Goal: Task Accomplishment & Management: Use online tool/utility

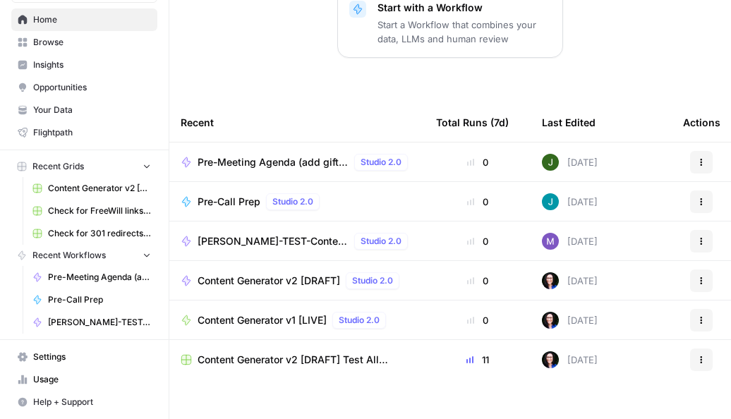
scroll to position [308, 0]
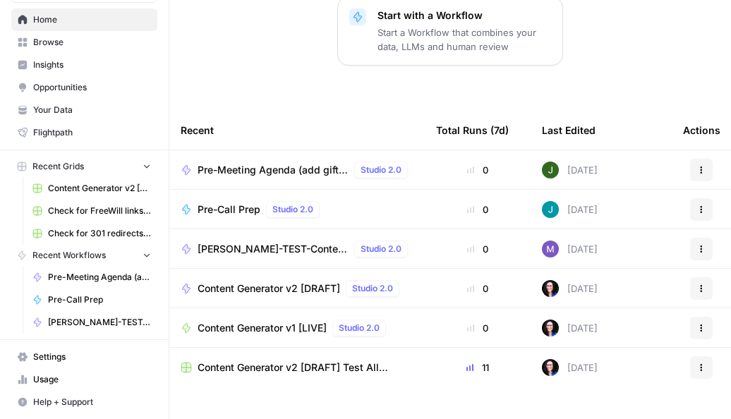
click at [229, 159] on td "Pre-Meeting Agenda (add gift data + testing new agenda format) Studio 2.0" at bounding box center [296, 169] width 255 height 39
click at [227, 162] on div "Pre-Meeting Agenda (add gift data + testing new agenda format) Studio 2.0" at bounding box center [306, 170] width 216 height 17
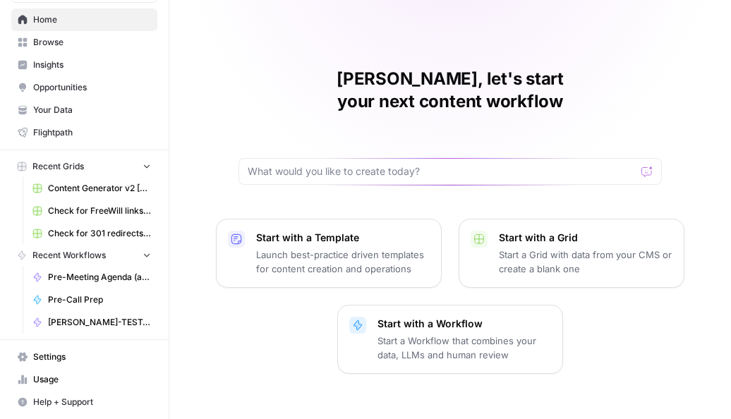
scroll to position [25, 0]
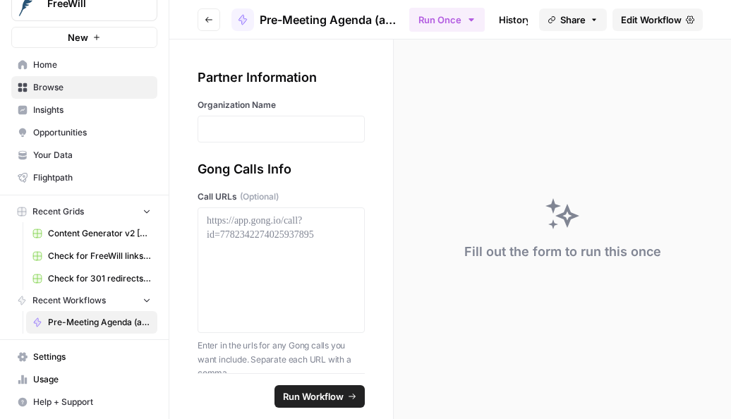
click at [507, 18] on link "History" at bounding box center [514, 19] width 49 height 23
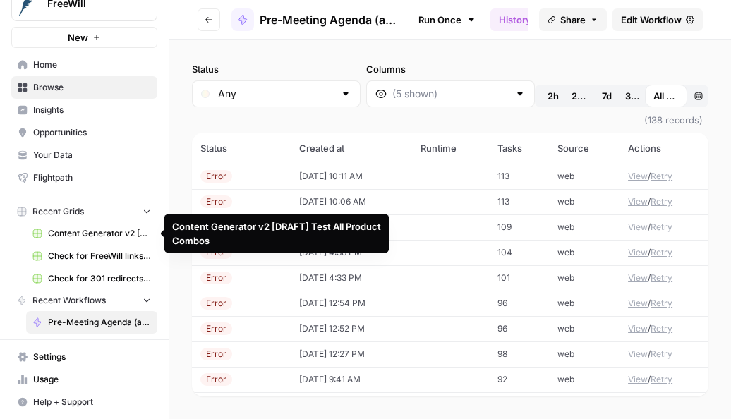
click at [65, 234] on span "Content Generator v2 [DRAFT] Test All Product Combos" at bounding box center [99, 233] width 103 height 13
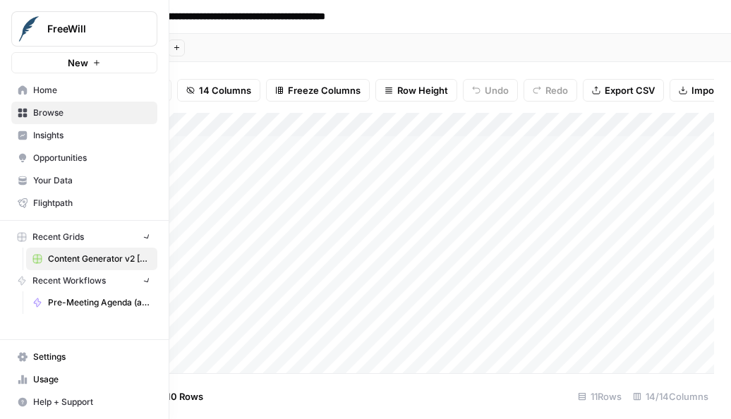
click at [26, 92] on link "Home" at bounding box center [84, 90] width 146 height 23
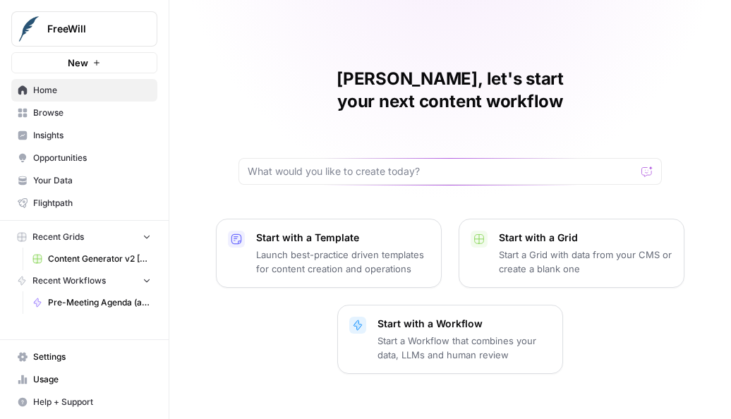
click at [66, 111] on span "Browse" at bounding box center [92, 113] width 118 height 13
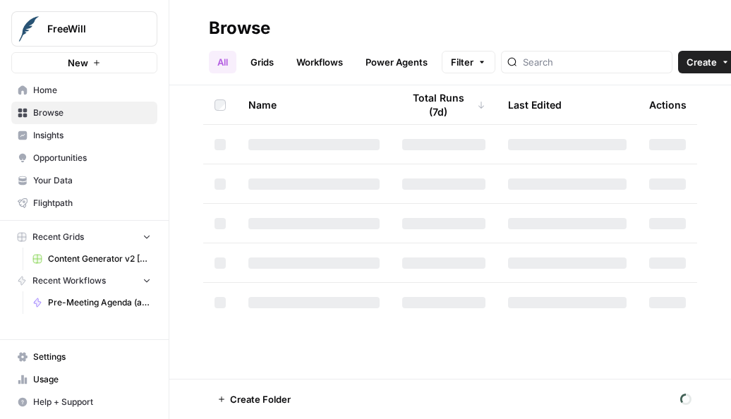
click at [325, 61] on link "Workflows" at bounding box center [320, 62] width 64 height 23
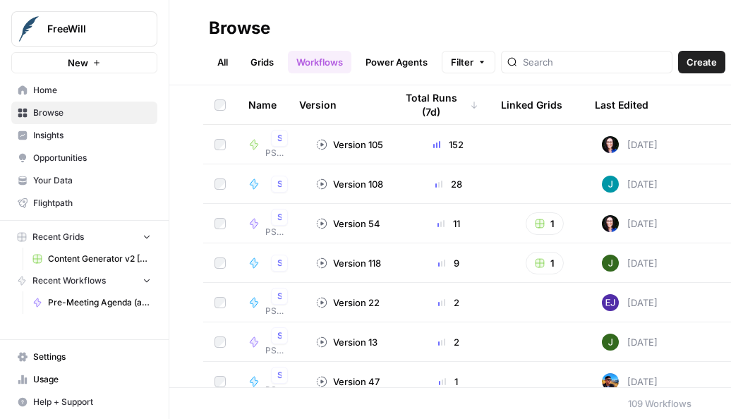
scroll to position [0, 52]
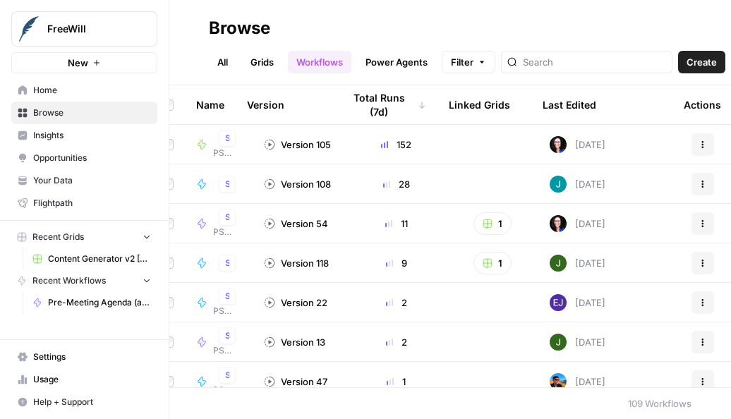
click at [573, 100] on div "Last Edited" at bounding box center [570, 104] width 54 height 39
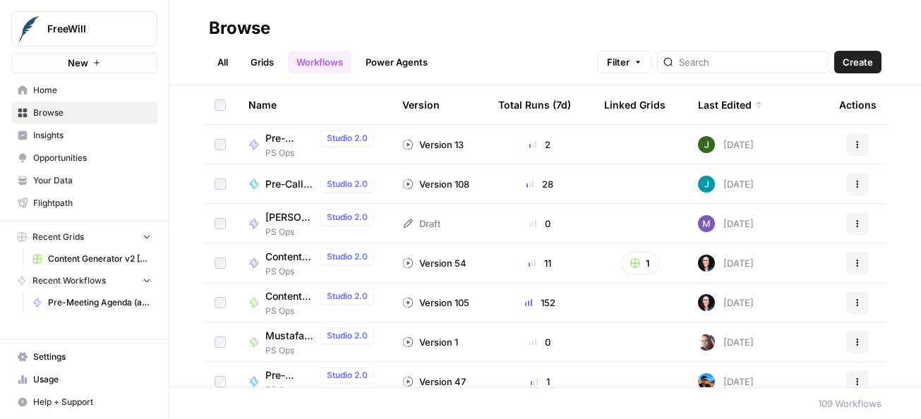
click at [267, 193] on td "Pre-Call Prep Studio 2.0" at bounding box center [314, 183] width 154 height 39
click at [276, 181] on span "Pre-Call Prep" at bounding box center [289, 184] width 49 height 14
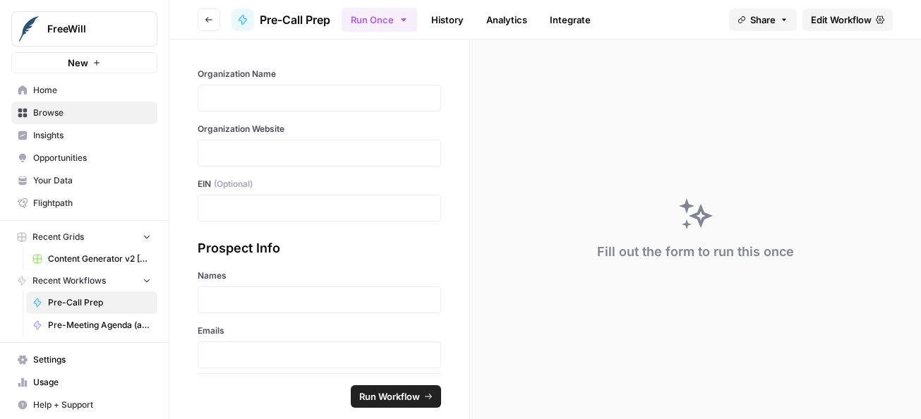
click at [452, 13] on link "History" at bounding box center [447, 19] width 49 height 23
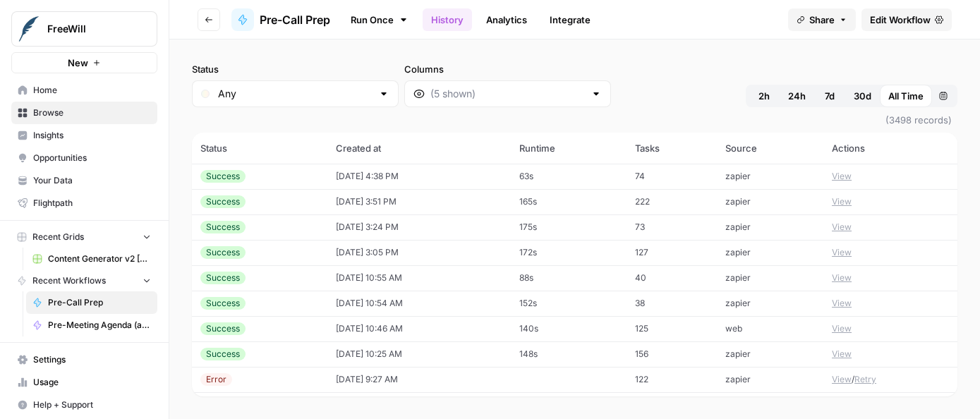
click at [212, 20] on icon "button" at bounding box center [209, 20] width 8 height 8
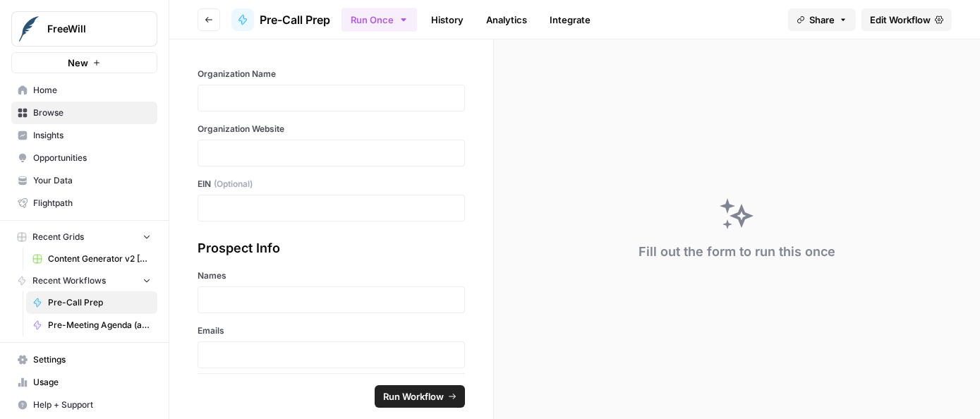
click at [208, 25] on button "Go back" at bounding box center [209, 19] width 23 height 23
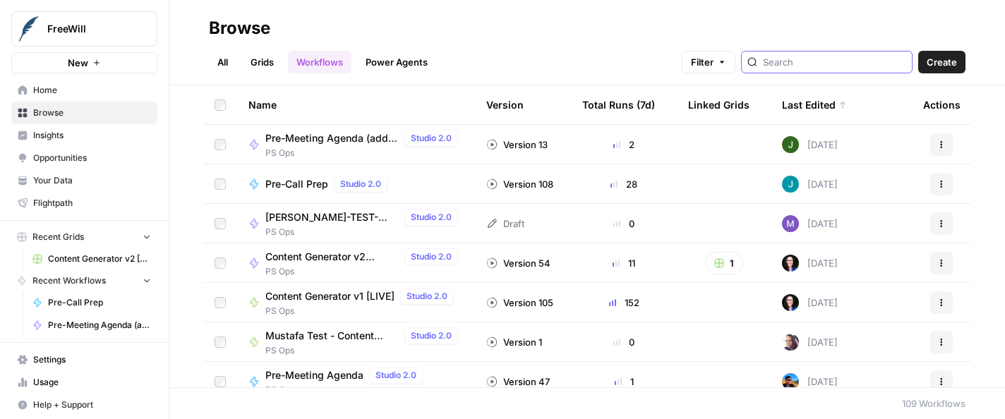
click at [730, 66] on input "search" at bounding box center [834, 62] width 143 height 14
type input "business"
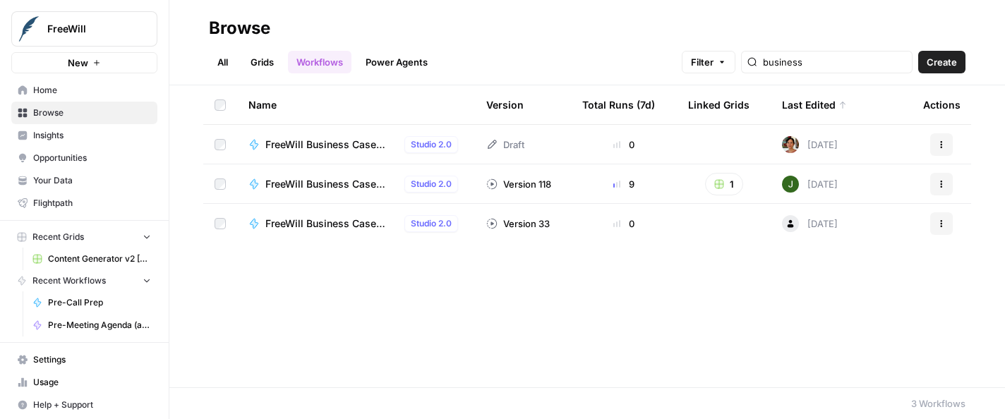
click at [320, 181] on span "FreeWill Business Case Generator v2" at bounding box center [331, 184] width 133 height 14
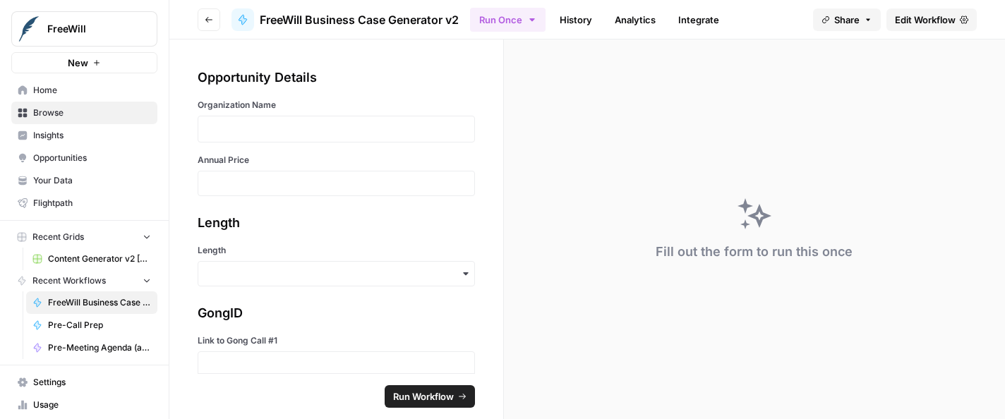
click at [591, 13] on link "History" at bounding box center [575, 19] width 49 height 23
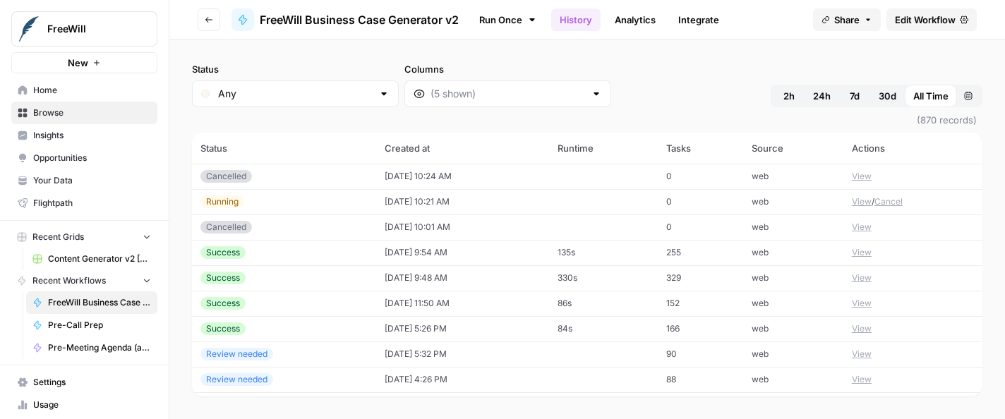
click at [730, 198] on button "View" at bounding box center [862, 201] width 20 height 13
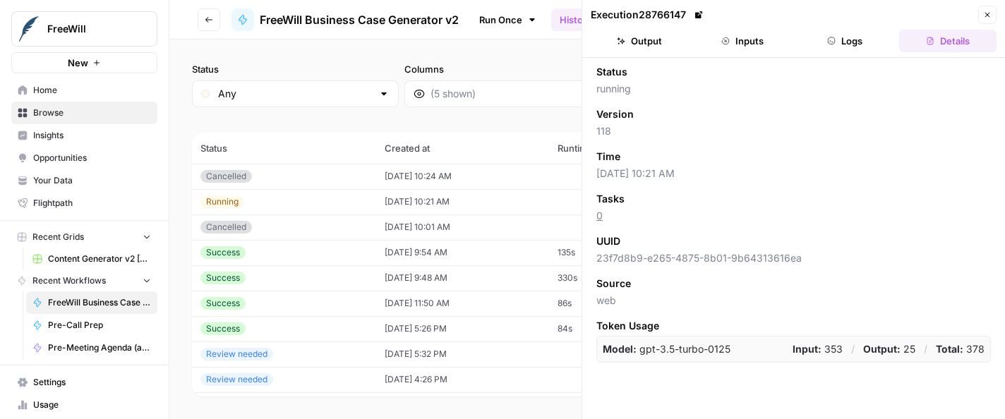
click at [654, 53] on header "Execution 28766147 Close Output Inputs Logs Details" at bounding box center [793, 29] width 423 height 58
click at [648, 42] on button "Output" at bounding box center [639, 41] width 97 height 23
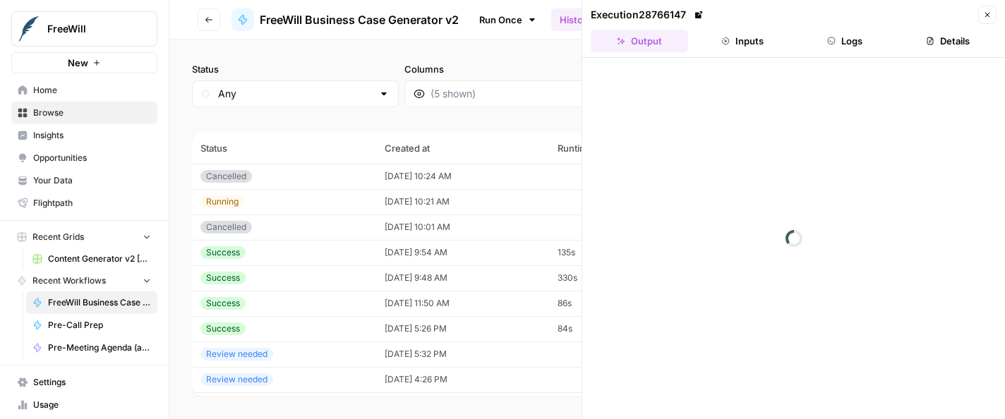
click at [730, 41] on button "Logs" at bounding box center [845, 41] width 97 height 23
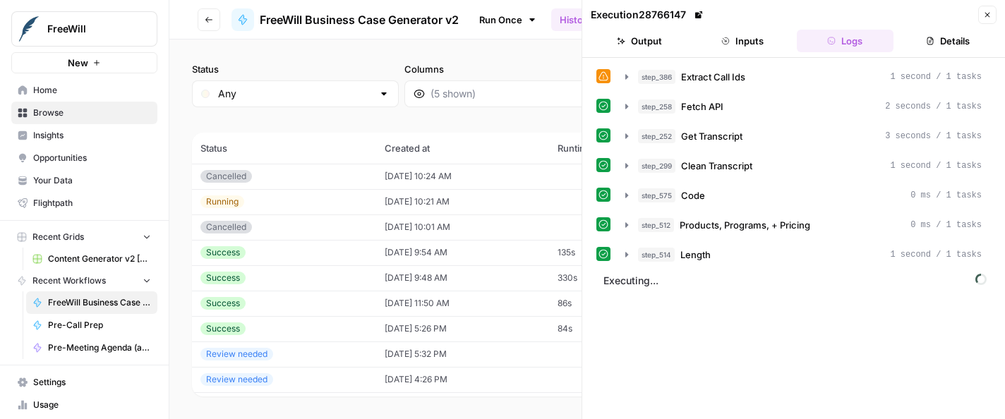
click at [699, 17] on icon at bounding box center [698, 14] width 7 height 7
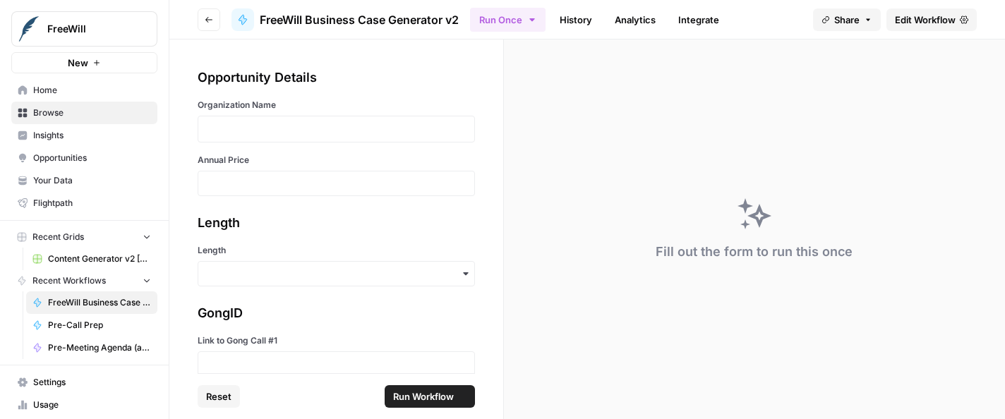
type input "14000"
click at [586, 18] on link "History" at bounding box center [575, 19] width 49 height 23
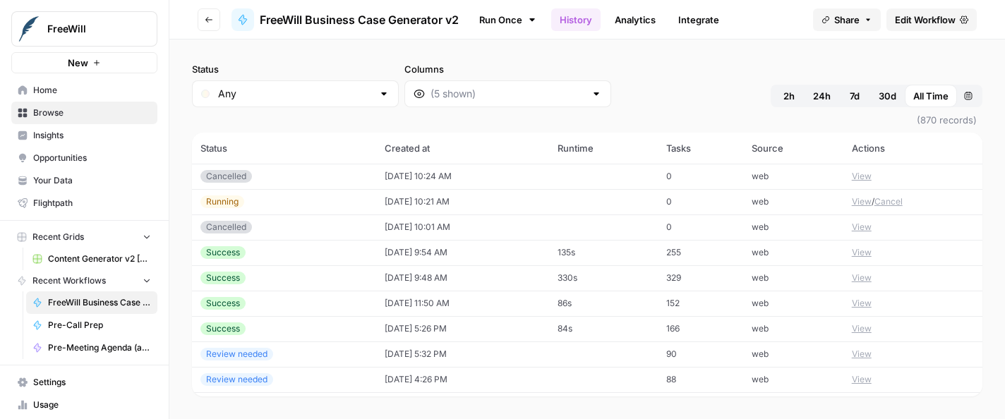
click at [730, 202] on button "View" at bounding box center [862, 201] width 20 height 13
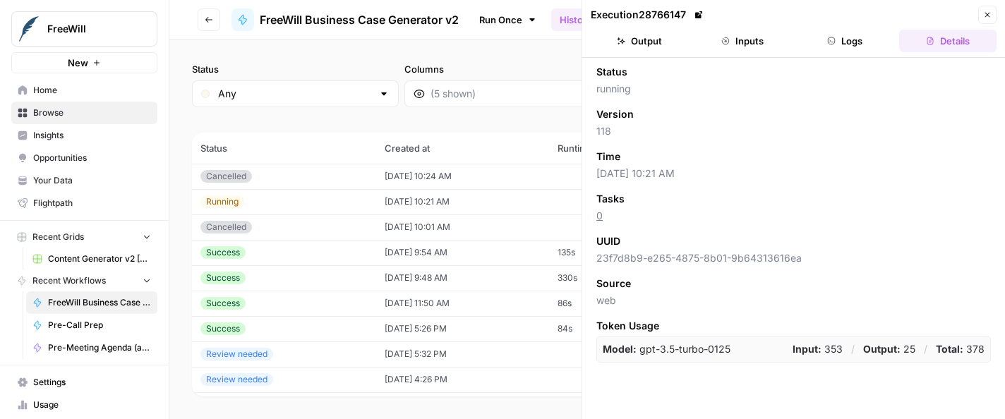
click at [730, 37] on button "Logs" at bounding box center [845, 41] width 97 height 23
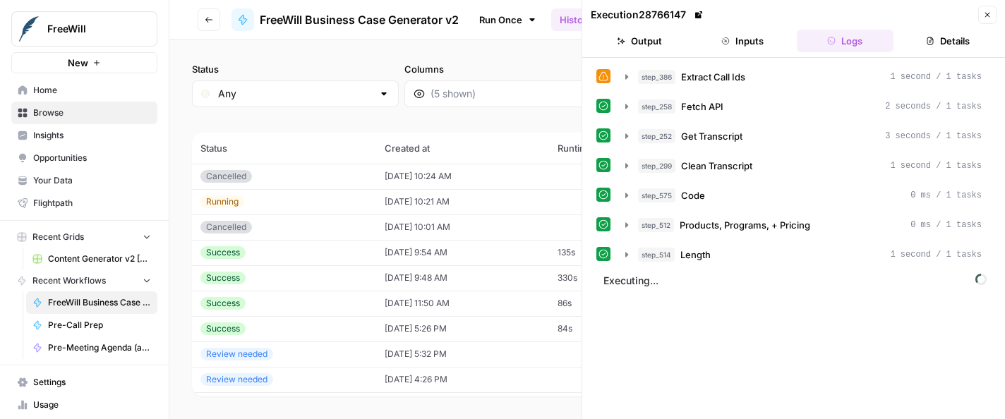
click at [730, 18] on icon "button" at bounding box center [987, 15] width 8 height 8
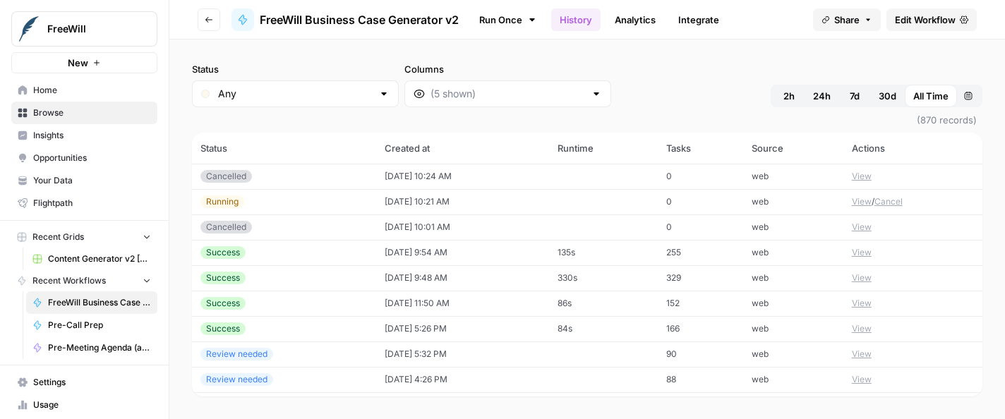
click at [730, 20] on span "Edit Workflow" at bounding box center [925, 20] width 61 height 14
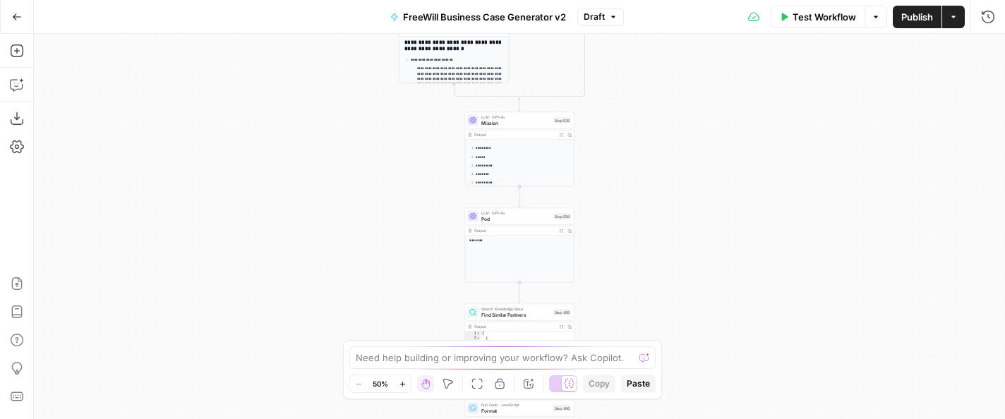
drag, startPoint x: 321, startPoint y: 233, endPoint x: 140, endPoint y: 251, distance: 182.2
click at [140, 251] on div "true false Workflow Set Inputs Inputs LLM · GPT 3.5 Turbo Extract Call Ids Step…" at bounding box center [519, 226] width 971 height 385
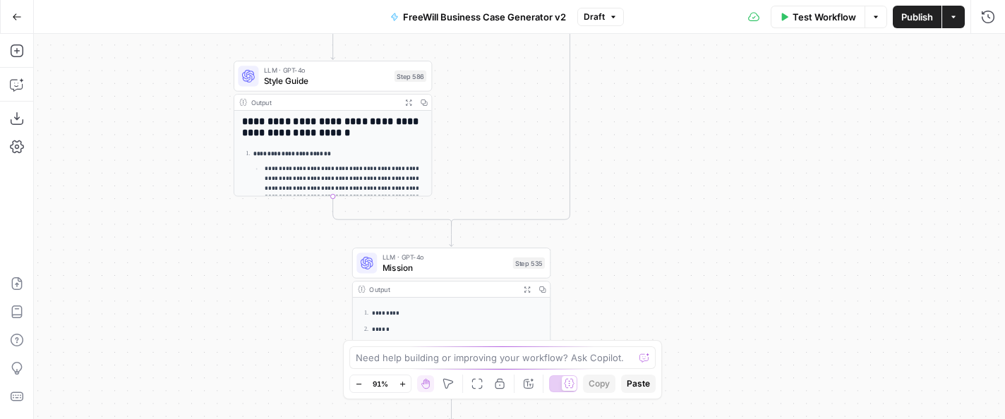
drag, startPoint x: 203, startPoint y: 153, endPoint x: 203, endPoint y: 397, distance: 243.5
click at [203, 394] on div "true false Workflow Set Inputs Inputs LLM · GPT 3.5 Turbo Extract Call Ids Step…" at bounding box center [519, 226] width 971 height 385
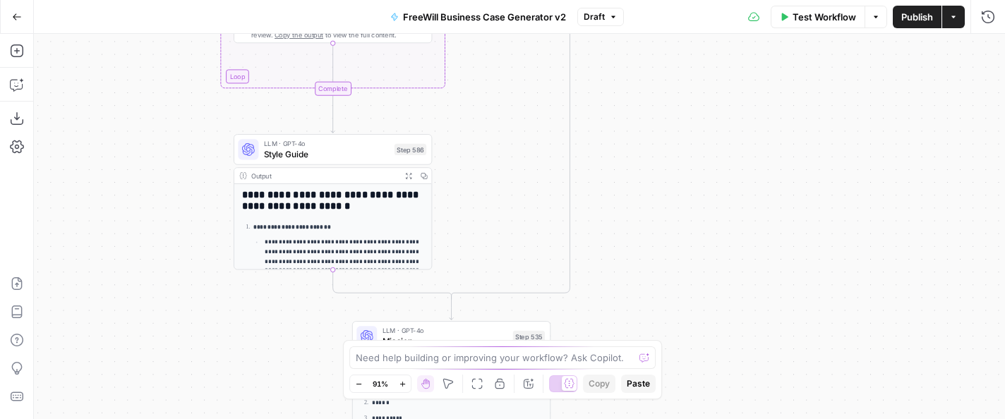
drag, startPoint x: 154, startPoint y: 191, endPoint x: 154, endPoint y: 416, distance: 225.1
click at [154, 413] on div "true false Workflow Set Inputs Inputs LLM · GPT 3.5 Turbo Extract Call Ids Step…" at bounding box center [519, 226] width 971 height 385
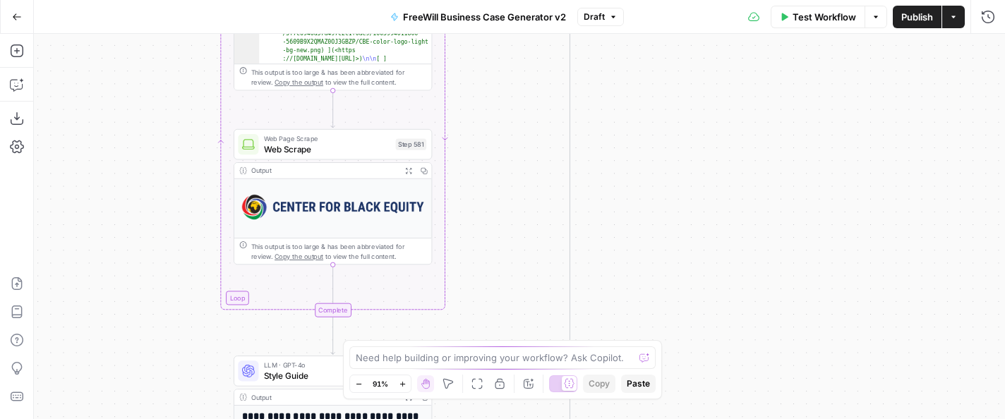
drag, startPoint x: 131, startPoint y: 146, endPoint x: 131, endPoint y: 360, distance: 213.8
click at [131, 360] on div "true false Workflow Set Inputs Inputs LLM · GPT 3.5 Turbo Extract Call Ids Step…" at bounding box center [519, 226] width 971 height 385
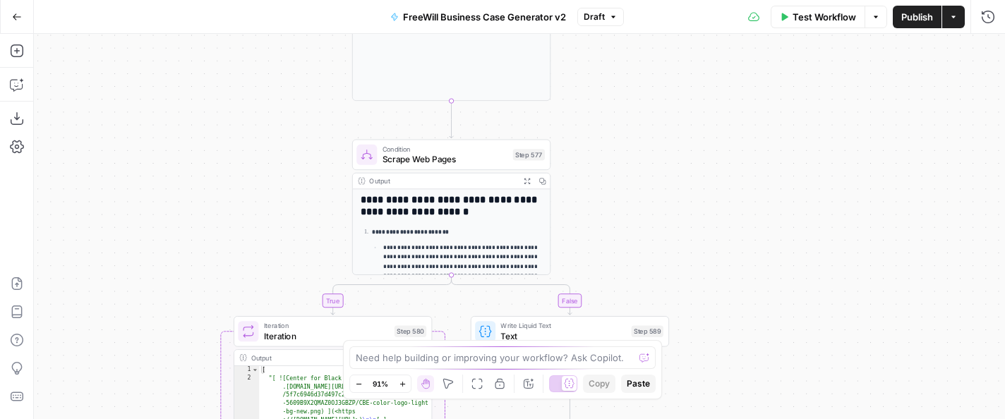
drag, startPoint x: 129, startPoint y: 156, endPoint x: 129, endPoint y: 328, distance: 172.2
click at [129, 328] on div "true false Workflow Set Inputs Inputs LLM · GPT 3.5 Turbo Extract Call Ids Step…" at bounding box center [519, 226] width 971 height 385
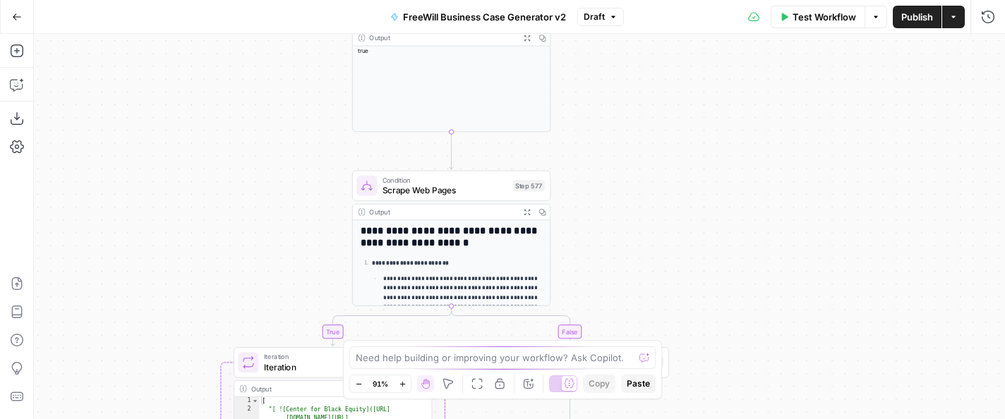
drag, startPoint x: 210, startPoint y: 145, endPoint x: 173, endPoint y: 317, distance: 176.1
click at [173, 317] on div "true false Workflow Set Inputs Inputs LLM · GPT 3.5 Turbo Extract Call Ids Step…" at bounding box center [519, 226] width 971 height 385
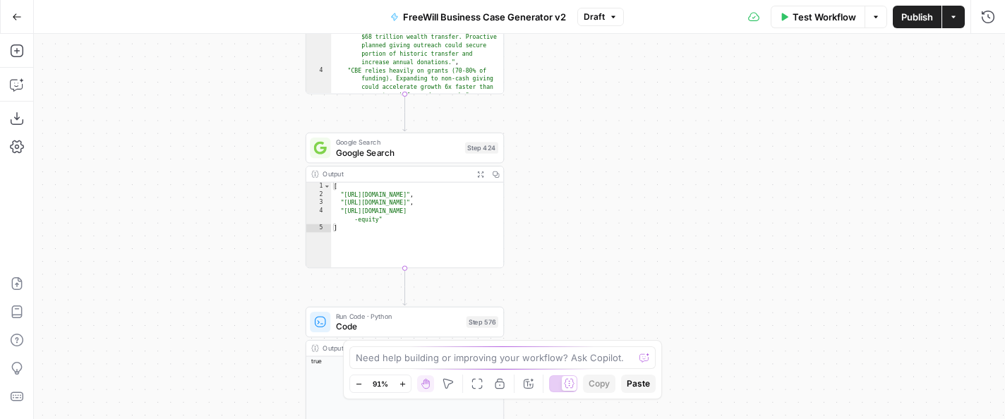
drag, startPoint x: 201, startPoint y: 174, endPoint x: 191, endPoint y: 314, distance: 140.1
click at [191, 314] on div "true false Workflow Set Inputs Inputs LLM · GPT 3.5 Turbo Extract Call Ids Step…" at bounding box center [519, 226] width 971 height 385
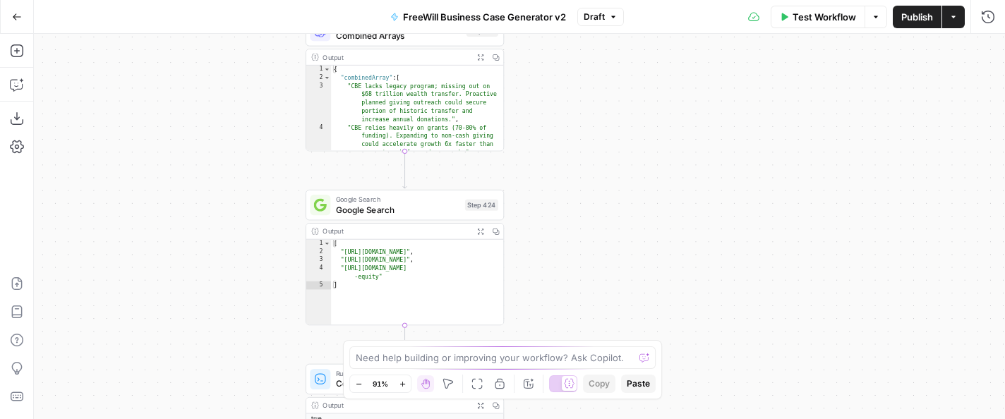
drag, startPoint x: 216, startPoint y: 170, endPoint x: 203, endPoint y: 337, distance: 167.7
click at [203, 337] on div "true false Workflow Set Inputs Inputs LLM · GPT 3.5 Turbo Extract Call Ids Step…" at bounding box center [519, 226] width 971 height 385
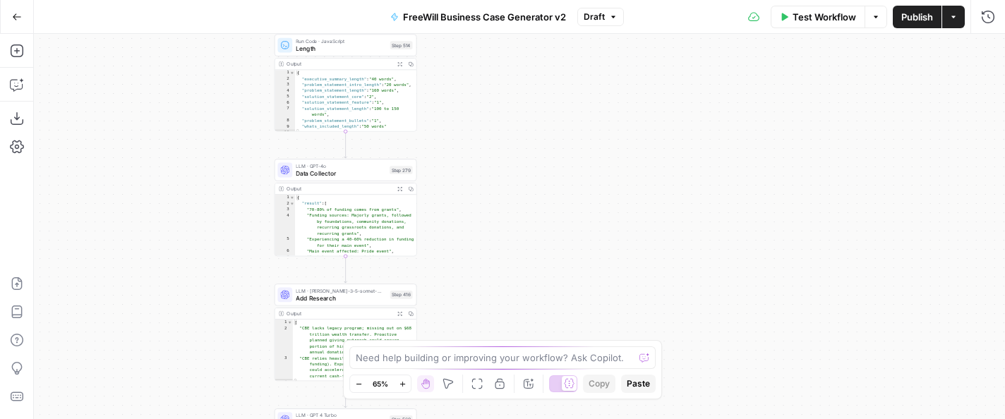
drag, startPoint x: 193, startPoint y: 97, endPoint x: 193, endPoint y: 321, distance: 224.4
click at [193, 321] on div "true false Workflow Set Inputs Inputs LLM · GPT 3.5 Turbo Extract Call Ids Step…" at bounding box center [519, 226] width 971 height 385
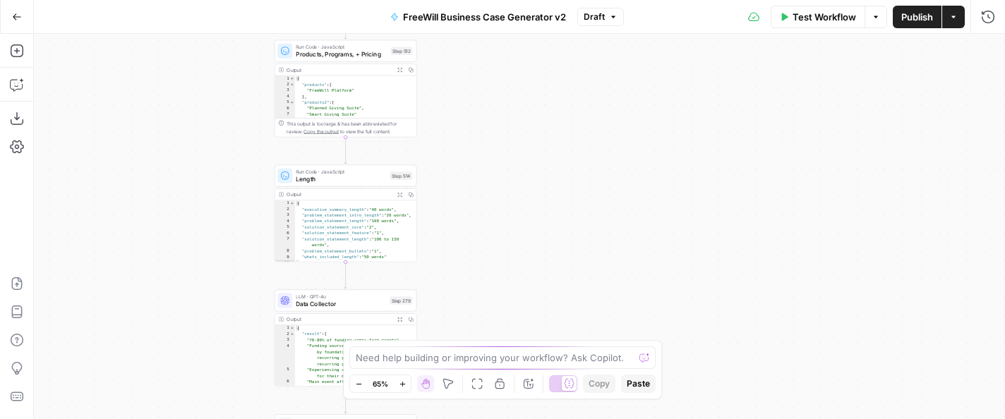
drag, startPoint x: 206, startPoint y: 184, endPoint x: 180, endPoint y: 152, distance: 41.7
click at [181, 152] on div "true false Workflow Set Inputs Inputs LLM · GPT 3.5 Turbo Extract Call Ids Step…" at bounding box center [519, 226] width 971 height 385
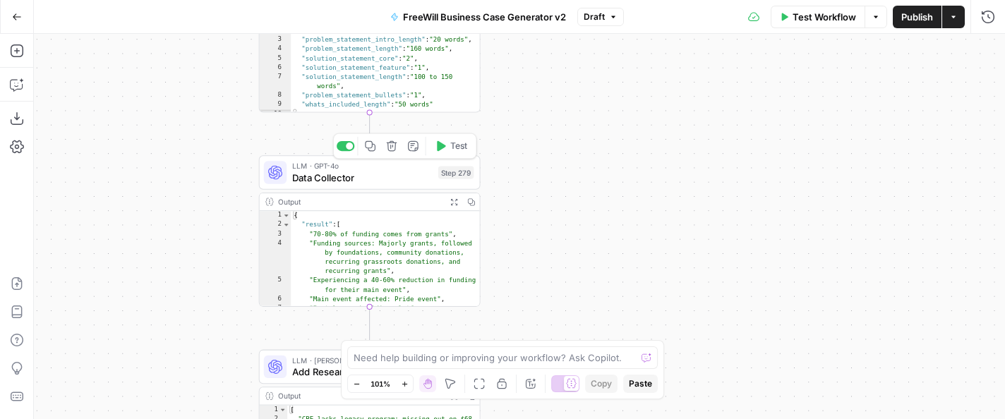
click at [332, 181] on span "Data Collector" at bounding box center [362, 177] width 140 height 14
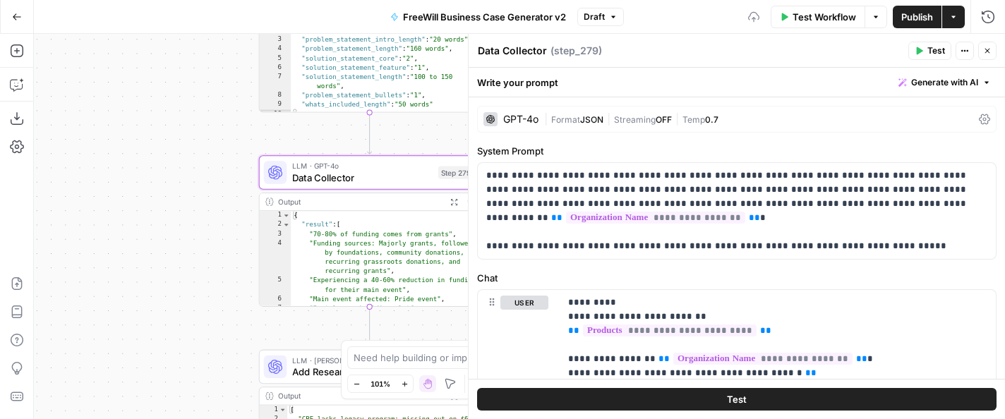
drag, startPoint x: 171, startPoint y: 241, endPoint x: 132, endPoint y: 95, distance: 150.5
click at [132, 95] on div "true false Workflow Set Inputs Inputs LLM · GPT 3.5 Turbo Extract Call Ids Step…" at bounding box center [519, 226] width 971 height 385
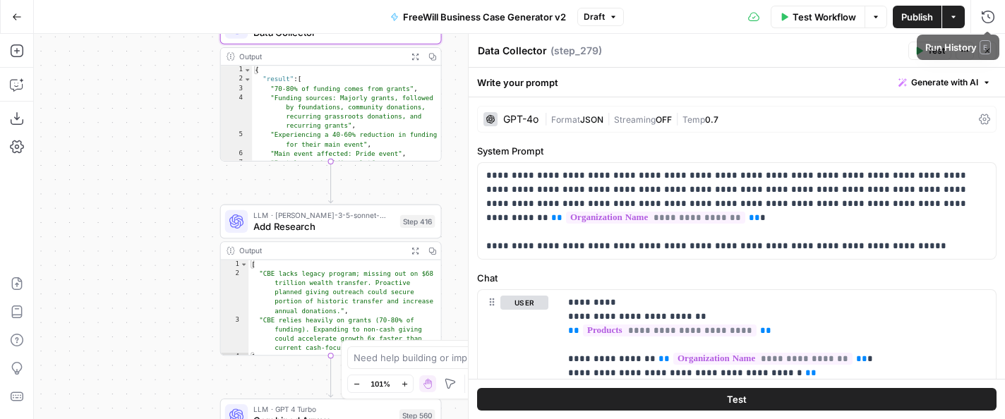
click at [730, 14] on button "Actions" at bounding box center [953, 17] width 23 height 23
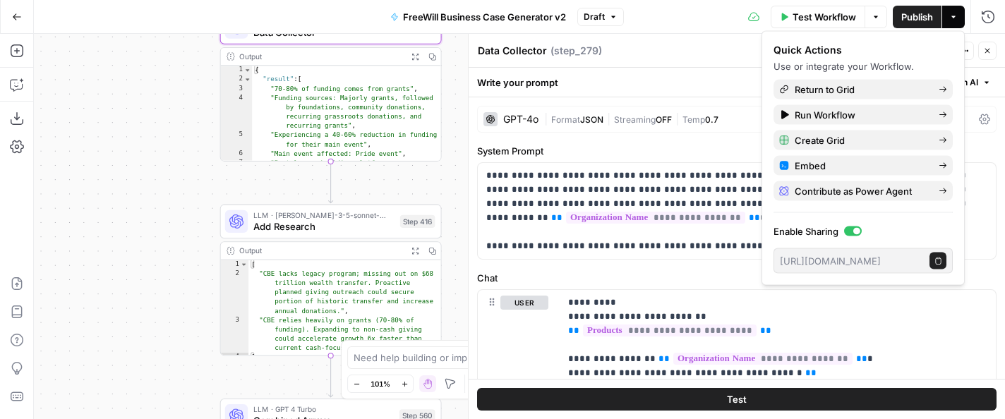
click at [730, 18] on button "Run History" at bounding box center [988, 17] width 23 height 23
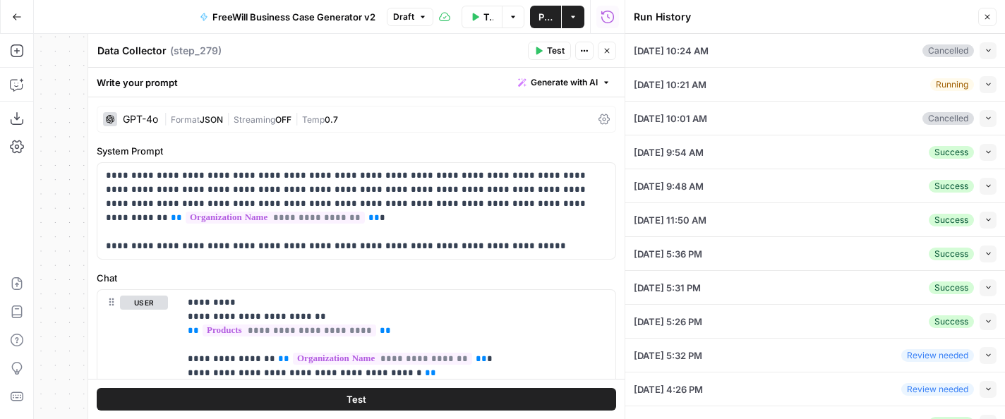
click at [730, 76] on button "Collapse" at bounding box center [988, 84] width 17 height 17
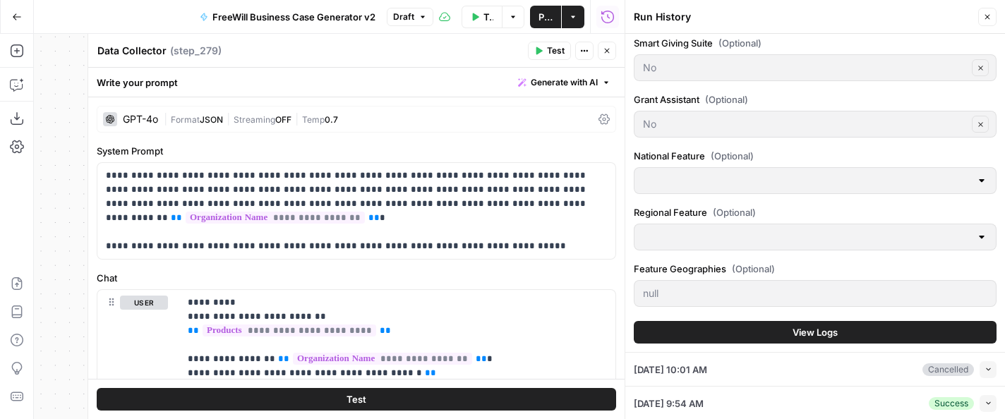
scroll to position [542, 0]
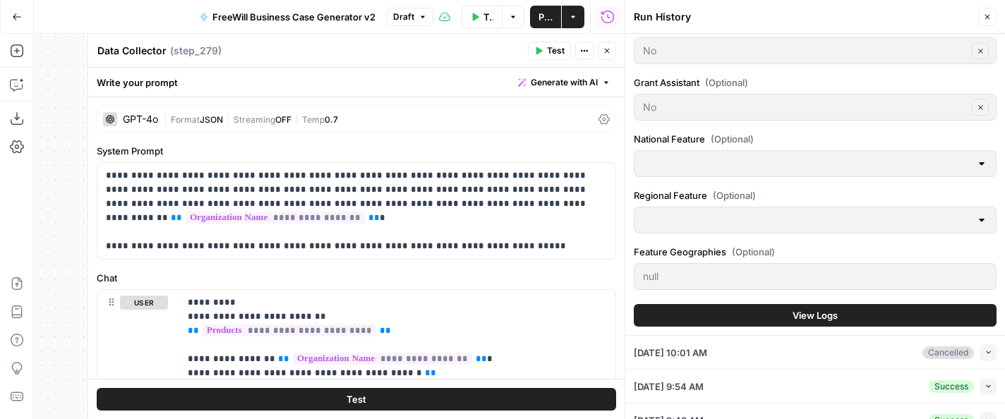
click at [712, 304] on button "View Logs" at bounding box center [815, 315] width 363 height 23
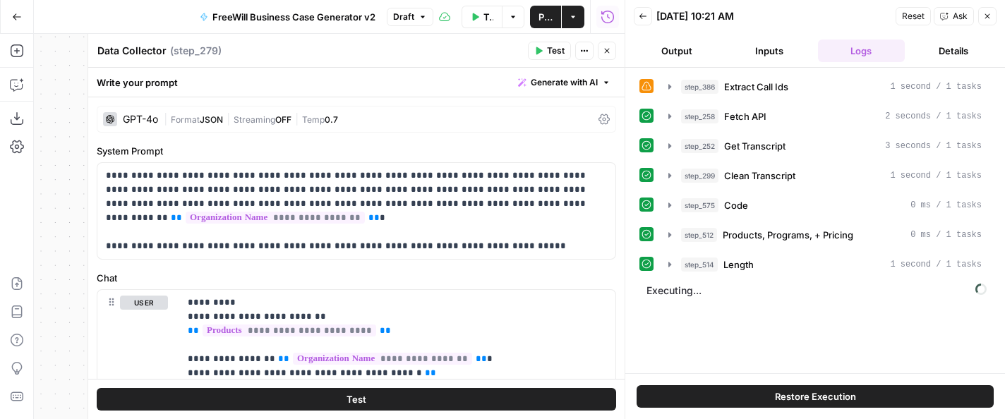
click at [226, 112] on span "|" at bounding box center [228, 118] width 11 height 14
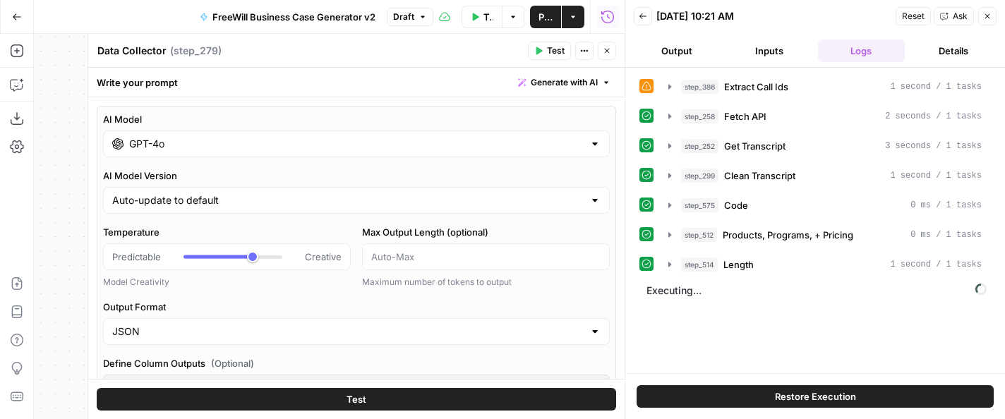
click at [276, 140] on input "GPT-4o" at bounding box center [356, 144] width 454 height 14
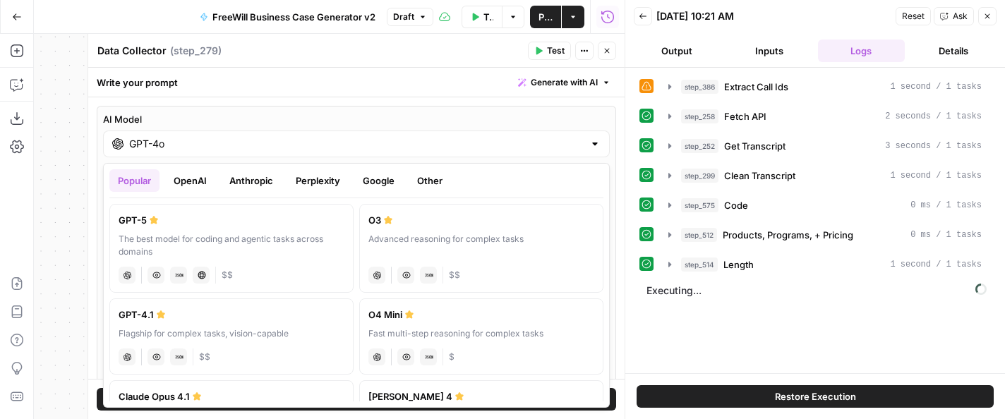
click at [358, 179] on button "Google" at bounding box center [378, 180] width 49 height 23
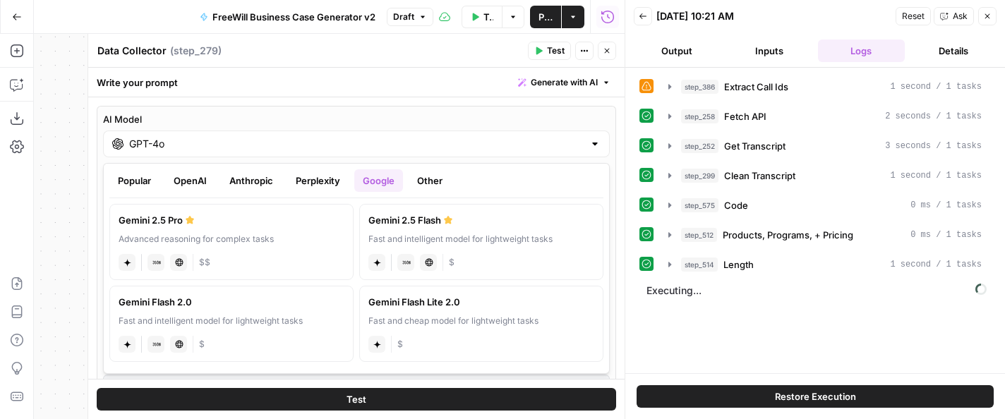
click at [231, 234] on div "Advanced reasoning for complex tasks" at bounding box center [232, 239] width 226 height 13
type input "Gemini 2.5 Pro"
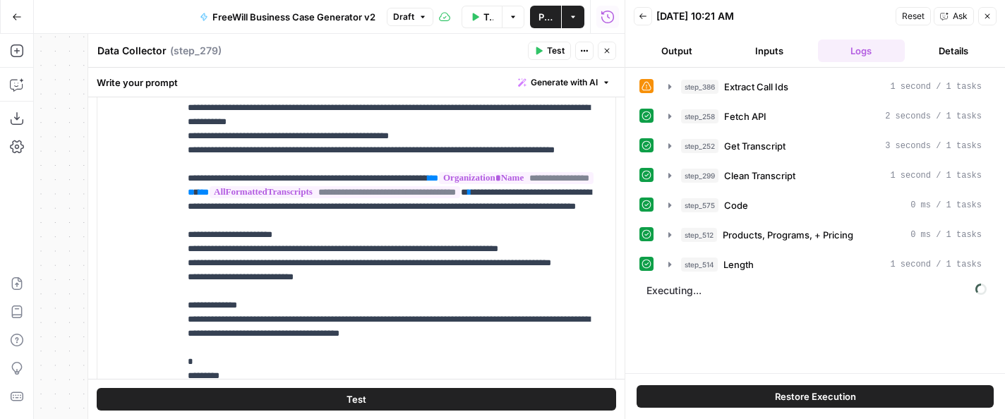
scroll to position [1010, 0]
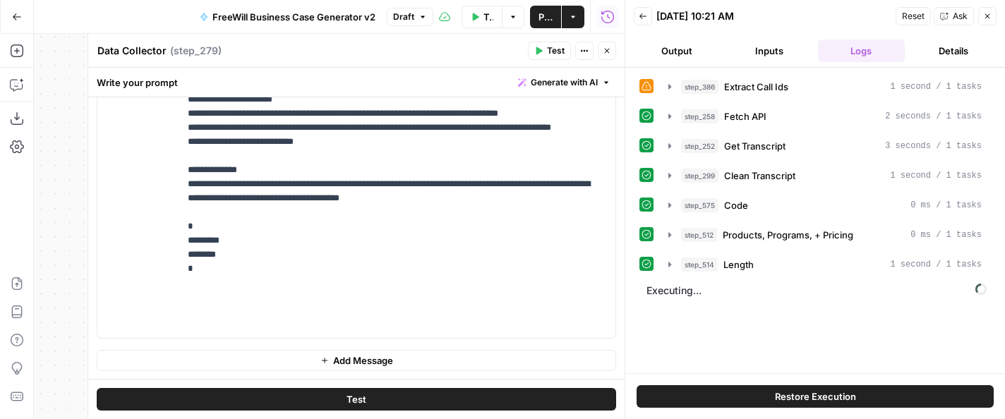
click at [606, 51] on icon "button" at bounding box center [607, 51] width 5 height 5
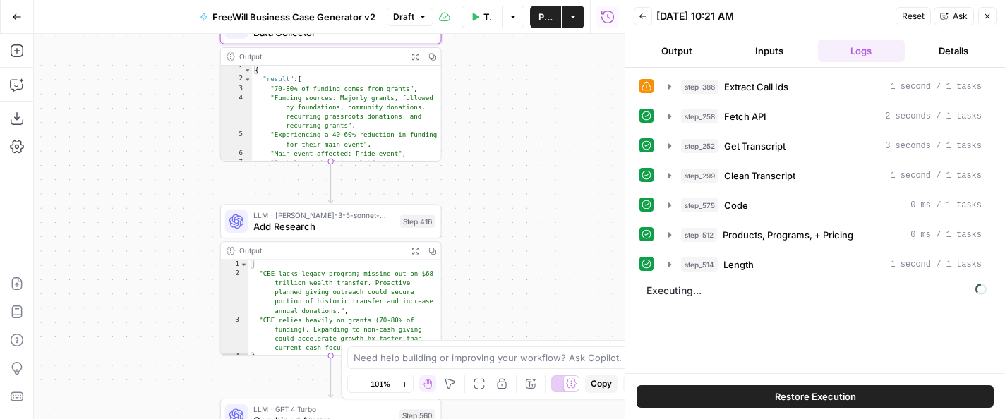
drag, startPoint x: 516, startPoint y: 111, endPoint x: 514, endPoint y: 185, distance: 74.1
click at [514, 185] on div "true false Workflow Set Inputs Inputs LLM · GPT 3.5 Turbo Extract Call Ids Step…" at bounding box center [329, 226] width 591 height 385
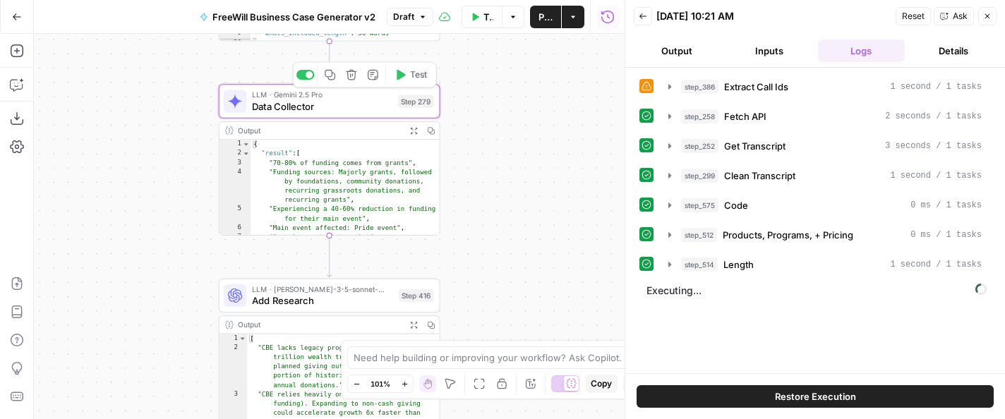
click at [375, 108] on span "Data Collector" at bounding box center [322, 106] width 140 height 14
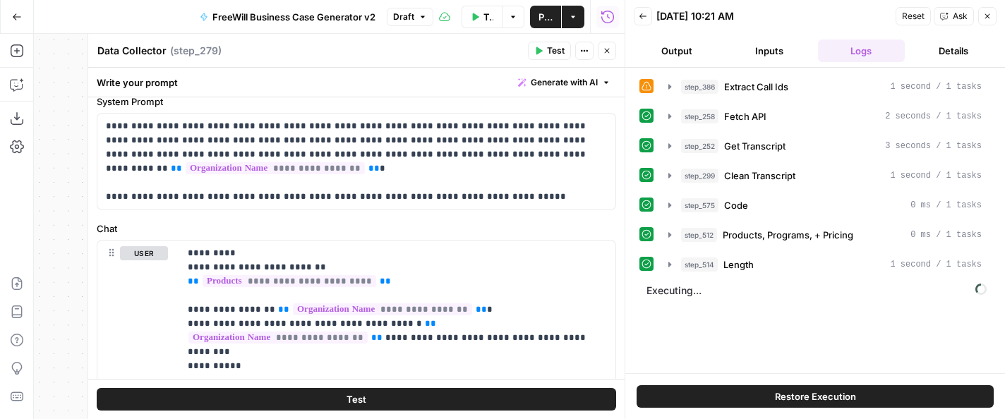
scroll to position [43, 0]
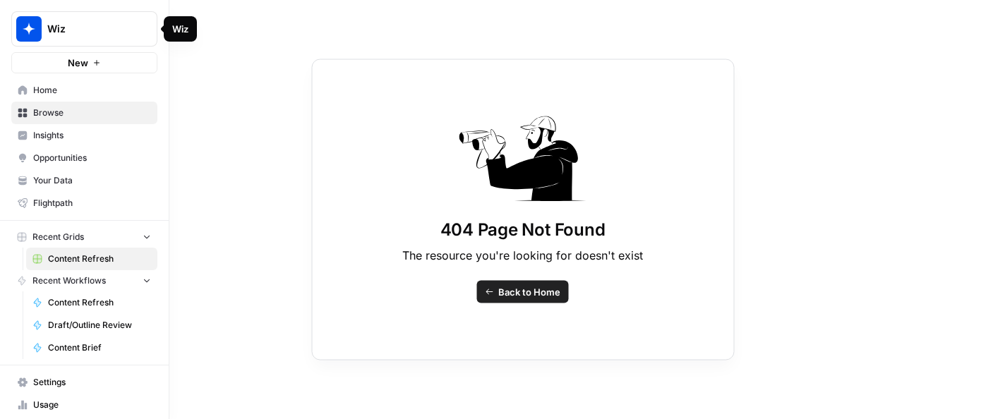
click at [146, 33] on icon "Workspace: Wiz" at bounding box center [145, 29] width 14 height 14
click at [145, 33] on icon "Workspace: Wiz" at bounding box center [145, 29] width 14 height 14
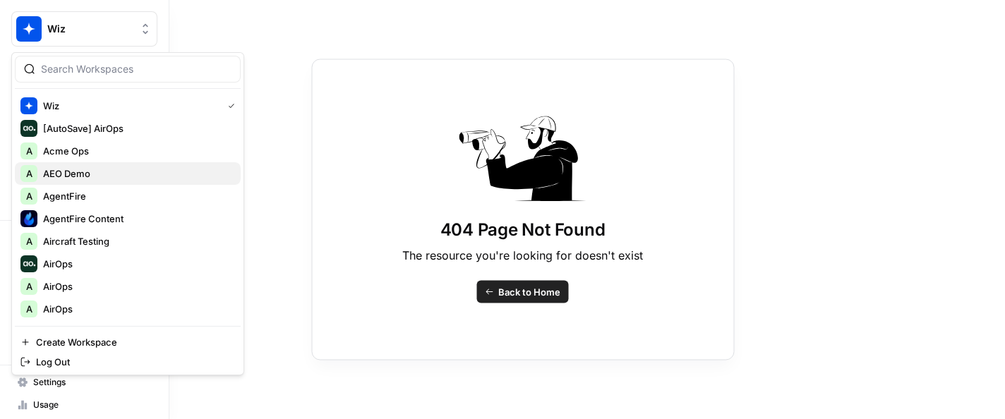
click at [76, 171] on span "AEO Demo" at bounding box center [136, 174] width 186 height 14
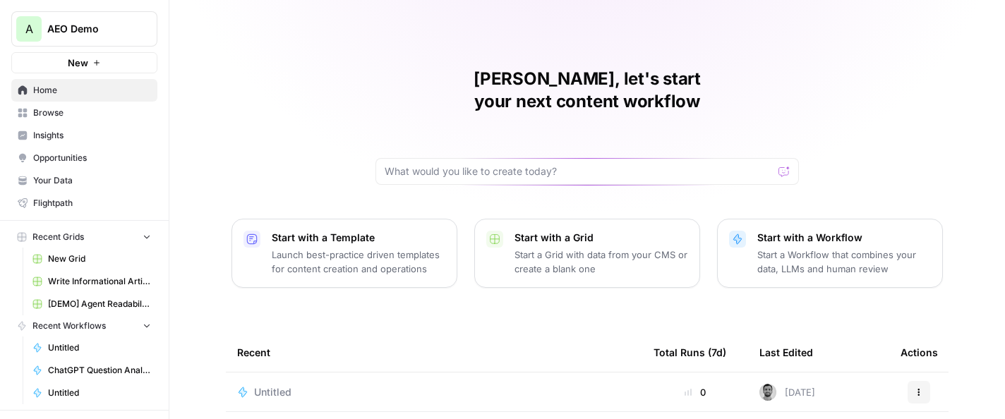
click at [144, 28] on icon "Workspace: AEO Demo" at bounding box center [145, 29] width 14 height 14
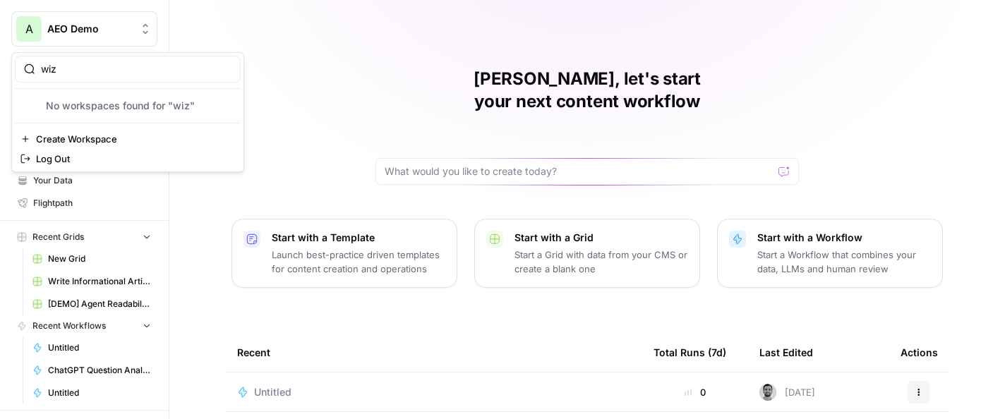
type input "wiz"
click at [88, 102] on span "Wiz" at bounding box center [136, 106] width 186 height 14
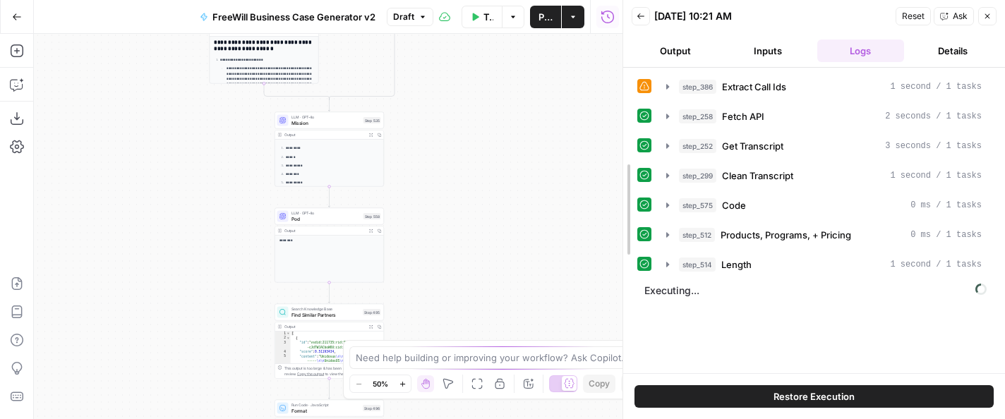
drag, startPoint x: 629, startPoint y: 198, endPoint x: 615, endPoint y: 59, distance: 139.7
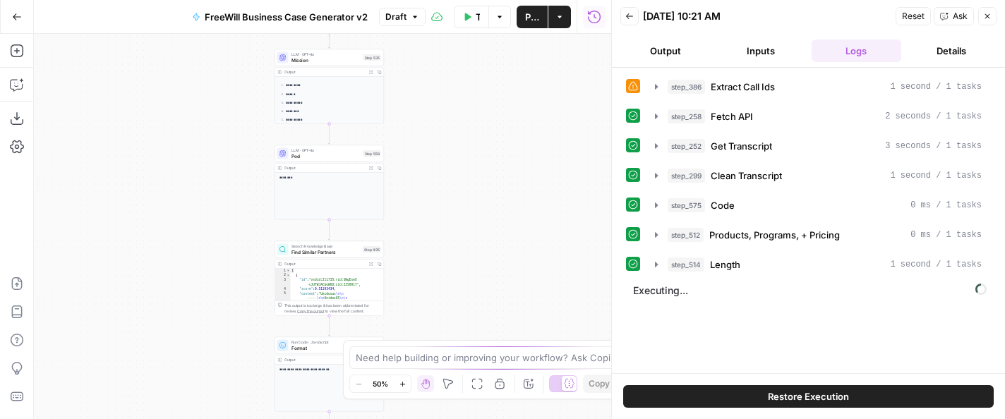
drag, startPoint x: 551, startPoint y: 222, endPoint x: 553, endPoint y: 133, distance: 88.9
click at [553, 133] on div "true false Workflow Set Inputs Inputs LLM · GPT 3.5 Turbo Extract Call Ids Step…" at bounding box center [322, 226] width 577 height 385
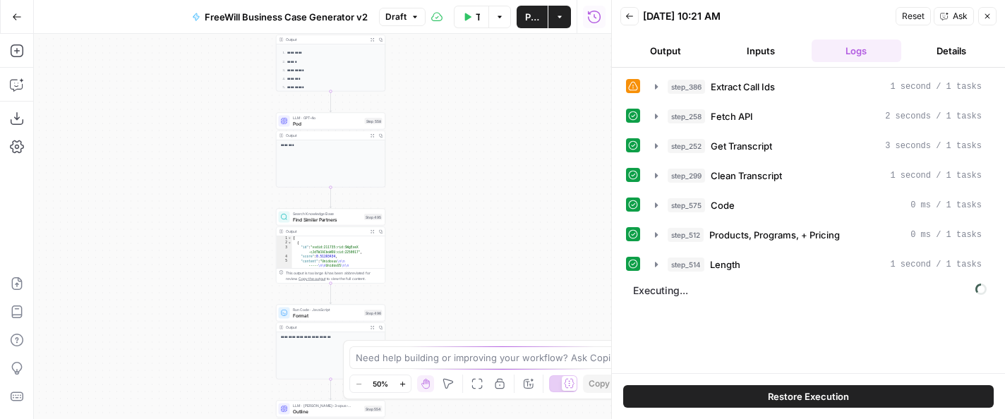
drag, startPoint x: 468, startPoint y: 258, endPoint x: 468, endPoint y: 141, distance: 116.4
click at [468, 142] on div "true false Workflow Set Inputs Inputs LLM · GPT 3.5 Turbo Extract Call Ids Step…" at bounding box center [322, 226] width 577 height 385
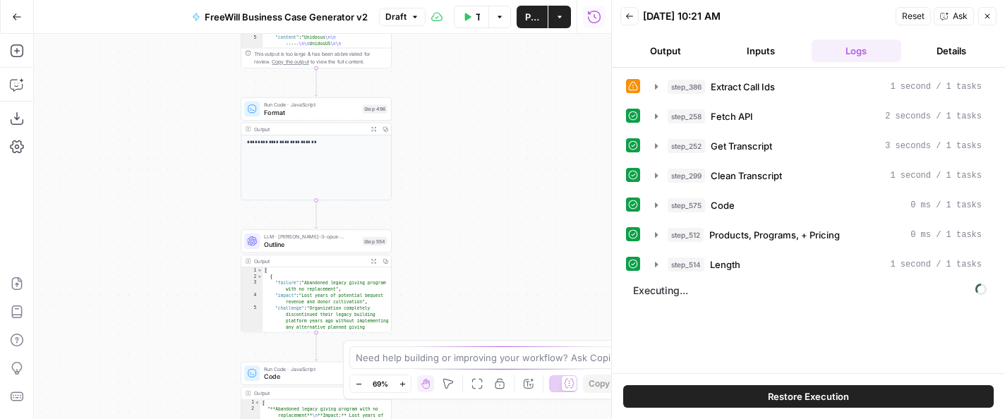
drag, startPoint x: 468, startPoint y: 141, endPoint x: 505, endPoint y: 32, distance: 115.6
click at [505, 32] on div "Go Back FreeWill Business Case Generator v2 Draft Test Workflow Options Publish…" at bounding box center [305, 209] width 611 height 419
click at [324, 248] on span "Outline" at bounding box center [311, 245] width 95 height 10
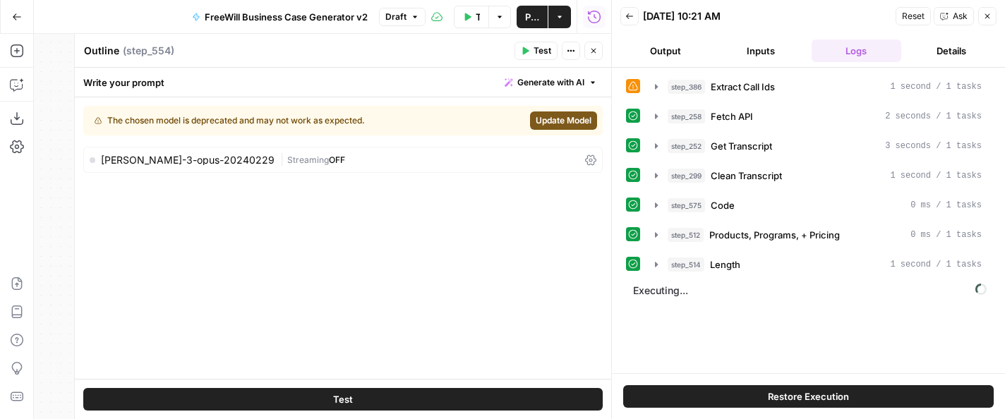
click at [551, 125] on span "Update Model" at bounding box center [564, 120] width 56 height 13
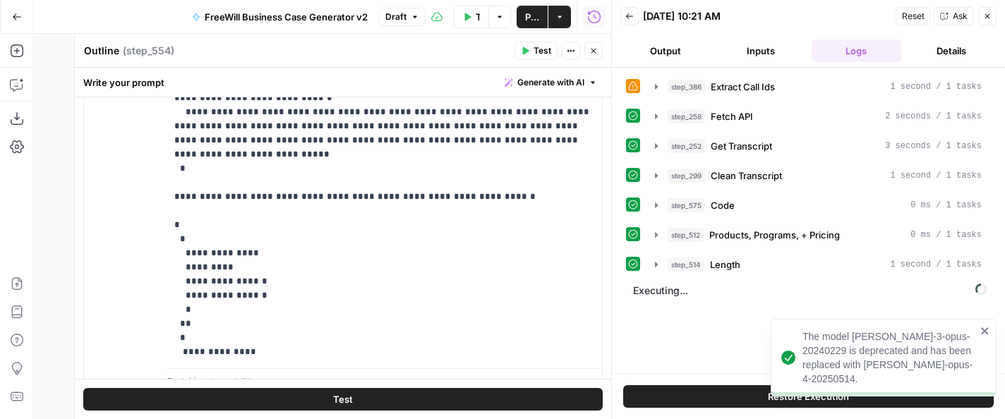
scroll to position [202, 0]
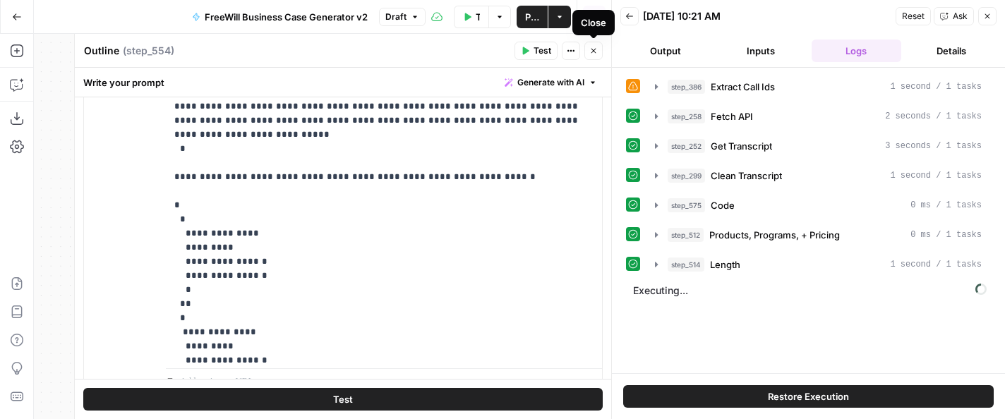
click at [592, 48] on icon "button" at bounding box center [593, 51] width 8 height 8
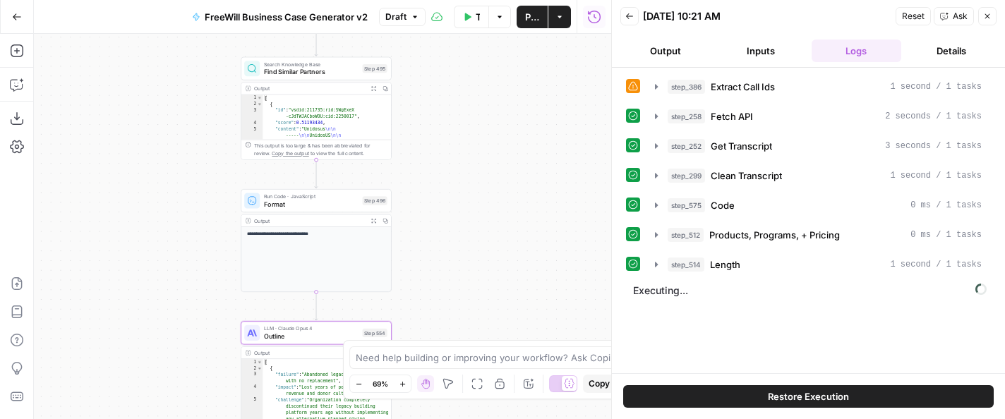
drag, startPoint x: 465, startPoint y: 125, endPoint x: 465, endPoint y: 218, distance: 93.2
click at [465, 218] on div "true false Workflow Set Inputs Inputs LLM · GPT 3.5 Turbo Extract Call Ids Step…" at bounding box center [322, 226] width 577 height 385
drag, startPoint x: 465, startPoint y: 86, endPoint x: 465, endPoint y: 338, distance: 251.9
click at [465, 338] on div "true false Workflow Set Inputs Inputs LLM · GPT 3.5 Turbo Extract Call Ids Step…" at bounding box center [322, 226] width 577 height 385
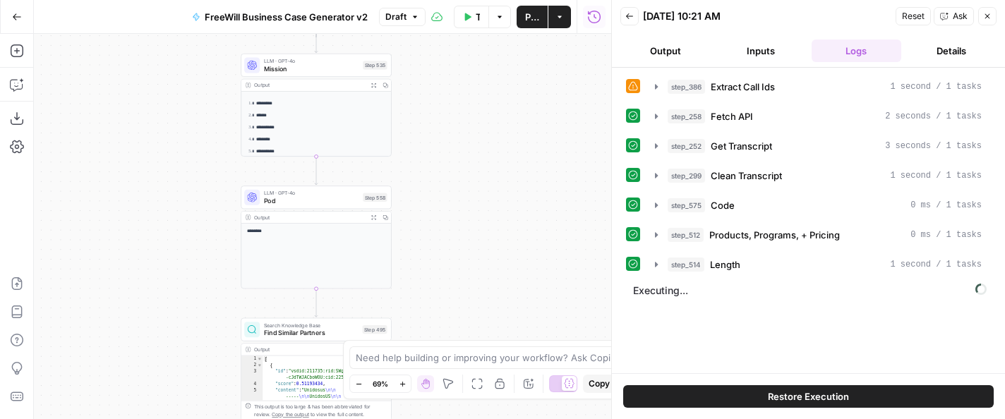
drag, startPoint x: 471, startPoint y: 166, endPoint x: 470, endPoint y: 344, distance: 177.8
click at [470, 344] on body "FreeWill New Home Browse Insights Opportunities Your Data Flightpath Recent Gri…" at bounding box center [502, 209] width 1005 height 419
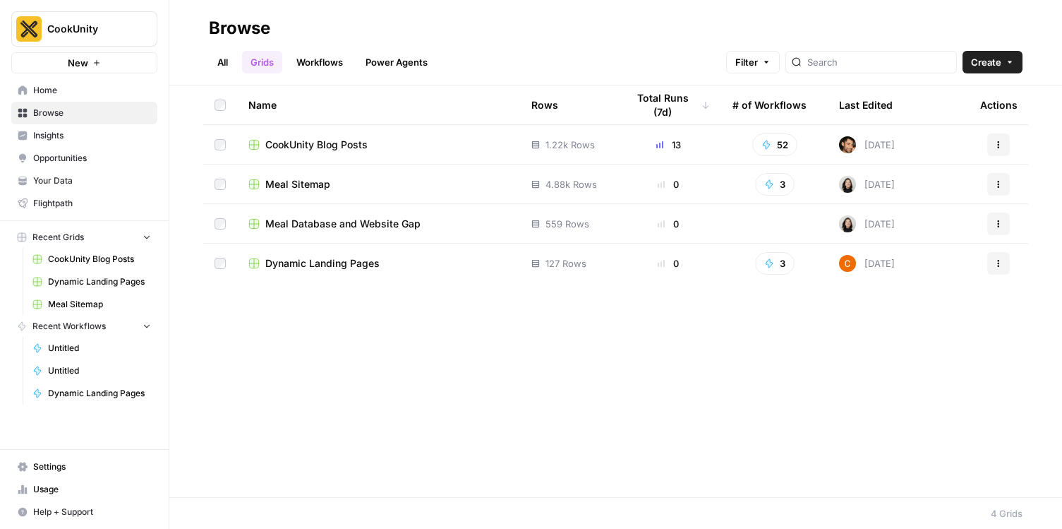
click at [294, 263] on span "Dynamic Landing Pages" at bounding box center [322, 263] width 114 height 14
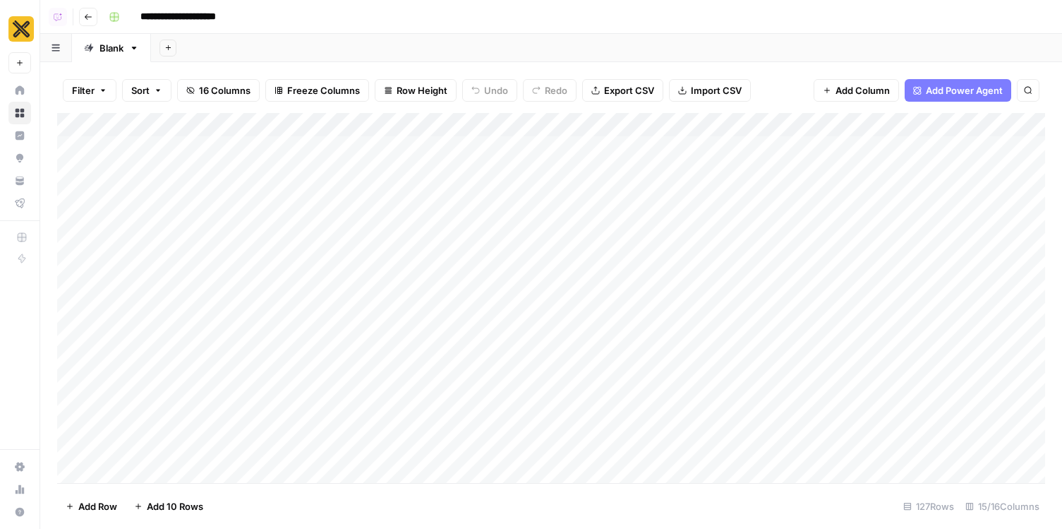
click at [121, 165] on div "Add Column" at bounding box center [551, 298] width 988 height 370
click at [132, 152] on div "Add Column" at bounding box center [551, 298] width 988 height 370
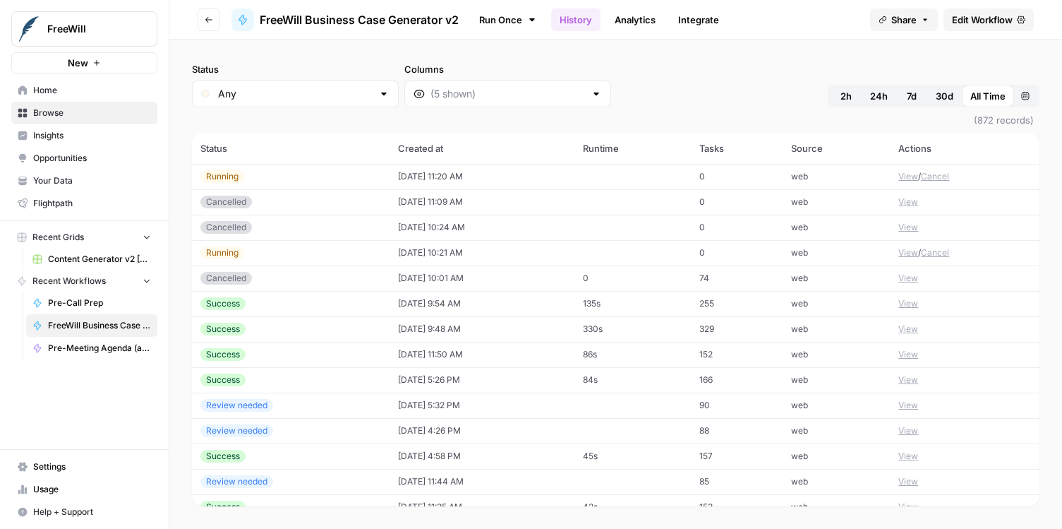
click at [904, 171] on button "View" at bounding box center [908, 176] width 20 height 13
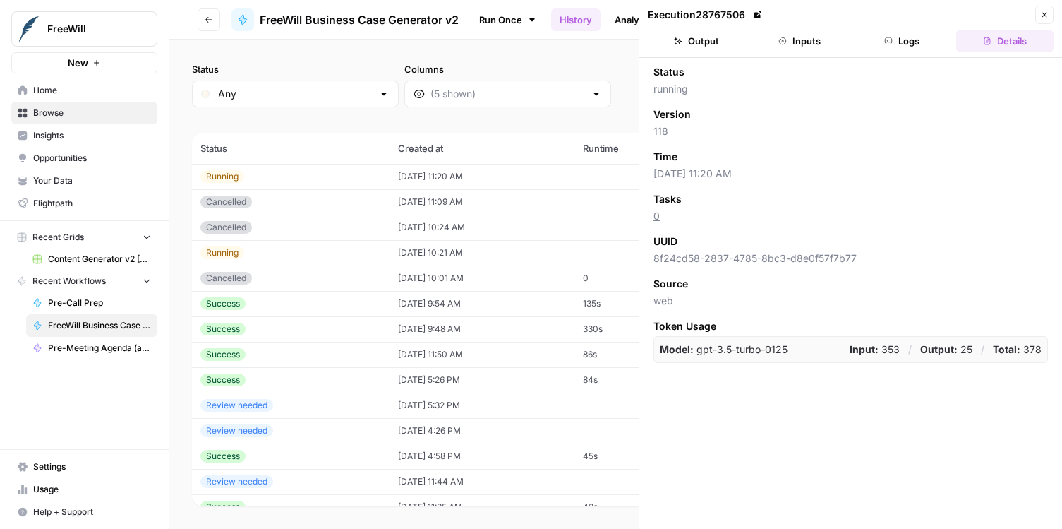
click at [893, 47] on button "Logs" at bounding box center [902, 41] width 97 height 23
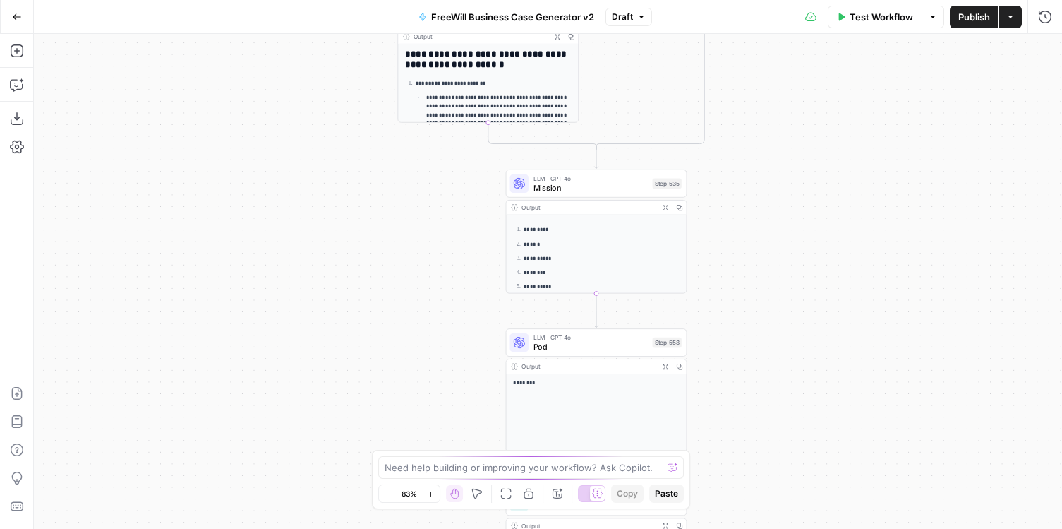
drag, startPoint x: 423, startPoint y: 164, endPoint x: 389, endPoint y: 166, distance: 33.9
click at [389, 166] on div "true false Workflow Set Inputs Inputs LLM · GPT 3.5 Turbo Extract Call Ids Step…" at bounding box center [548, 281] width 1028 height 495
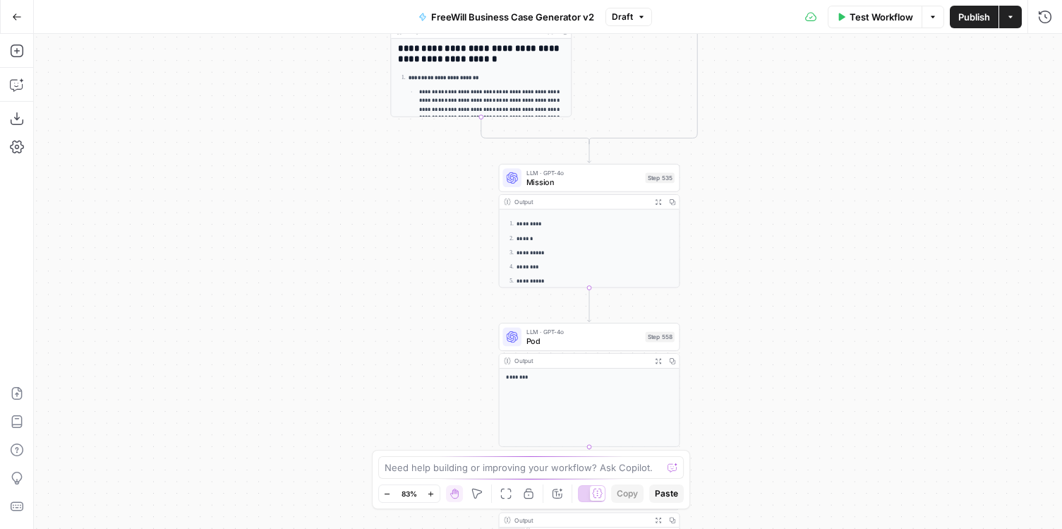
drag, startPoint x: 389, startPoint y: 166, endPoint x: 327, endPoint y: 121, distance: 75.8
click at [328, 121] on div "true false Workflow Set Inputs Inputs LLM · GPT 3.5 Turbo Extract Call Ids Step…" at bounding box center [548, 281] width 1028 height 495
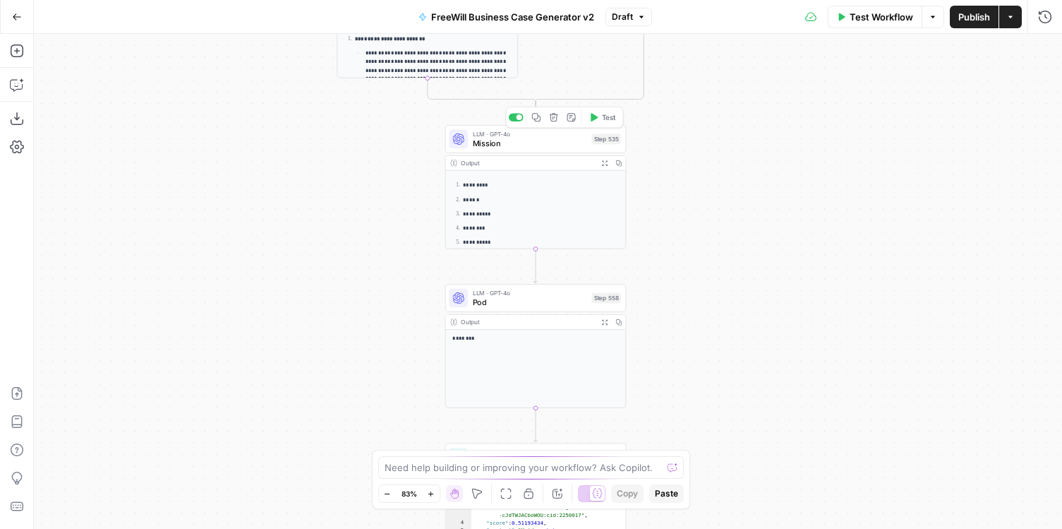
click at [485, 135] on span "LLM · GPT-4o" at bounding box center [530, 133] width 114 height 9
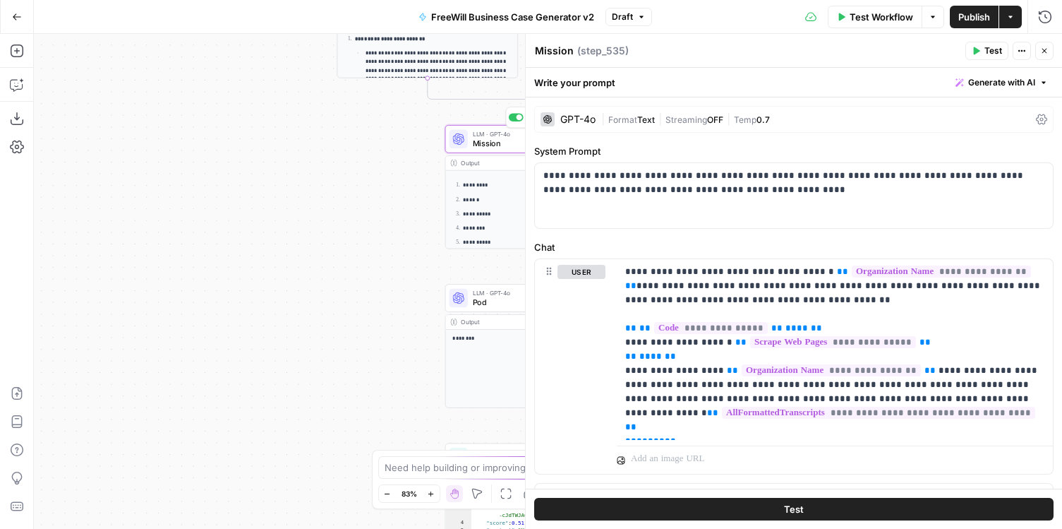
drag, startPoint x: 382, startPoint y: 166, endPoint x: 166, endPoint y: 170, distance: 216.7
click at [166, 170] on div "true false Workflow Set Inputs Inputs LLM · GPT 3.5 Turbo Extract Call Ids Step…" at bounding box center [548, 281] width 1028 height 495
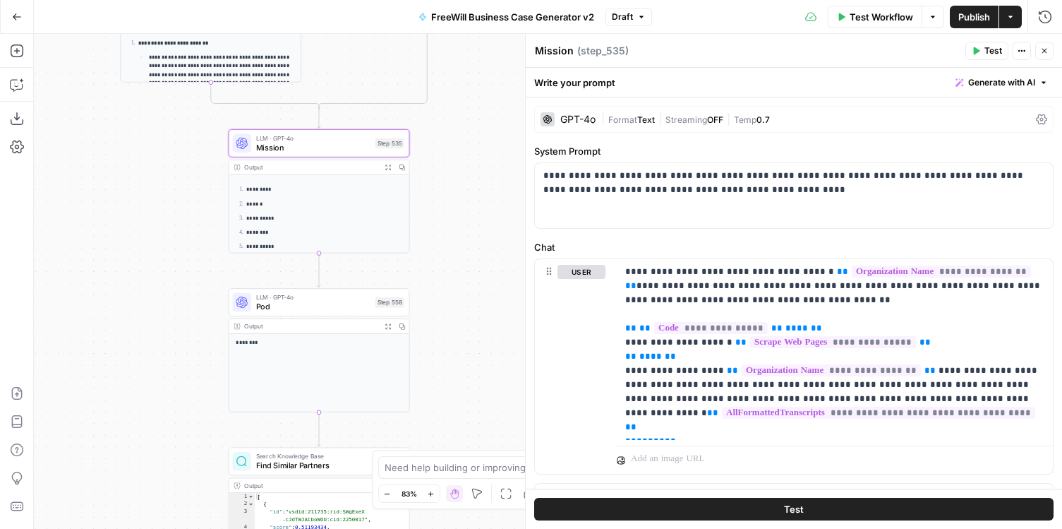
click at [635, 116] on span "Format" at bounding box center [622, 119] width 29 height 11
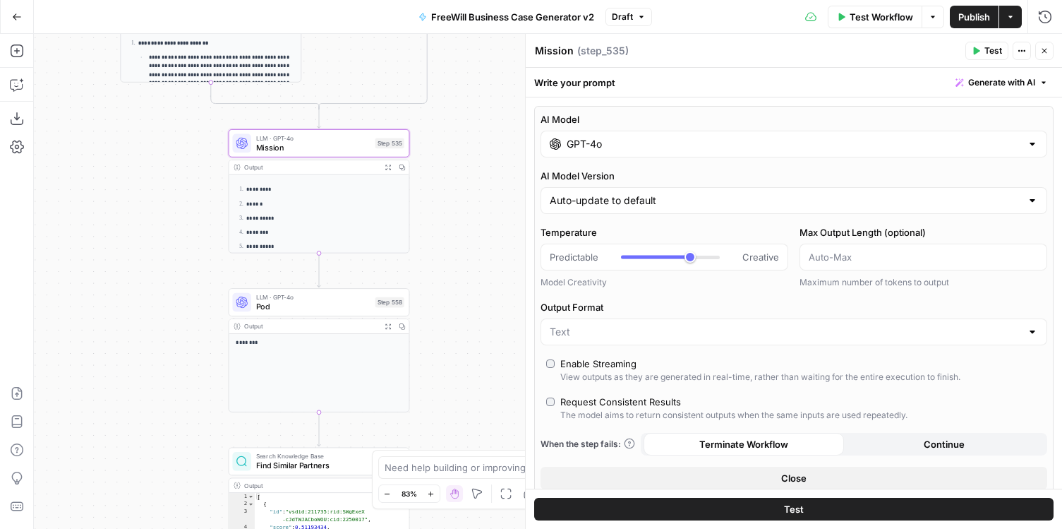
click at [827, 143] on input "GPT-4o" at bounding box center [794, 144] width 454 height 14
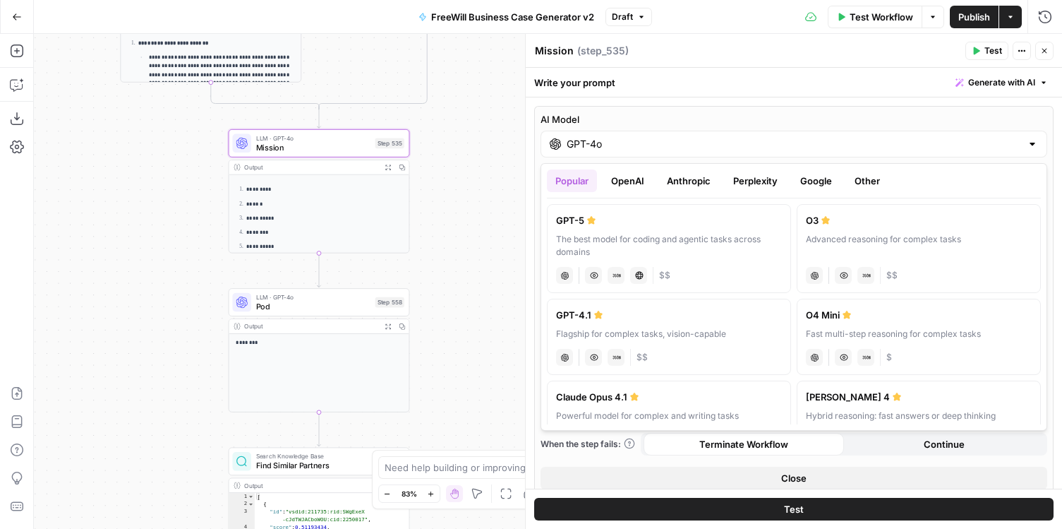
click at [824, 181] on button "Google" at bounding box center [816, 180] width 49 height 23
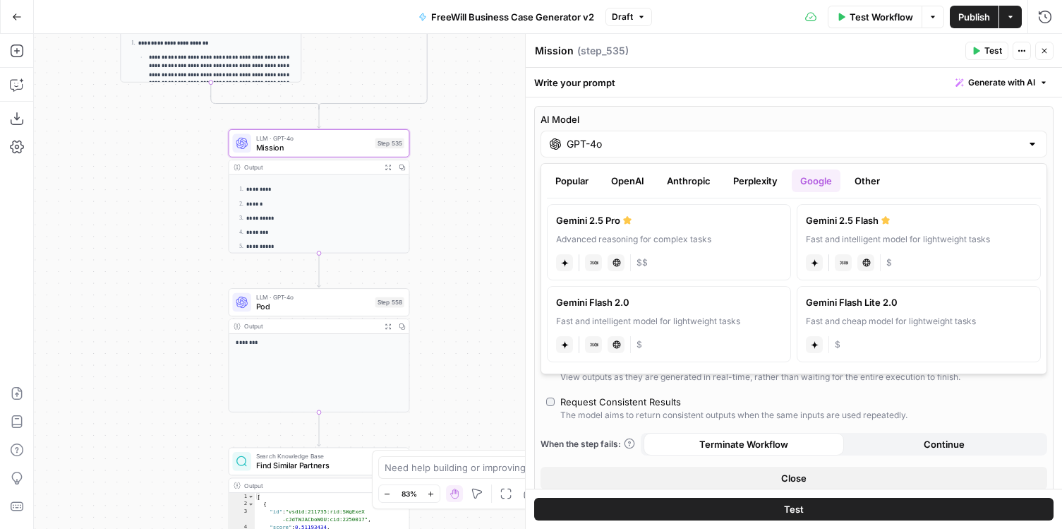
click at [688, 236] on div "Advanced reasoning for complex tasks" at bounding box center [669, 239] width 226 height 13
type input "Gemini 2.5 Pro"
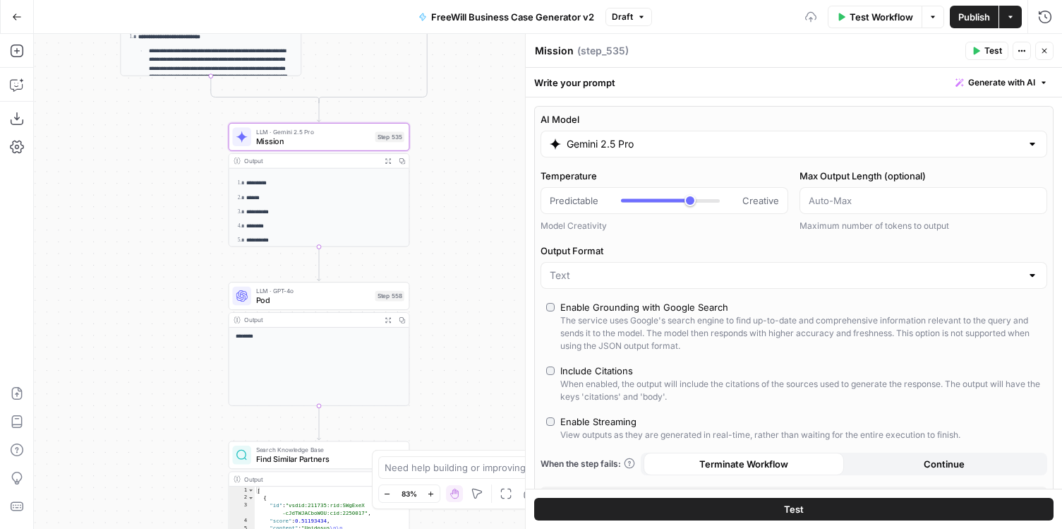
drag, startPoint x: 459, startPoint y: 214, endPoint x: 459, endPoint y: 98, distance: 115.7
click at [459, 98] on div "true false Workflow Set Inputs Inputs LLM · GPT 3.5 Turbo Extract Call Ids Step…" at bounding box center [548, 281] width 1028 height 495
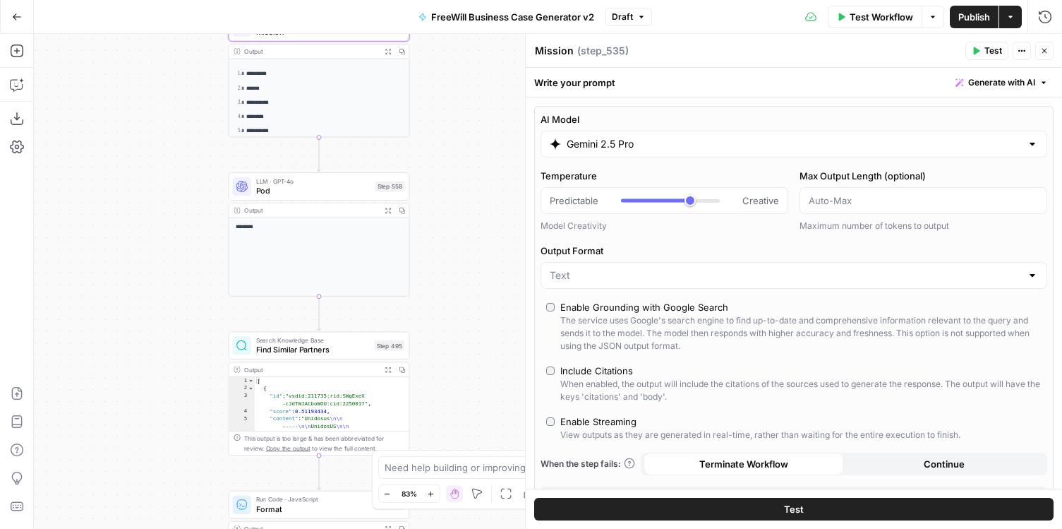
click at [283, 189] on span "Pod" at bounding box center [313, 191] width 114 height 12
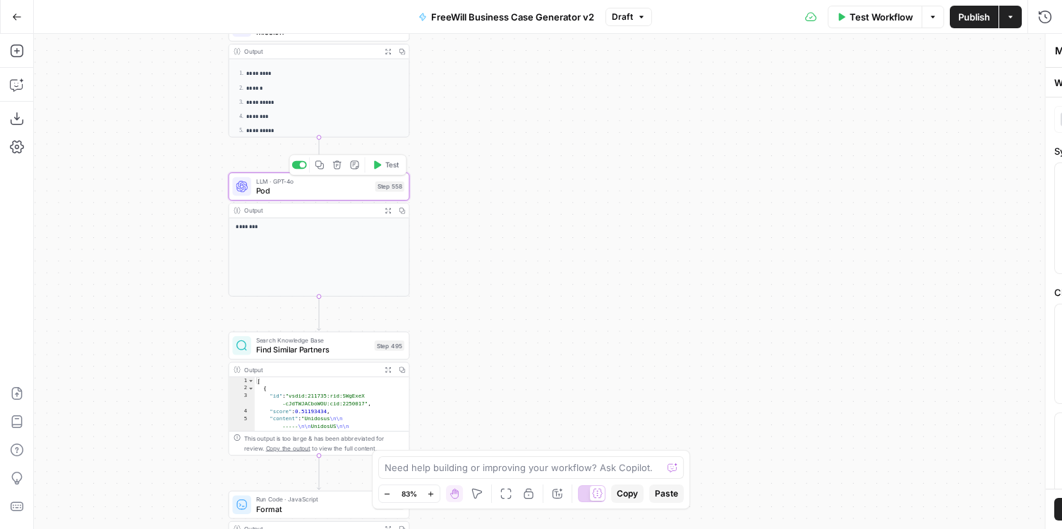
type textarea "Pod"
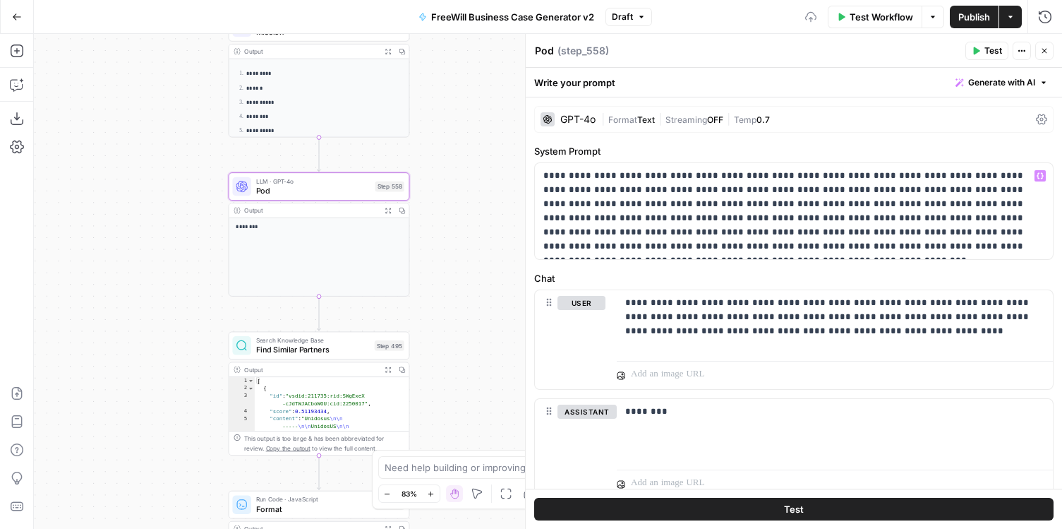
click at [728, 118] on span "|" at bounding box center [728, 118] width 11 height 14
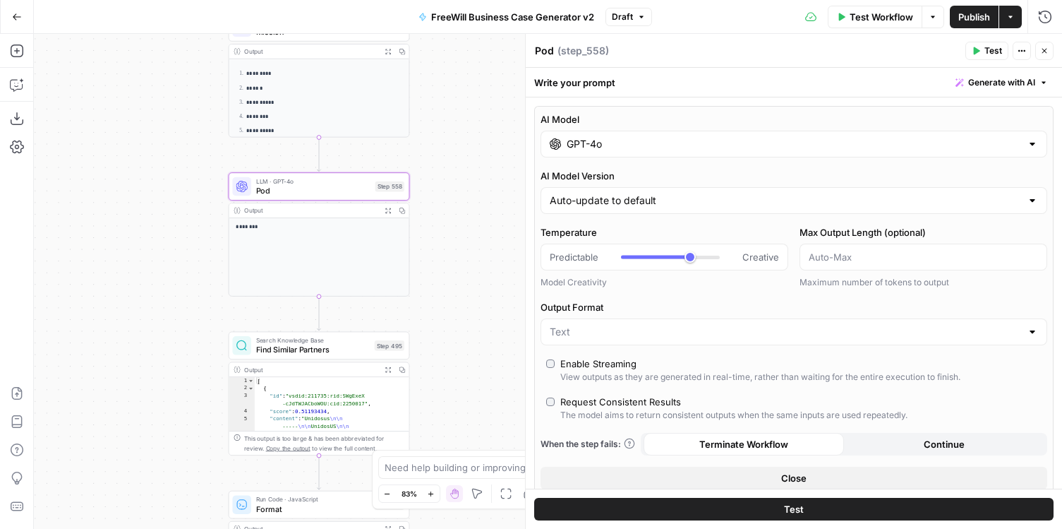
click at [917, 145] on input "GPT-4o" at bounding box center [794, 144] width 454 height 14
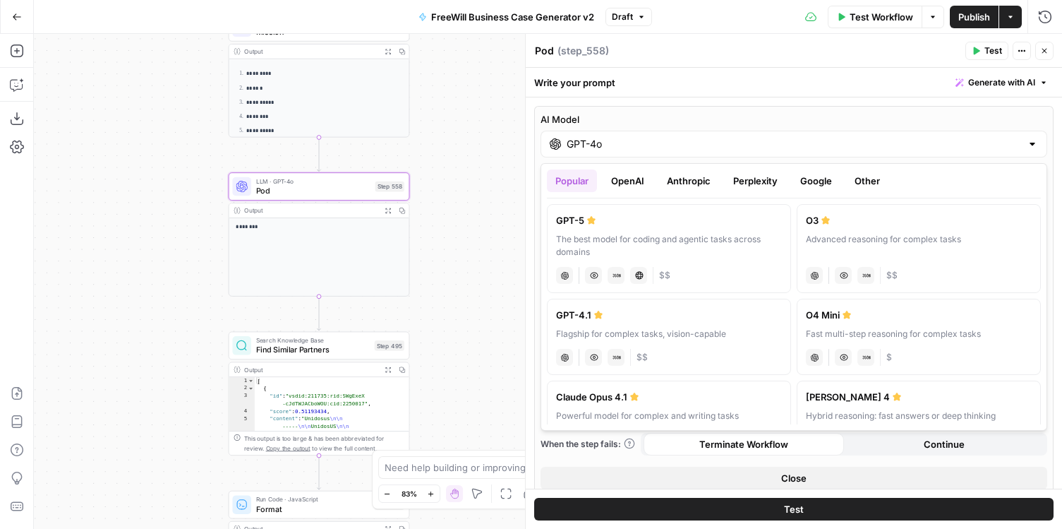
click at [826, 173] on button "Google" at bounding box center [816, 180] width 49 height 23
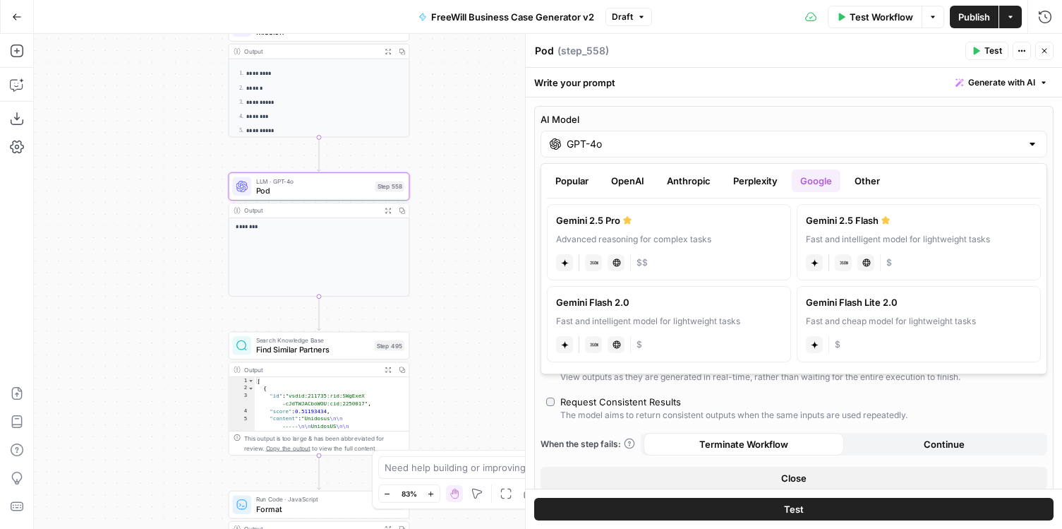
click at [635, 224] on div "Gemini 2.5 Pro" at bounding box center [669, 220] width 226 height 14
type input "Gemini 2.5 Pro"
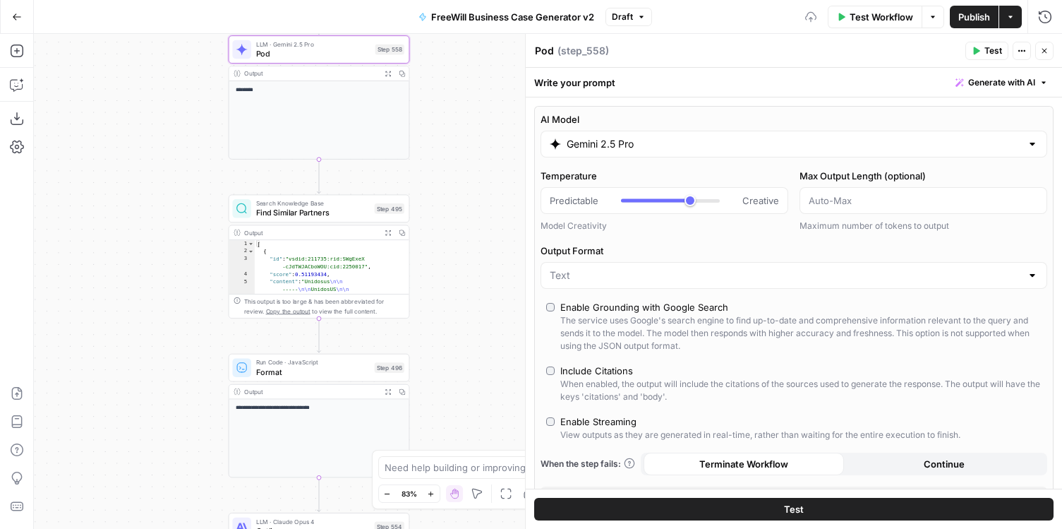
drag, startPoint x: 428, startPoint y: 223, endPoint x: 466, endPoint y: 116, distance: 113.2
click at [428, 86] on div "true false Workflow Set Inputs Inputs LLM · GPT 3.5 Turbo Extract Call Ids Step…" at bounding box center [548, 281] width 1028 height 495
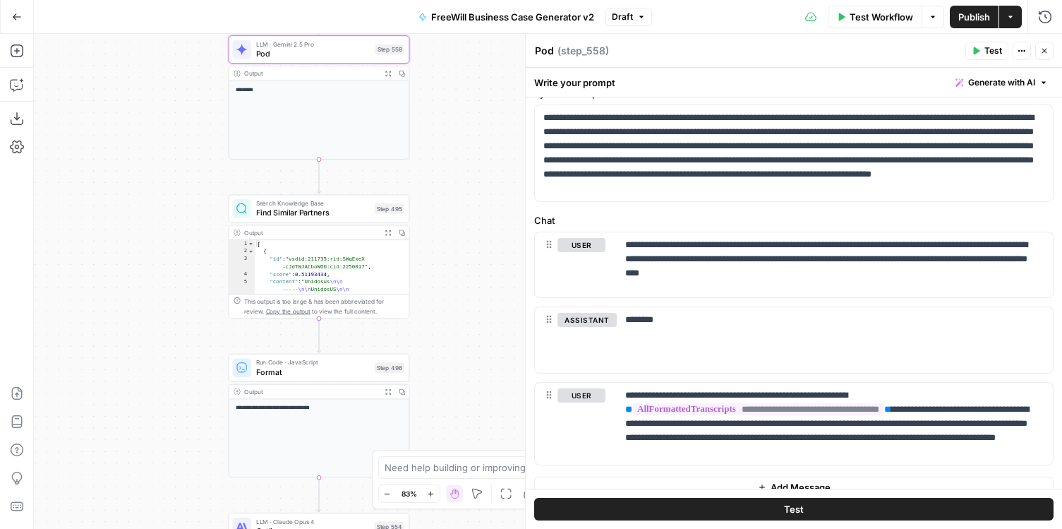
scroll to position [457, 0]
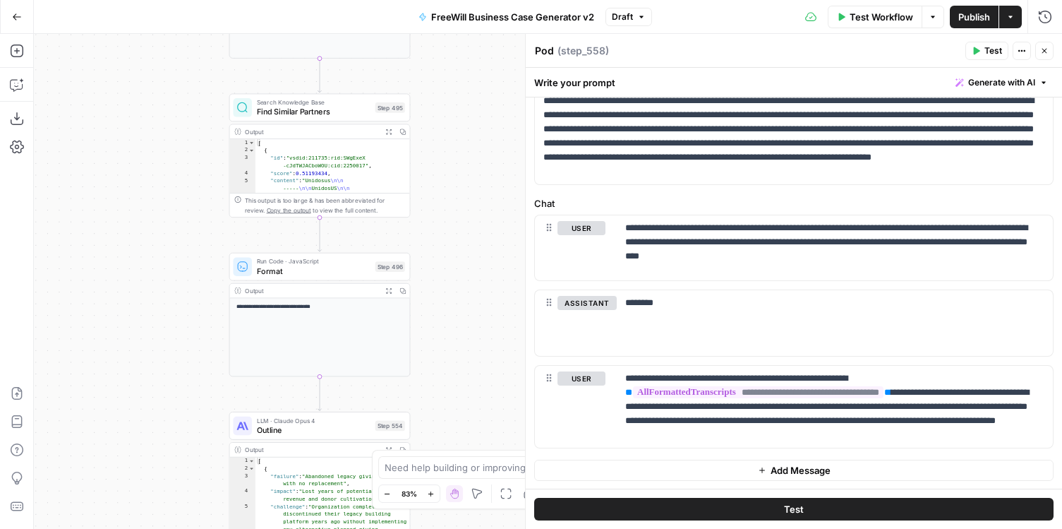
drag, startPoint x: 462, startPoint y: 284, endPoint x: 467, endPoint y: 126, distance: 158.9
click at [467, 125] on div "true false Workflow Set Inputs Inputs LLM · GPT 3.5 Turbo Extract Call Ids Step…" at bounding box center [548, 281] width 1028 height 495
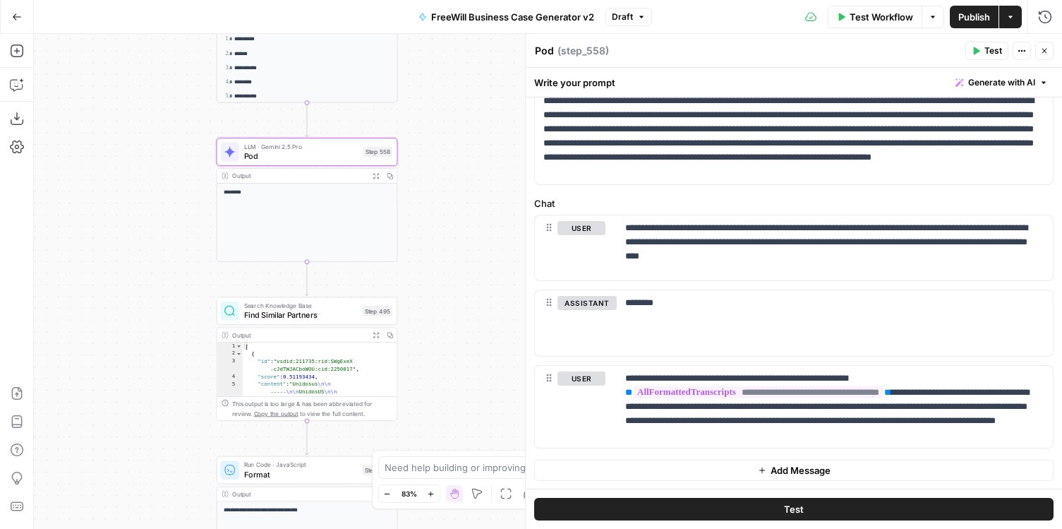
drag, startPoint x: 467, startPoint y: 128, endPoint x: 450, endPoint y: 390, distance: 262.4
click at [450, 390] on div "true false Workflow Set Inputs Inputs LLM · GPT 3.5 Turbo Extract Call Ids Step…" at bounding box center [548, 281] width 1028 height 495
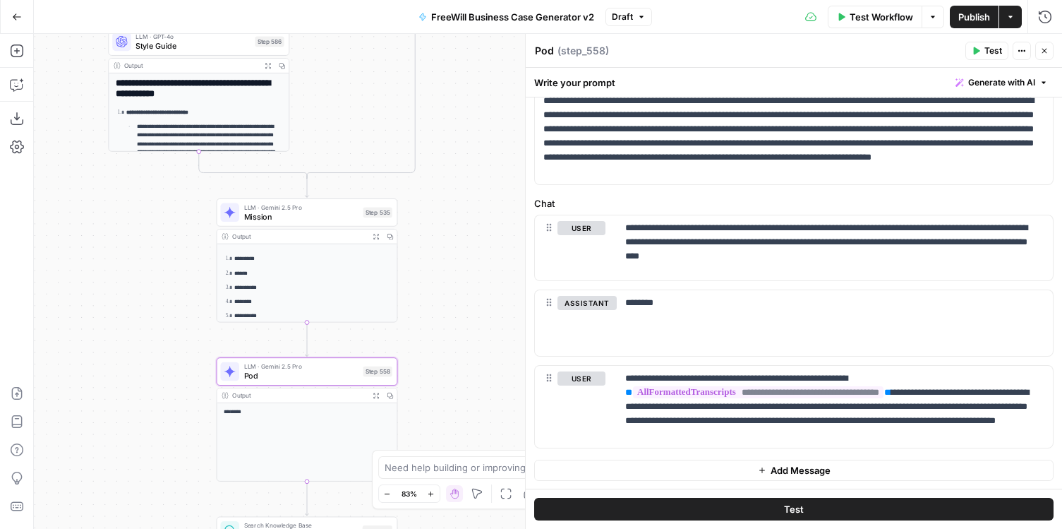
drag, startPoint x: 450, startPoint y: 169, endPoint x: 450, endPoint y: 390, distance: 221.6
click at [450, 390] on div "true false Workflow Set Inputs Inputs LLM · GPT 3.5 Turbo Extract Call Ids Step…" at bounding box center [548, 281] width 1028 height 495
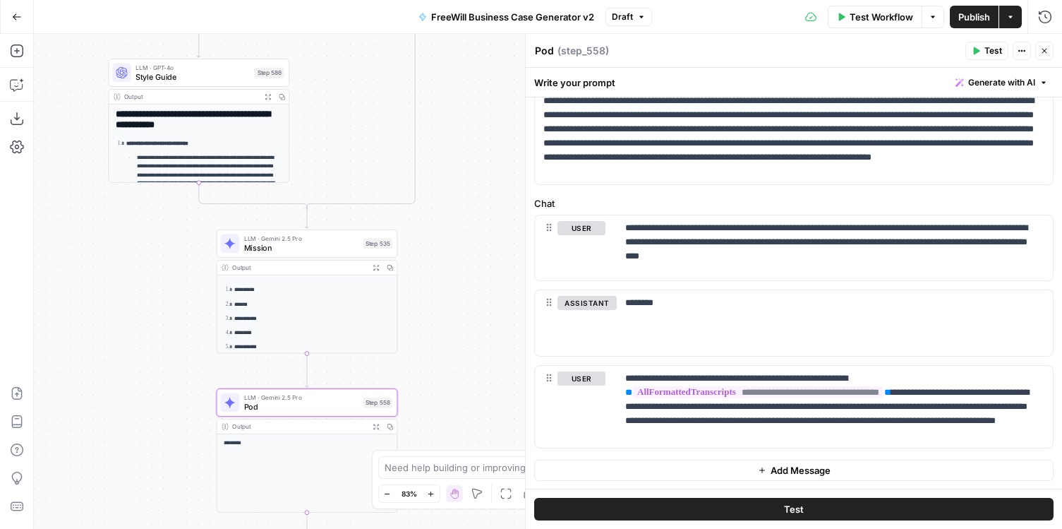
drag, startPoint x: 450, startPoint y: 135, endPoint x: 450, endPoint y: 312, distance: 176.4
click at [450, 312] on div "true false Workflow Set Inputs Inputs LLM · GPT 3.5 Turbo Extract Call Ids Step…" at bounding box center [548, 281] width 1028 height 495
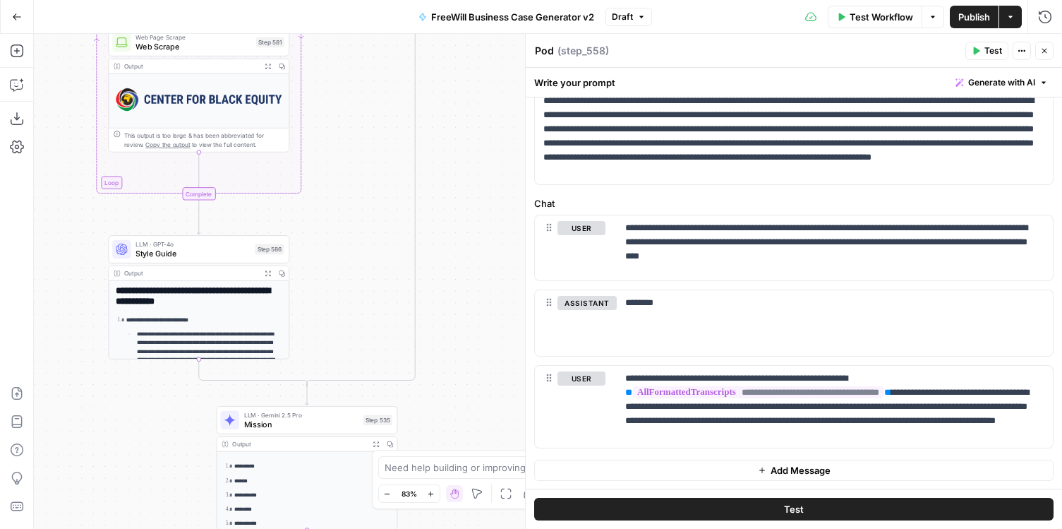
click at [205, 248] on span "Style Guide" at bounding box center [192, 254] width 114 height 12
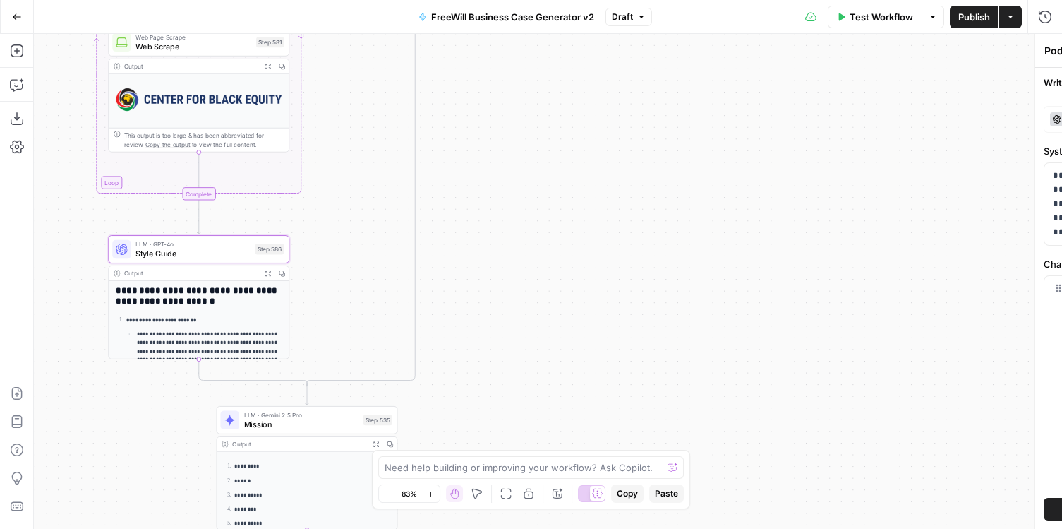
type textarea "Style Guide"
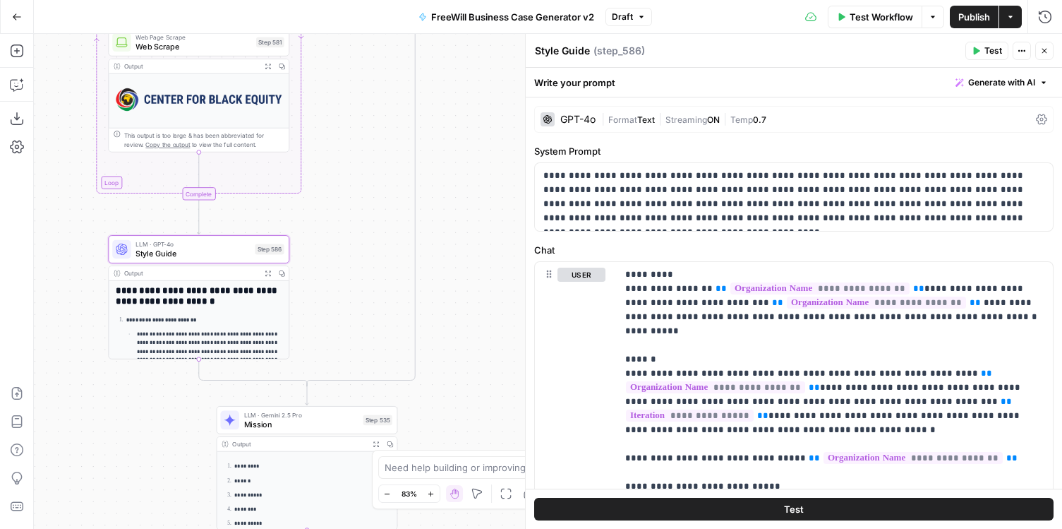
click at [746, 116] on span "Temp" at bounding box center [741, 119] width 23 height 11
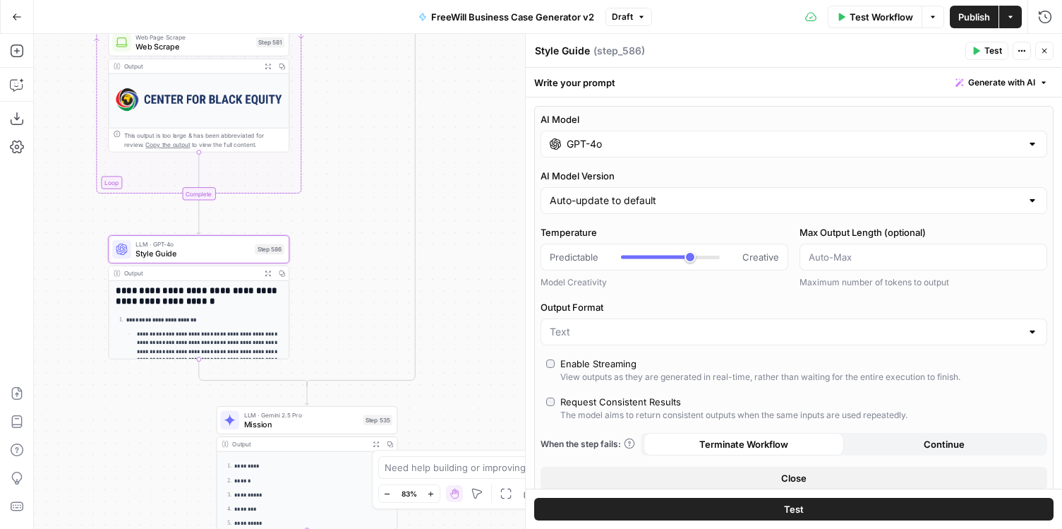
click at [907, 141] on input "GPT-4o" at bounding box center [794, 144] width 454 height 14
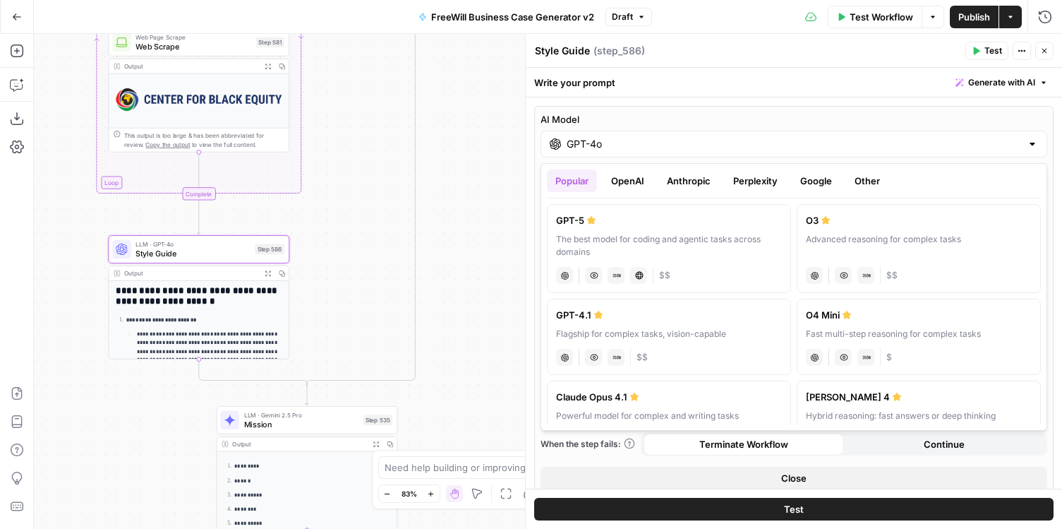
click at [828, 171] on button "Google" at bounding box center [816, 180] width 49 height 23
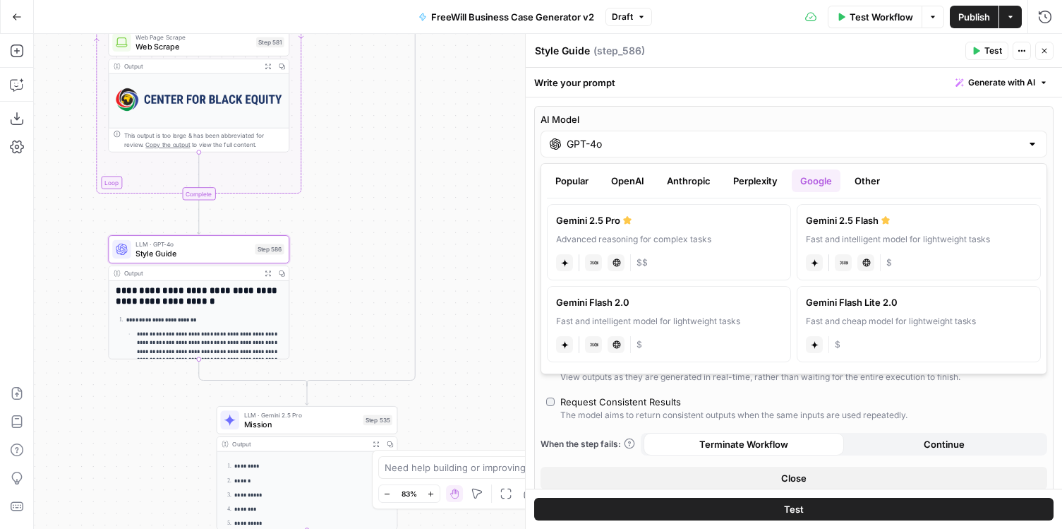
click at [654, 231] on label "Gemini 2.5 Pro Advanced reasoning for complex tasks gemini JSON Mode Live Web R…" at bounding box center [669, 242] width 244 height 76
type input "Gemini 2.5 Pro"
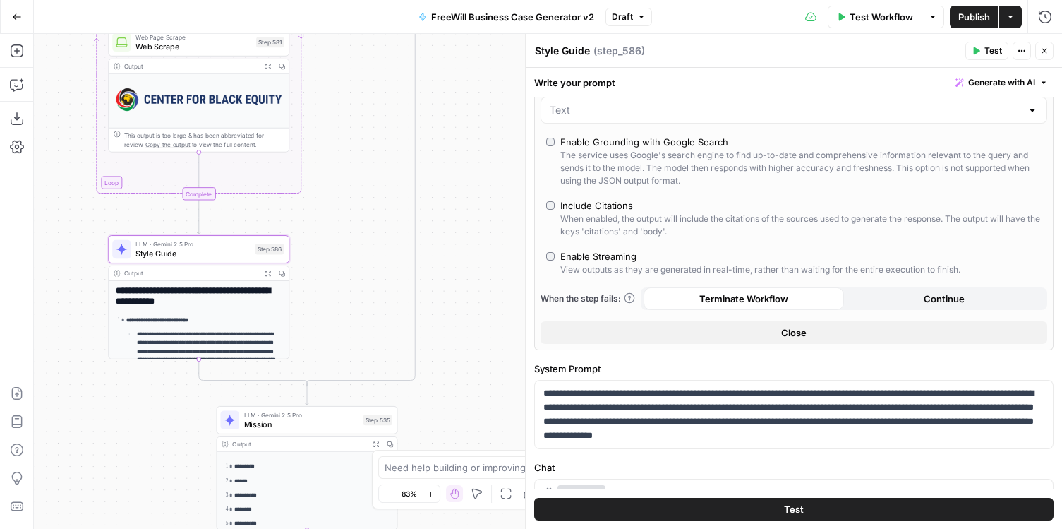
scroll to position [0, 0]
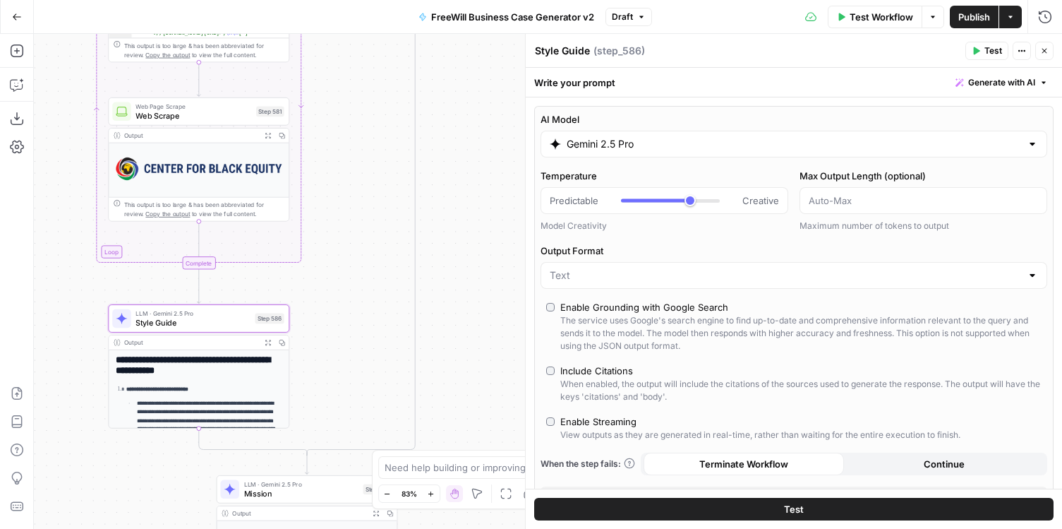
drag, startPoint x: 473, startPoint y: 126, endPoint x: 473, endPoint y: 275, distance: 149.6
click at [473, 275] on div "true false Workflow Set Inputs Inputs LLM · GPT 3.5 Turbo Extract Call Ids Step…" at bounding box center [548, 281] width 1028 height 495
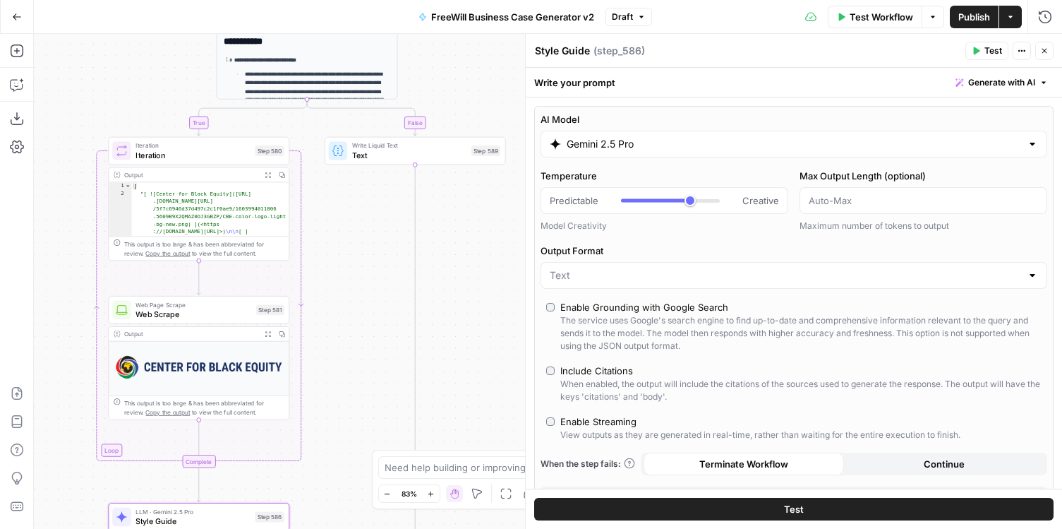
drag, startPoint x: 469, startPoint y: 179, endPoint x: 469, endPoint y: 294, distance: 115.7
click at [469, 294] on div "true false Workflow Set Inputs Inputs LLM · GPT 3.5 Turbo Extract Call Ids Step…" at bounding box center [548, 281] width 1028 height 495
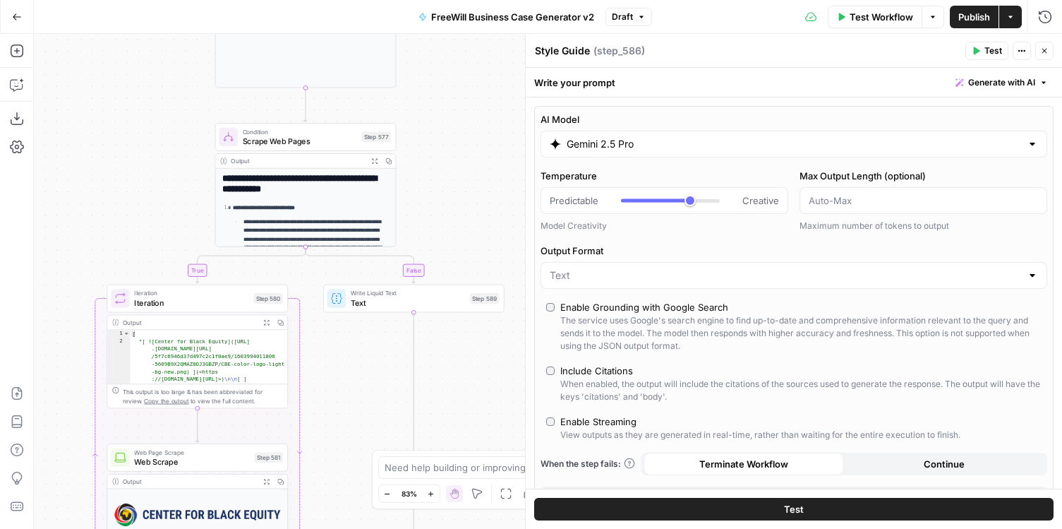
drag, startPoint x: 471, startPoint y: 212, endPoint x: 469, endPoint y: 346, distance: 134.1
click at [469, 346] on div "true false Workflow Set Inputs Inputs LLM · GPT 3.5 Turbo Extract Call Ids Step…" at bounding box center [548, 281] width 1028 height 495
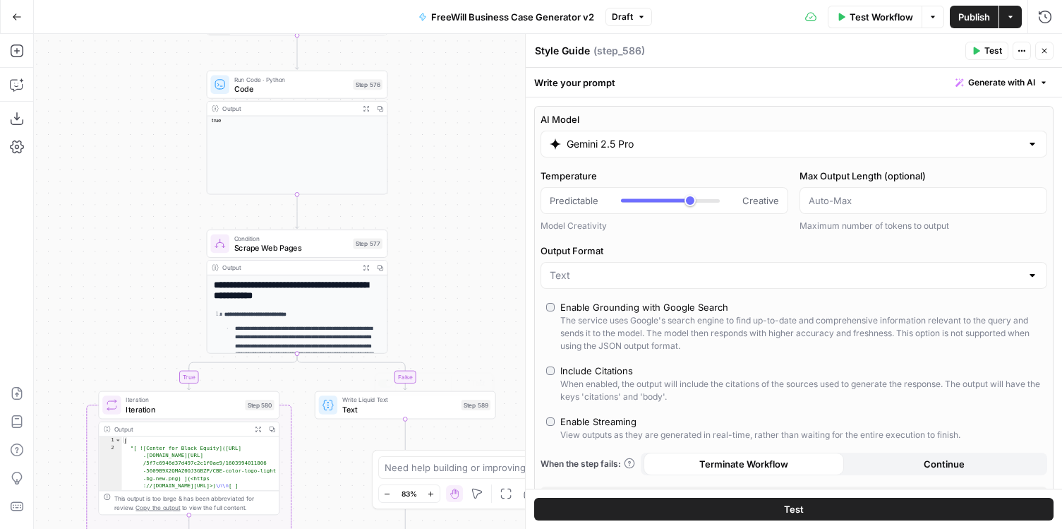
drag, startPoint x: 467, startPoint y: 150, endPoint x: 453, endPoint y: 430, distance: 280.5
click at [453, 430] on div "true false Workflow Set Inputs Inputs LLM · GPT 3.5 Turbo Extract Call Ids Step…" at bounding box center [548, 281] width 1028 height 495
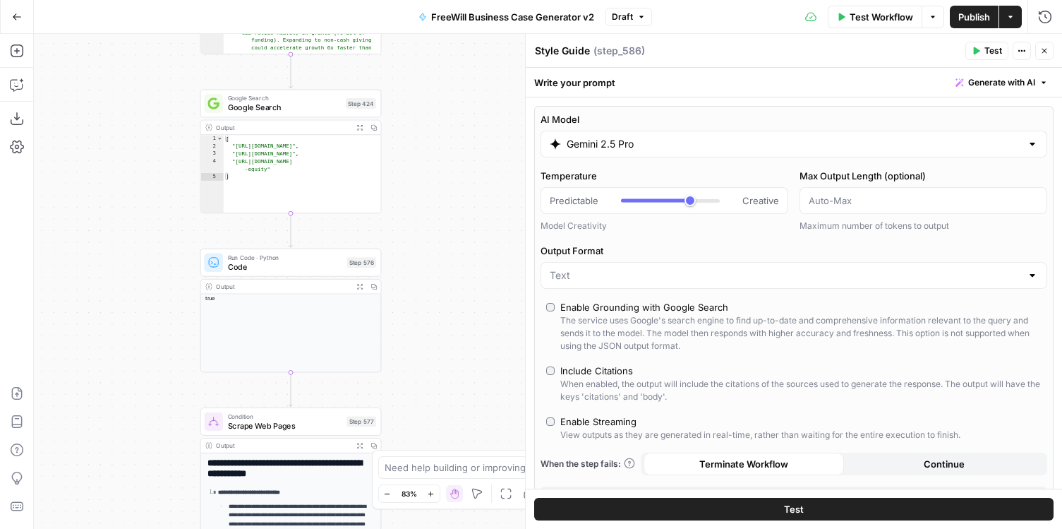
drag, startPoint x: 449, startPoint y: 182, endPoint x: 449, endPoint y: 333, distance: 151.0
click at [449, 333] on div "true false Workflow Set Inputs Inputs LLM · GPT 3.5 Turbo Extract Call Ids Step…" at bounding box center [548, 281] width 1028 height 495
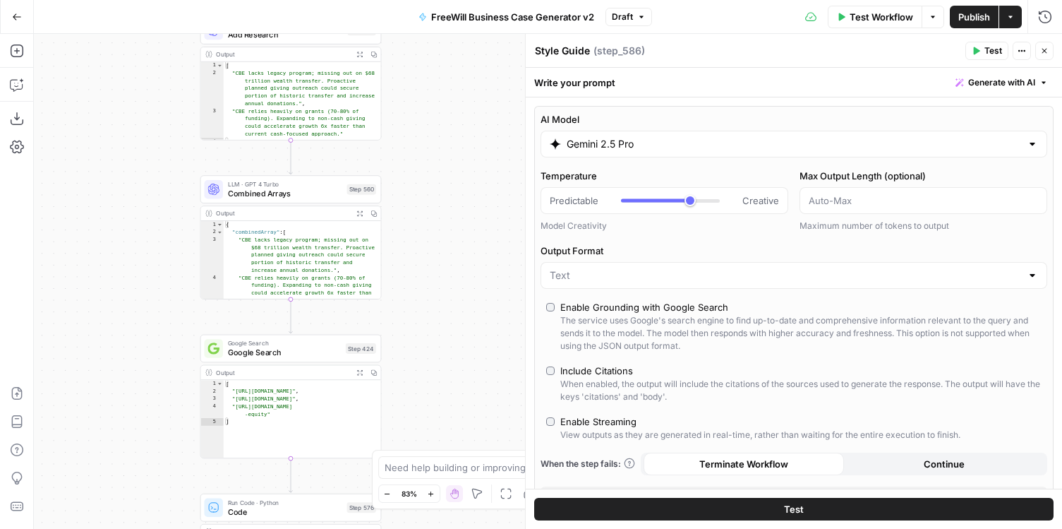
drag, startPoint x: 440, startPoint y: 152, endPoint x: 440, endPoint y: 305, distance: 152.4
click at [440, 305] on div "true false Workflow Set Inputs Inputs LLM · GPT 3.5 Turbo Extract Call Ids Step…" at bounding box center [548, 281] width 1028 height 495
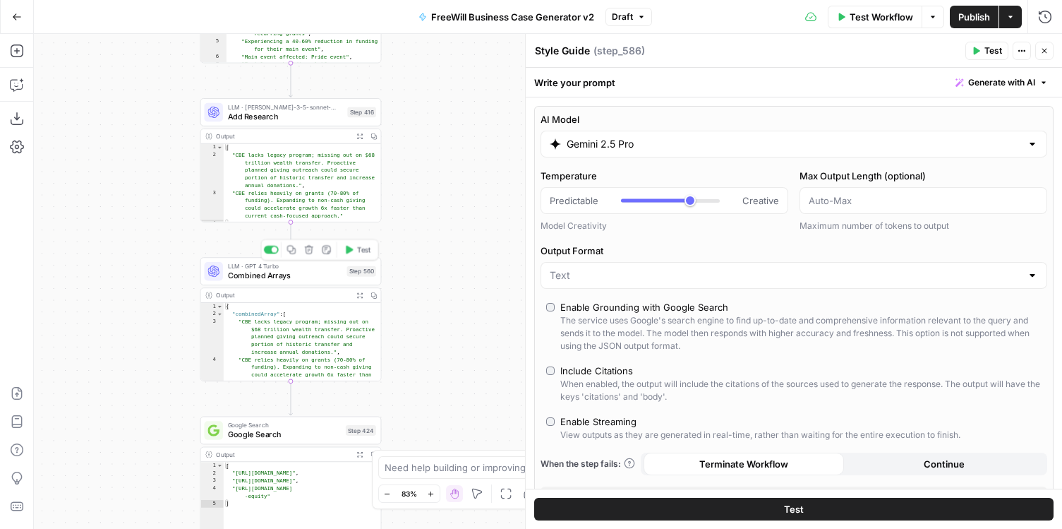
click at [283, 276] on span "Combined Arrays" at bounding box center [285, 276] width 114 height 12
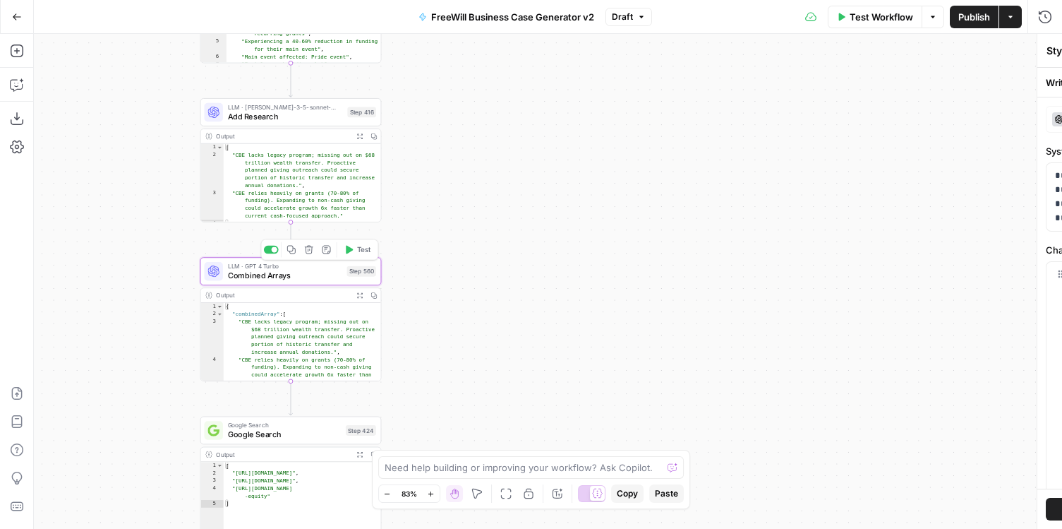
type textarea "Combined Arrays"
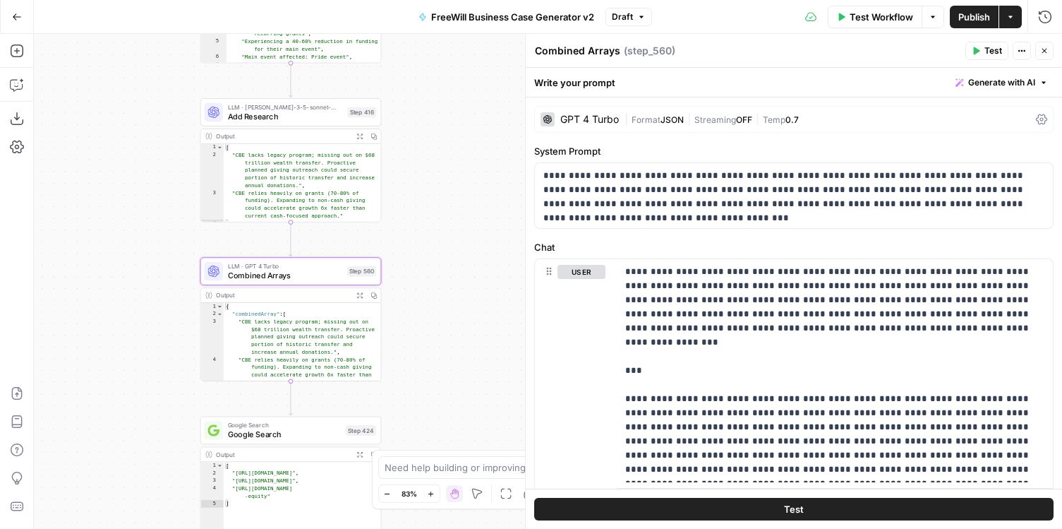
click at [769, 118] on span "Temp" at bounding box center [774, 119] width 23 height 11
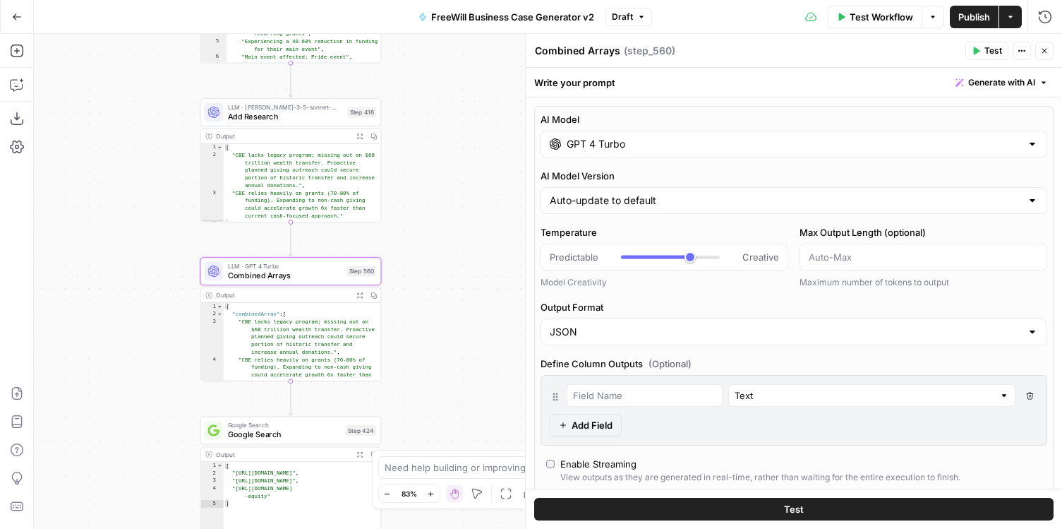
click at [852, 138] on input "GPT 4 Turbo" at bounding box center [794, 144] width 454 height 14
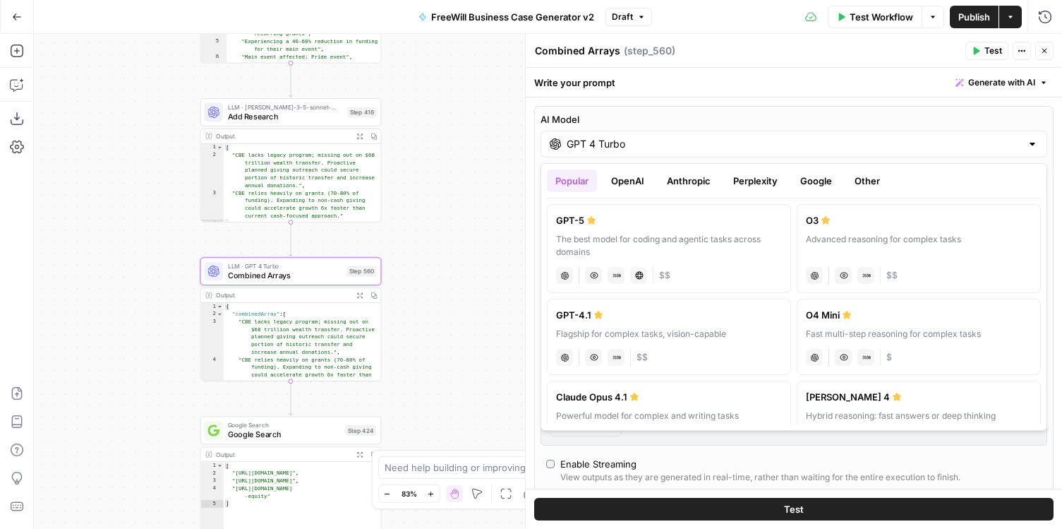
click at [824, 174] on button "Google" at bounding box center [816, 180] width 49 height 23
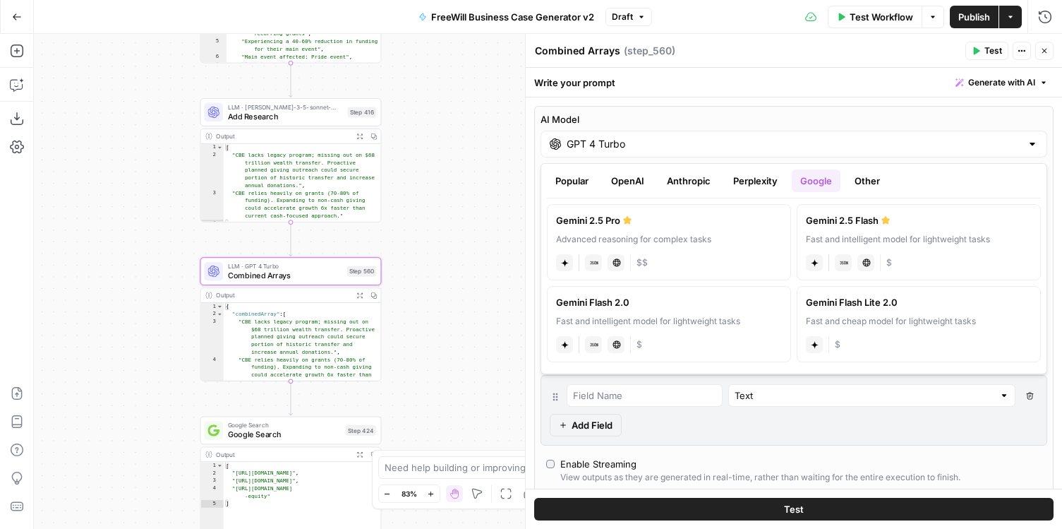
click at [653, 243] on div "Advanced reasoning for complex tasks" at bounding box center [669, 239] width 226 height 13
type input "Gemini 2.5 Pro"
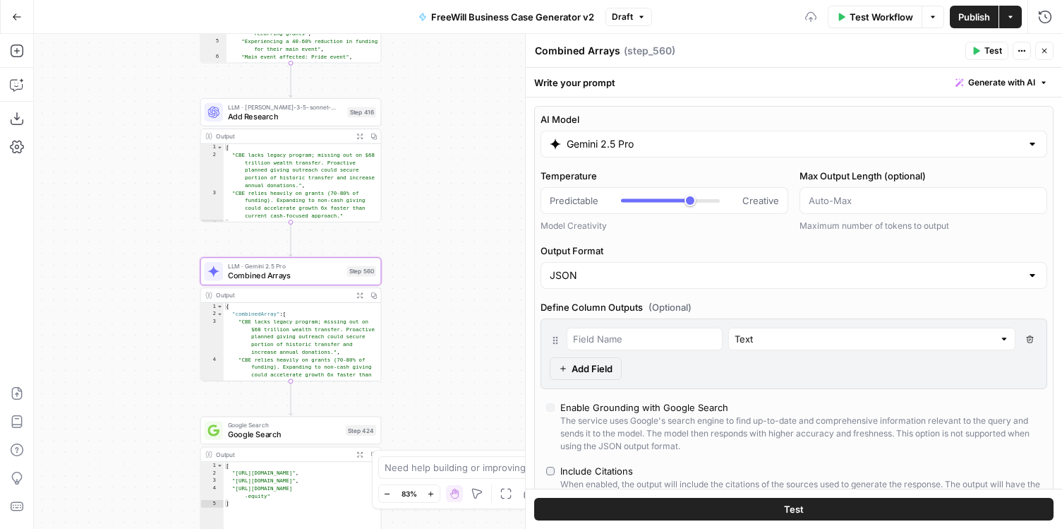
click at [351, 126] on div "LLM · claude-3-5-sonnet-20240620 Add Research Step 416 Copy step Delete step Ad…" at bounding box center [290, 160] width 181 height 124
click at [341, 121] on span "Add Research" at bounding box center [285, 116] width 115 height 12
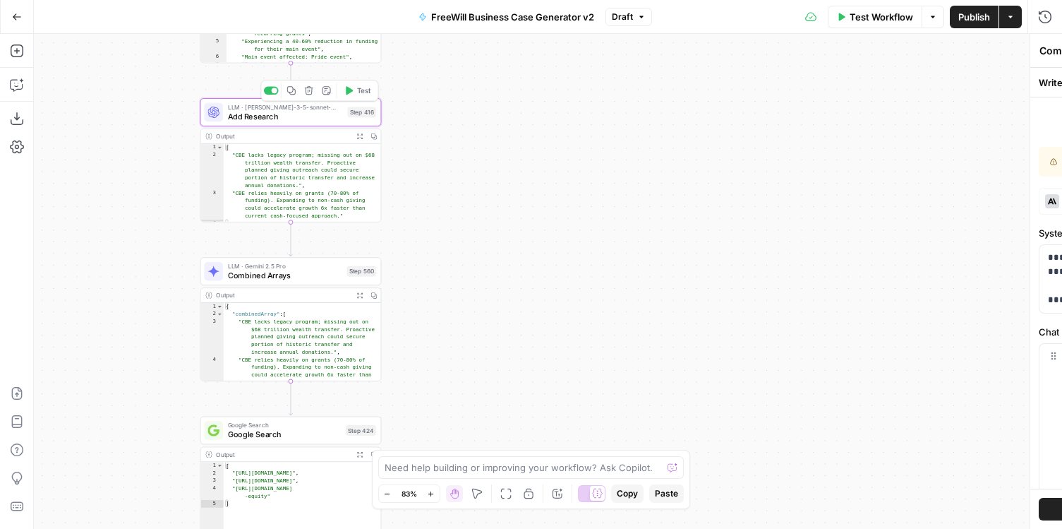
type textarea "Add Research"
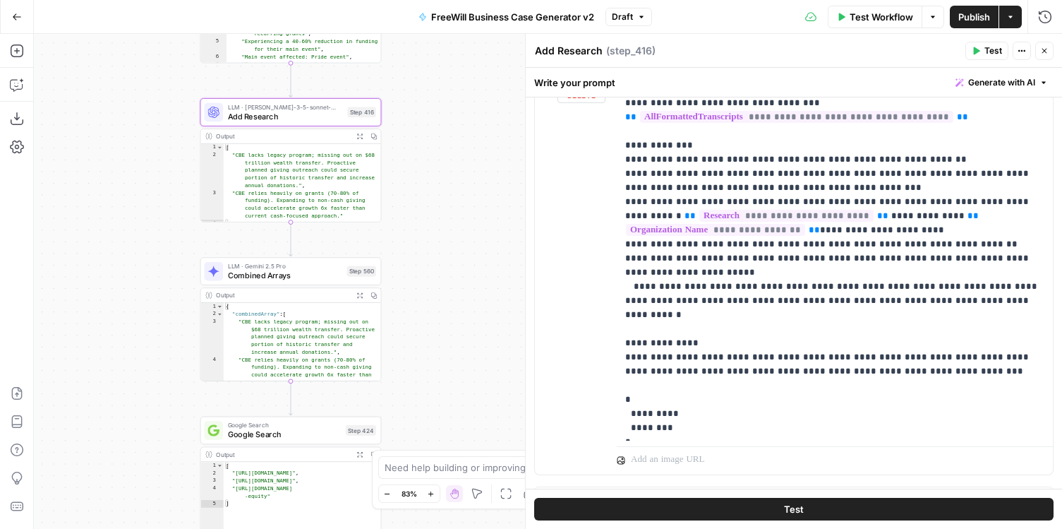
scroll to position [268, 0]
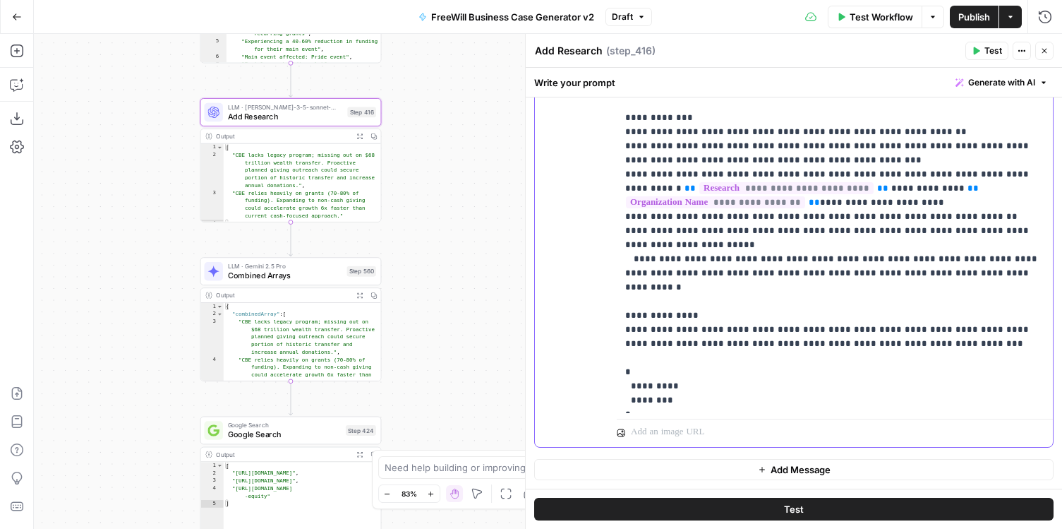
click at [764, 315] on p "**********" at bounding box center [834, 223] width 419 height 367
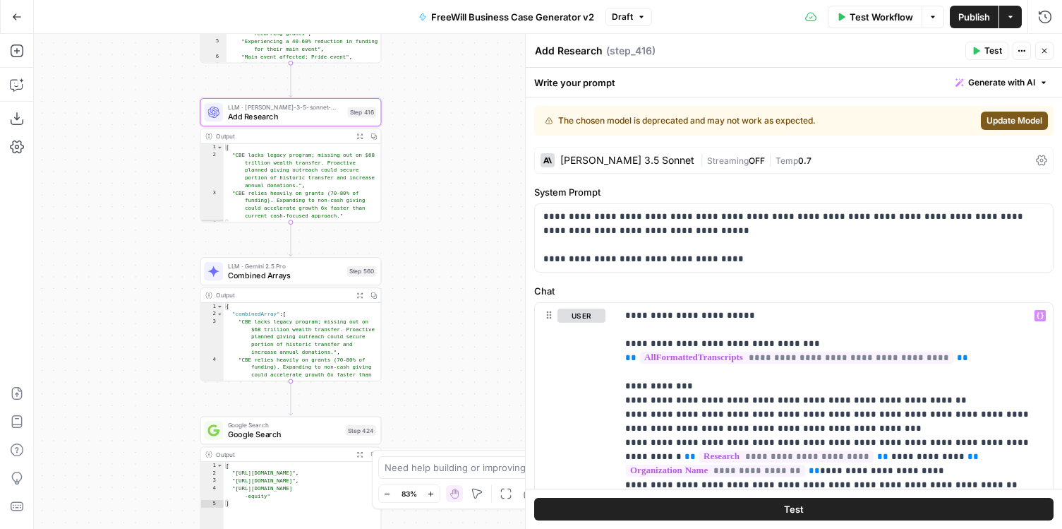
click at [994, 116] on span "Update Model" at bounding box center [1015, 120] width 56 height 13
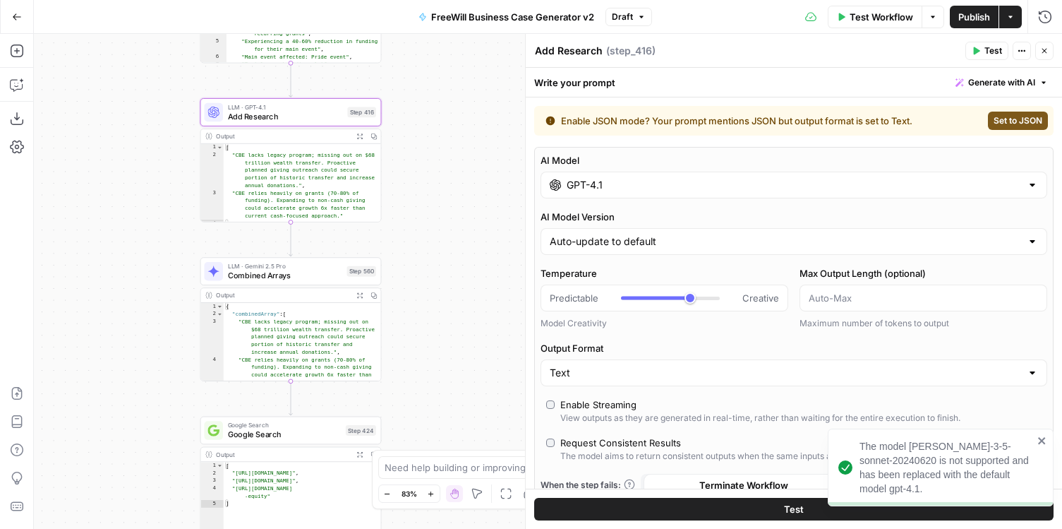
click at [697, 183] on input "GPT-4.1" at bounding box center [794, 185] width 454 height 14
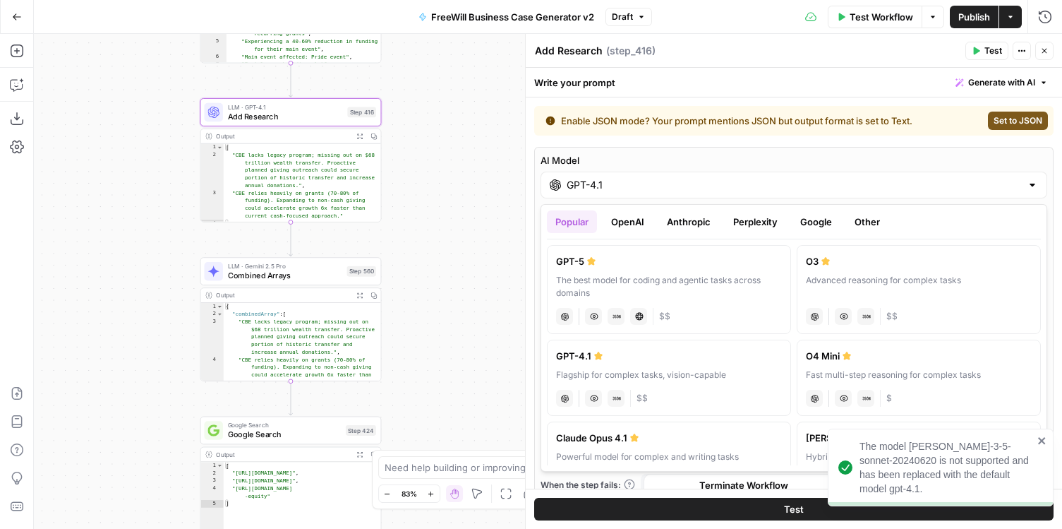
click at [802, 225] on button "Google" at bounding box center [816, 221] width 49 height 23
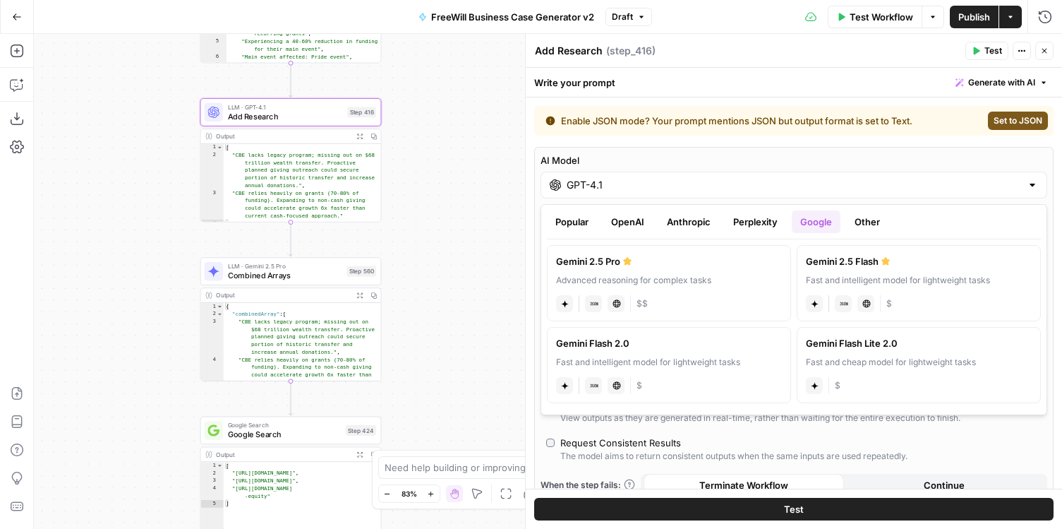
click at [601, 279] on div "Advanced reasoning for complex tasks" at bounding box center [669, 280] width 226 height 13
type input "Gemini 2.5 Pro"
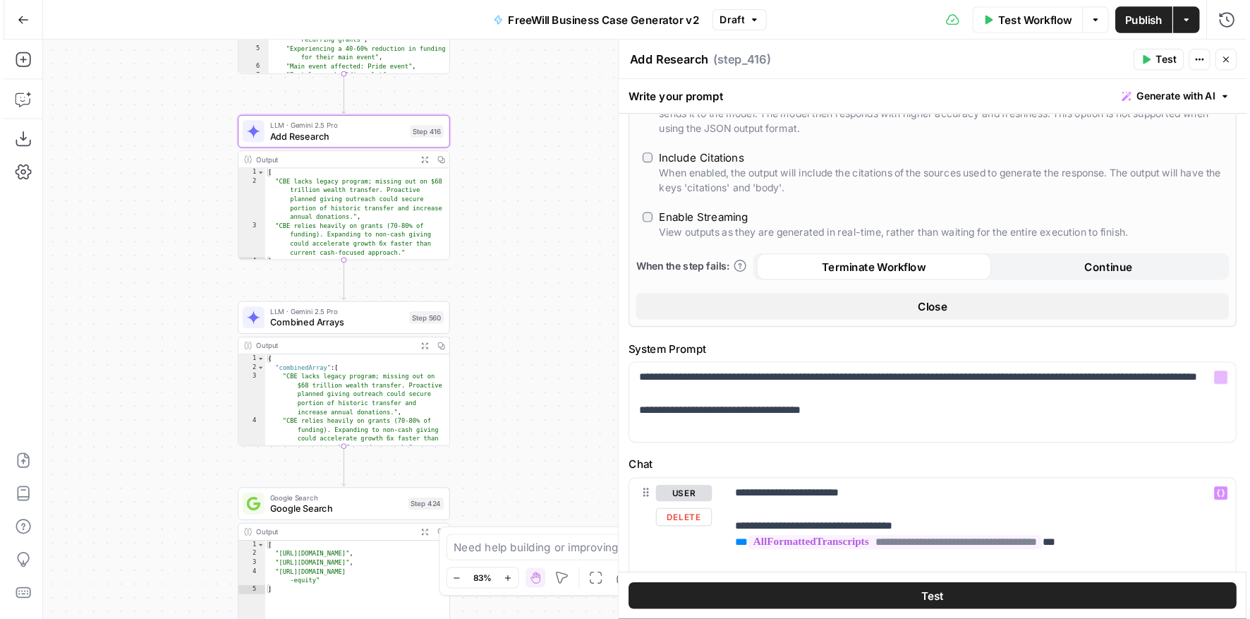
scroll to position [617, 0]
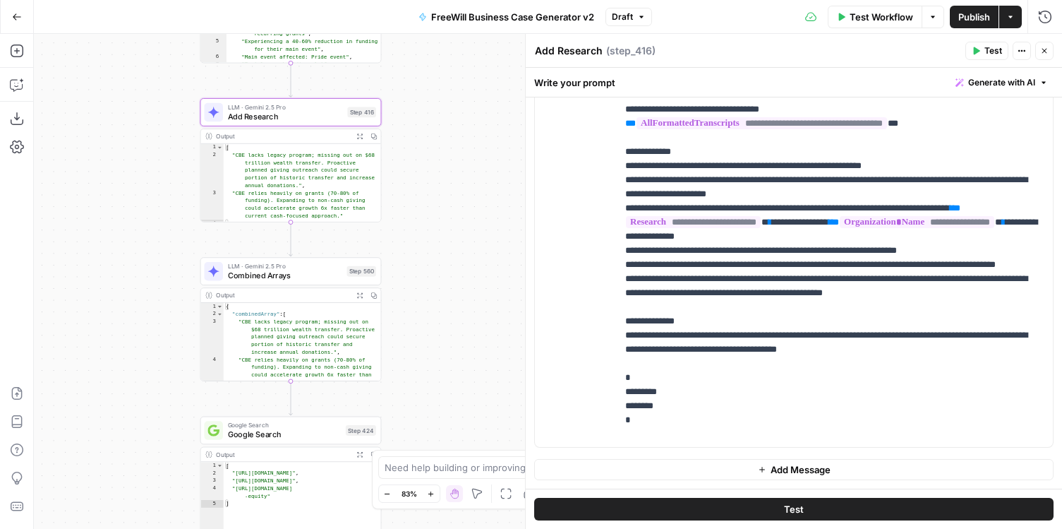
click at [751, 505] on button "Test" at bounding box center [793, 509] width 519 height 23
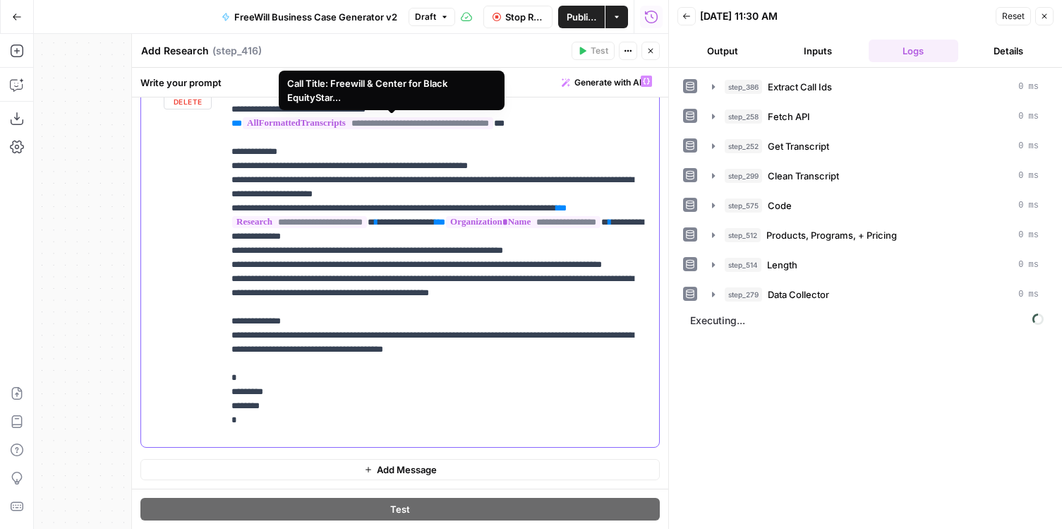
click at [428, 117] on span "**********" at bounding box center [368, 123] width 251 height 12
click at [648, 54] on icon "button" at bounding box center [650, 51] width 8 height 8
click at [644, 49] on button "Close" at bounding box center [650, 51] width 18 height 18
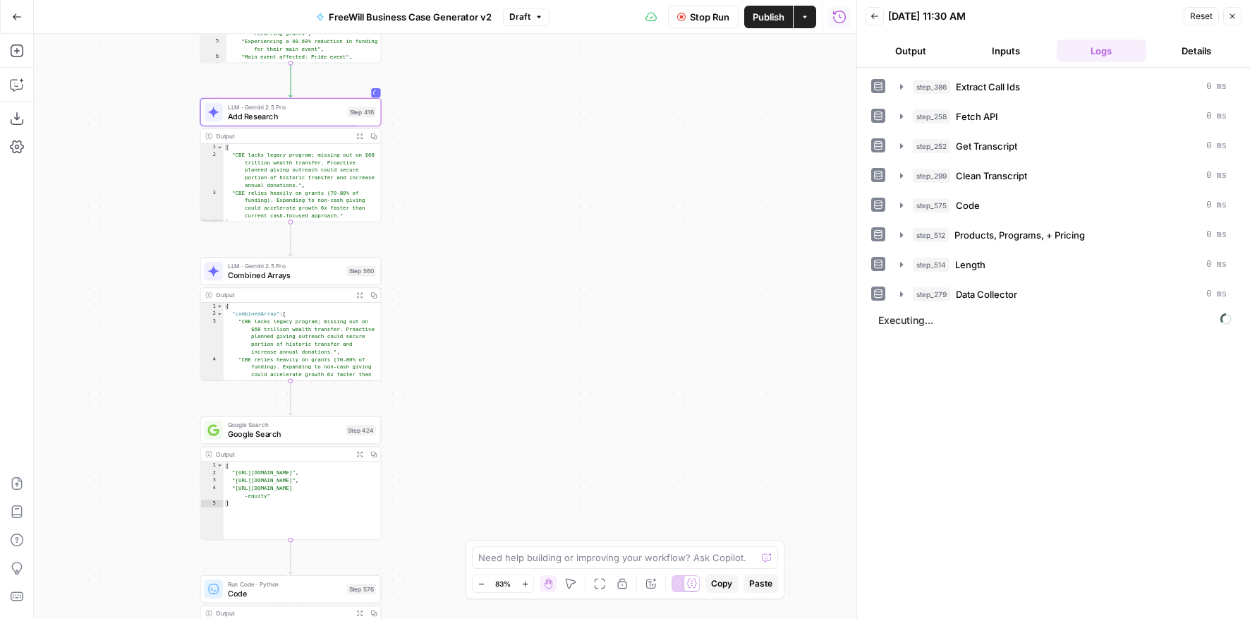
click at [930, 47] on button "Output" at bounding box center [911, 51] width 90 height 23
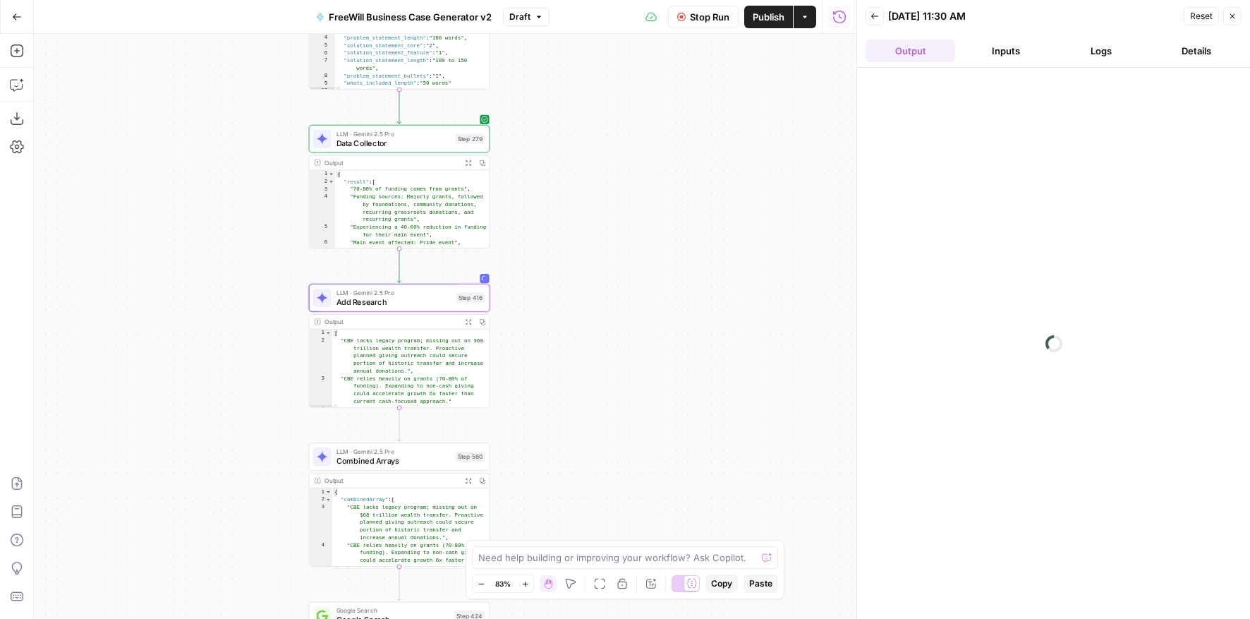
drag, startPoint x: 512, startPoint y: 128, endPoint x: 620, endPoint y: 314, distance: 215.1
click at [620, 314] on div "true false Workflow Set Inputs Inputs LLM · GPT 3.5 Turbo Extract Call Ids Step…" at bounding box center [445, 326] width 823 height 585
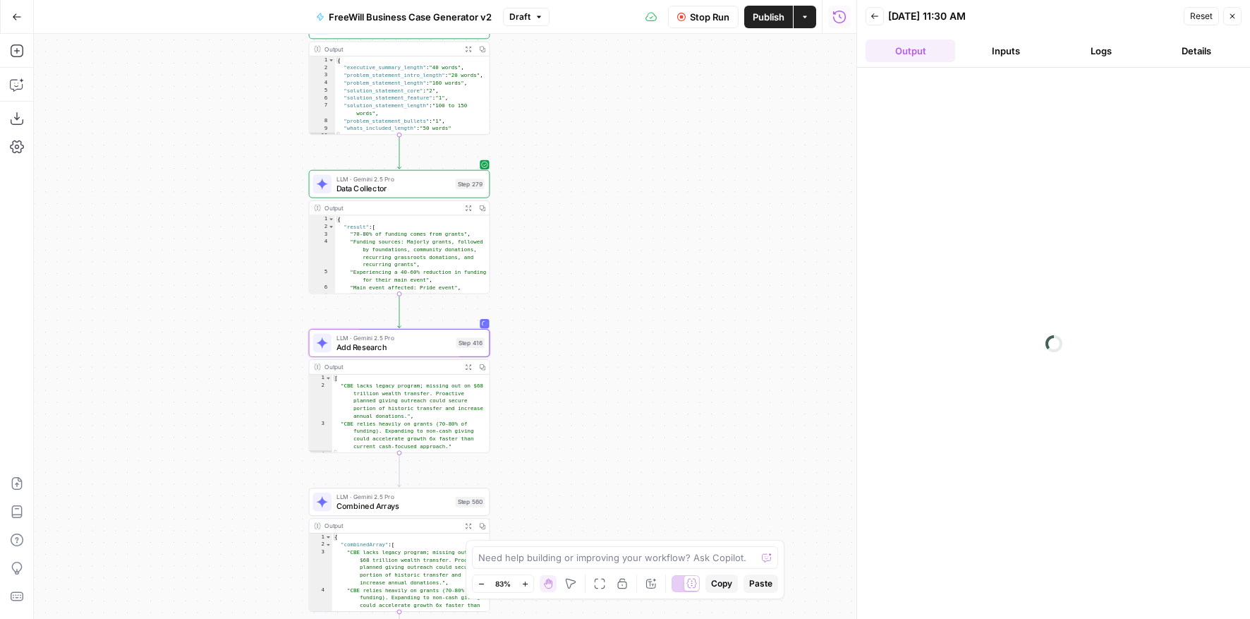
drag, startPoint x: 571, startPoint y: 150, endPoint x: 571, endPoint y: 311, distance: 161.6
click at [571, 311] on div "true false Workflow Set Inputs Inputs LLM · GPT 3.5 Turbo Extract Call Ids Step…" at bounding box center [445, 326] width 823 height 585
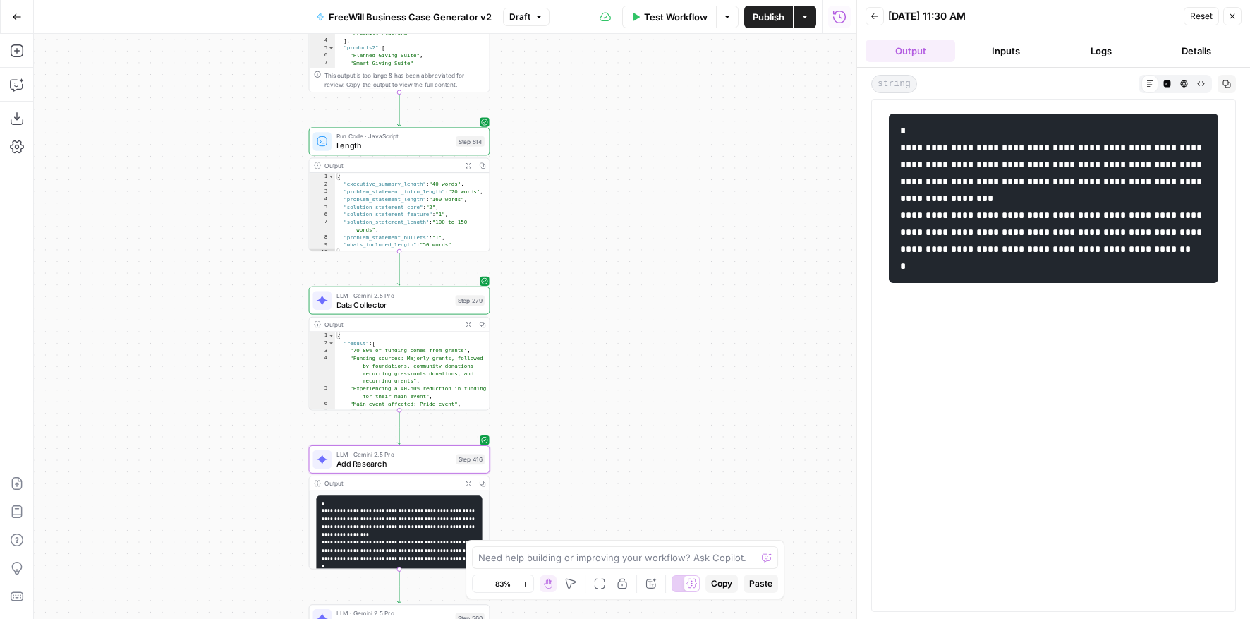
click at [1061, 78] on button "Code Editor" at bounding box center [1167, 83] width 17 height 17
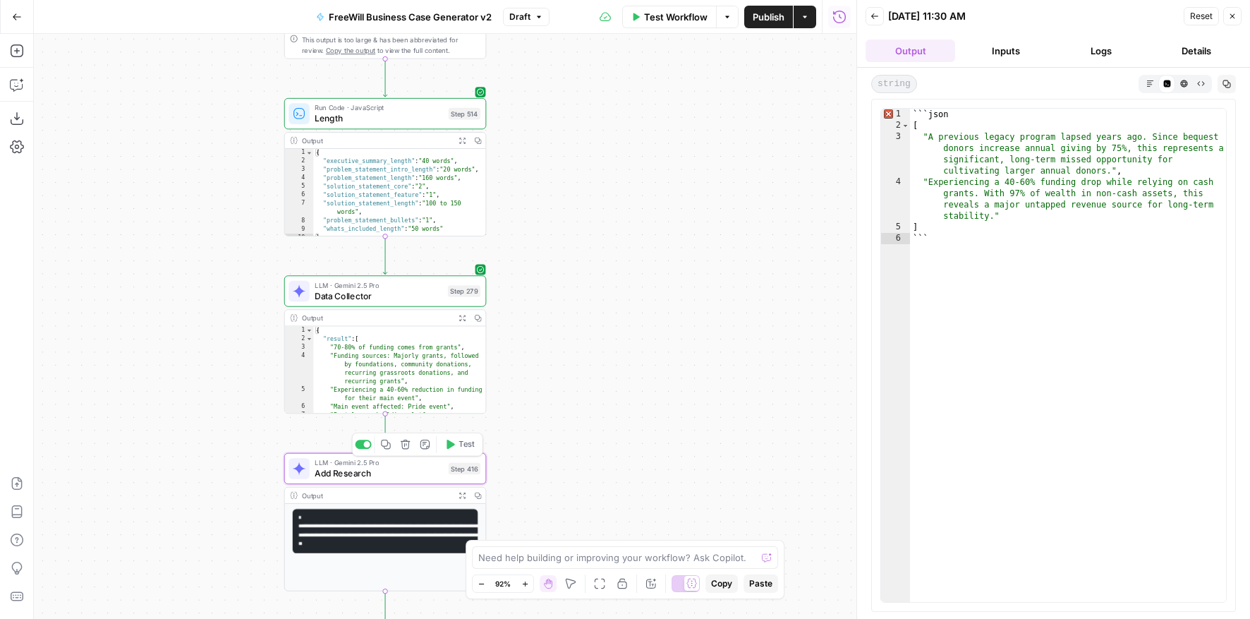
click at [362, 465] on span "LLM · Gemini 2.5 Pro" at bounding box center [379, 462] width 128 height 11
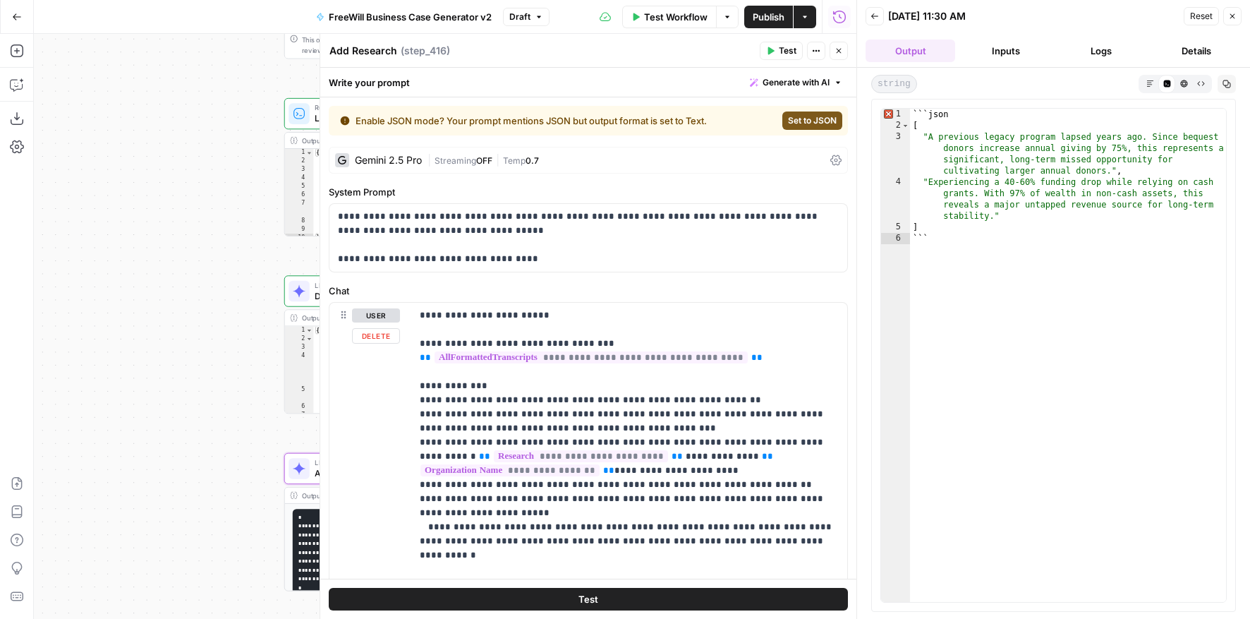
scroll to position [144, 0]
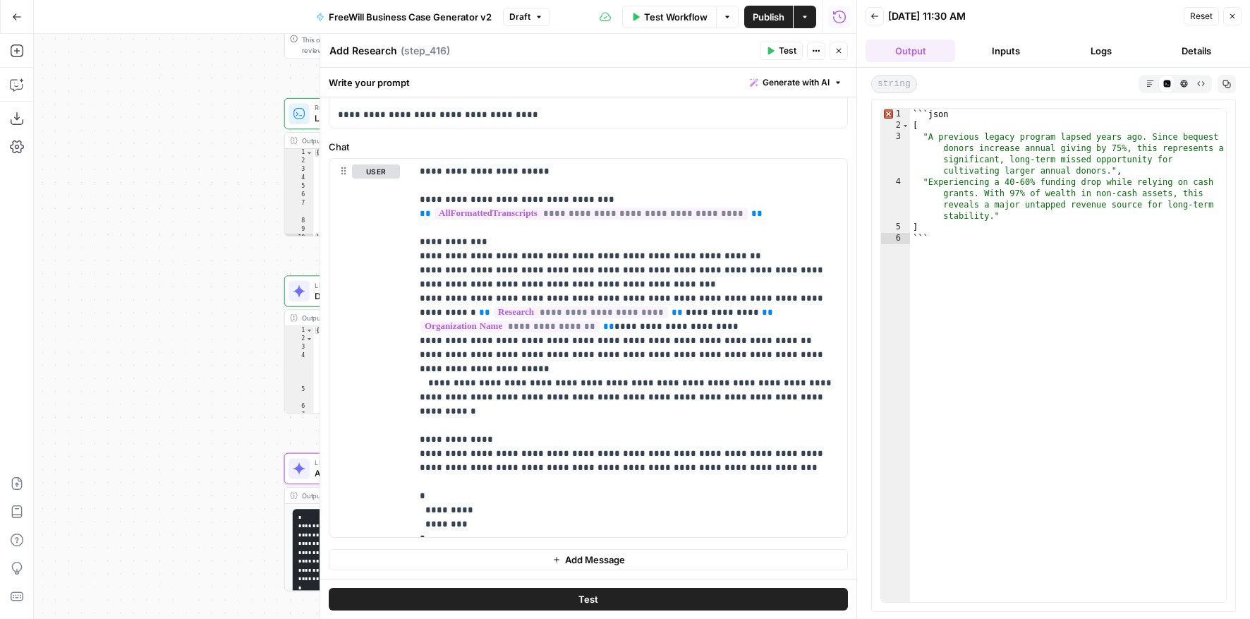
drag, startPoint x: 182, startPoint y: 351, endPoint x: 63, endPoint y: 351, distance: 119.3
click at [63, 351] on div "true false Workflow Set Inputs Inputs LLM · GPT 3.5 Turbo Extract Call Ids Step…" at bounding box center [445, 326] width 823 height 585
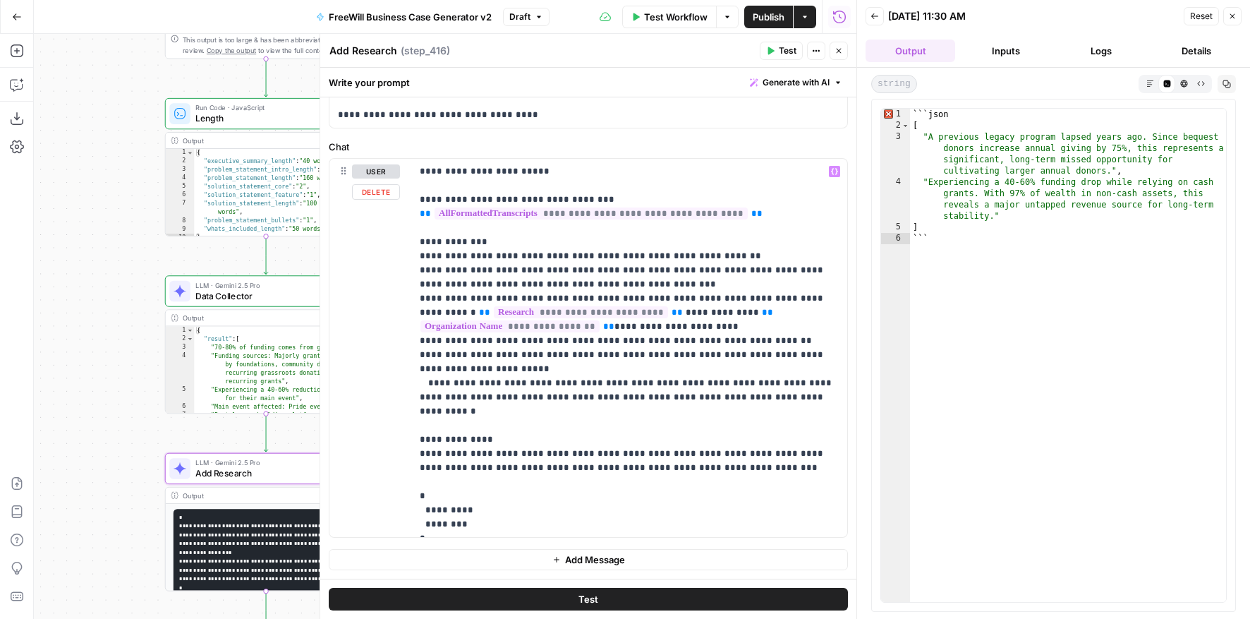
scroll to position [0, 0]
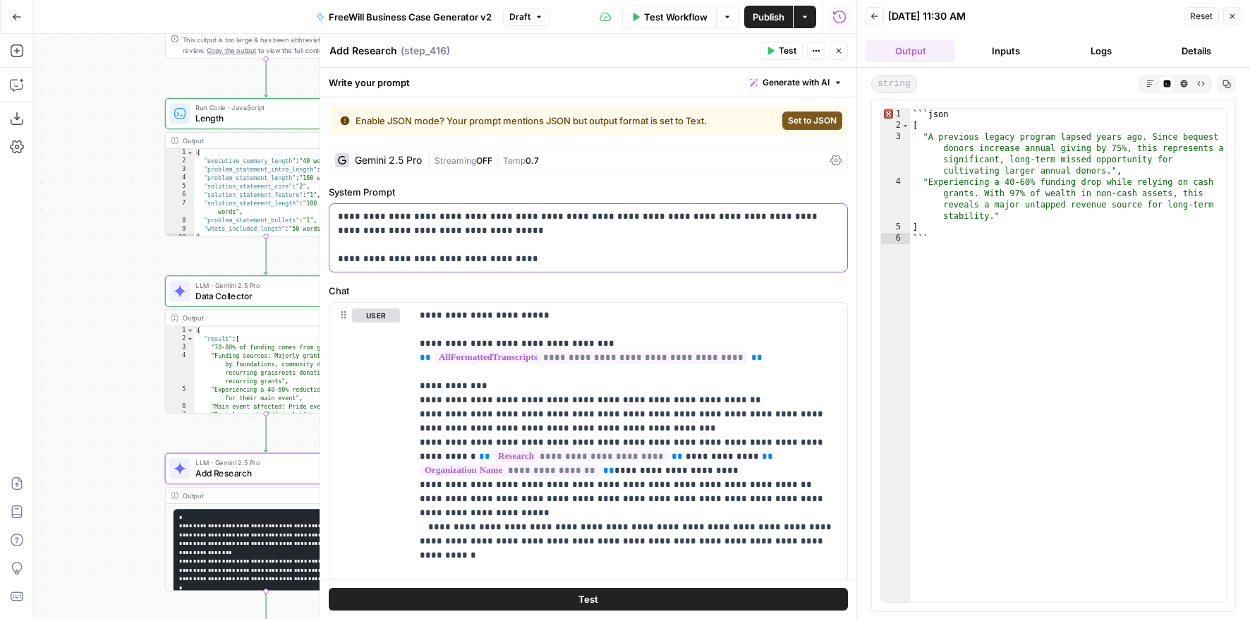
click at [471, 266] on div "**********" at bounding box center [589, 238] width 518 height 68
click at [484, 258] on p "**********" at bounding box center [588, 238] width 501 height 56
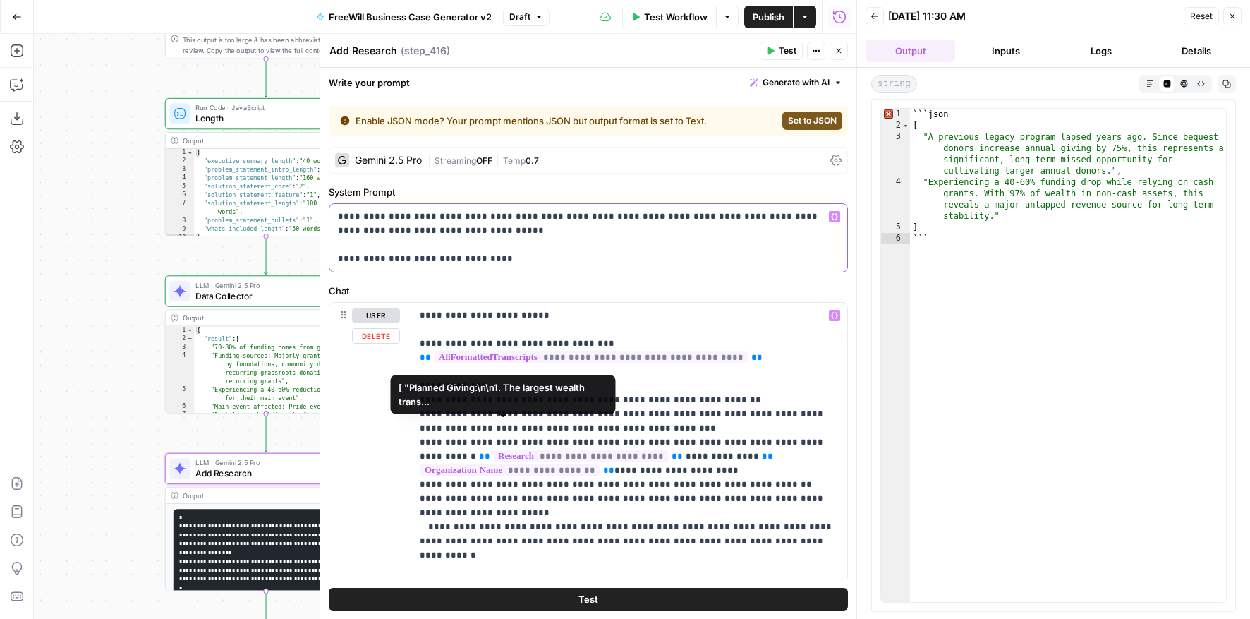
scroll to position [144, 0]
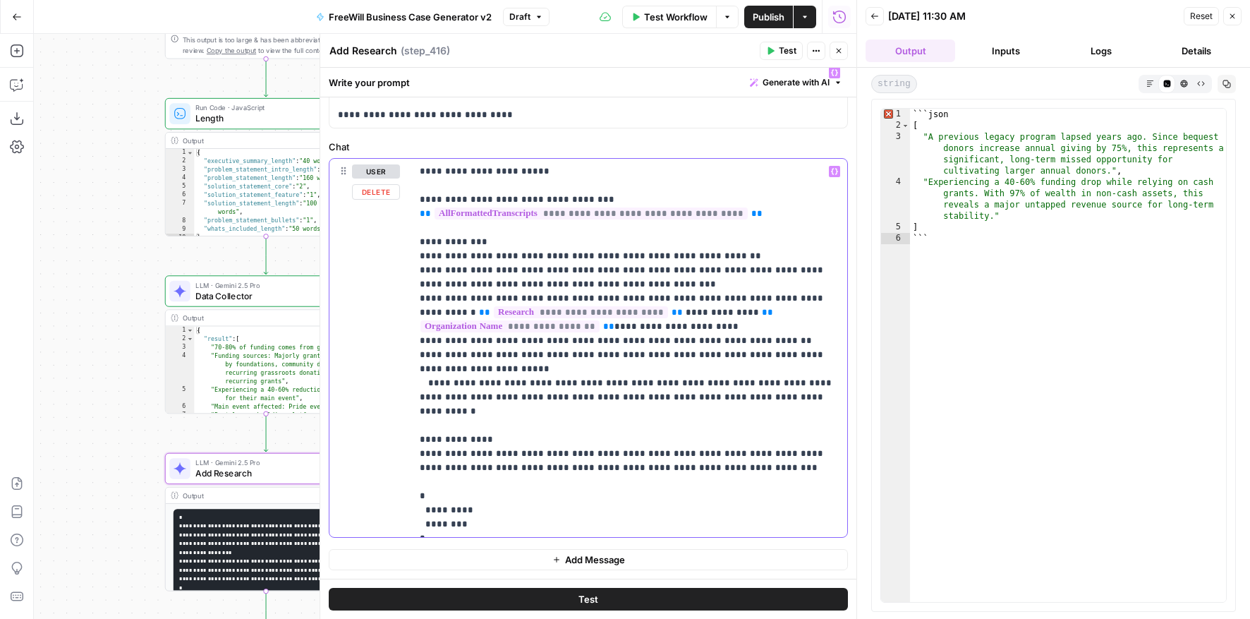
click at [452, 483] on p "**********" at bounding box center [629, 347] width 419 height 367
click at [562, 436] on p "**********" at bounding box center [629, 347] width 419 height 367
click at [501, 522] on p "**********" at bounding box center [629, 347] width 419 height 367
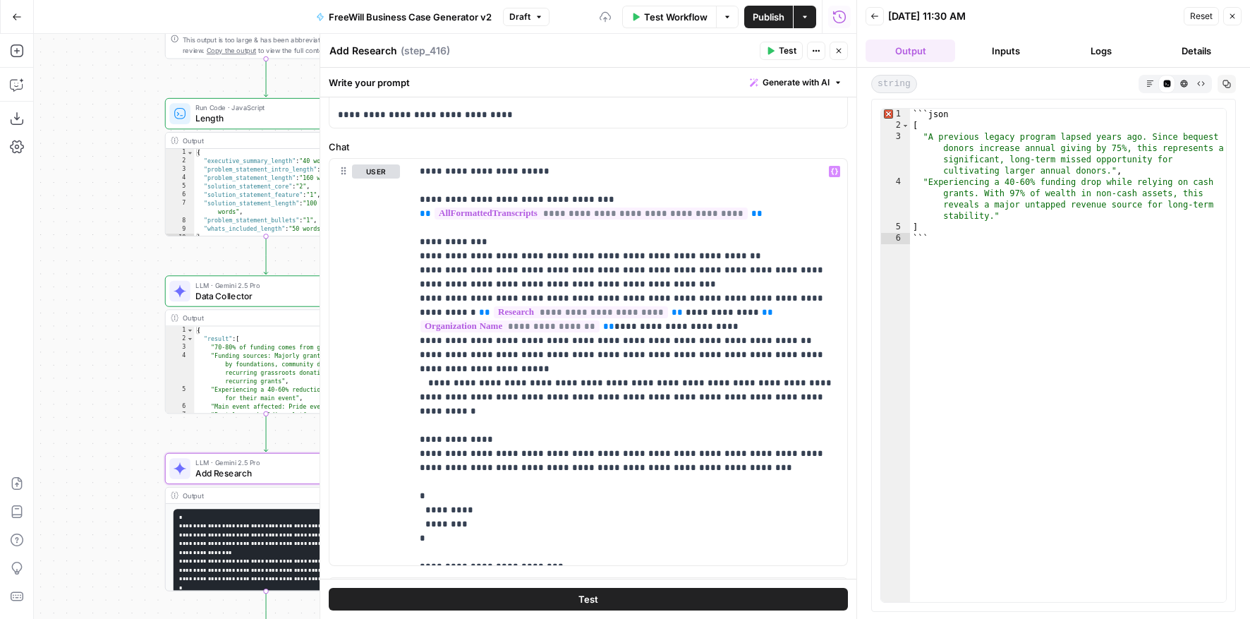
click at [783, 56] on span "Test" at bounding box center [788, 50] width 18 height 13
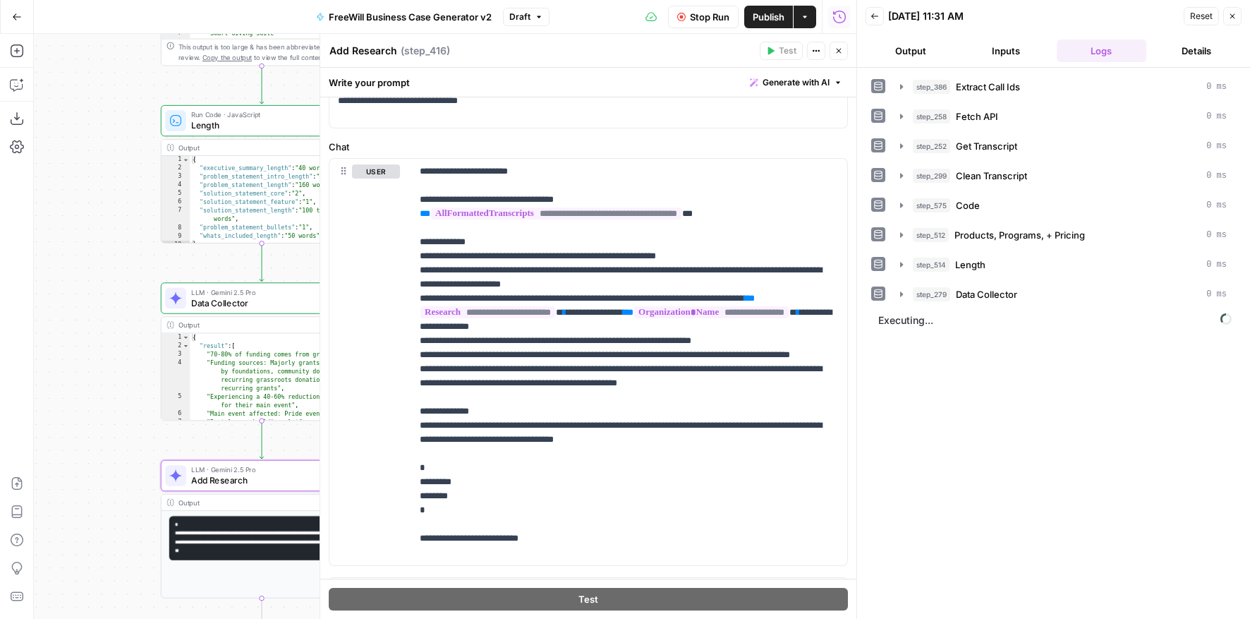
drag, startPoint x: 114, startPoint y: 407, endPoint x: 70, endPoint y: 455, distance: 65.4
click at [70, 455] on div "true false Workflow Set Inputs Inputs LLM · GPT 3.5 Turbo Extract Call Ids Step…" at bounding box center [445, 326] width 823 height 585
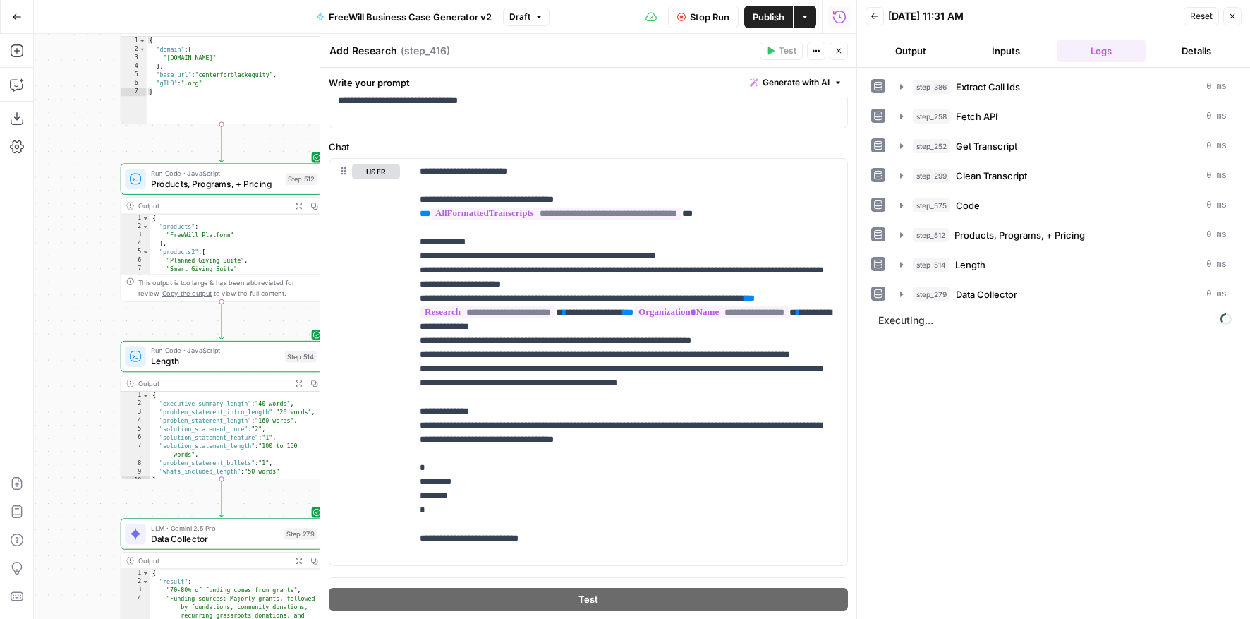
drag, startPoint x: 56, startPoint y: 311, endPoint x: 56, endPoint y: 505, distance: 194.8
click at [56, 505] on div "true false Workflow Set Inputs Inputs LLM · GPT 3.5 Turbo Extract Call Ids Step…" at bounding box center [445, 326] width 823 height 585
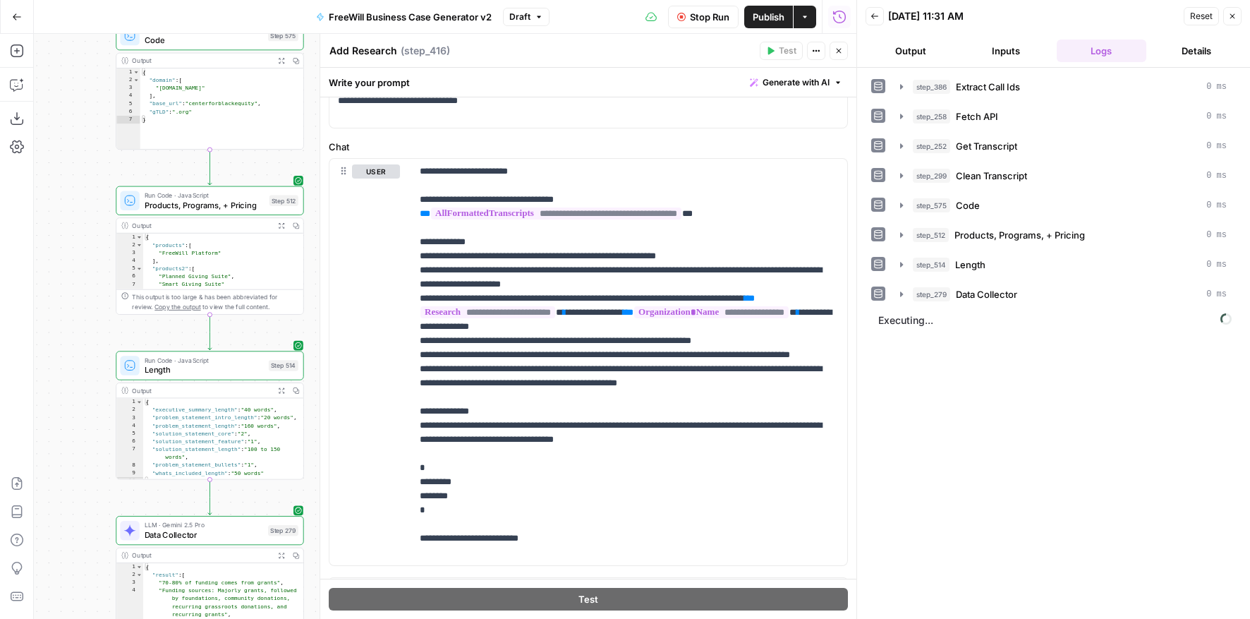
drag, startPoint x: 56, startPoint y: 505, endPoint x: 55, endPoint y: 351, distance: 154.5
click at [56, 351] on div "true false Workflow Set Inputs Inputs LLM · GPT 3.5 Turbo Extract Call Ids Step…" at bounding box center [445, 326] width 823 height 585
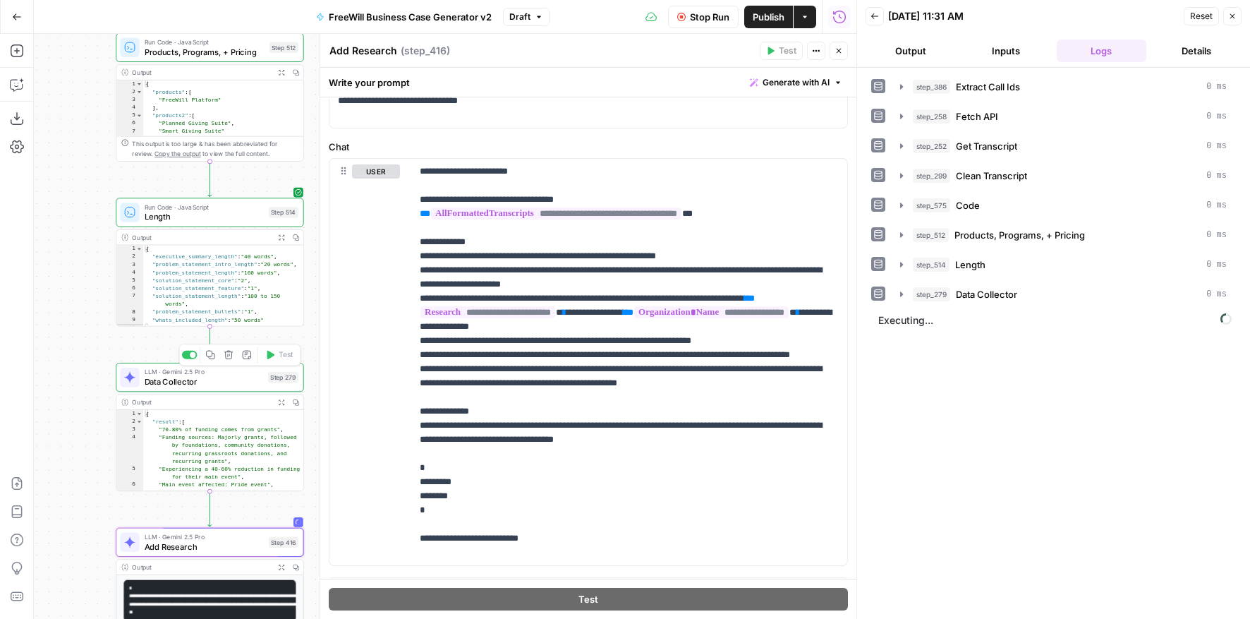
click at [165, 387] on span "Data Collector" at bounding box center [204, 381] width 119 height 12
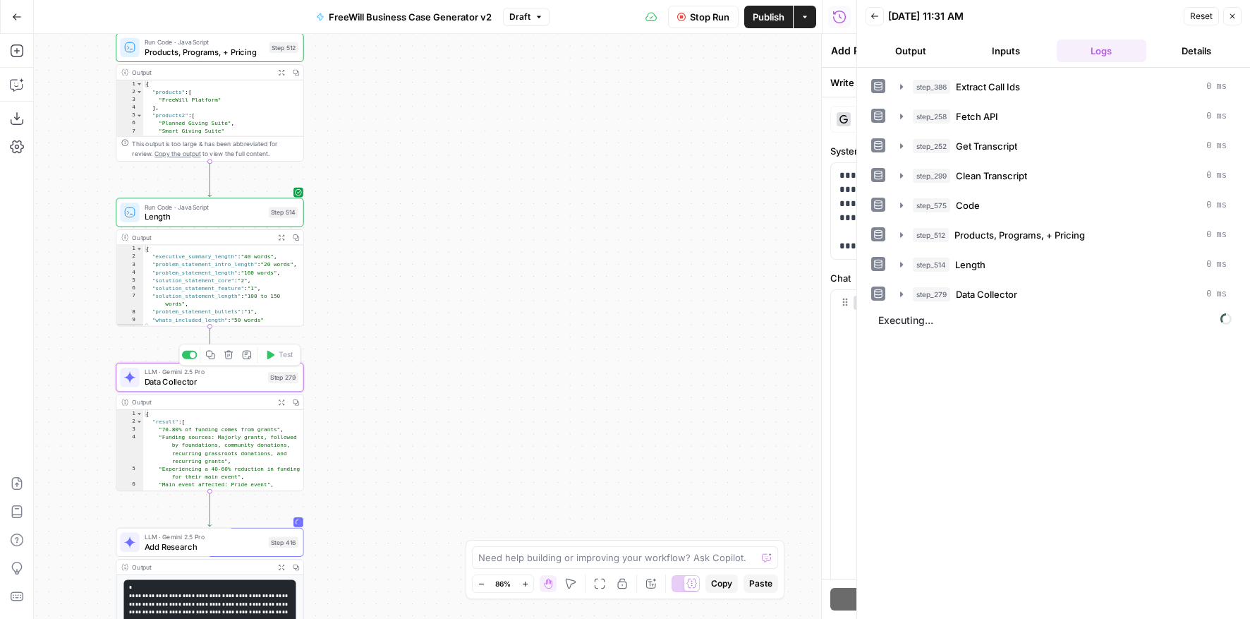
type textarea "Data Collector"
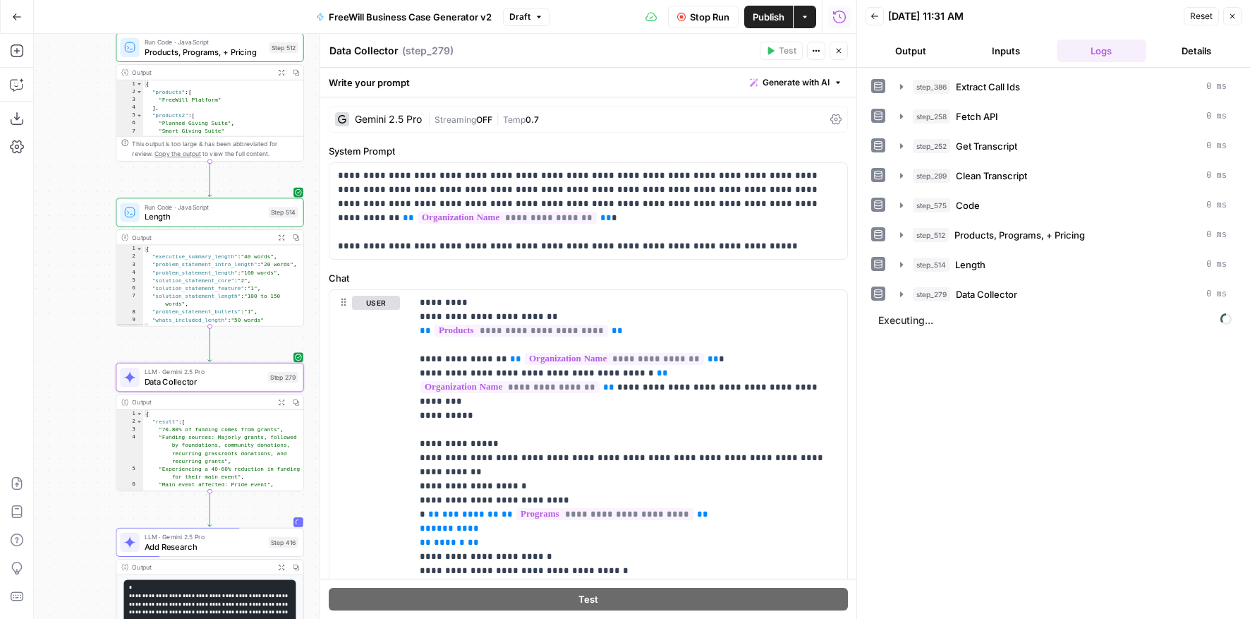
click at [617, 113] on div "| Streaming OFF | Temp 0.7" at bounding box center [626, 119] width 397 height 13
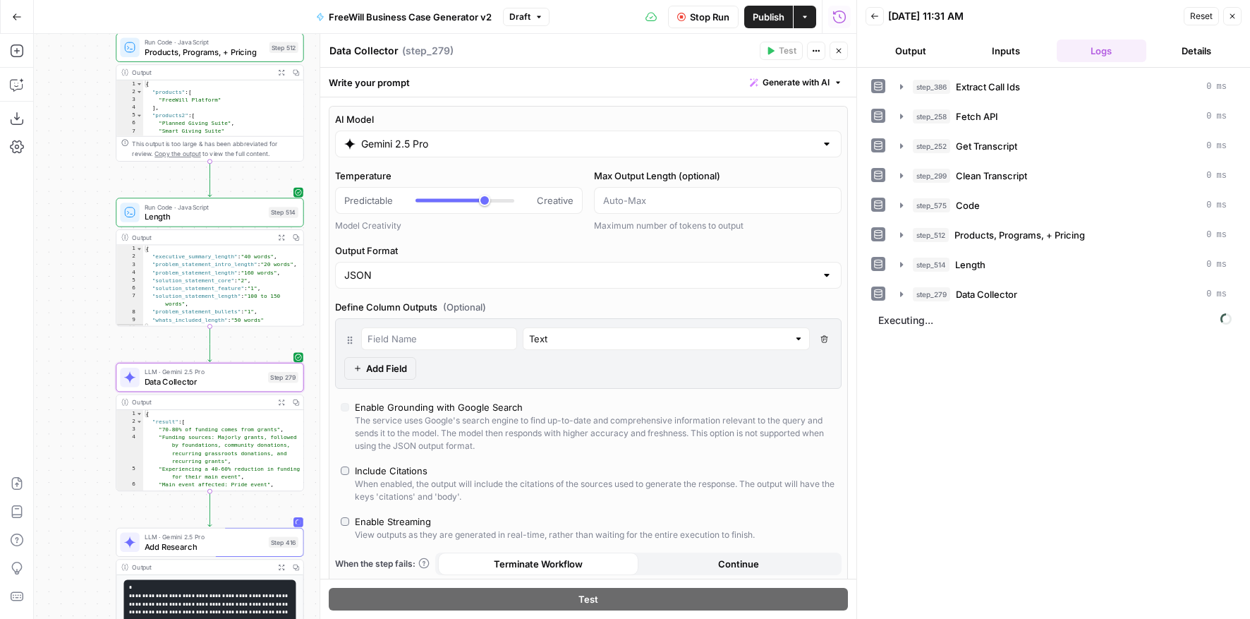
click at [840, 56] on button "Close" at bounding box center [839, 51] width 18 height 18
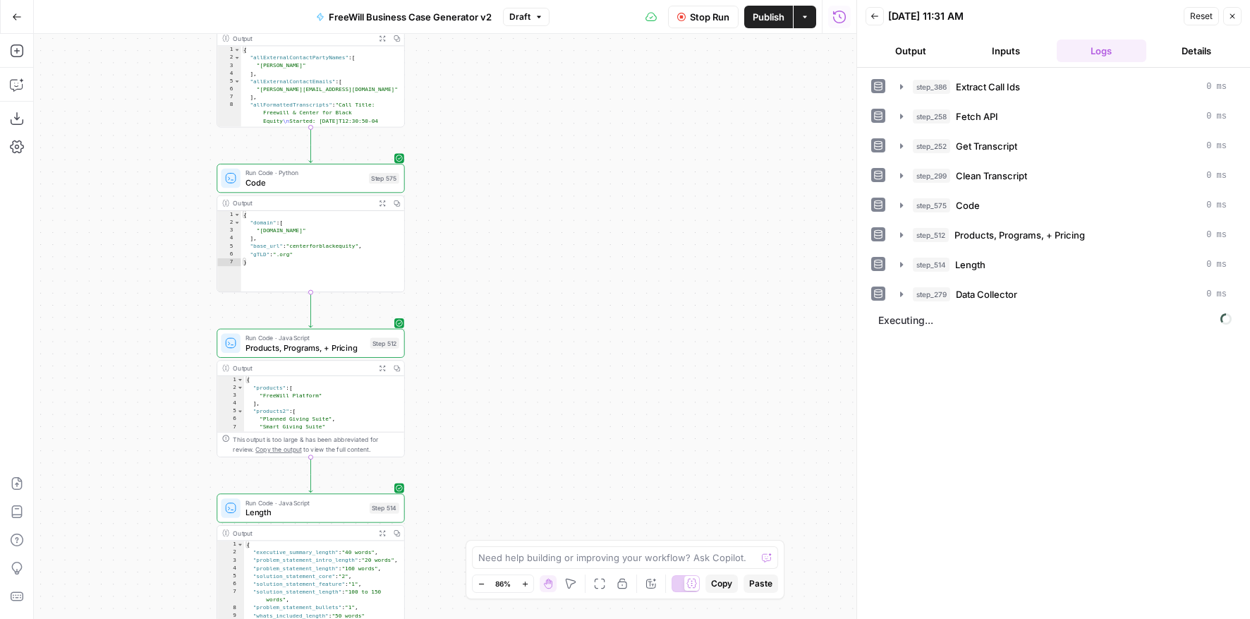
drag, startPoint x: 418, startPoint y: 102, endPoint x: 534, endPoint y: 425, distance: 343.5
click at [534, 425] on div "true false Workflow Set Inputs Inputs LLM · GPT 3.5 Turbo Extract Call Ids Step…" at bounding box center [445, 326] width 823 height 585
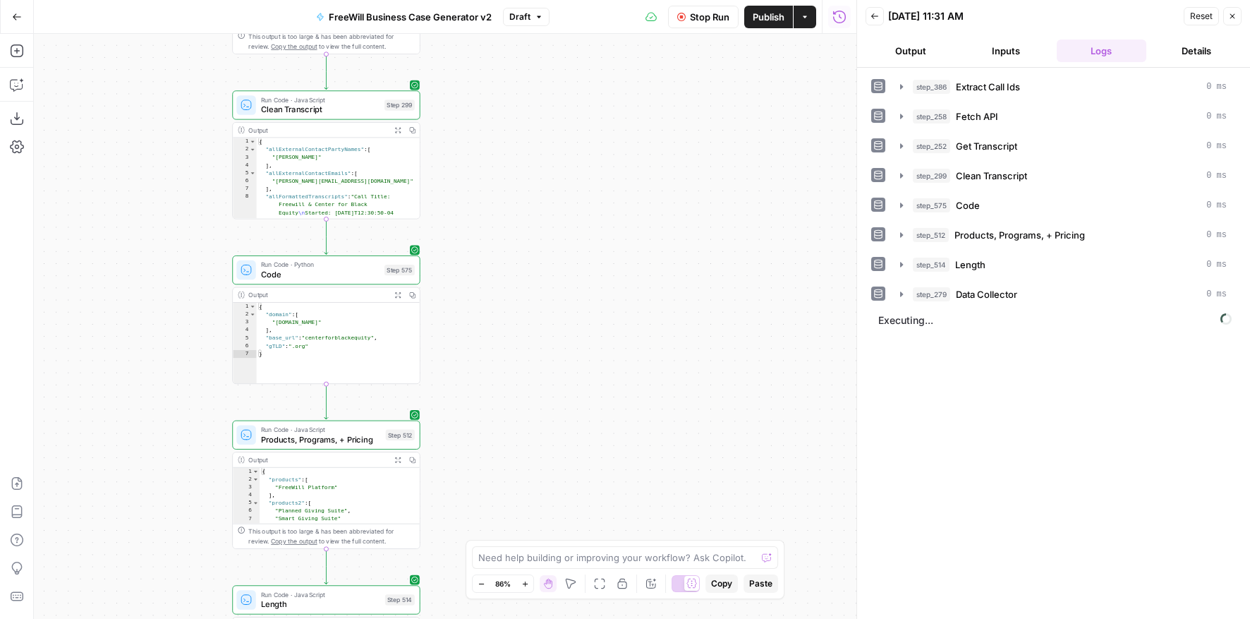
drag, startPoint x: 525, startPoint y: 257, endPoint x: 525, endPoint y: 464, distance: 207.5
click at [525, 464] on div "true false Workflow Set Inputs Inputs LLM · GPT 3.5 Turbo Extract Call Ids Step…" at bounding box center [445, 326] width 823 height 585
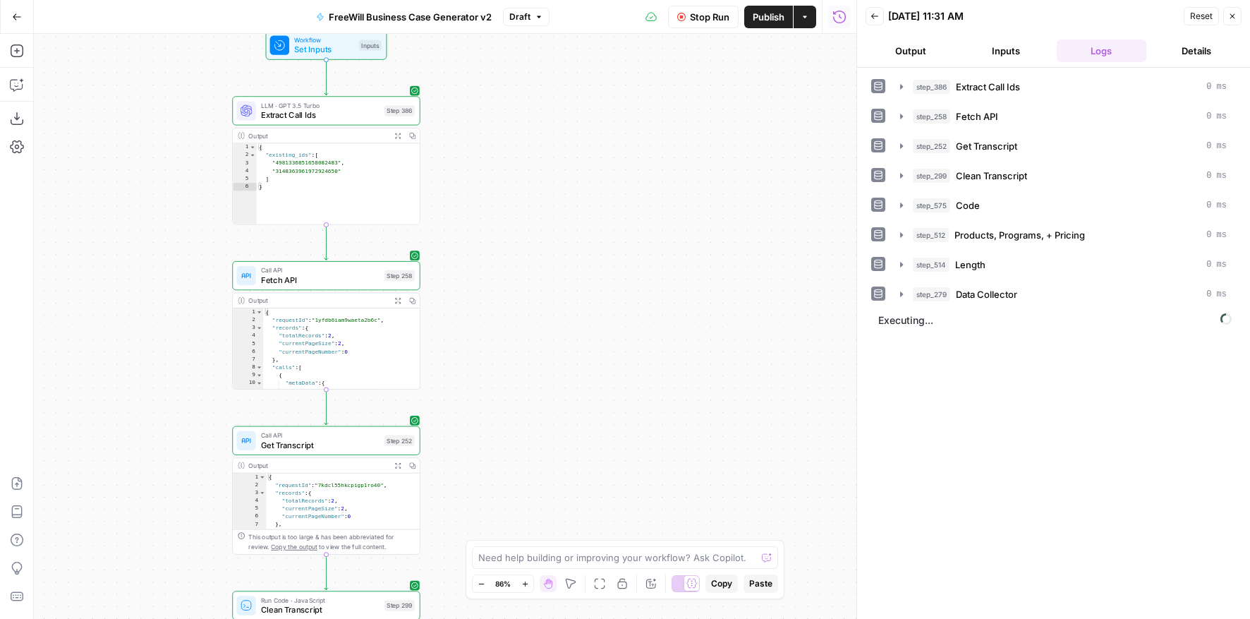
drag, startPoint x: 530, startPoint y: 169, endPoint x: 530, endPoint y: 462, distance: 292.9
click at [530, 462] on div "true false Workflow Set Inputs Inputs LLM · GPT 3.5 Turbo Extract Call Ids Step…" at bounding box center [445, 326] width 823 height 585
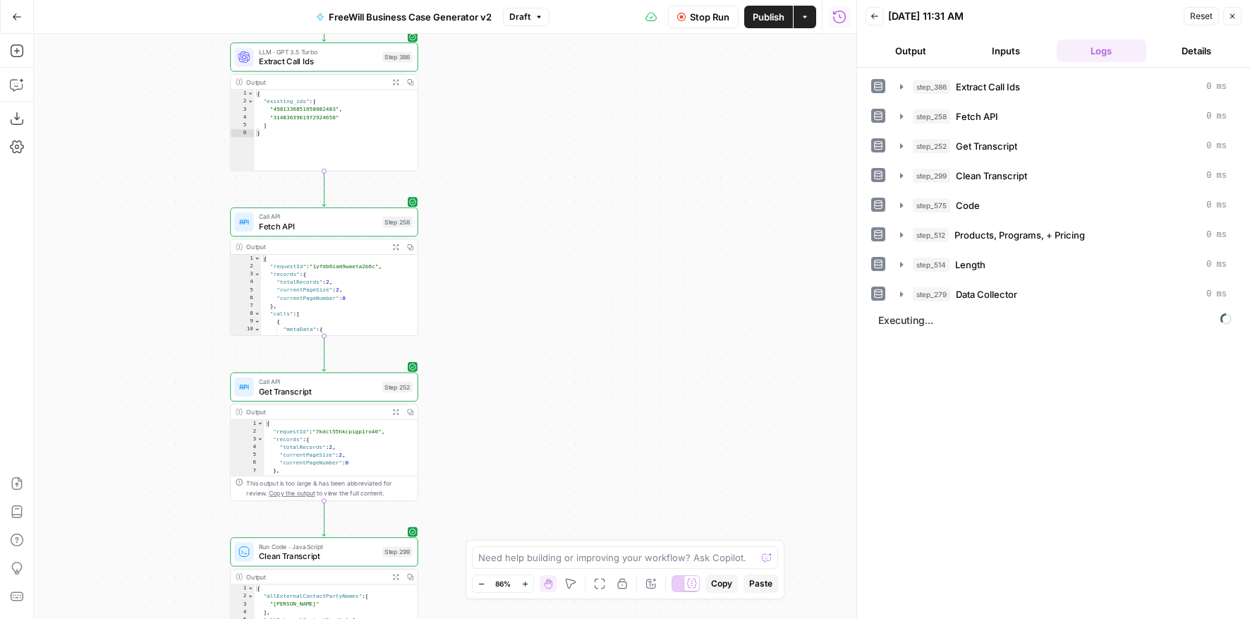
drag, startPoint x: 529, startPoint y: 198, endPoint x: 519, endPoint y: 111, distance: 86.7
click at [520, 111] on div "true false Workflow Set Inputs Inputs LLM · GPT 3.5 Turbo Extract Call Ids Step…" at bounding box center [445, 326] width 823 height 585
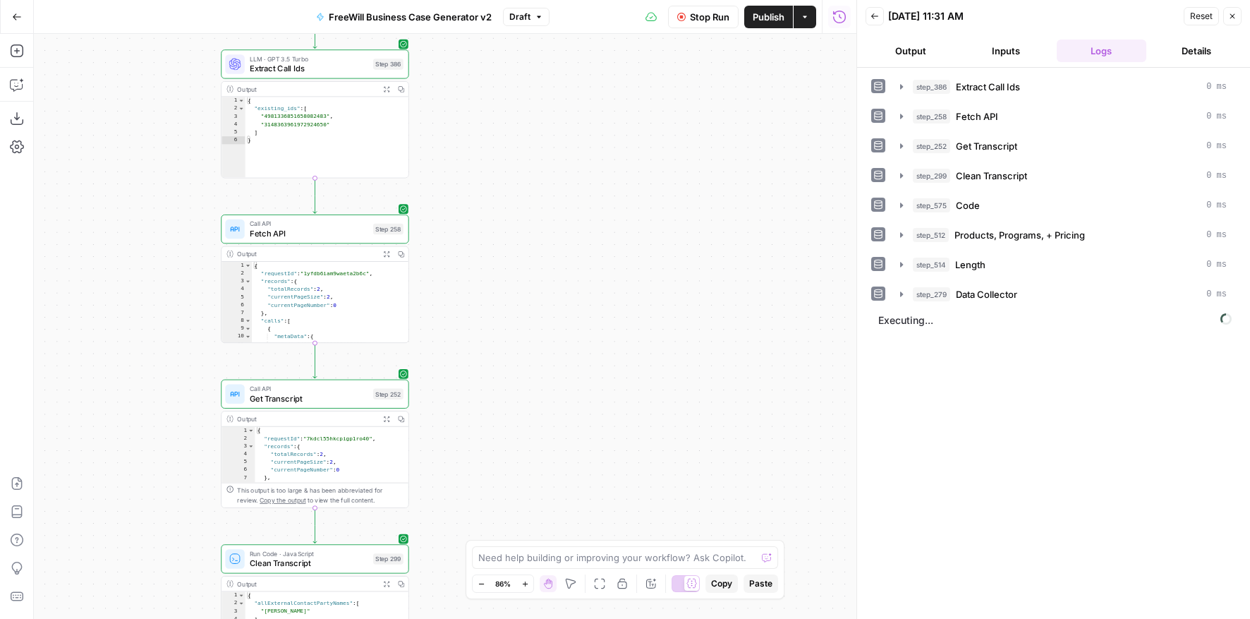
drag, startPoint x: 513, startPoint y: 268, endPoint x: 489, endPoint y: -22, distance: 291.0
click at [489, 0] on html "FreeWill New Home Browse Insights Opportunities Your Data Flightpath Recent Gri…" at bounding box center [625, 309] width 1250 height 619
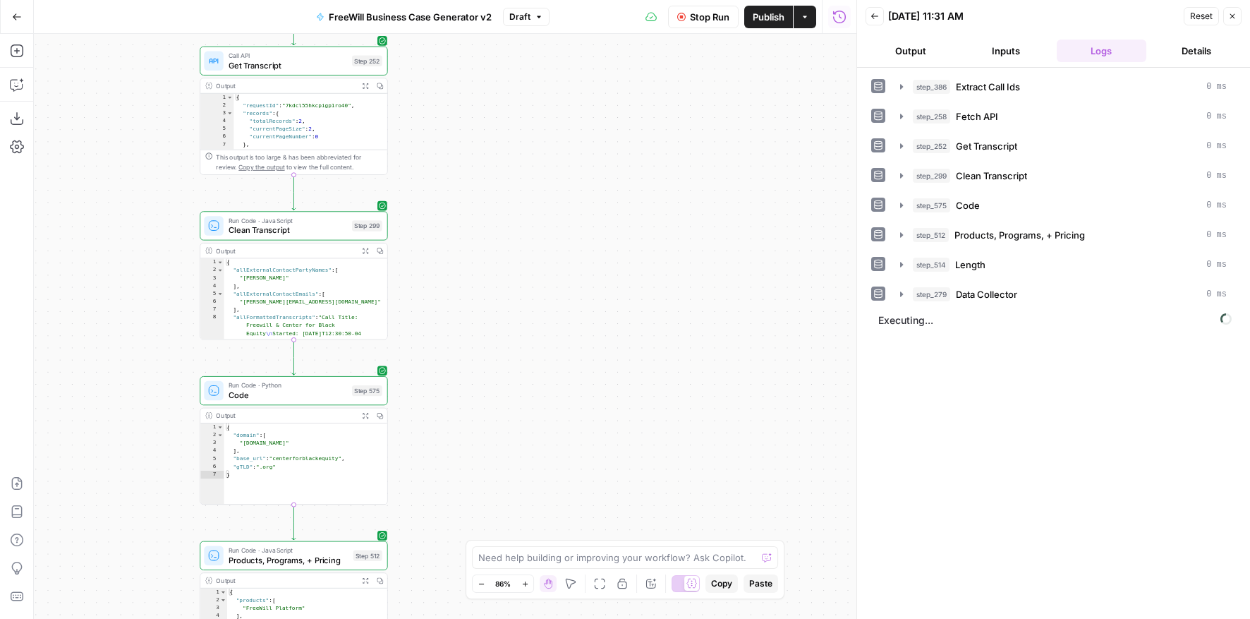
drag, startPoint x: 493, startPoint y: 350, endPoint x: 493, endPoint y: 16, distance: 334.5
click at [493, 16] on div "Go Back FreeWill Business Case Generator v2 Draft Stop Run Publish Actions Run …" at bounding box center [428, 309] width 857 height 619
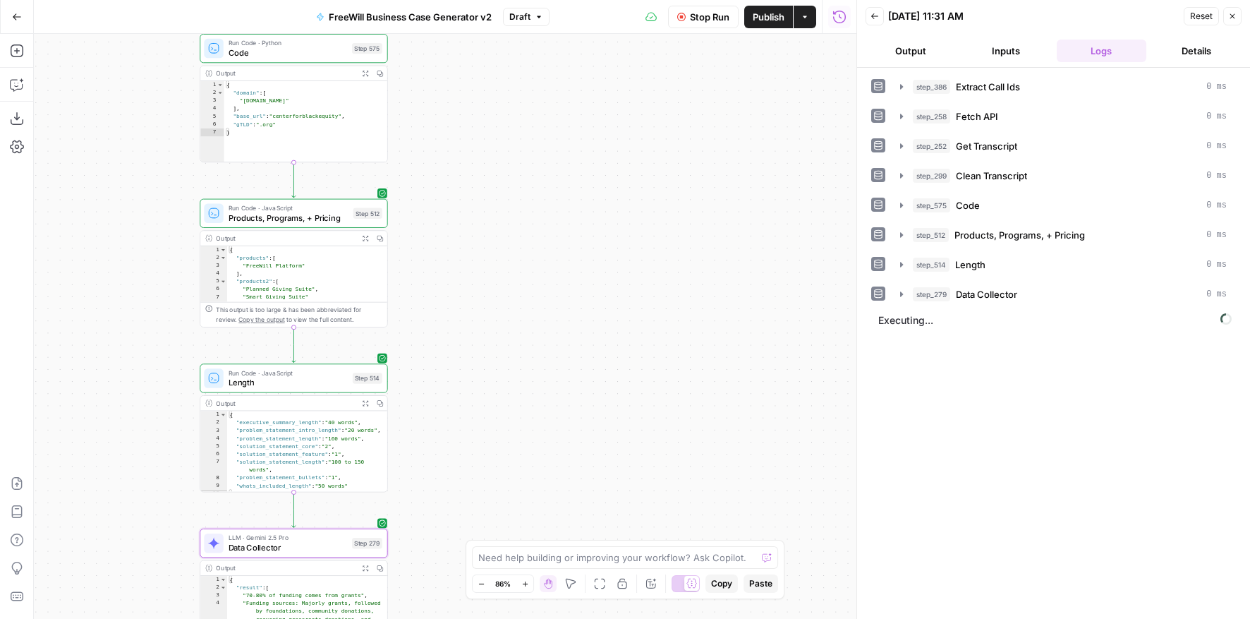
drag, startPoint x: 496, startPoint y: 381, endPoint x: 496, endPoint y: 211, distance: 170.1
click at [496, 213] on div "true false Workflow Set Inputs Inputs LLM · GPT 3.5 Turbo Extract Call Ids Step…" at bounding box center [445, 326] width 823 height 585
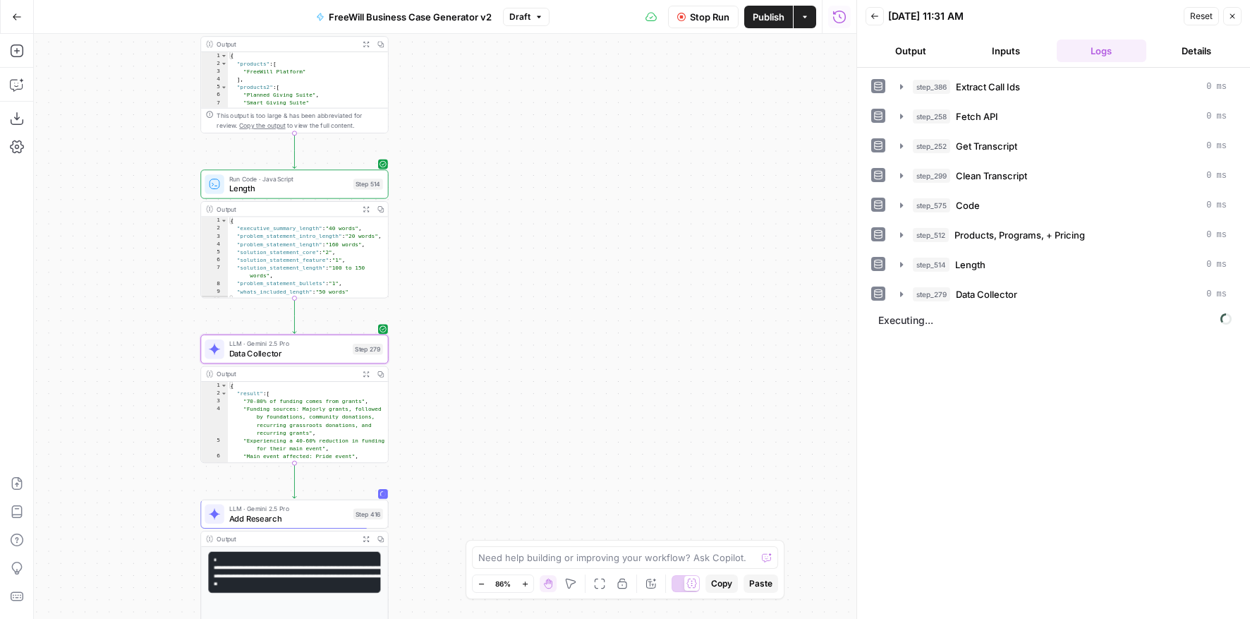
drag, startPoint x: 497, startPoint y: 454, endPoint x: 497, endPoint y: 222, distance: 232.2
click at [497, 226] on div "true false Workflow Set Inputs Inputs LLM · GPT 3.5 Turbo Extract Call Ids Step…" at bounding box center [445, 326] width 823 height 585
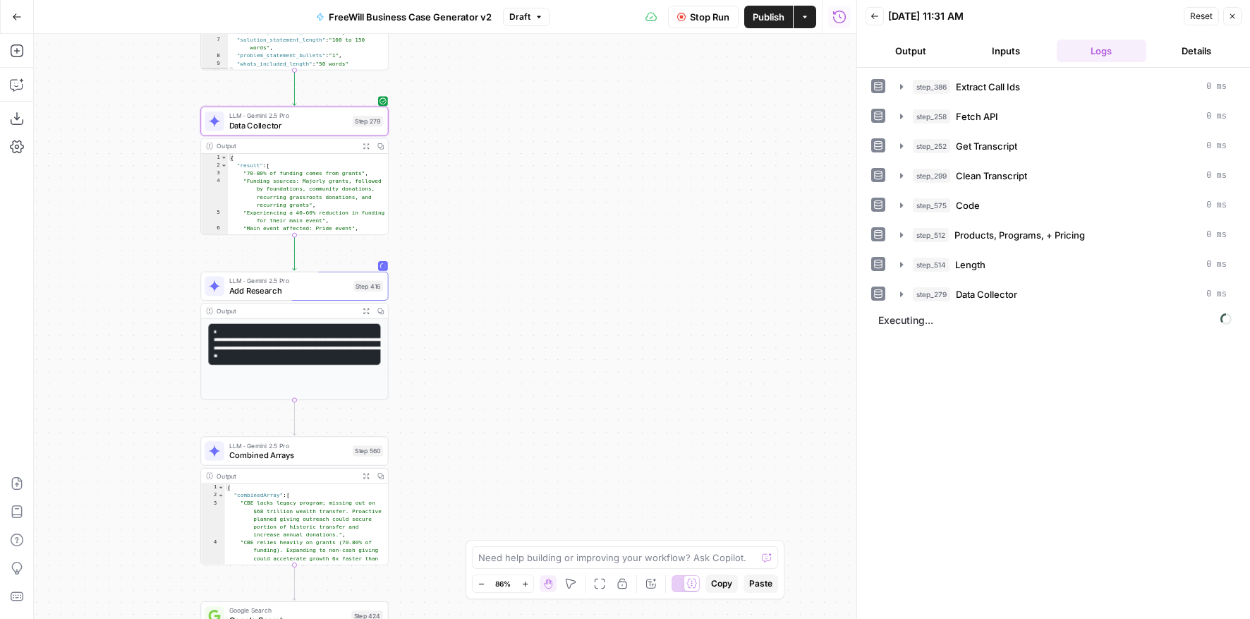
drag, startPoint x: 550, startPoint y: 379, endPoint x: 550, endPoint y: 261, distance: 117.9
click at [550, 261] on div "true false Workflow Set Inputs Inputs LLM · GPT 3.5 Turbo Extract Call Ids Step…" at bounding box center [445, 326] width 823 height 585
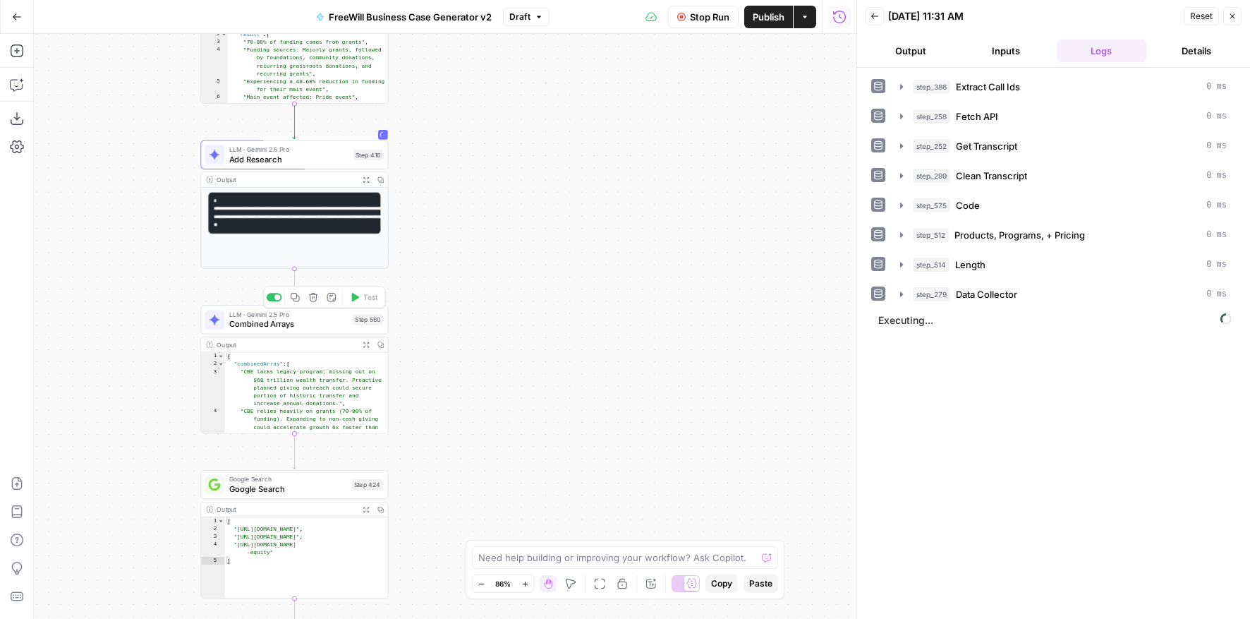
drag, startPoint x: 527, startPoint y: 351, endPoint x: 527, endPoint y: 156, distance: 195.5
click at [527, 157] on div "true false Workflow Set Inputs Inputs LLM · GPT 3.5 Turbo Extract Call Ids Step…" at bounding box center [445, 326] width 823 height 585
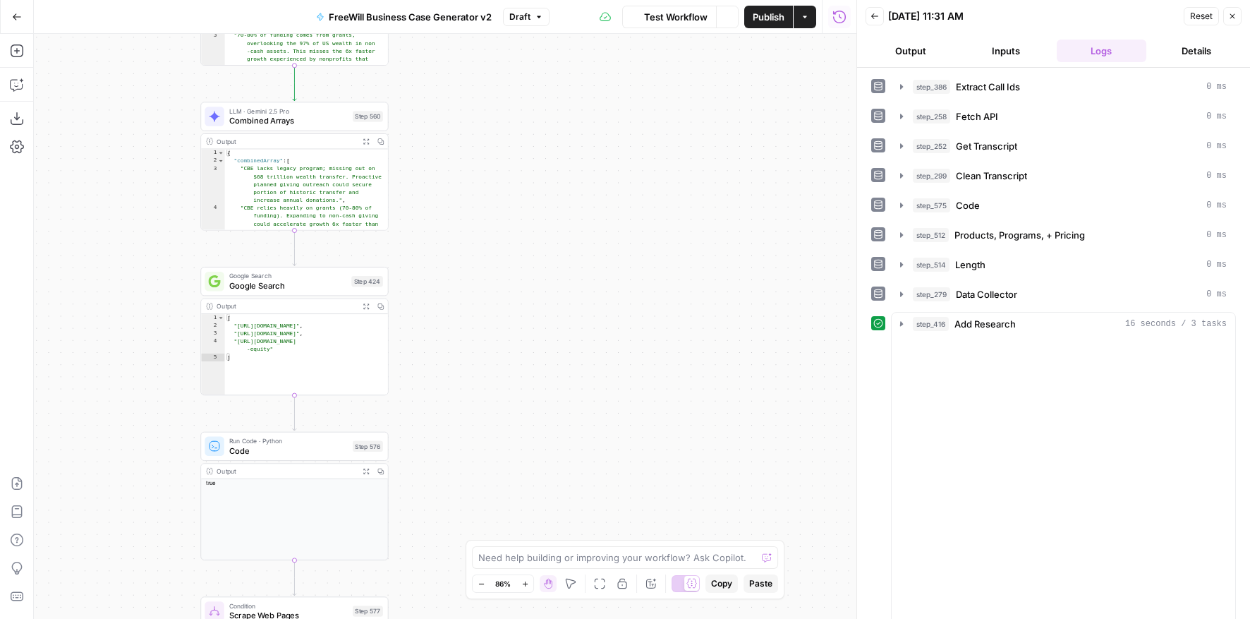
drag, startPoint x: 527, startPoint y: 380, endPoint x: 527, endPoint y: 229, distance: 150.3
click at [527, 229] on div "true false Workflow Set Inputs Inputs LLM · GPT 3.5 Turbo Extract Call Ids Step…" at bounding box center [445, 326] width 823 height 585
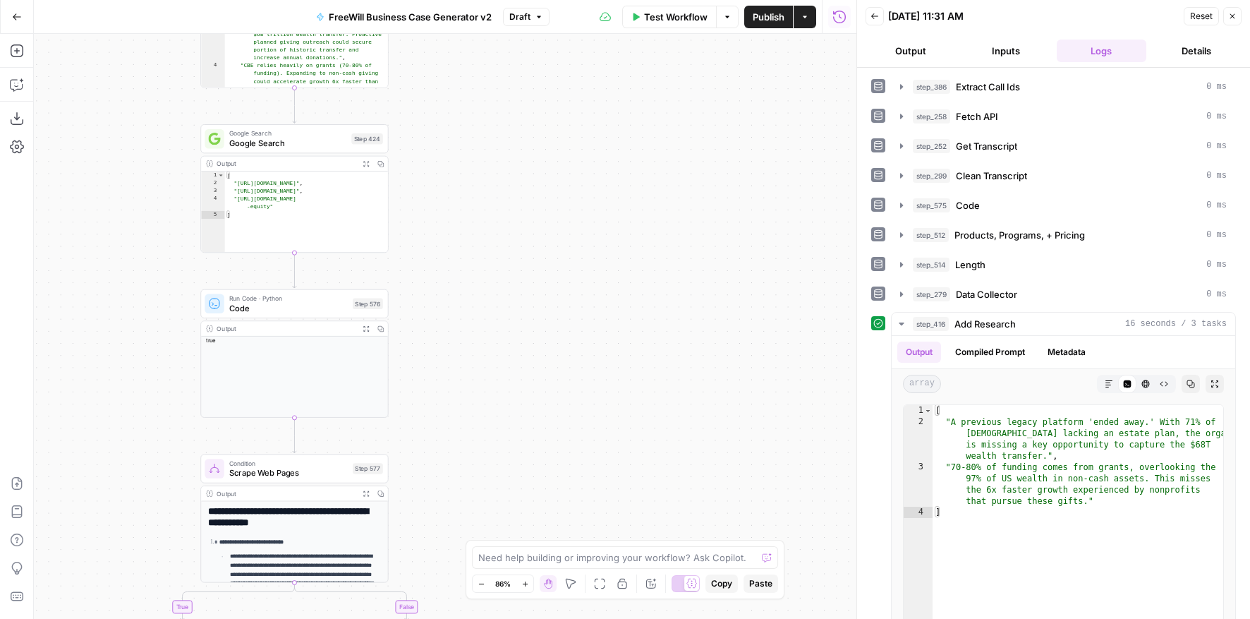
drag, startPoint x: 512, startPoint y: 390, endPoint x: 512, endPoint y: 168, distance: 221.6
click at [512, 173] on div "true false Workflow Set Inputs Inputs LLM · GPT 3.5 Turbo Extract Call Ids Step…" at bounding box center [445, 326] width 823 height 585
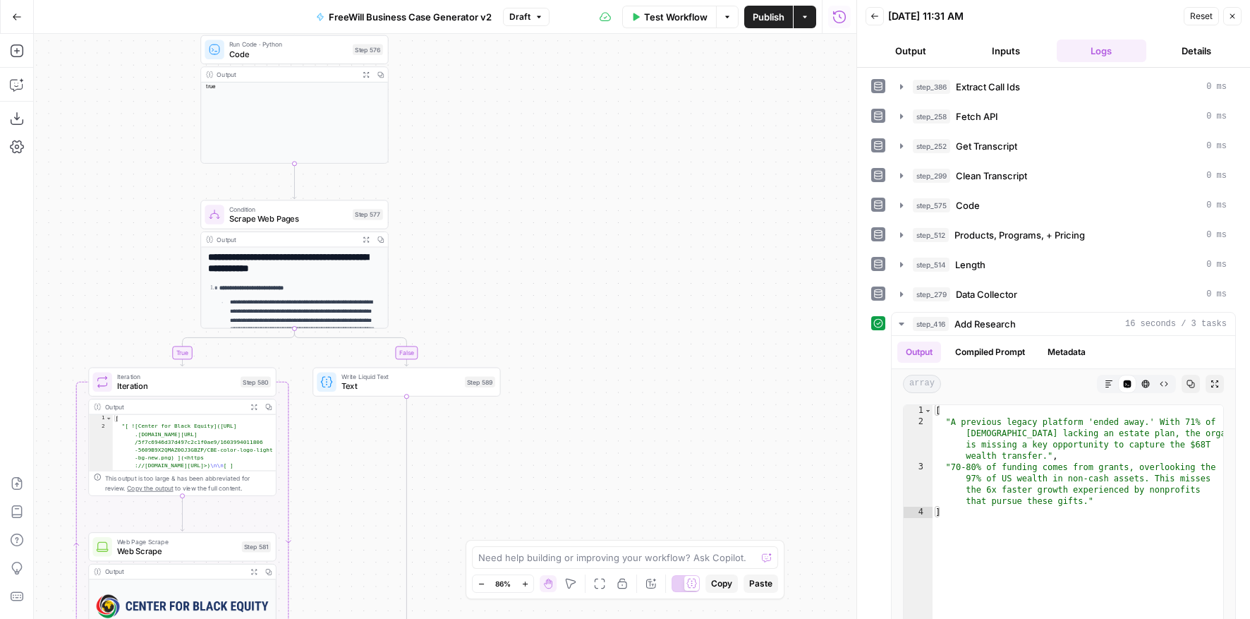
drag, startPoint x: 512, startPoint y: 376, endPoint x: 579, endPoint y: 109, distance: 275.7
click at [579, 109] on div "true false Workflow Set Inputs Inputs LLM · GPT 3.5 Turbo Extract Call Ids Step…" at bounding box center [445, 326] width 823 height 585
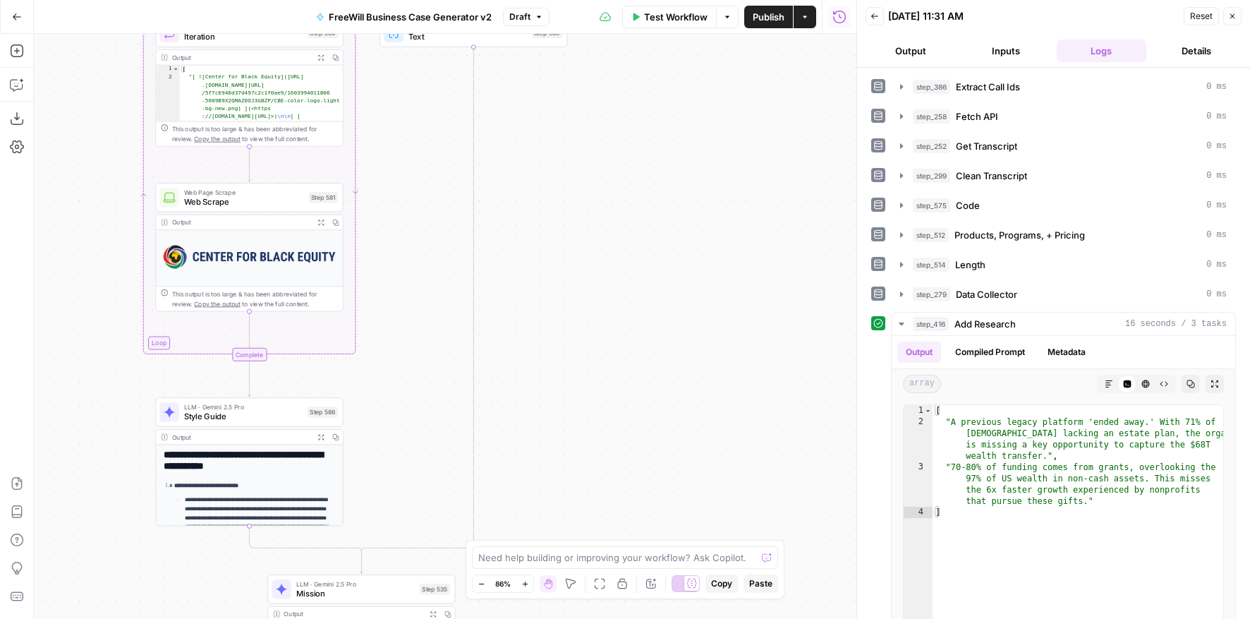
drag, startPoint x: 586, startPoint y: 419, endPoint x: 586, endPoint y: 300, distance: 119.3
click at [586, 300] on div "true false Workflow Set Inputs Inputs LLM · GPT 3.5 Turbo Extract Call Ids Step…" at bounding box center [445, 326] width 823 height 585
drag, startPoint x: 584, startPoint y: 413, endPoint x: 584, endPoint y: 334, distance: 78.3
click at [584, 334] on div "true false Workflow Set Inputs Inputs LLM · GPT 3.5 Turbo Extract Call Ids Step…" at bounding box center [445, 326] width 823 height 585
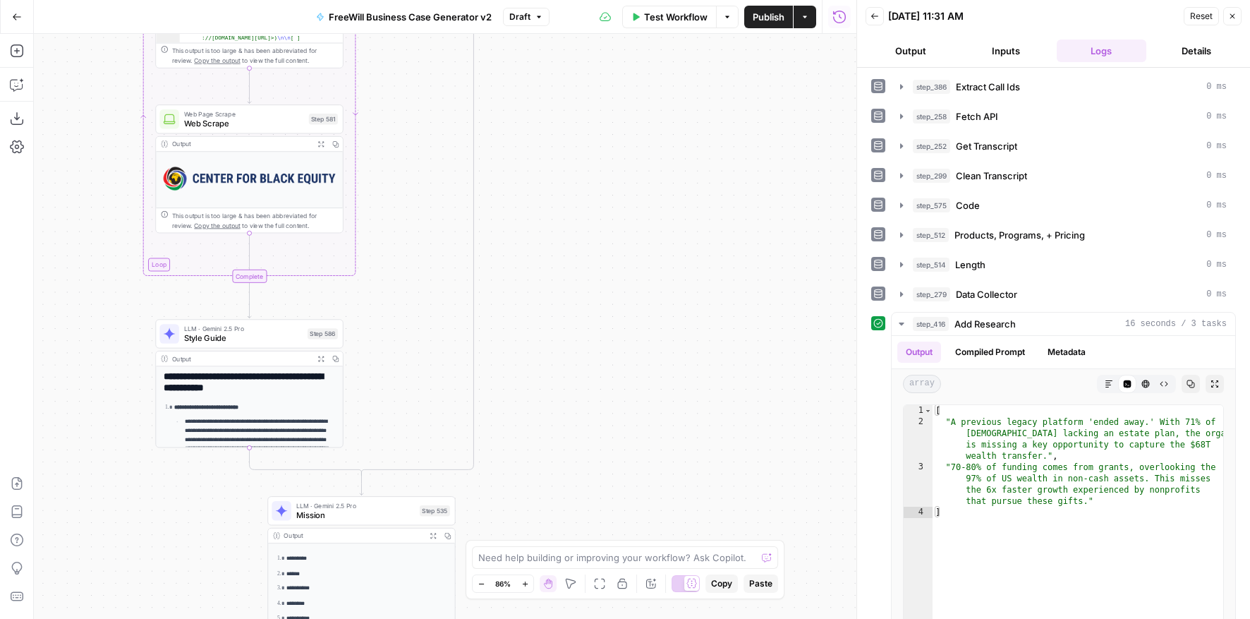
drag, startPoint x: 584, startPoint y: 423, endPoint x: 584, endPoint y: 231, distance: 191.9
click at [584, 232] on div "true false Workflow Set Inputs Inputs LLM · GPT 3.5 Turbo Extract Call Ids Step…" at bounding box center [445, 326] width 823 height 585
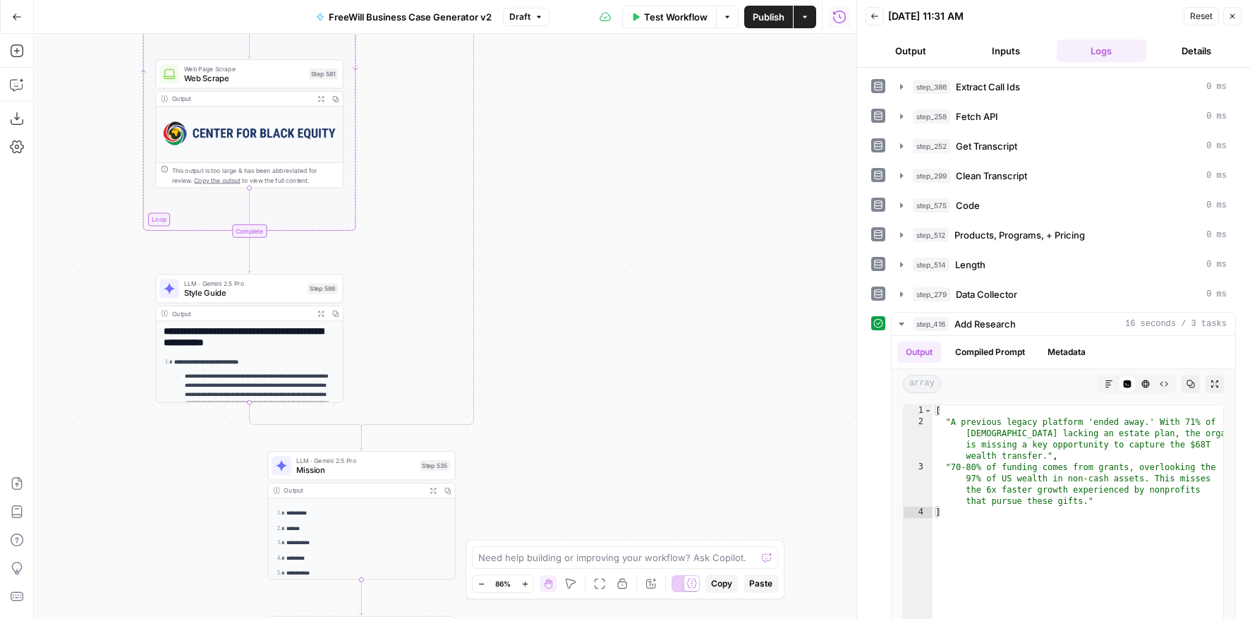
drag, startPoint x: 581, startPoint y: 198, endPoint x: 581, endPoint y: 491, distance: 292.9
click at [581, 491] on div "true false Workflow Set Inputs Inputs LLM · GPT 3.5 Turbo Extract Call Ids Step…" at bounding box center [445, 326] width 823 height 585
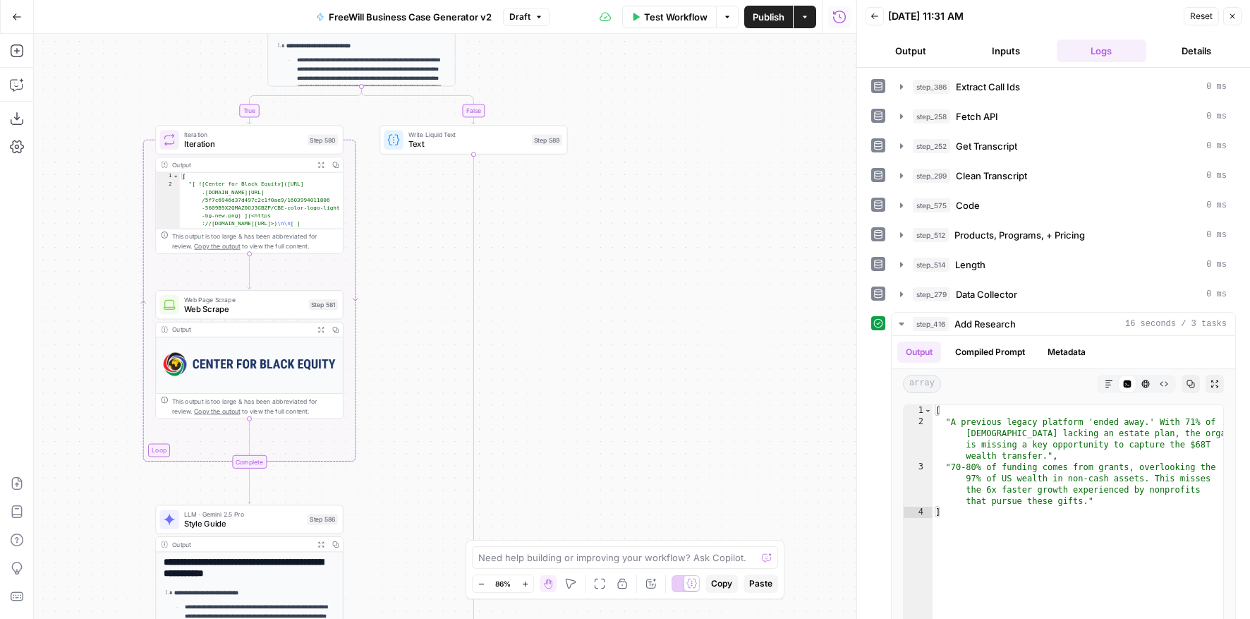
drag, startPoint x: 622, startPoint y: 266, endPoint x: 622, endPoint y: 472, distance: 206.1
click at [622, 472] on div "true false Workflow Set Inputs Inputs LLM · GPT 3.5 Turbo Extract Call Ids Step…" at bounding box center [445, 326] width 823 height 585
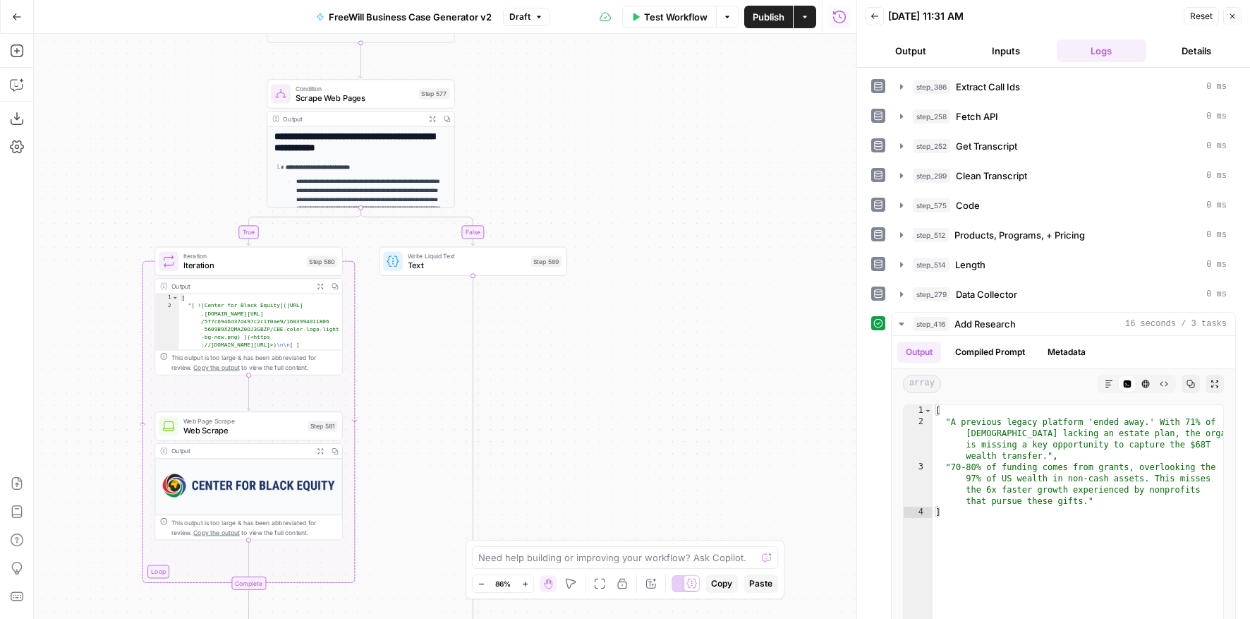
drag, startPoint x: 627, startPoint y: 133, endPoint x: 627, endPoint y: 514, distance: 381.1
click at [627, 514] on div "true false Workflow Set Inputs Inputs LLM · GPT 3.5 Turbo Extract Call Ids Step…" at bounding box center [445, 326] width 823 height 585
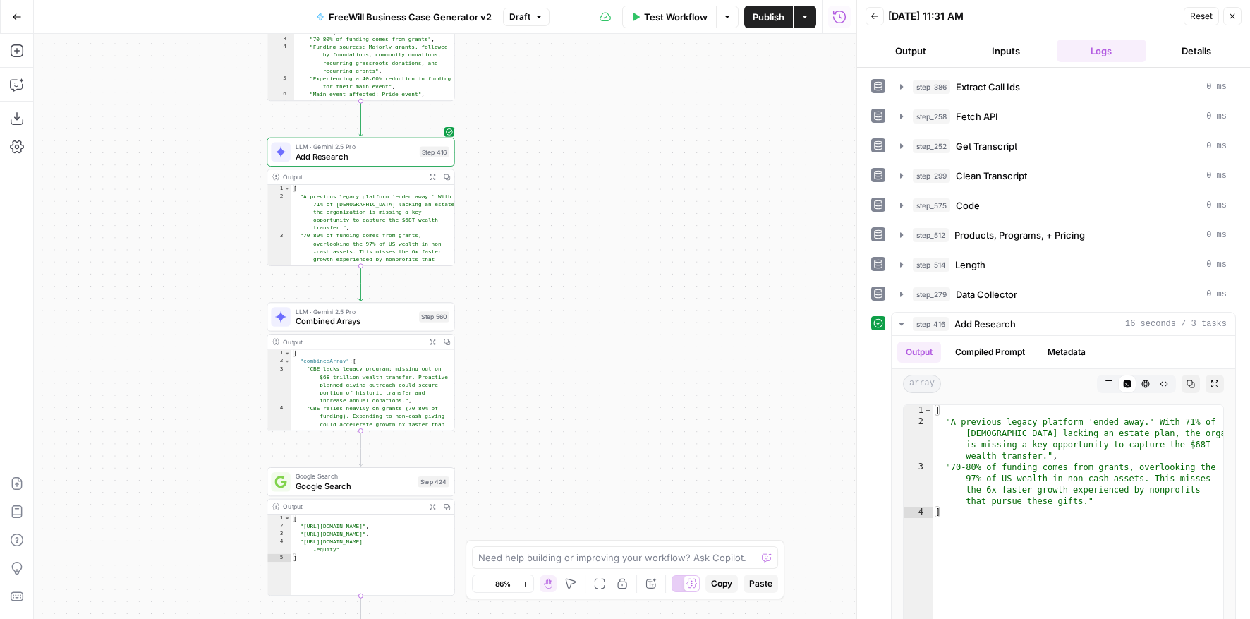
drag, startPoint x: 623, startPoint y: 193, endPoint x: 623, endPoint y: 529, distance: 335.9
click at [623, 528] on div "true false Workflow Set Inputs Inputs LLM · GPT 3.5 Turbo Extract Call Ids Step…" at bounding box center [445, 326] width 823 height 585
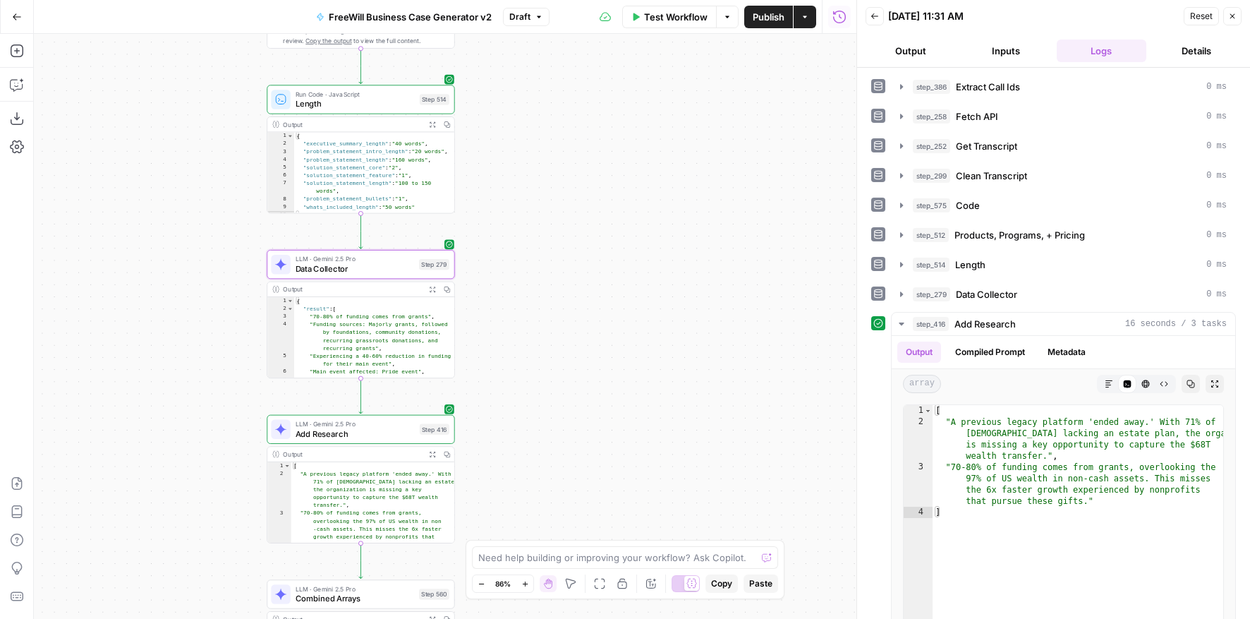
drag, startPoint x: 616, startPoint y: 194, endPoint x: 615, endPoint y: 472, distance: 278.0
click at [615, 472] on div "true false Workflow Set Inputs Inputs LLM · GPT 3.5 Turbo Extract Call Ids Step…" at bounding box center [445, 326] width 823 height 585
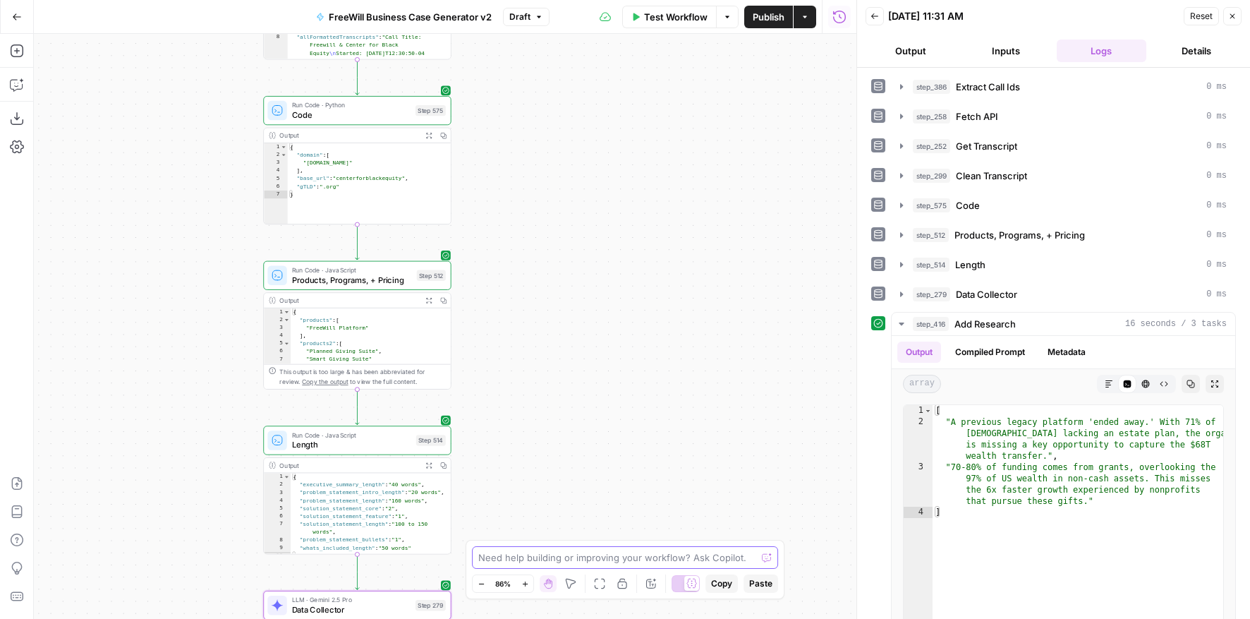
drag, startPoint x: 610, startPoint y: 210, endPoint x: 580, endPoint y: 241, distance: 42.9
click at [580, 241] on div "true false Workflow Set Inputs Inputs LLM · GPT 3.5 Turbo Extract Call Ids Step…" at bounding box center [445, 326] width 823 height 585
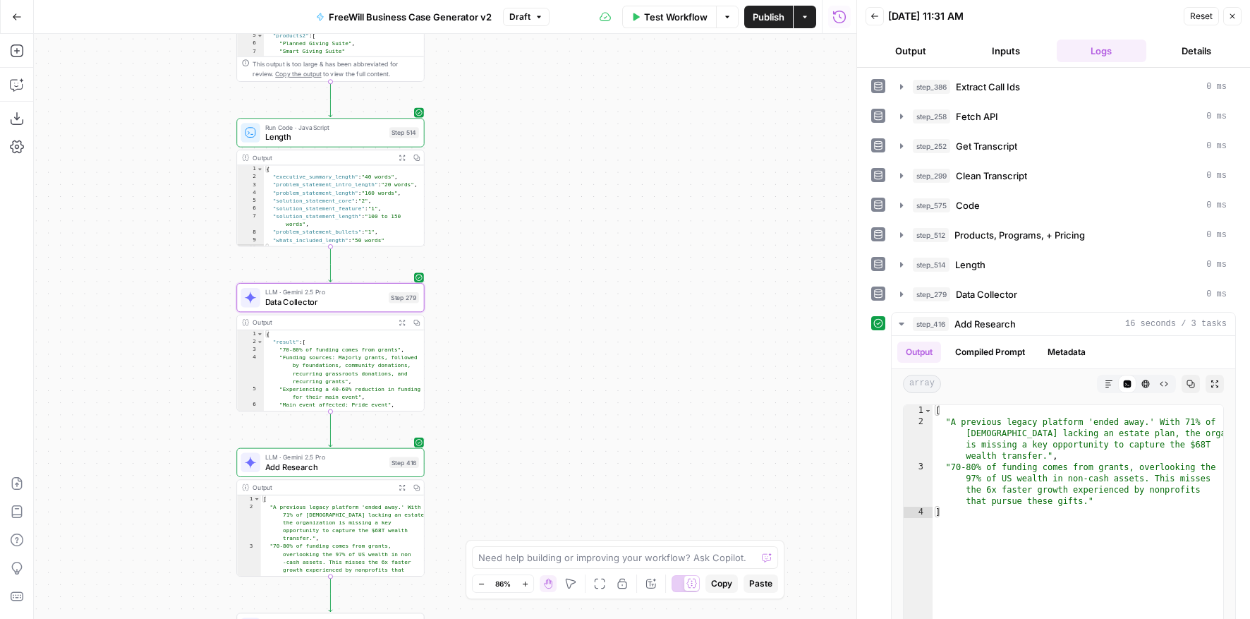
click at [577, 133] on div "true false Workflow Set Inputs Inputs LLM · GPT 3.5 Turbo Extract Call Ids Step…" at bounding box center [445, 326] width 823 height 585
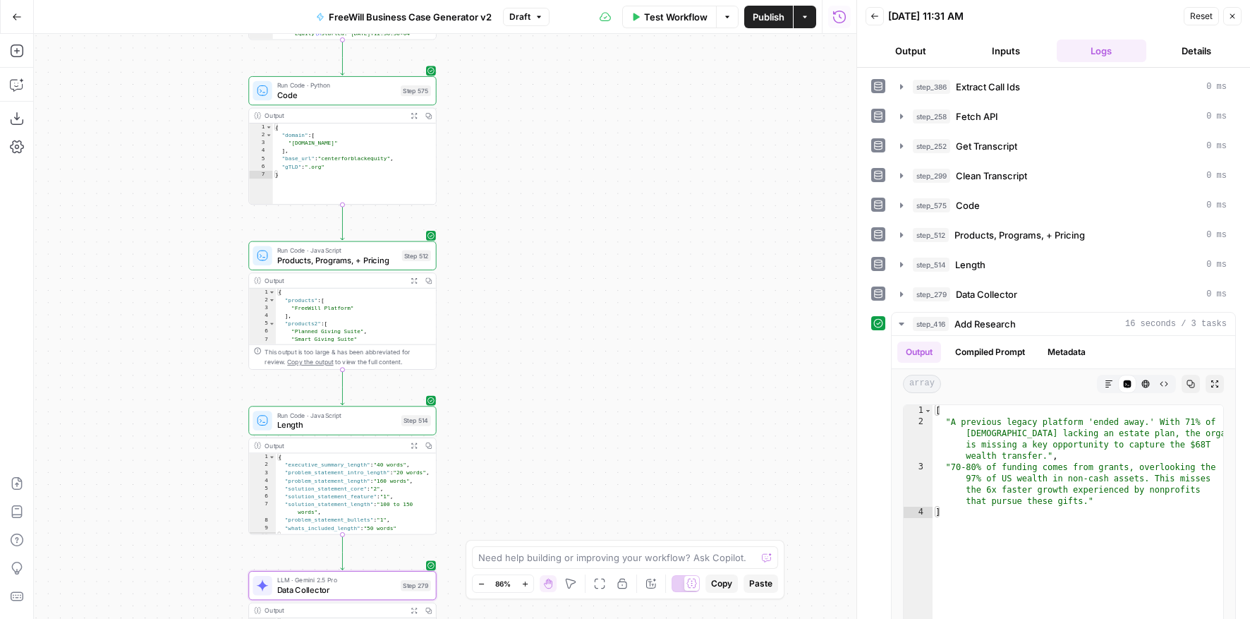
drag, startPoint x: 565, startPoint y: 394, endPoint x: 577, endPoint y: 682, distance: 288.2
click at [577, 528] on html "FreeWill New Home Browse Insights Opportunities Your Data Flightpath Recent Gri…" at bounding box center [625, 309] width 1250 height 619
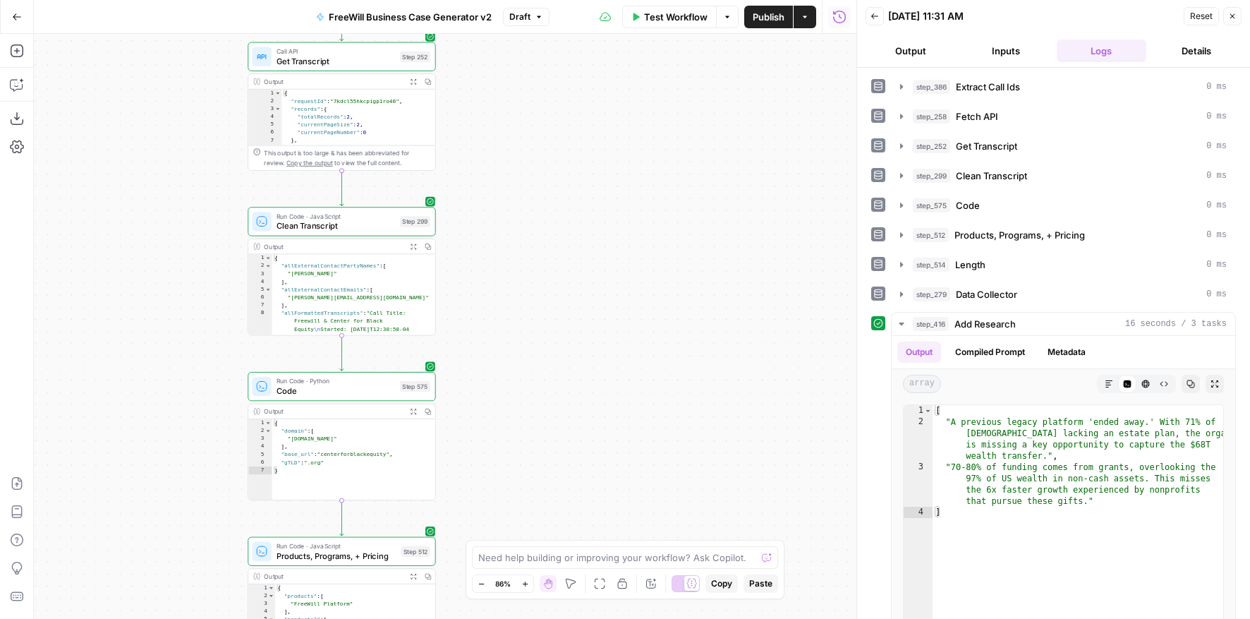
drag, startPoint x: 578, startPoint y: 230, endPoint x: 577, endPoint y: 492, distance: 261.8
click at [577, 492] on div "true false Workflow Set Inputs Inputs LLM · GPT 3.5 Turbo Extract Call Ids Step…" at bounding box center [445, 326] width 823 height 585
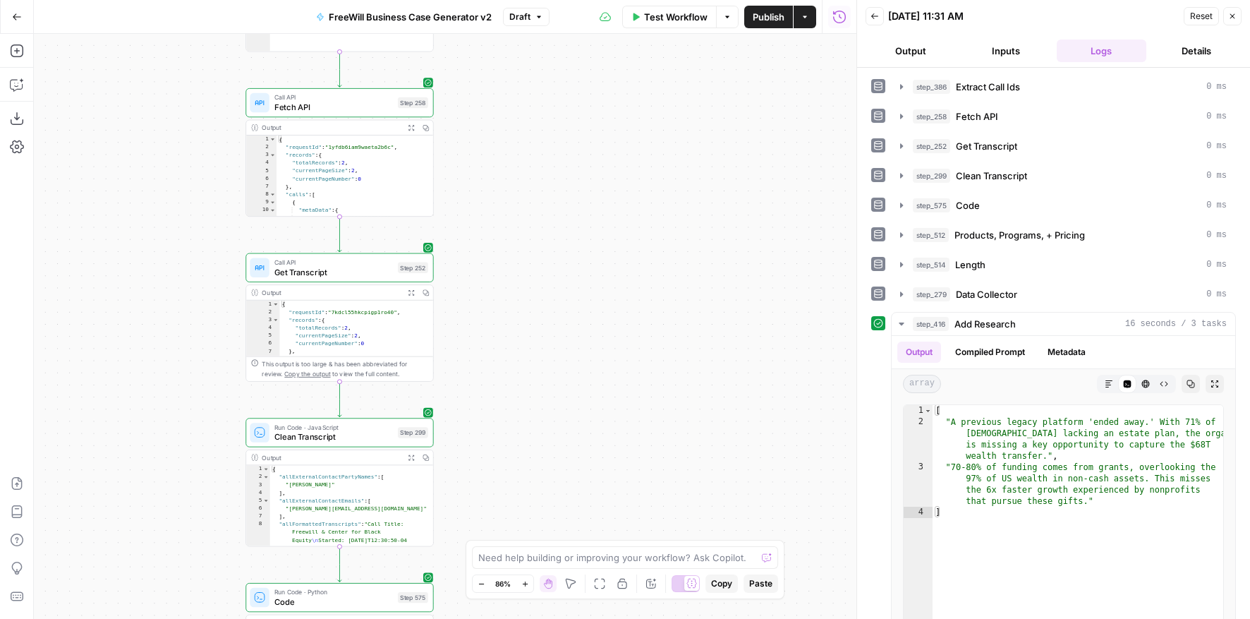
drag
click at [562, 0] on html "FreeWill New Home Browse Insights Opportunities Your Data Flightpath Recent Gri…" at bounding box center [625, 309] width 1250 height 619
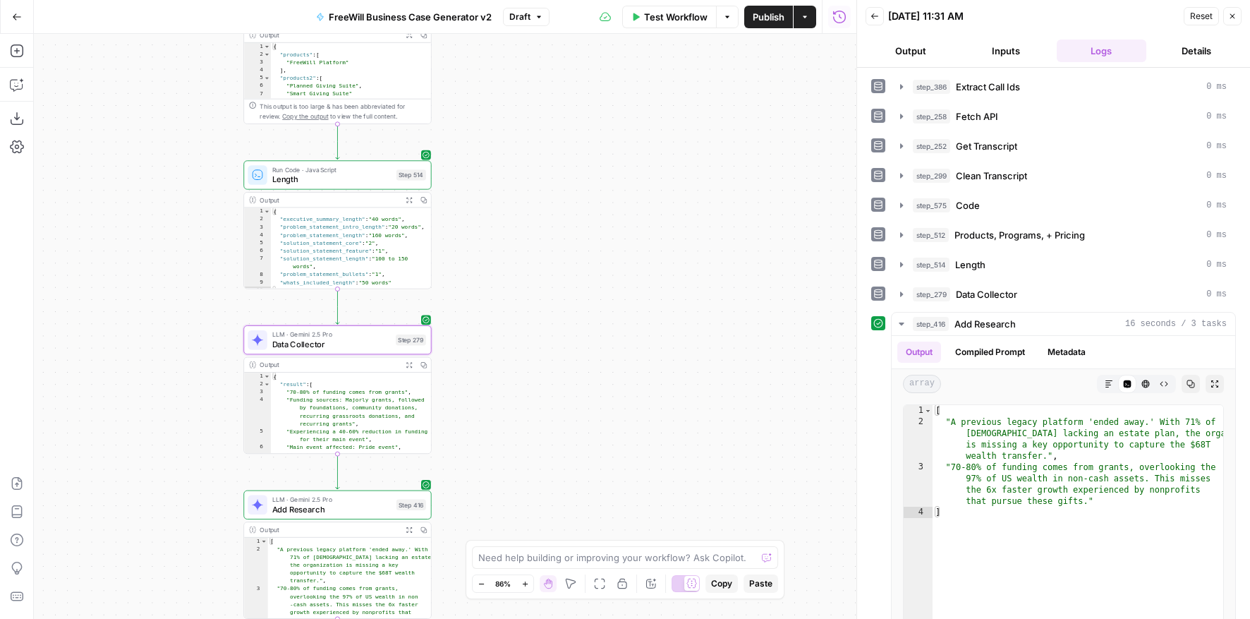
click at [567, 17] on div "Go Back FreeWill Business Case Generator v2 Draft Test Workflow Options Publish…" at bounding box center [428, 309] width 857 height 619
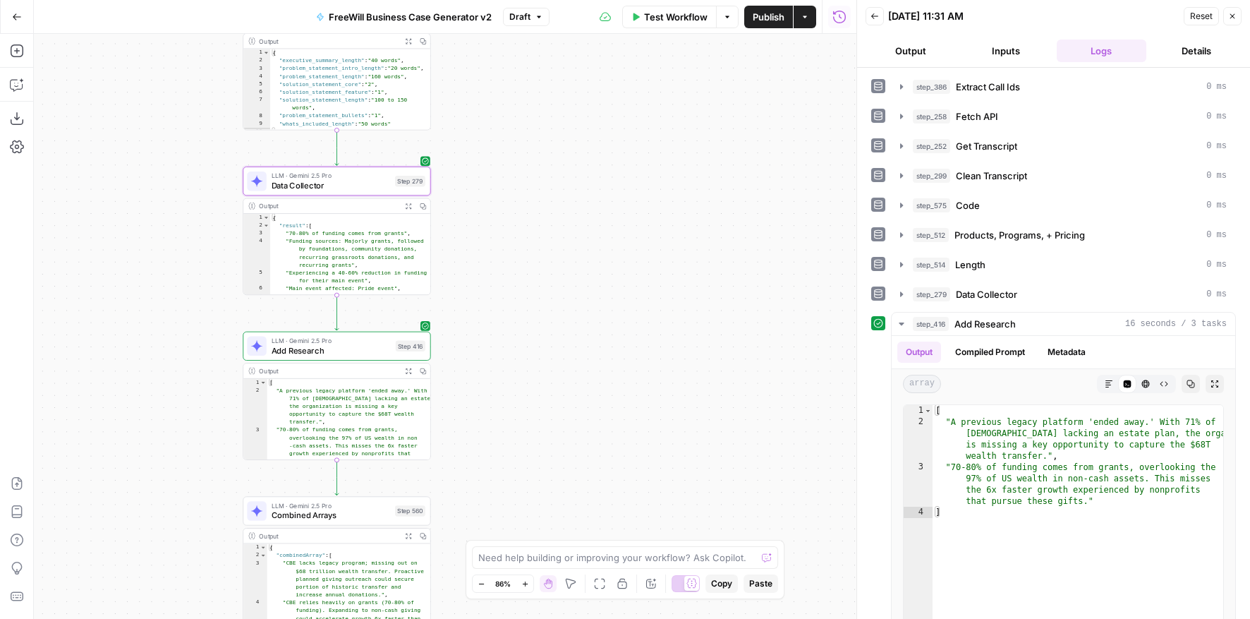
click at [548, 241] on div "true false Workflow Set Inputs Inputs LLM · GPT 3.5 Turbo Extract Call Ids Step…" at bounding box center [445, 326] width 823 height 585
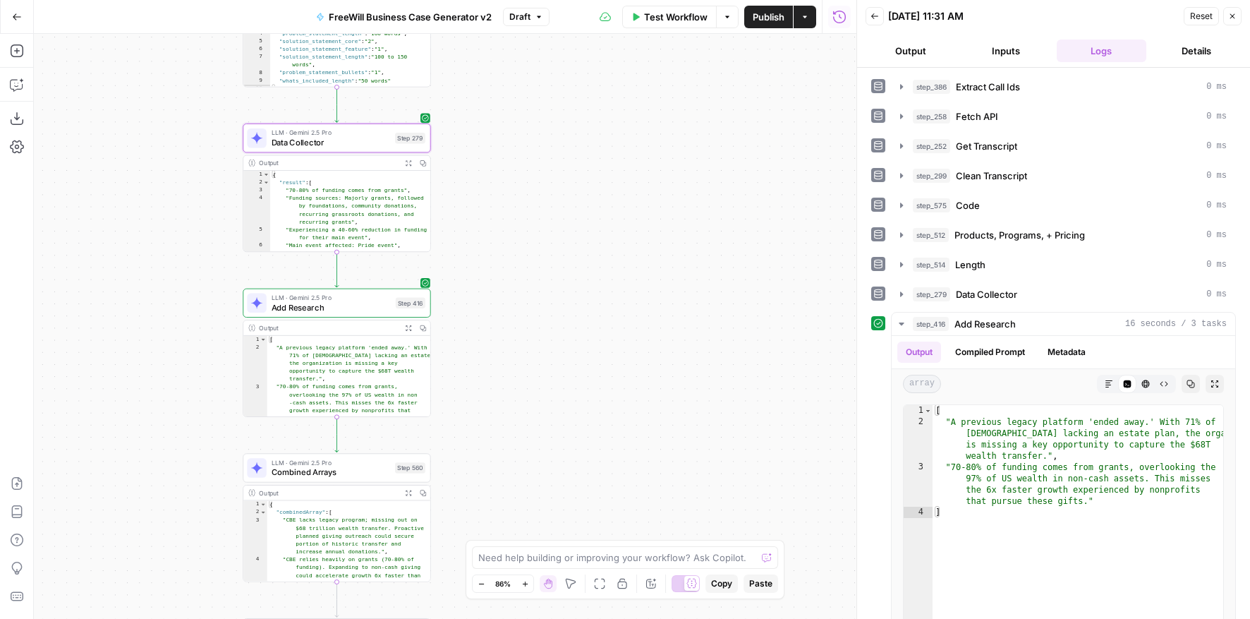
click at [543, 333] on body "FreeWill New Home Browse Insights Opportunities Your Data Flightpath Recent Gri…" at bounding box center [625, 309] width 1250 height 619
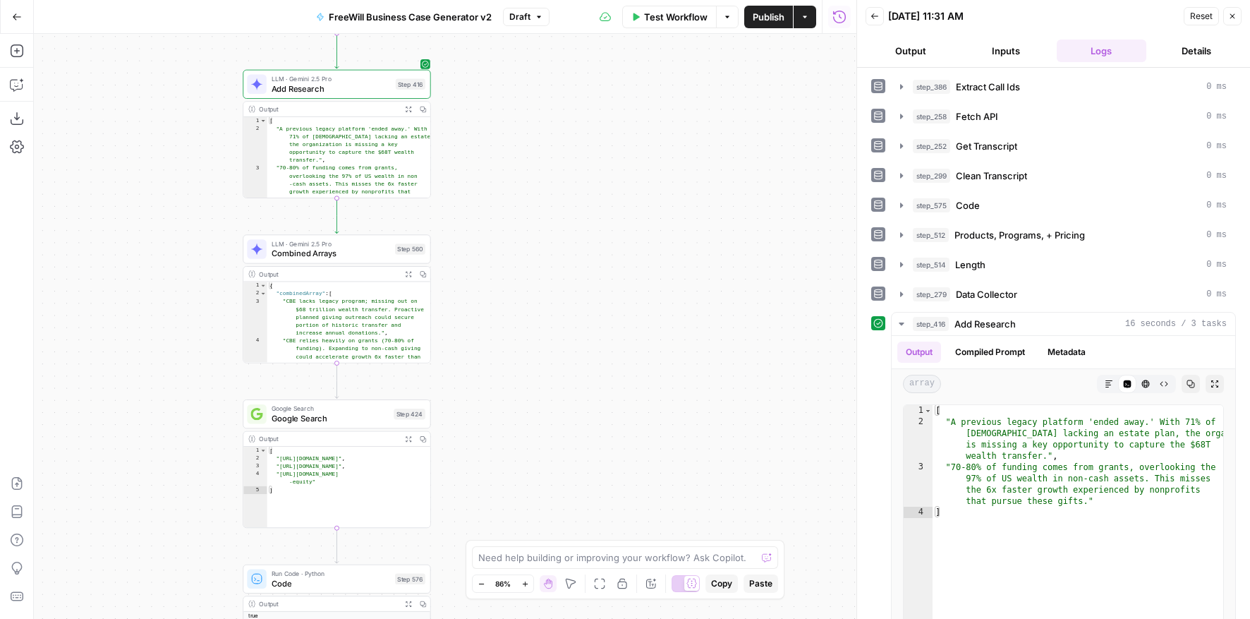
click at [539, 291] on div "true false Workflow Set Inputs Inputs LLM · GPT 3.5 Turbo Extract Call Ids Step…" at bounding box center [445, 326] width 823 height 585
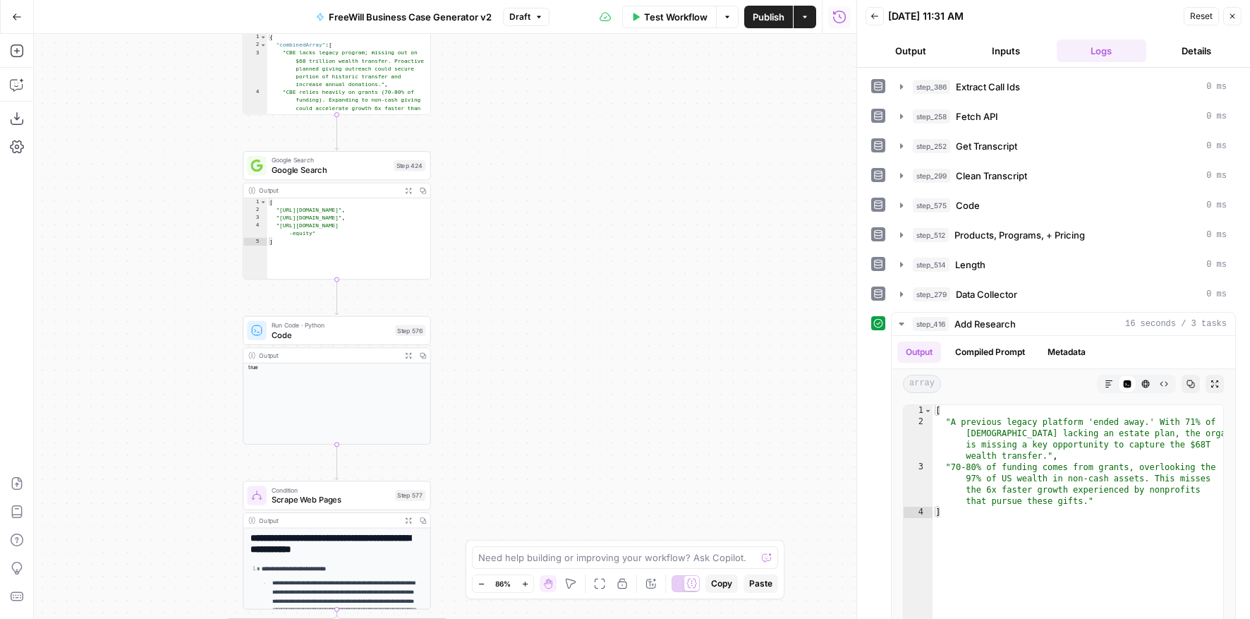
click at [534, 150] on div "true false Workflow Set Inputs Inputs LLM · GPT 3.5 Turbo Extract Call Ids Step…" at bounding box center [445, 326] width 823 height 585
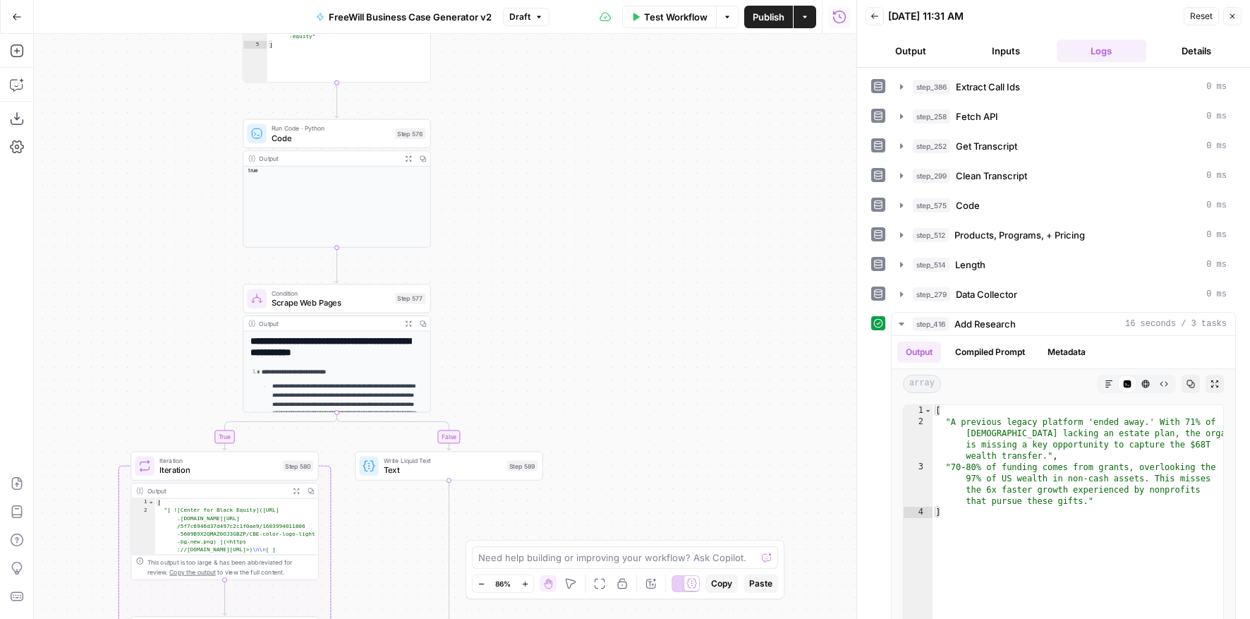
click at [526, 111] on div "true false Workflow Set Inputs Inputs LLM · GPT 3.5 Turbo Extract Call Ids Step…" at bounding box center [445, 326] width 823 height 585
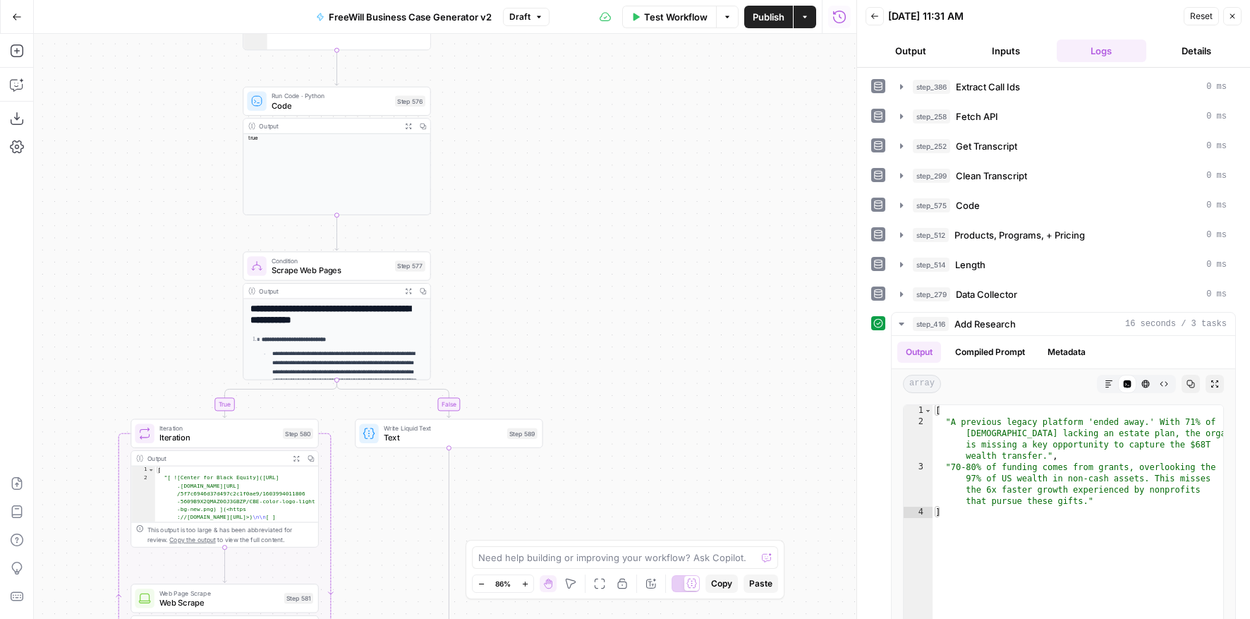
click at [526, 61] on div "true false Workflow Set Inputs Inputs LLM · GPT 3.5 Turbo Extract Call Ids Step…" at bounding box center [445, 326] width 823 height 585
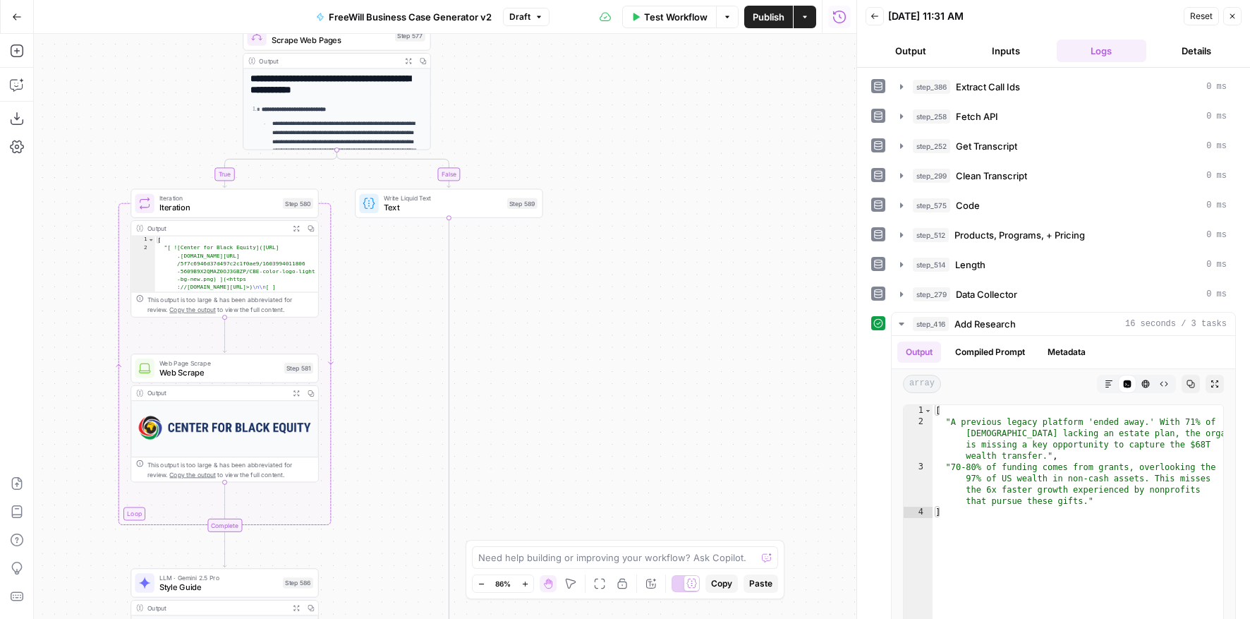
click at [524, 222] on div "true false Workflow Set Inputs Inputs LLM · GPT 3.5 Turbo Extract Call Ids Step…" at bounding box center [445, 326] width 823 height 585
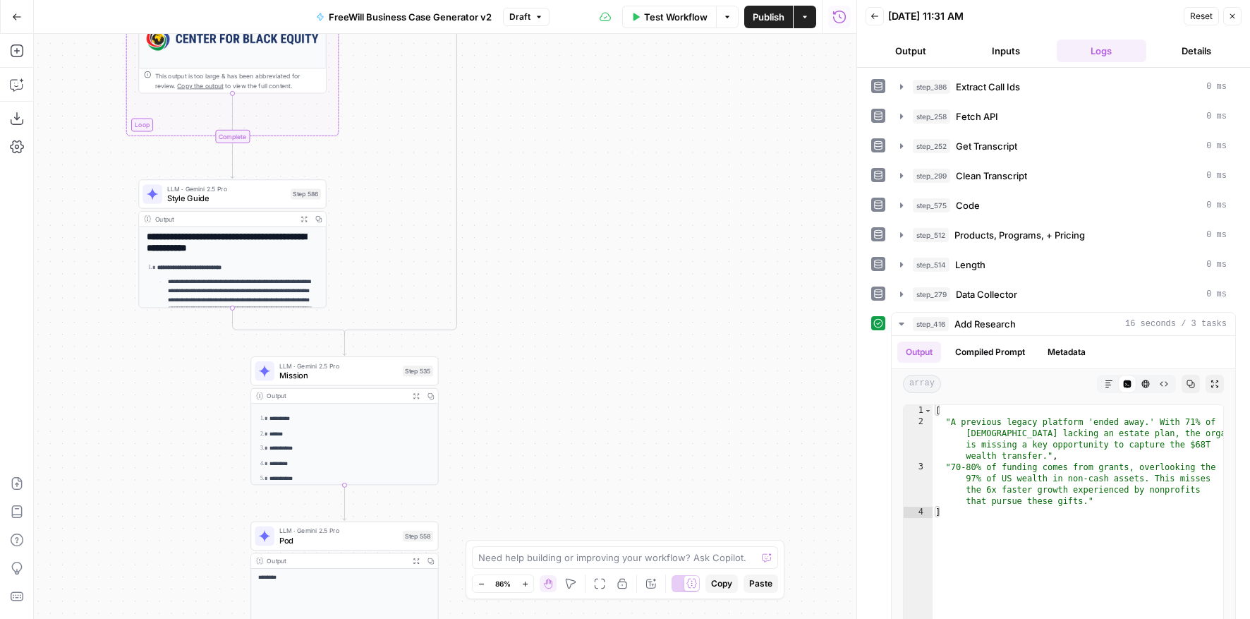
click at [542, 77] on div "true false Workflow Set Inputs Inputs LLM · GPT 3.5 Turbo Extract Call Ids Step…" at bounding box center [445, 326] width 823 height 585
click at [525, 188] on div "true false Workflow Set Inputs Inputs LLM · GPT 3.5 Turbo Extract Call Ids Step…" at bounding box center [445, 326] width 823 height 585
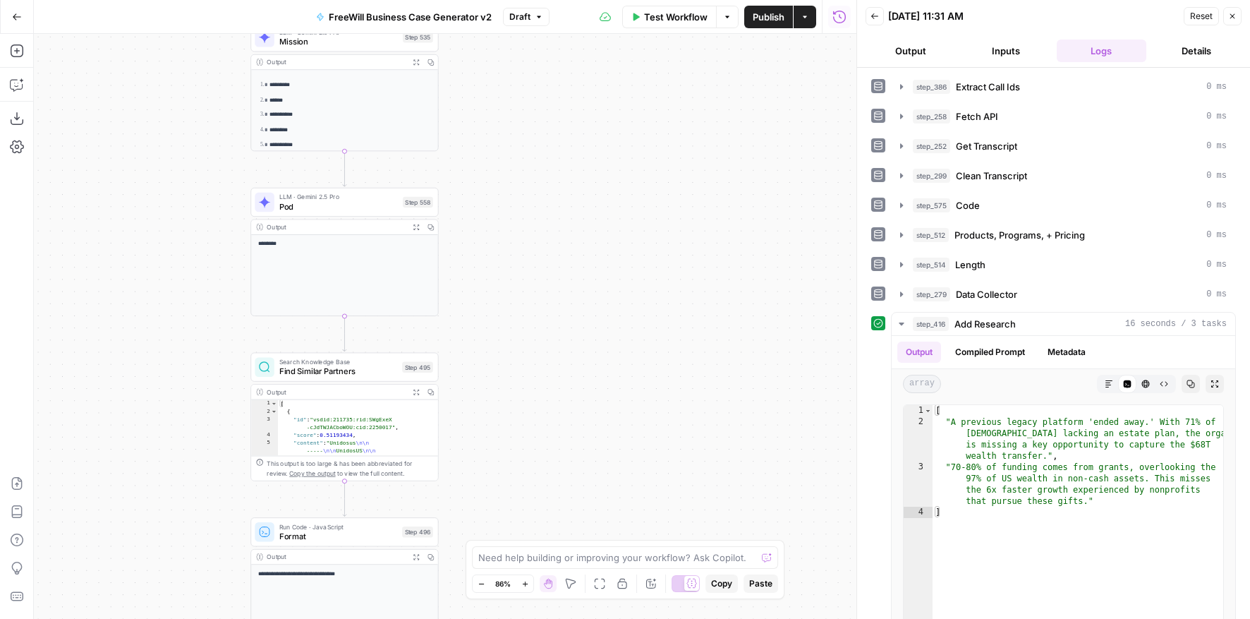
click at [577, 231] on div "true false Workflow Set Inputs Inputs LLM · GPT 3.5 Turbo Extract Call Ids Step…" at bounding box center [445, 326] width 823 height 585
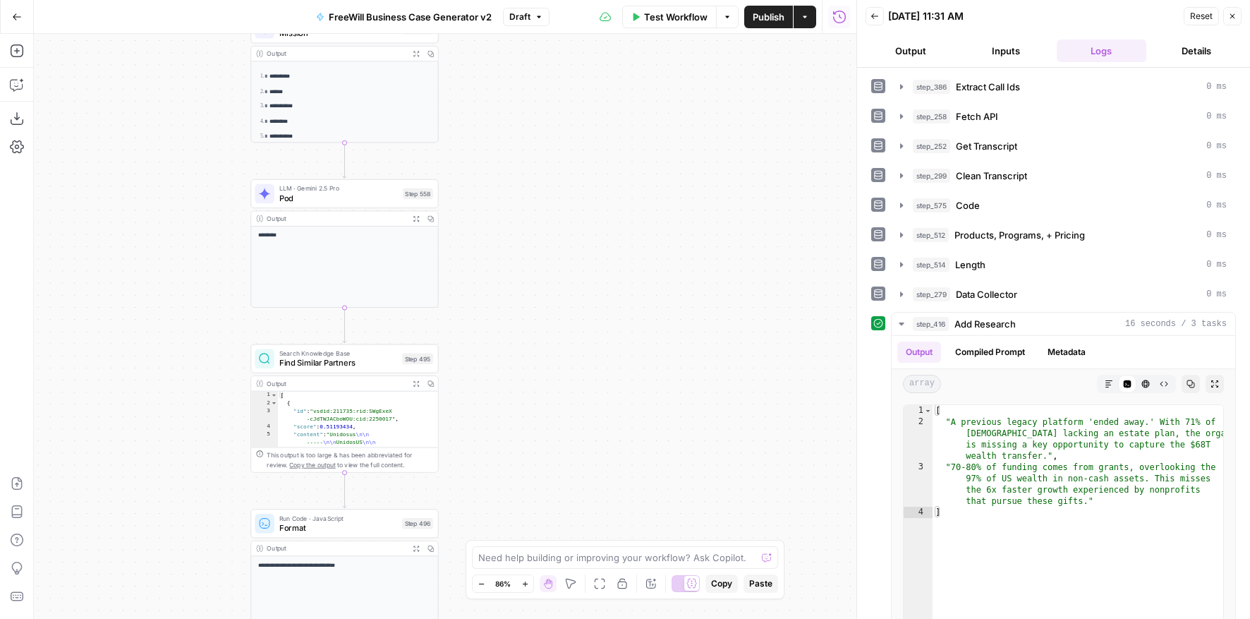
click at [521, 205] on div "true false Workflow Set Inputs Inputs LLM · GPT 3.5 Turbo Extract Call Ids Step…" at bounding box center [445, 326] width 823 height 585
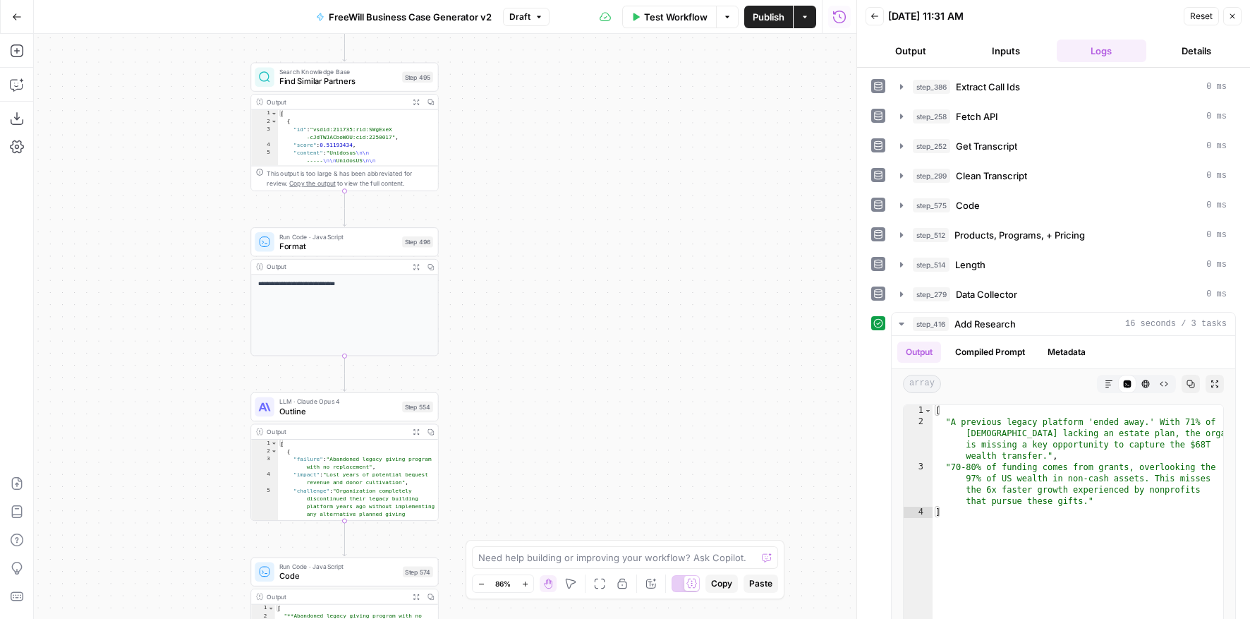
click at [490, 283] on div "true false Workflow Set Inputs Inputs LLM · GPT 3.5 Turbo Extract Call Ids Step…" at bounding box center [445, 326] width 823 height 585
click at [355, 396] on span "LLM · Claude Opus 4" at bounding box center [338, 397] width 119 height 10
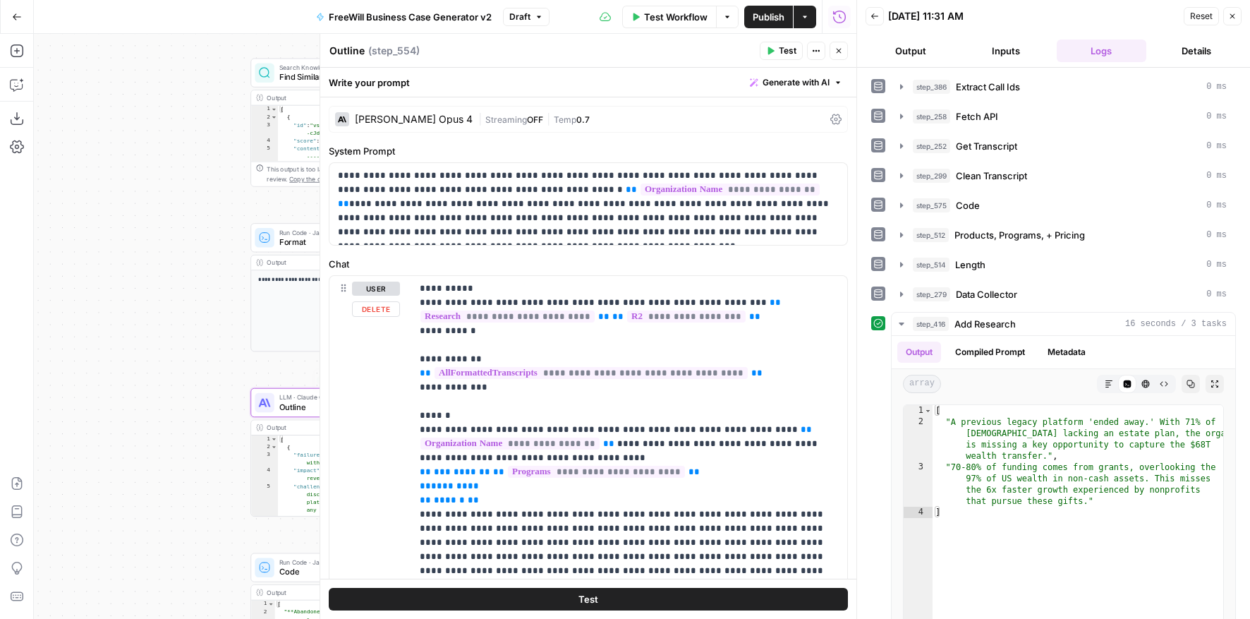
click at [0, 304] on html "FreeWill New Home Browse Insights Opportunities Your Data Flightpath Recent Gri…" at bounding box center [625, 309] width 1250 height 619
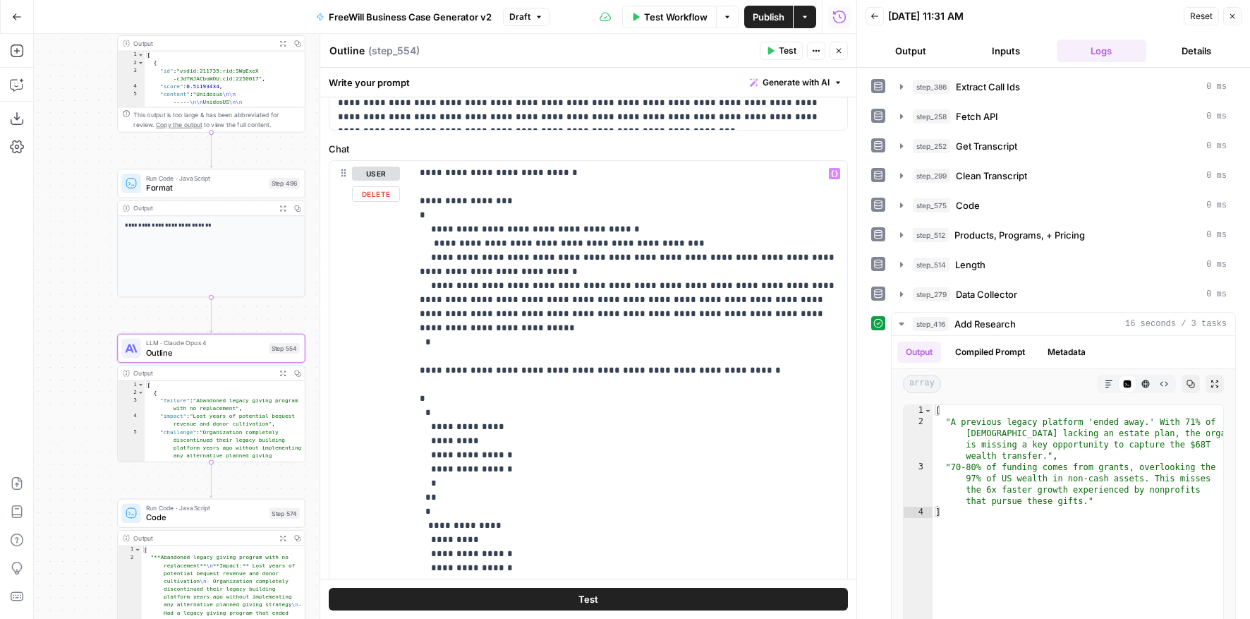
scroll to position [150, 0]
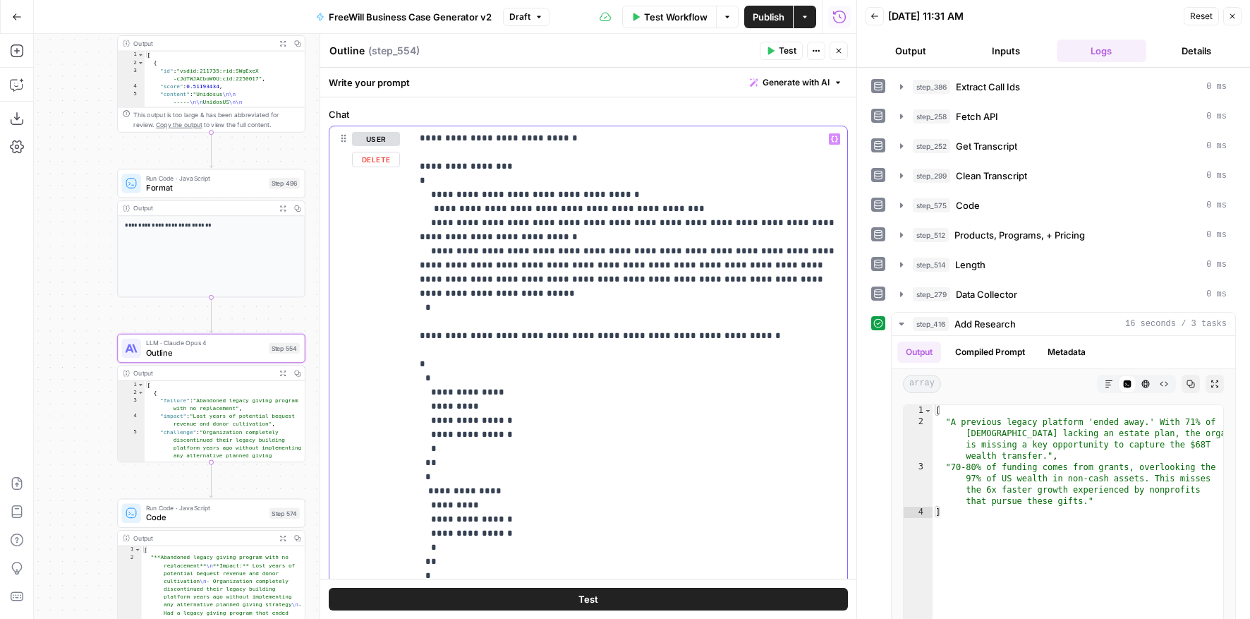
click at [684, 294] on p "**********" at bounding box center [629, 223] width 419 height 946
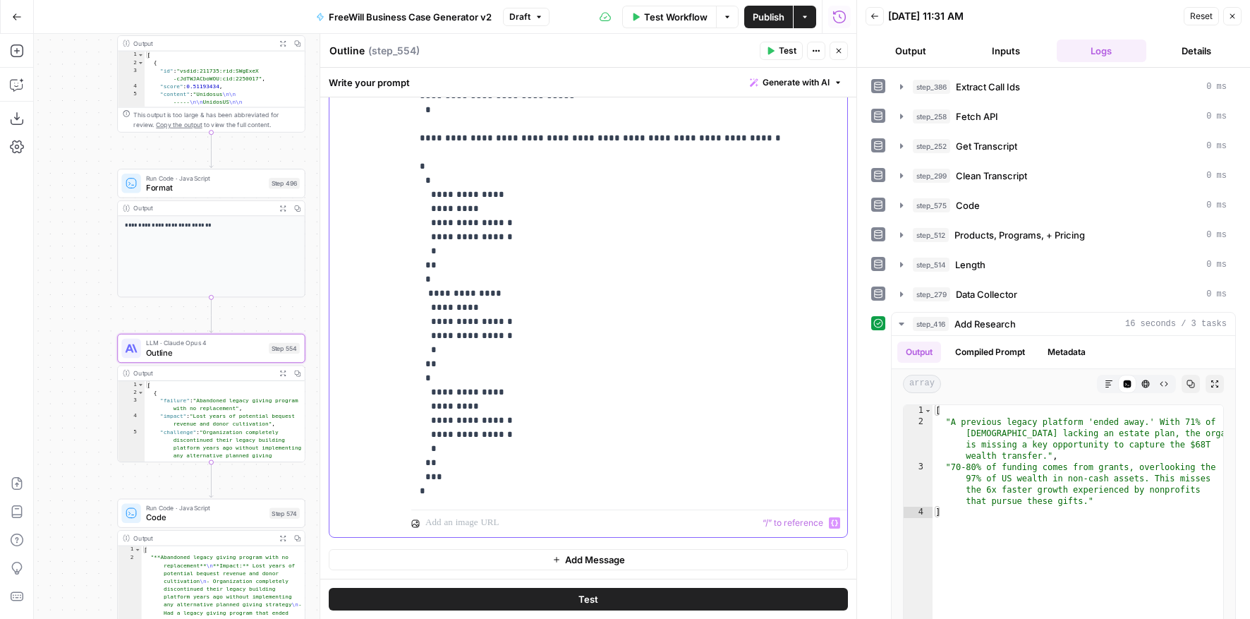
click at [804, 482] on p "**********" at bounding box center [629, 26] width 419 height 946
click at [771, 491] on p "**********" at bounding box center [629, 26] width 419 height 946
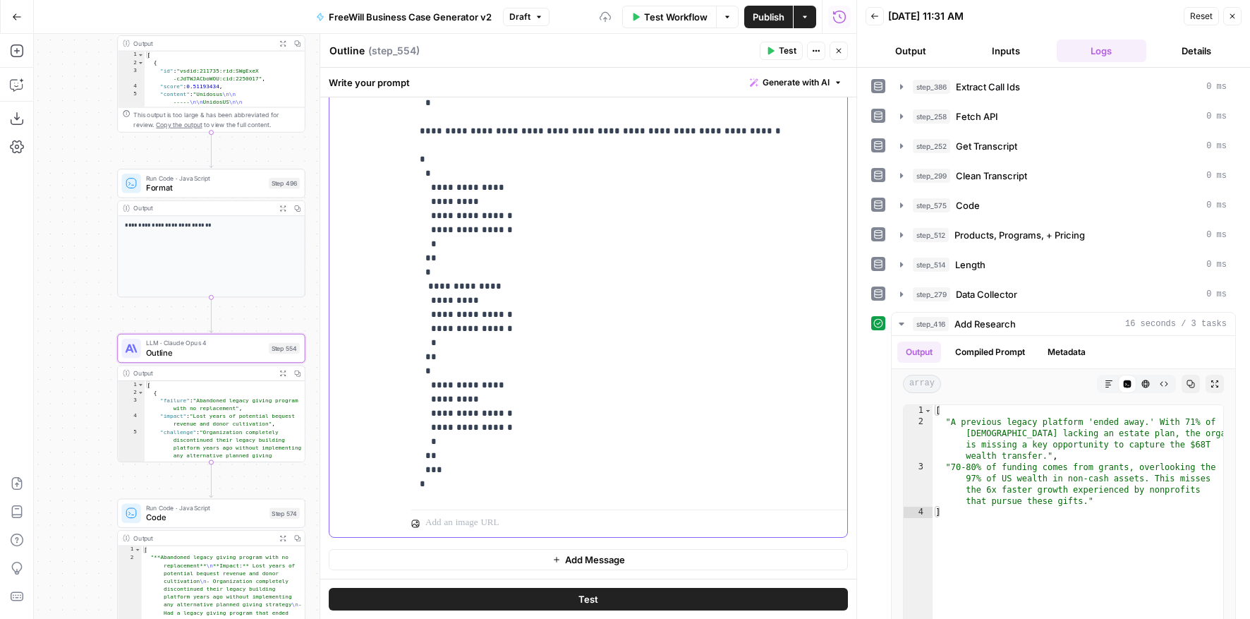
click at [620, 486] on p "**********" at bounding box center [629, 26] width 419 height 960
click at [675, 482] on p "**********" at bounding box center [629, 26] width 419 height 960
click at [677, 482] on p "**********" at bounding box center [629, 26] width 419 height 960
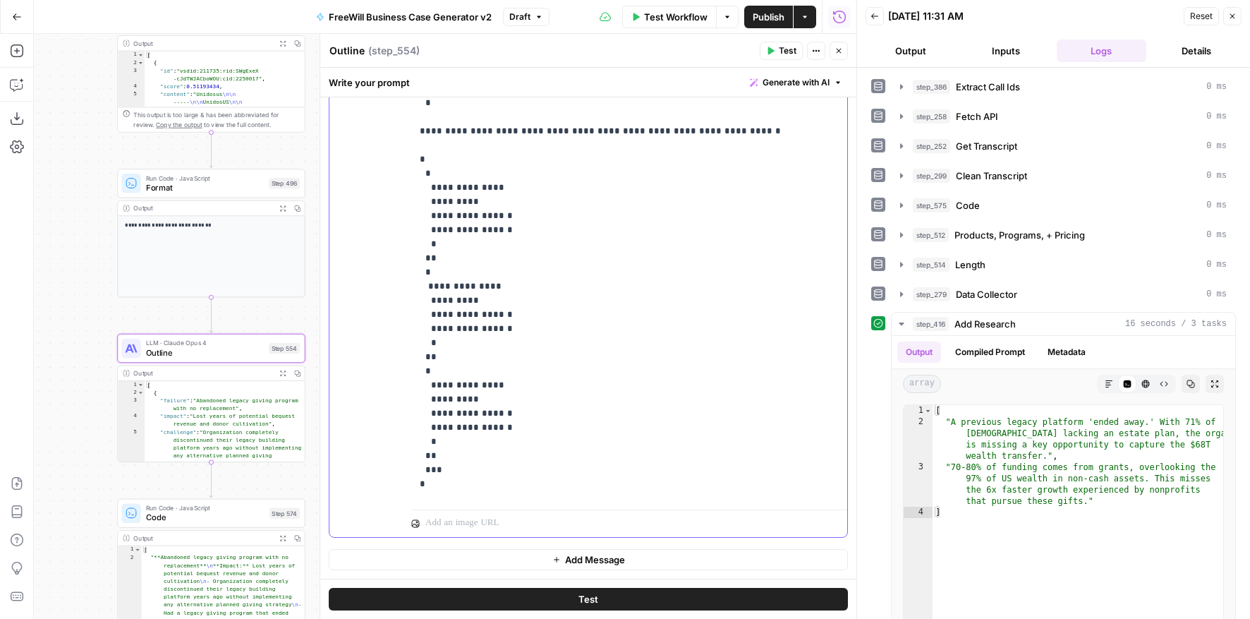
click at [671, 478] on p "**********" at bounding box center [629, 26] width 419 height 960
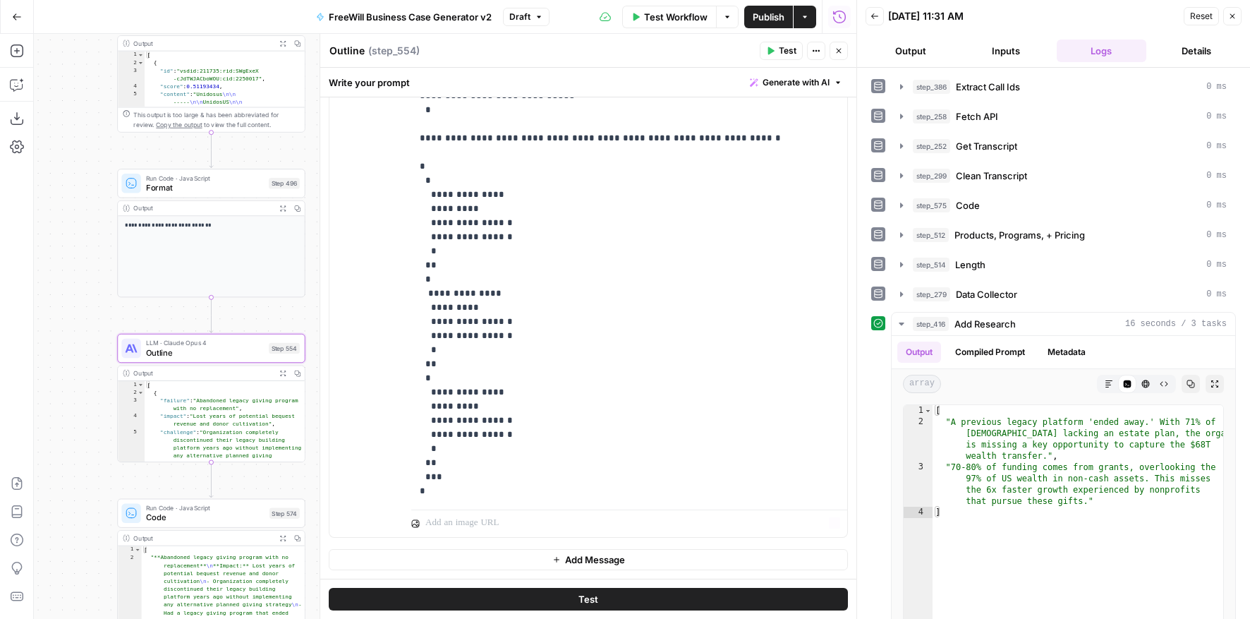
click at [634, 528] on button "Test" at bounding box center [588, 599] width 519 height 23
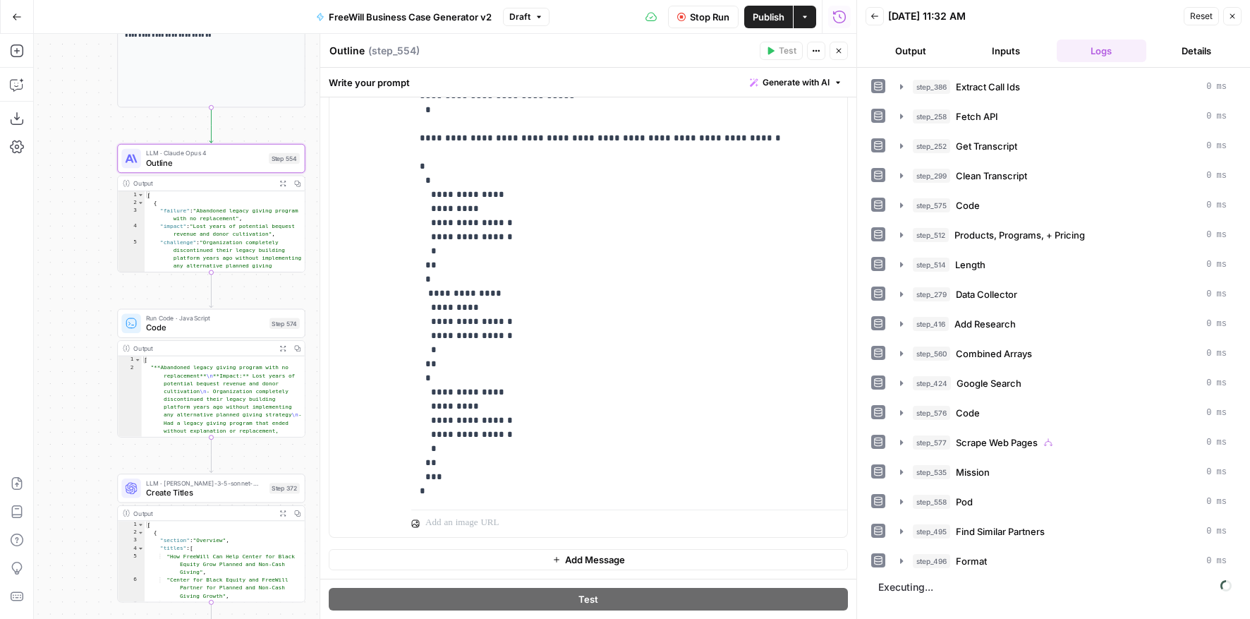
click at [83, 191] on div "true false Workflow Set Inputs Inputs LLM · GPT 3.5 Turbo Extract Call Ids Step…" at bounding box center [445, 326] width 823 height 585
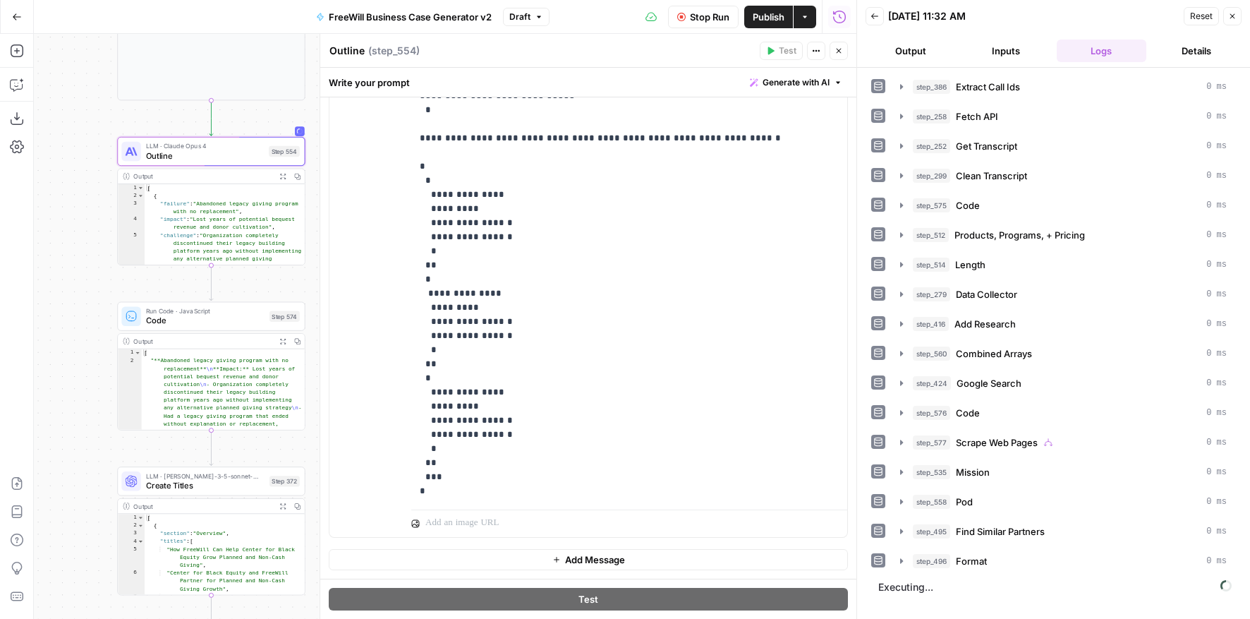
click at [83, 168] on div "true false Workflow Set Inputs Inputs LLM · GPT 3.5 Turbo Extract Call Ids Step…" at bounding box center [445, 326] width 823 height 585
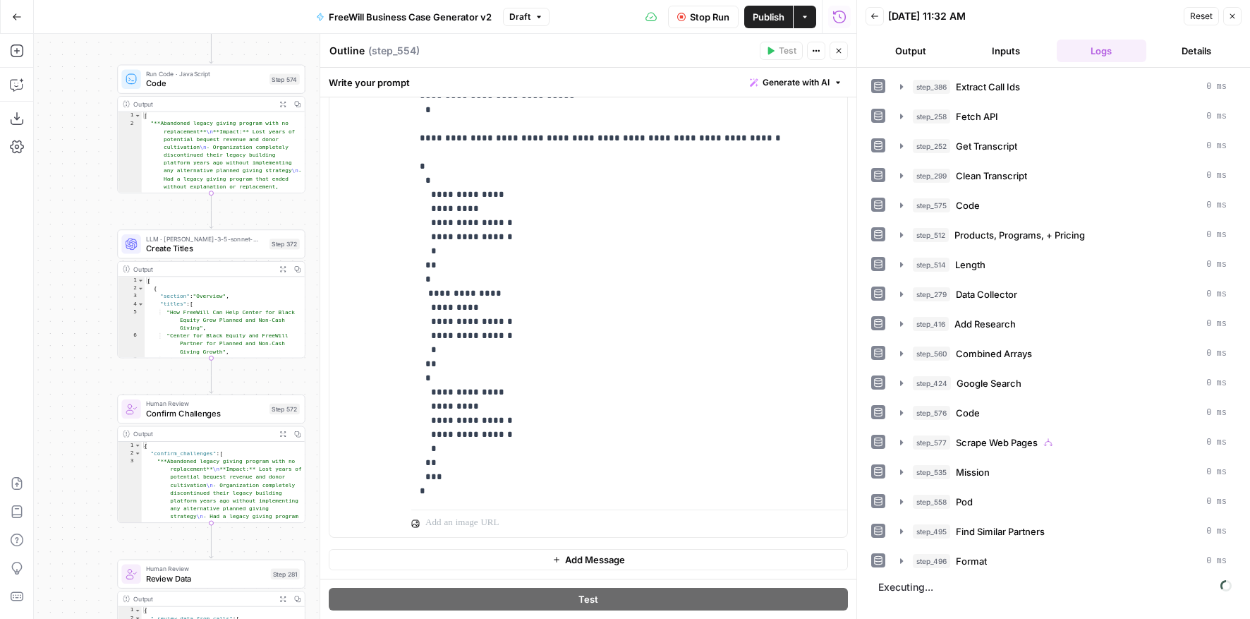
click at [66, 317] on div "true false Workflow Set Inputs Inputs LLM · GPT 3.5 Turbo Extract Call Ids Step…" at bounding box center [445, 326] width 823 height 585
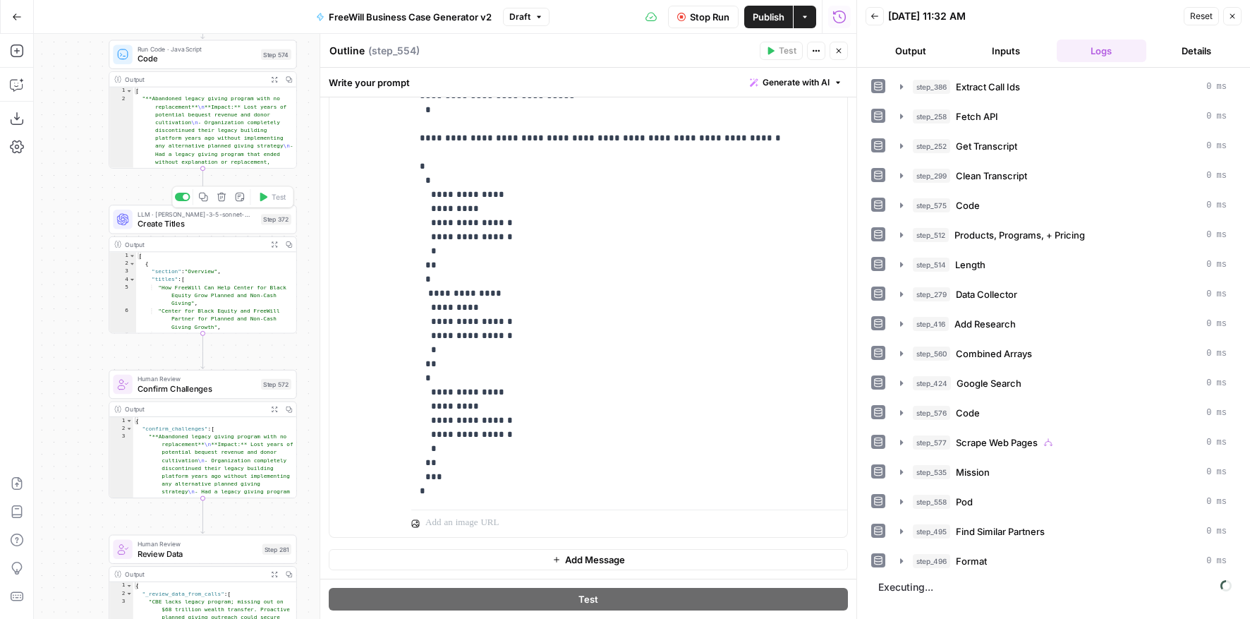
click at [200, 225] on span "Create Titles" at bounding box center [197, 223] width 119 height 12
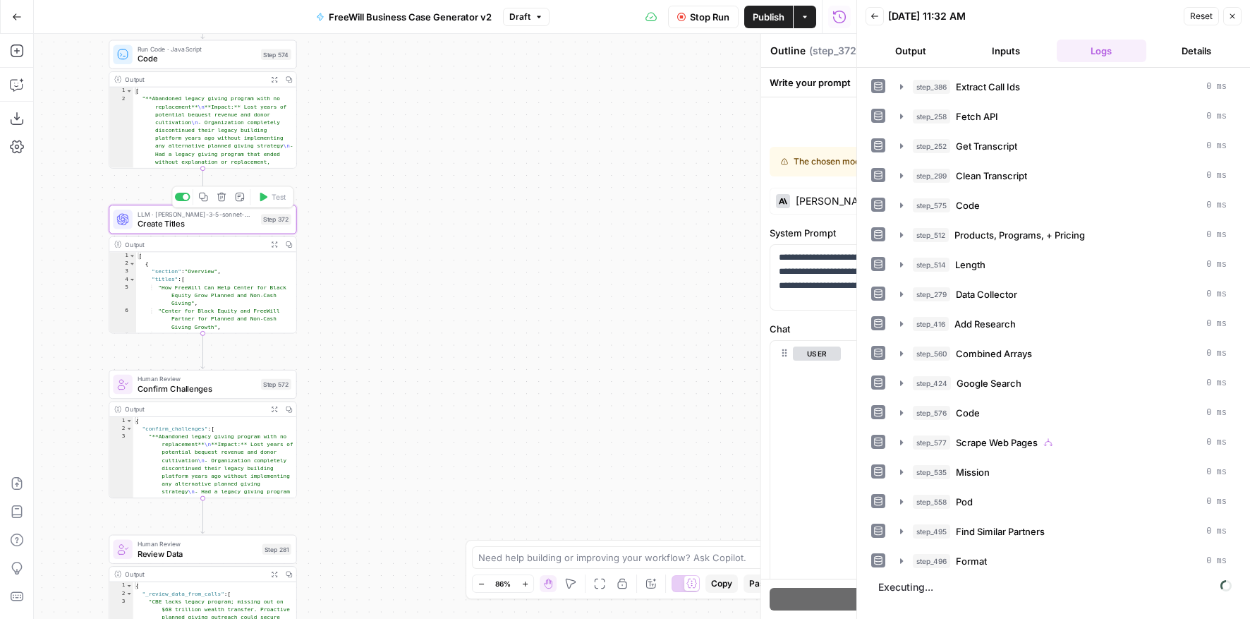
type textarea "Create Titles"
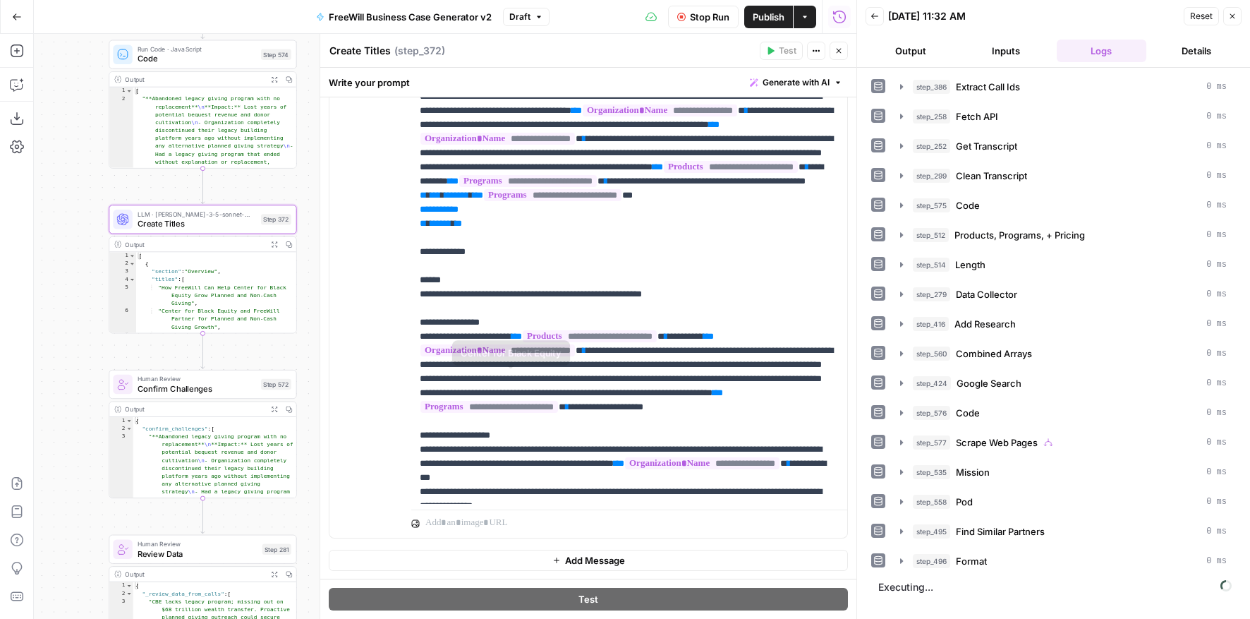
scroll to position [551, 0]
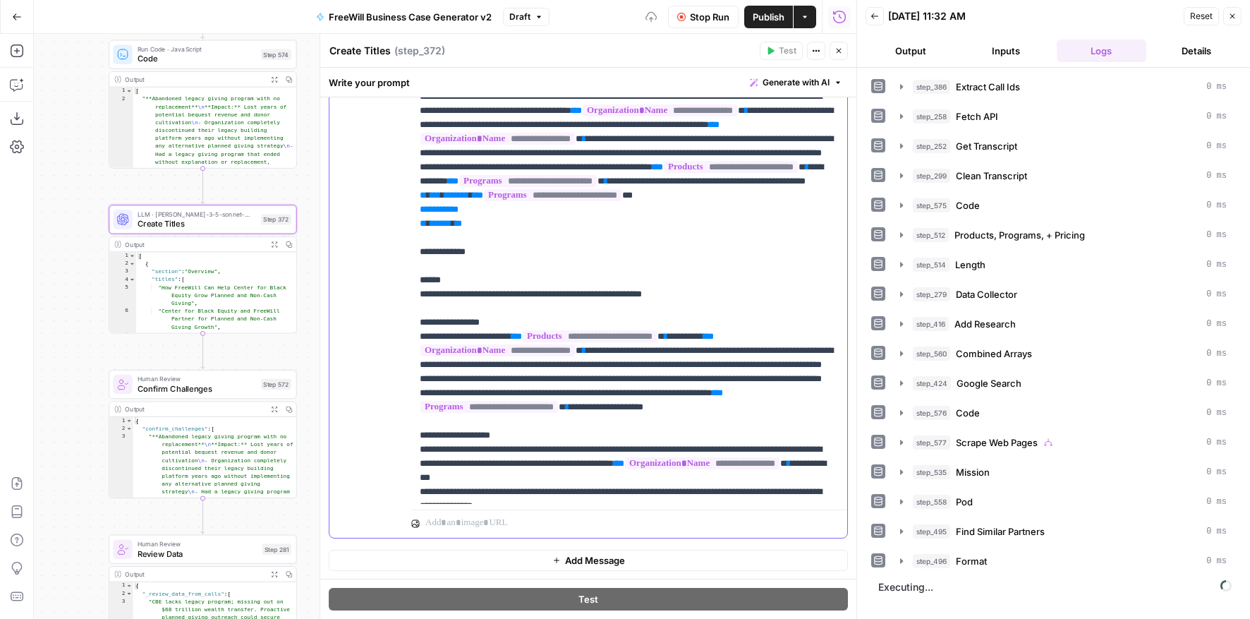
scroll to position [0, 0]
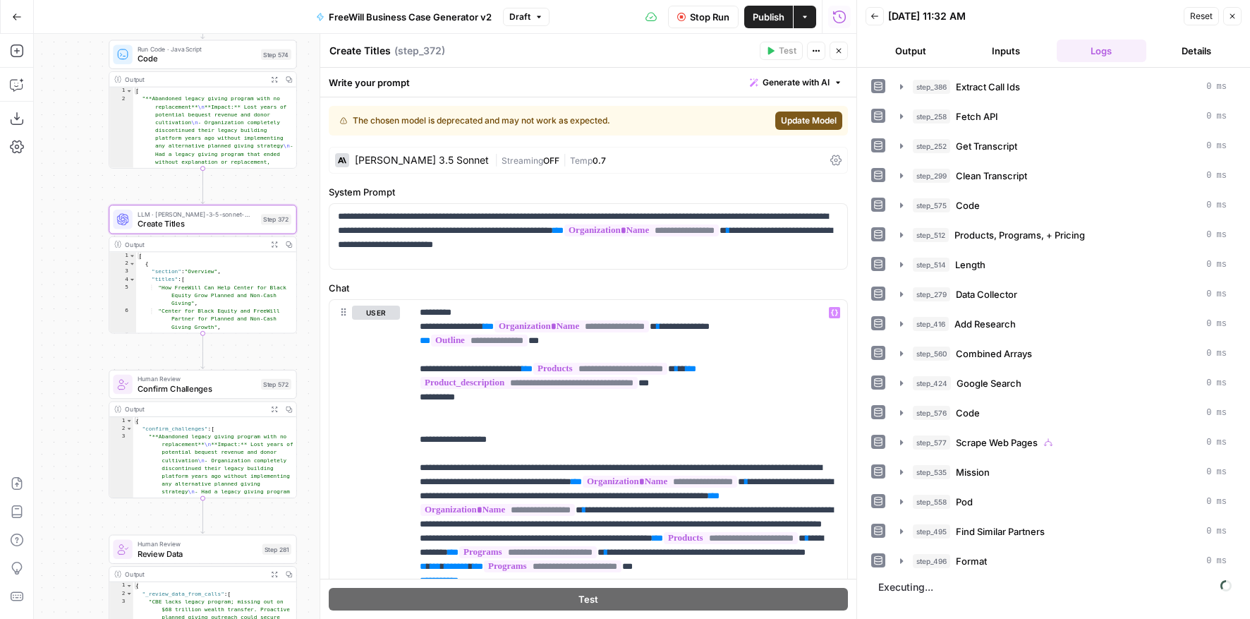
click at [791, 119] on span "Update Model" at bounding box center [809, 120] width 56 height 13
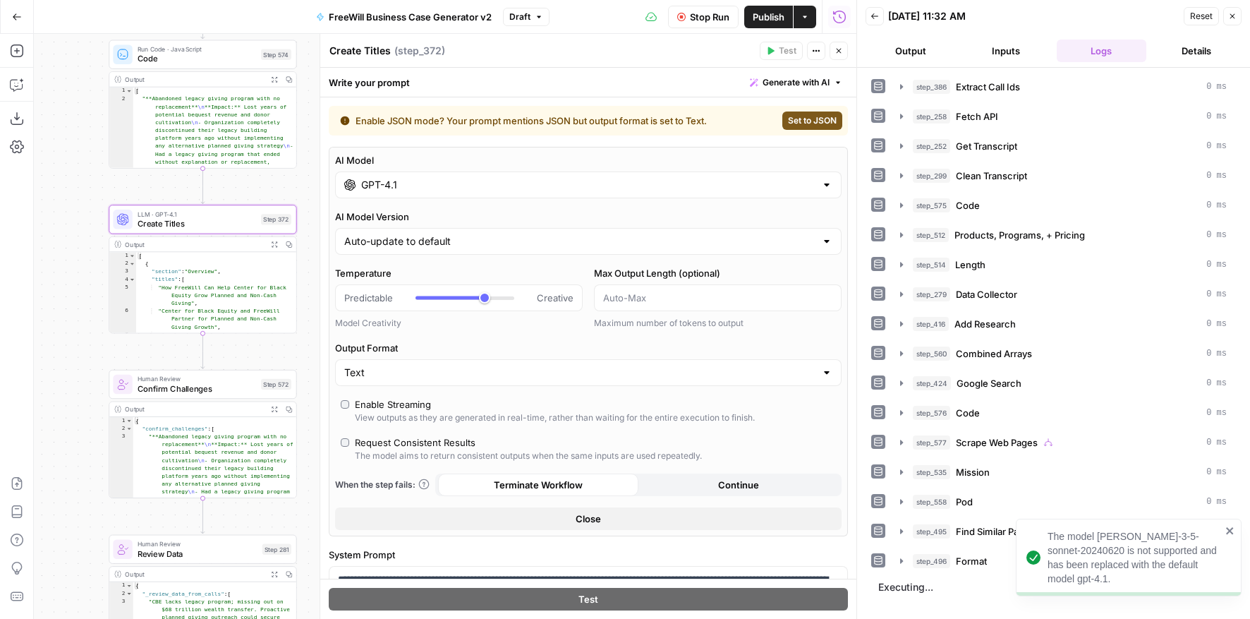
click at [460, 201] on div "AI Model GPT-4.1 AI Model Version Auto-update to default Temperature Predictabl…" at bounding box center [588, 342] width 519 height 390
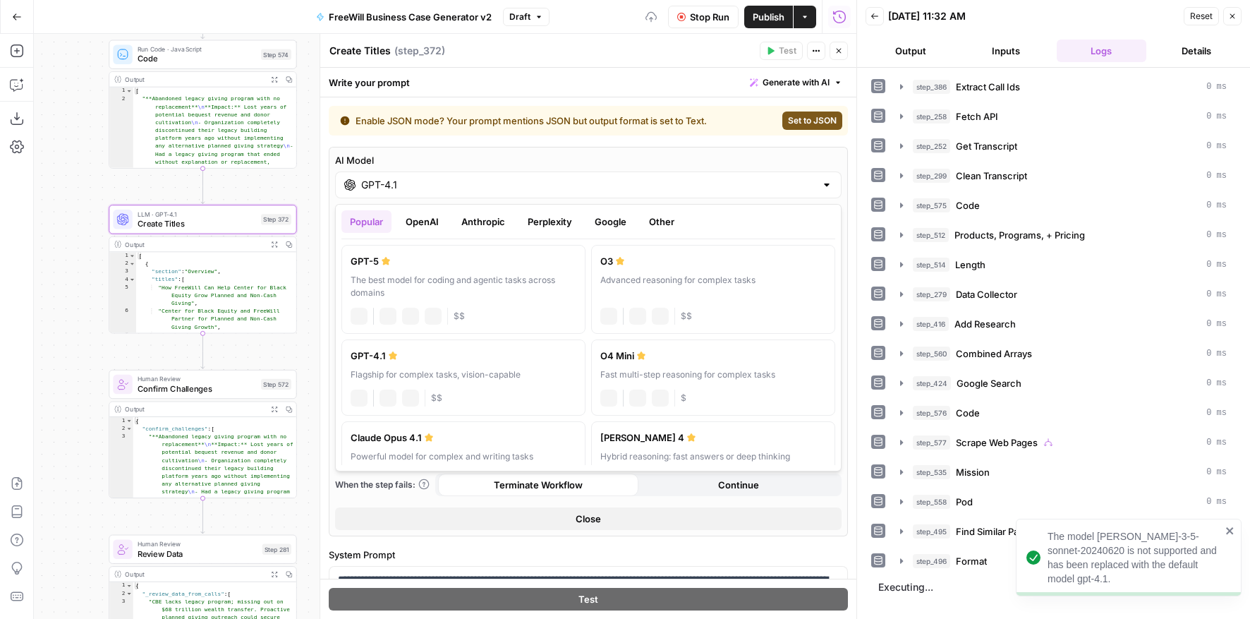
click at [464, 191] on input "GPT-4.1" at bounding box center [588, 185] width 454 height 14
click at [465, 219] on button "Anthropic" at bounding box center [483, 221] width 61 height 23
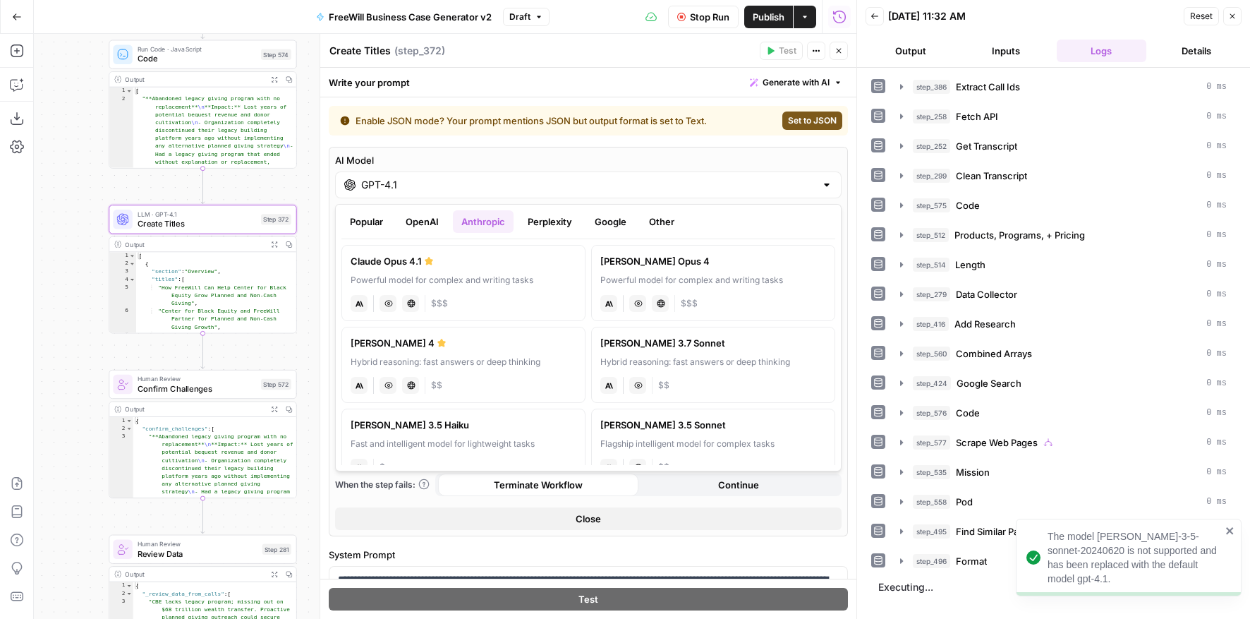
click at [469, 360] on div "Hybrid reasoning: fast answers or deep thinking" at bounding box center [464, 362] width 226 height 13
type input "Claude Sonnet 4"
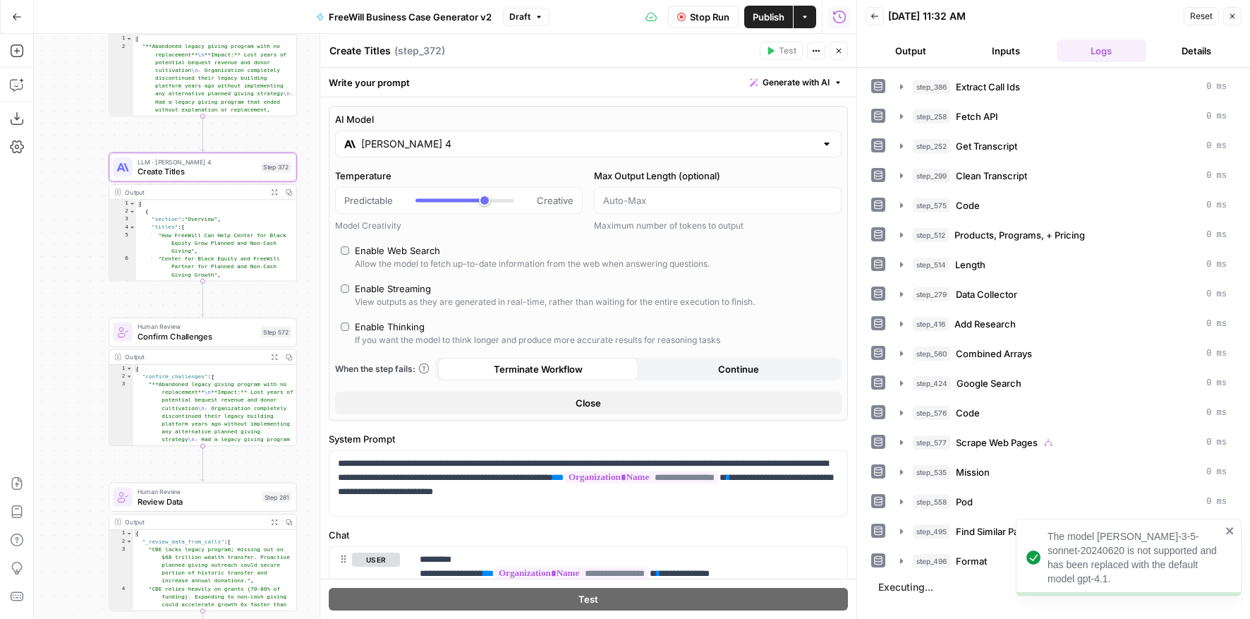
drag, startPoint x: 44, startPoint y: 383, endPoint x: 42, endPoint y: 237, distance: 146.1
click at [42, 237] on div "true false Workflow Set Inputs Inputs LLM · GPT 3.5 Turbo Extract Call Ids Step…" at bounding box center [445, 326] width 823 height 585
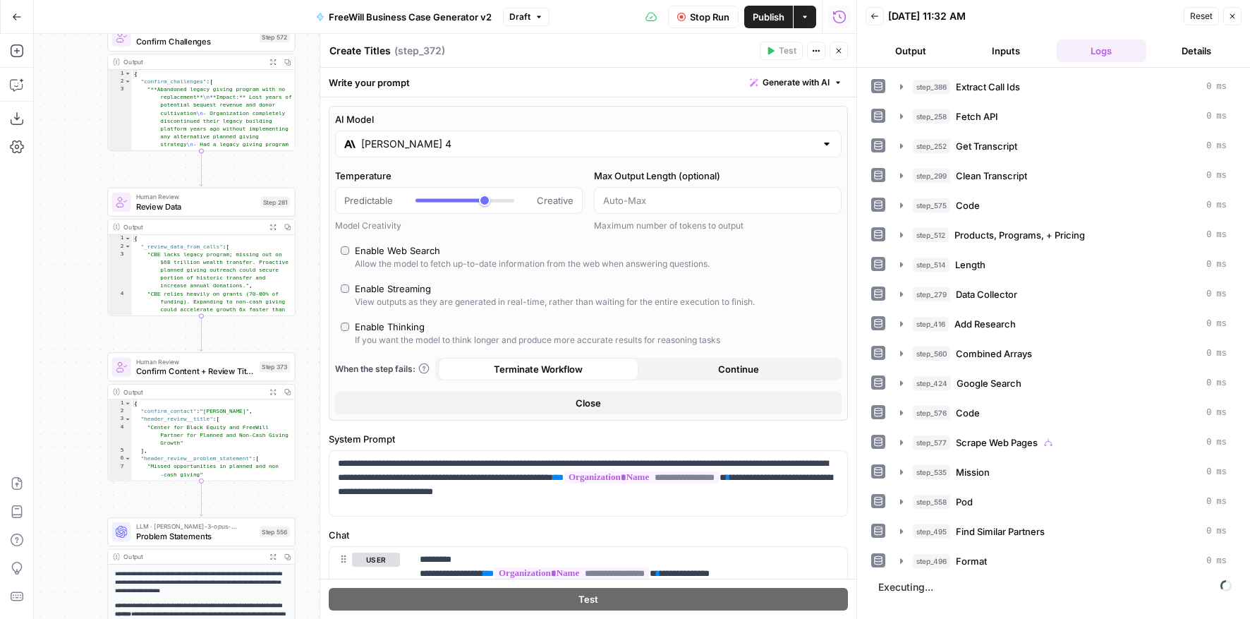
drag, startPoint x: 44, startPoint y: 408, endPoint x: 44, endPoint y: 206, distance: 201.8
click at [44, 206] on div "true false Workflow Set Inputs Inputs LLM · GPT 3.5 Turbo Extract Call Ids Step…" at bounding box center [445, 326] width 823 height 585
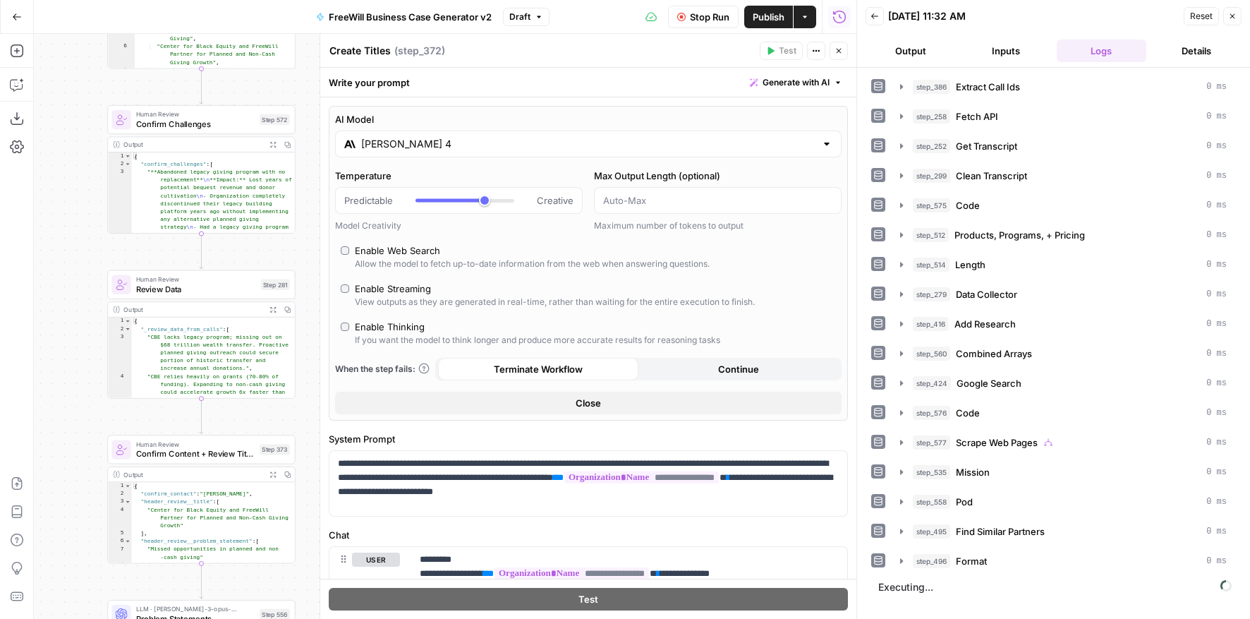
drag, startPoint x: 44, startPoint y: 206, endPoint x: 44, endPoint y: 313, distance: 107.3
click at [44, 313] on div "true false Workflow Set Inputs Inputs LLM · GPT 3.5 Turbo Extract Call Ids Step…" at bounding box center [445, 326] width 823 height 585
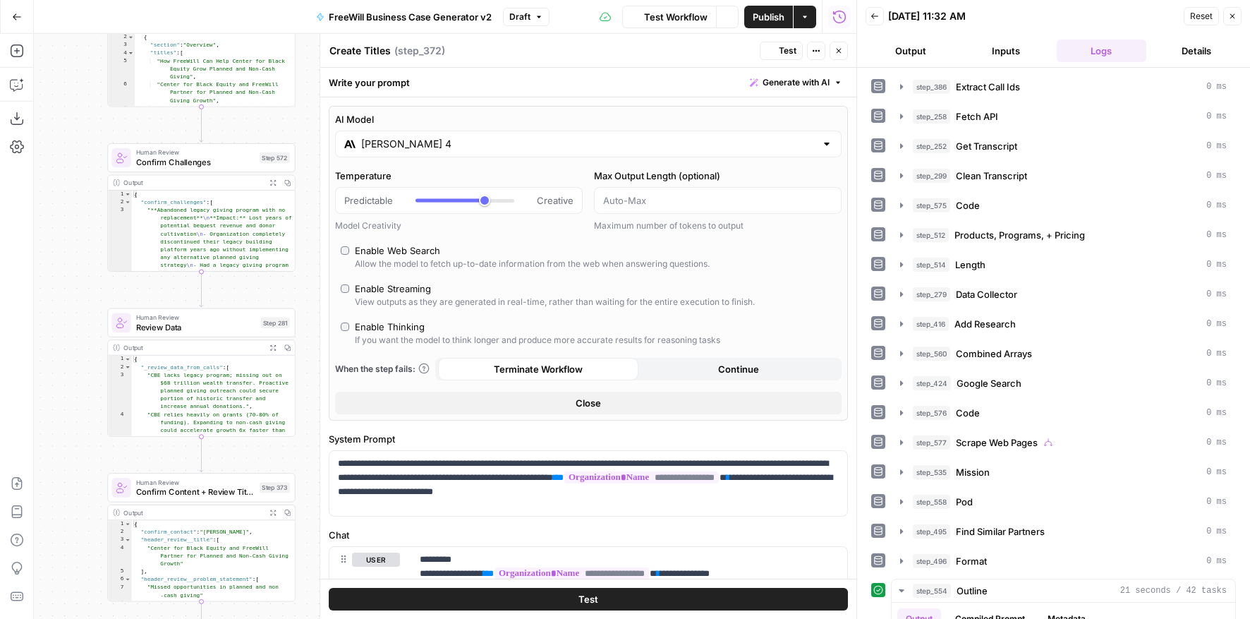
drag, startPoint x: 61, startPoint y: 142, endPoint x: 61, endPoint y: 304, distance: 162.3
click at [61, 304] on div "true false Workflow Set Inputs Inputs LLM · GPT 3.5 Turbo Extract Call Ids Step…" at bounding box center [445, 326] width 823 height 585
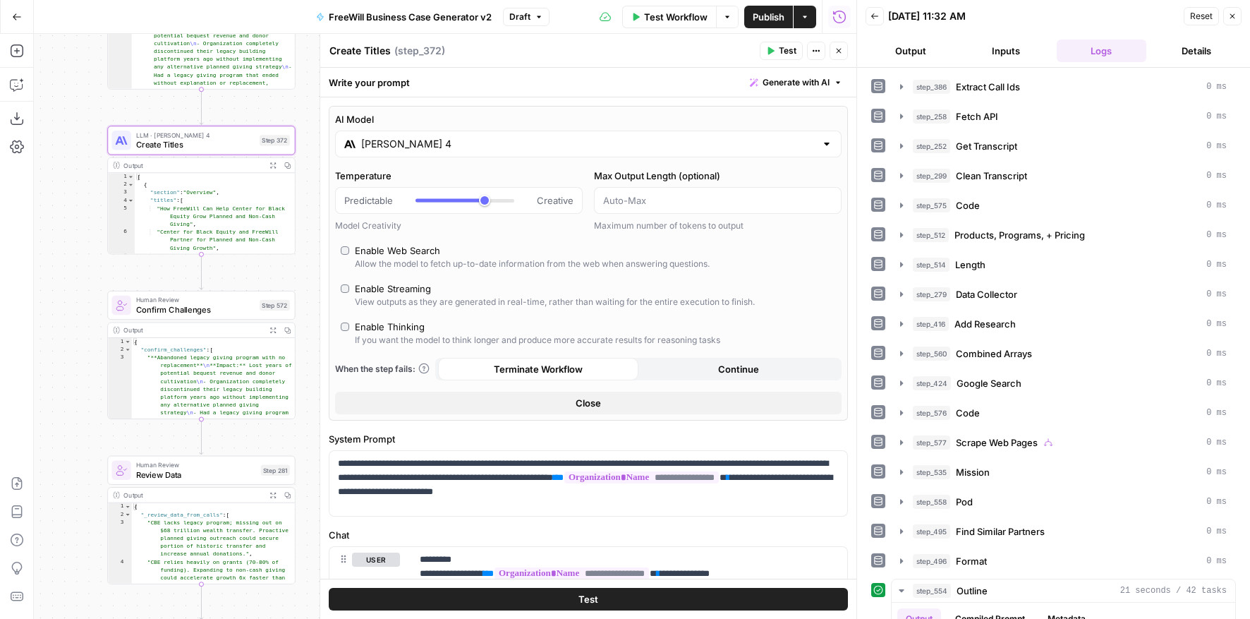
scroll to position [344, 0]
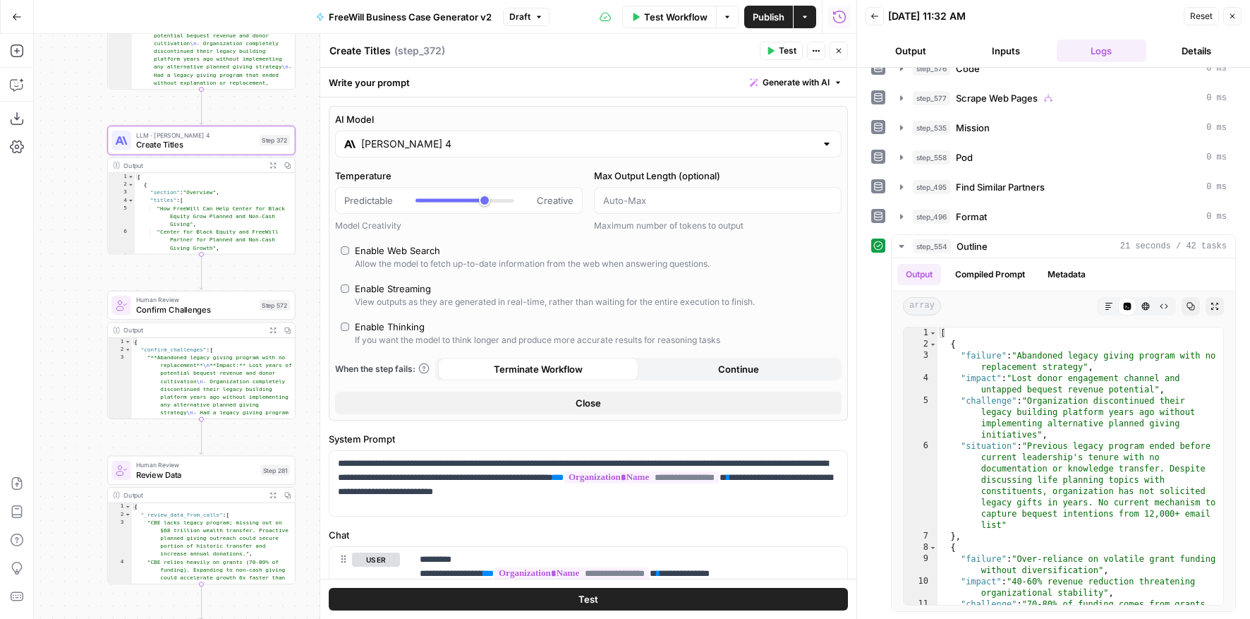
click at [732, 528] on button "Test" at bounding box center [588, 599] width 519 height 23
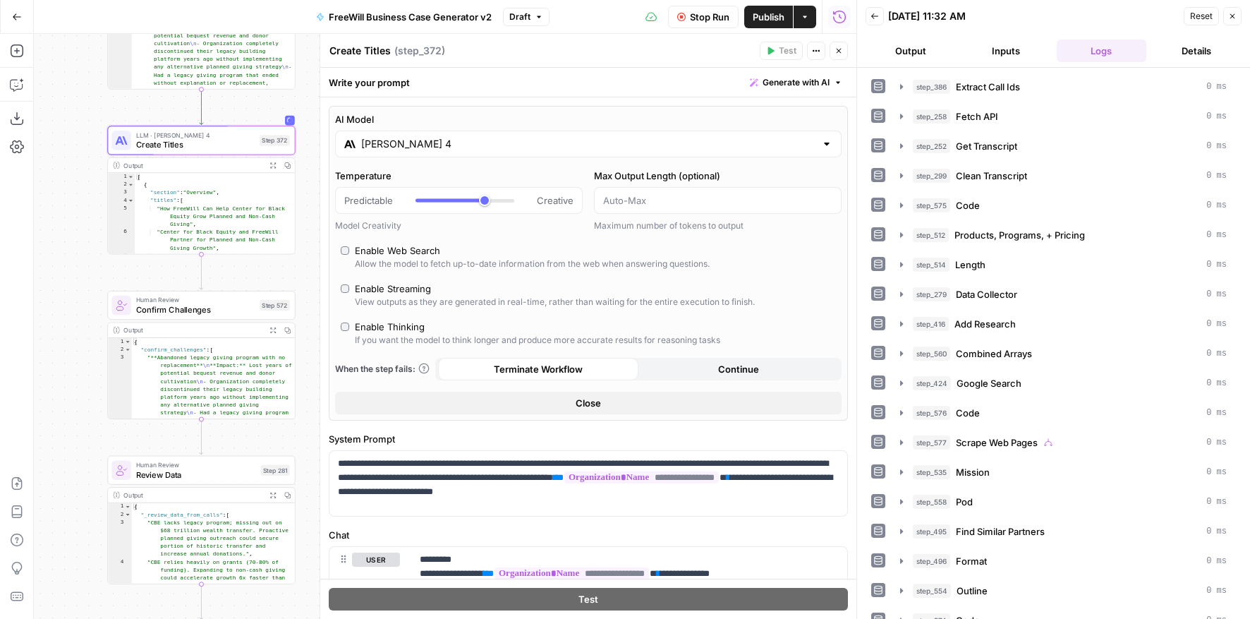
click at [179, 477] on span "Review Data" at bounding box center [196, 475] width 120 height 12
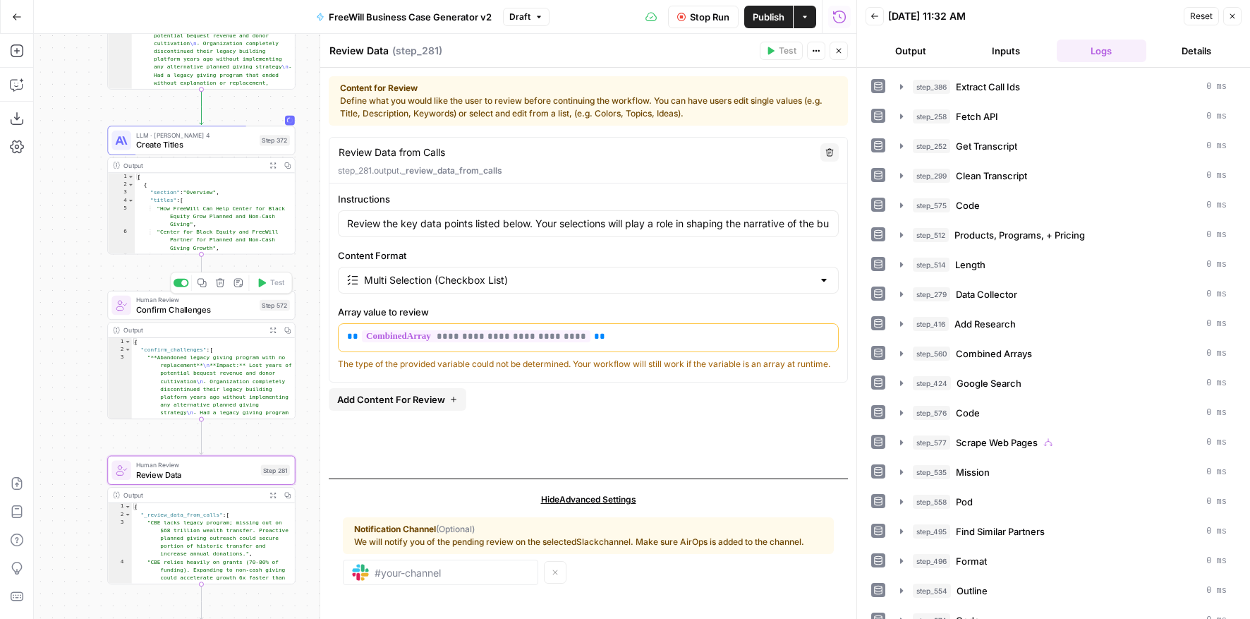
click at [167, 311] on span "Confirm Challenges" at bounding box center [195, 309] width 119 height 12
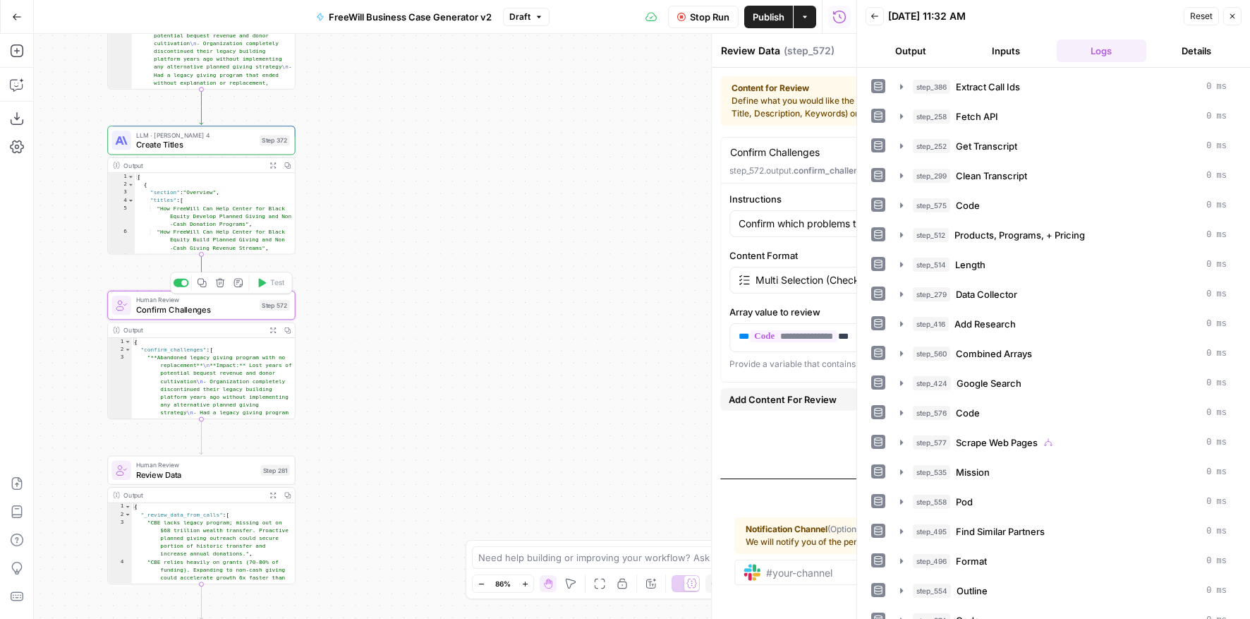
type textarea "Confirm Challenges"
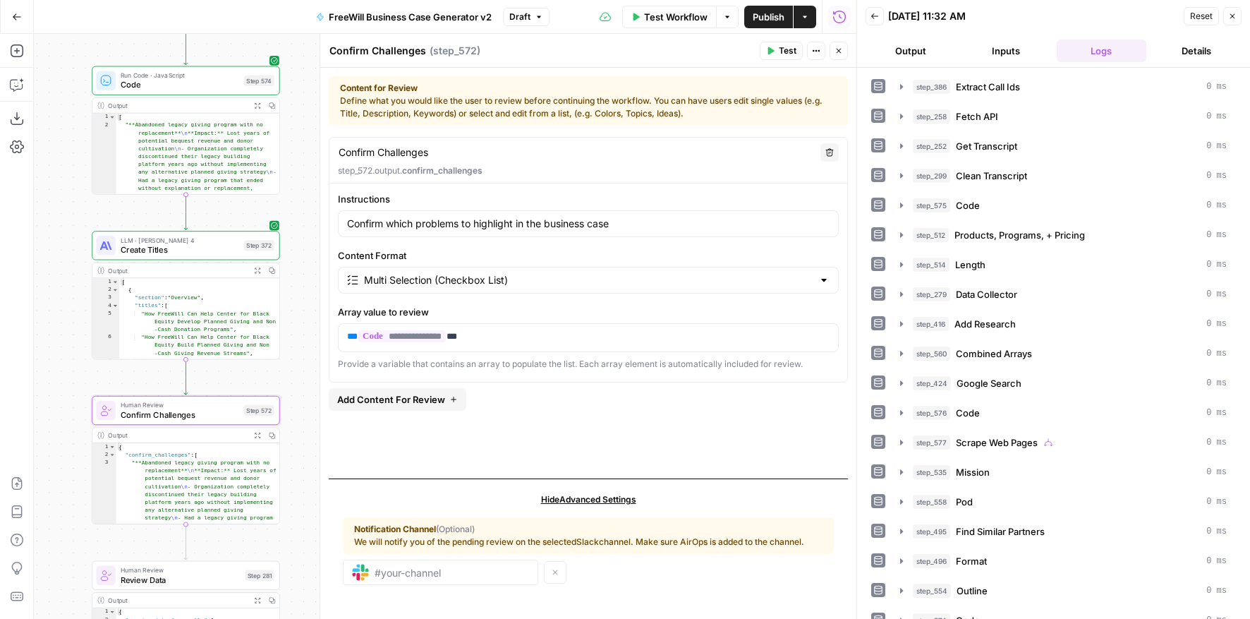
drag, startPoint x: 77, startPoint y: 215, endPoint x: 105, endPoint y: 169, distance: 54.5
click at [105, 169] on div "true false Workflow Set Inputs Inputs LLM · GPT 3.5 Turbo Extract Call Ids Step…" at bounding box center [445, 326] width 823 height 585
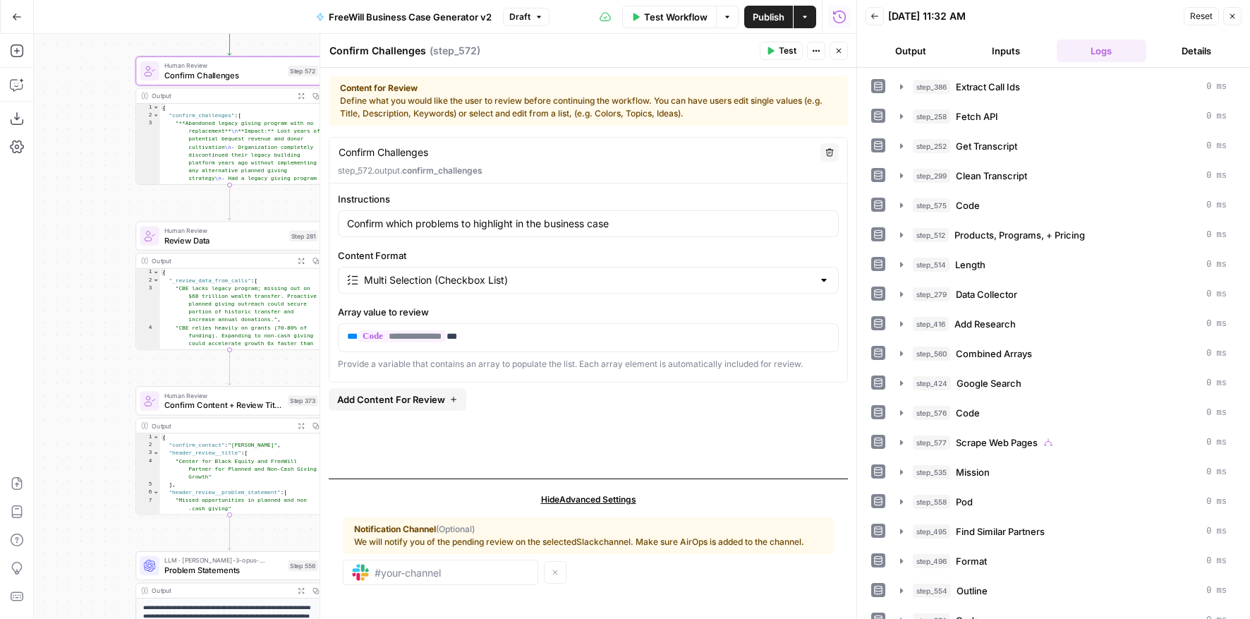
drag, startPoint x: 88, startPoint y: 334, endPoint x: 88, endPoint y: 120, distance: 214.5
click at [88, 120] on div "true false Workflow Set Inputs Inputs LLM · GPT 3.5 Turbo Extract Call Ids Step…" at bounding box center [445, 326] width 823 height 585
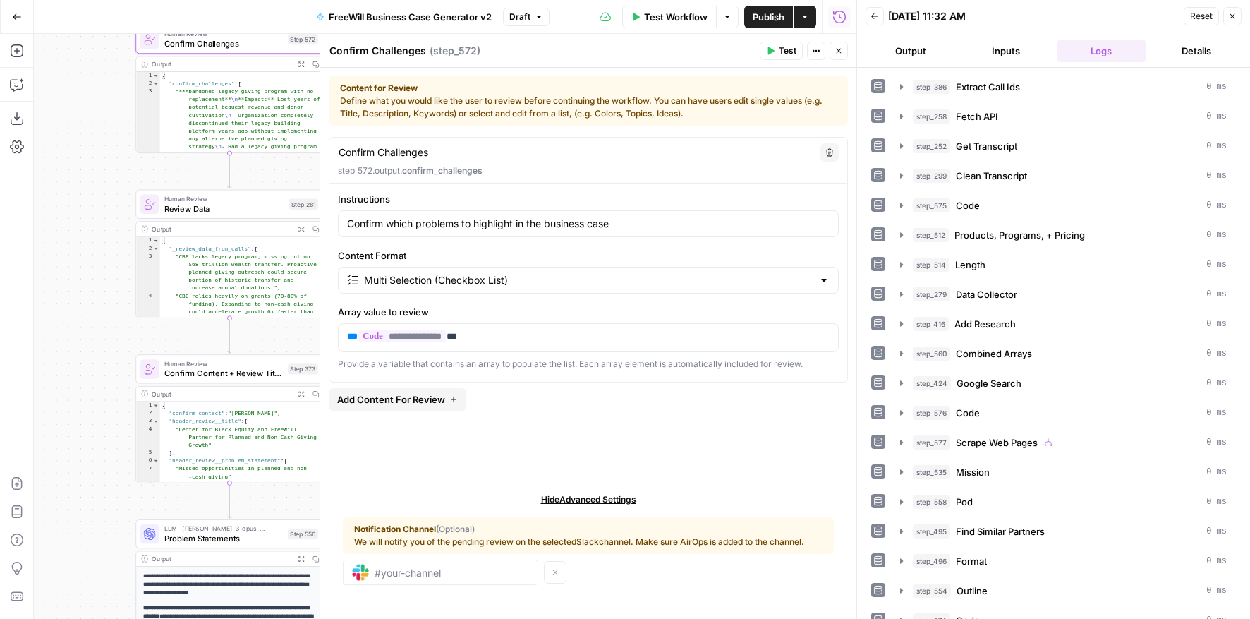
drag, startPoint x: 74, startPoint y: 435, endPoint x: 74, endPoint y: 108, distance: 326.7
click at [74, 108] on div "true false Workflow Set Inputs Inputs LLM · GPT 3.5 Turbo Extract Call Ids Step…" at bounding box center [445, 326] width 823 height 585
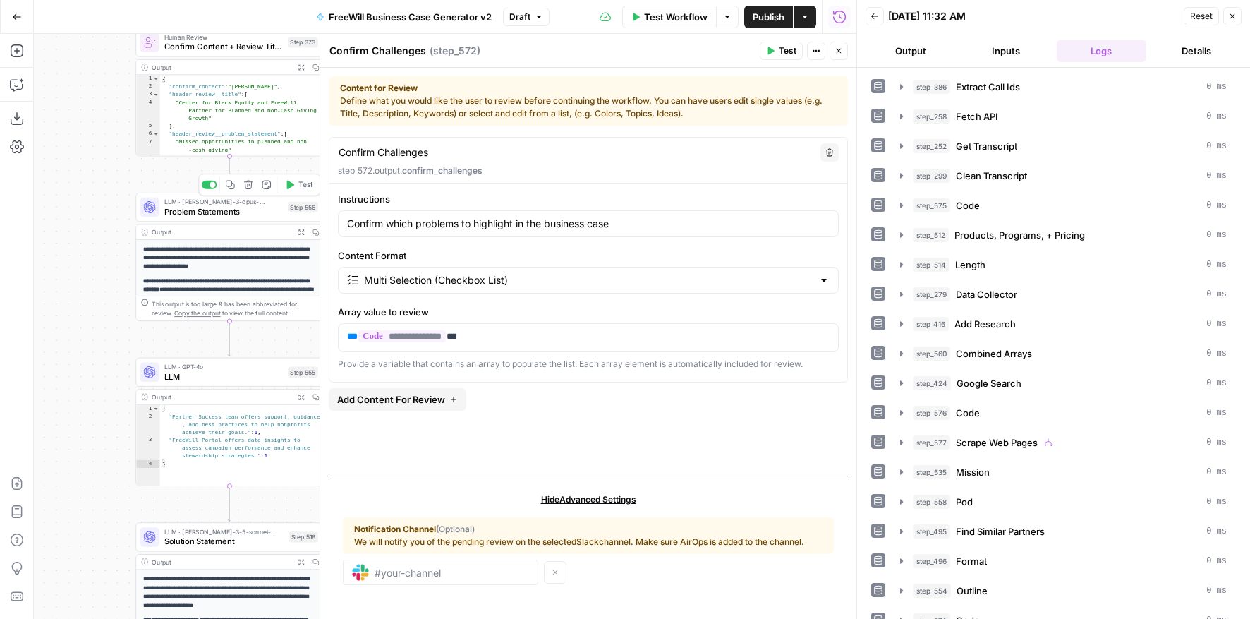
click at [200, 205] on span "Problem Statements" at bounding box center [223, 211] width 119 height 12
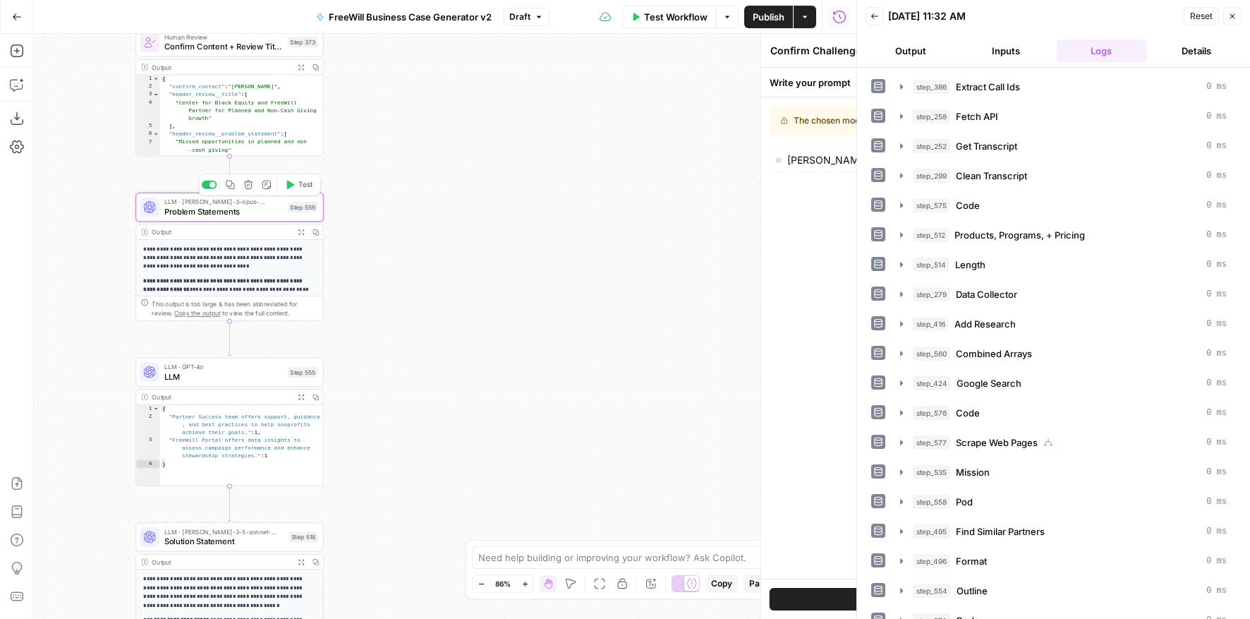
type textarea "Problem Statements"
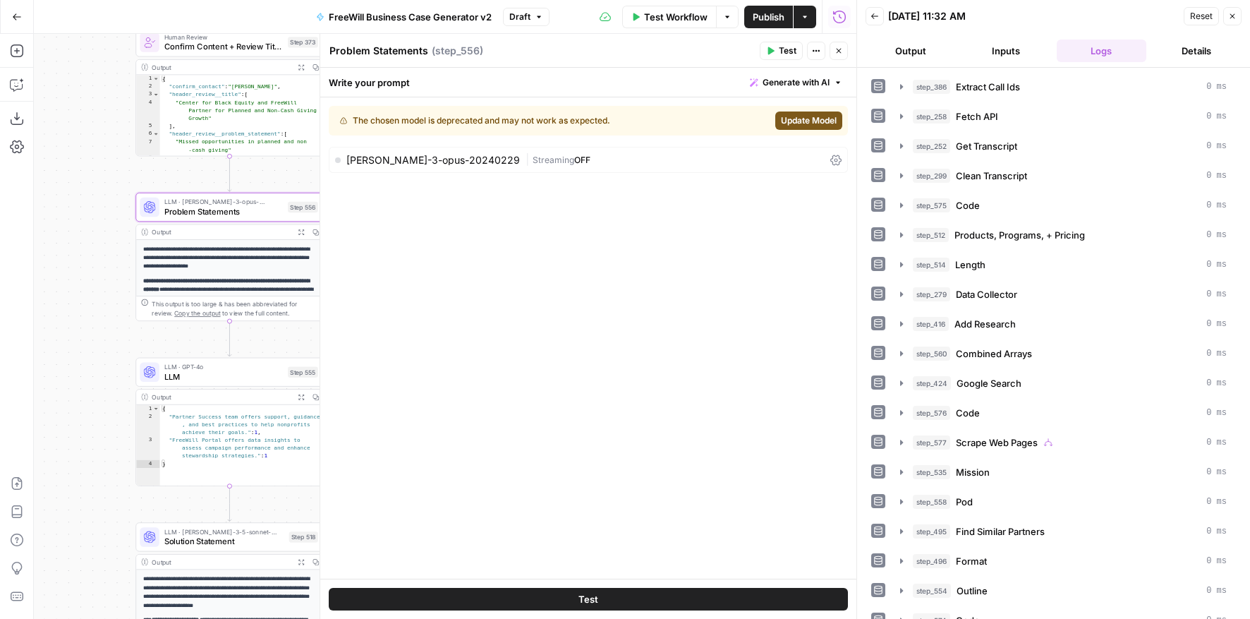
click at [795, 116] on span "Update Model" at bounding box center [809, 120] width 56 height 13
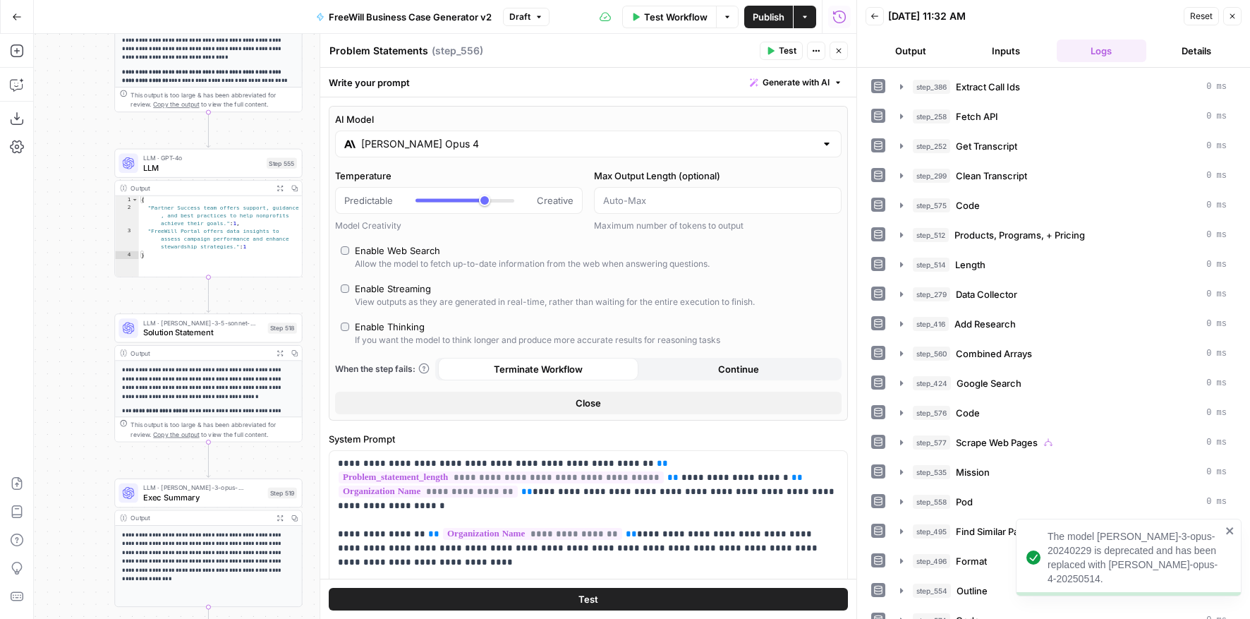
drag, startPoint x: 80, startPoint y: 439, endPoint x: 59, endPoint y: 229, distance: 210.7
click at [59, 229] on div "true false Workflow Set Inputs Inputs LLM · GPT 3.5 Turbo Extract Call Ids Step…" at bounding box center [445, 326] width 823 height 585
click at [157, 164] on span "LLM" at bounding box center [202, 167] width 119 height 12
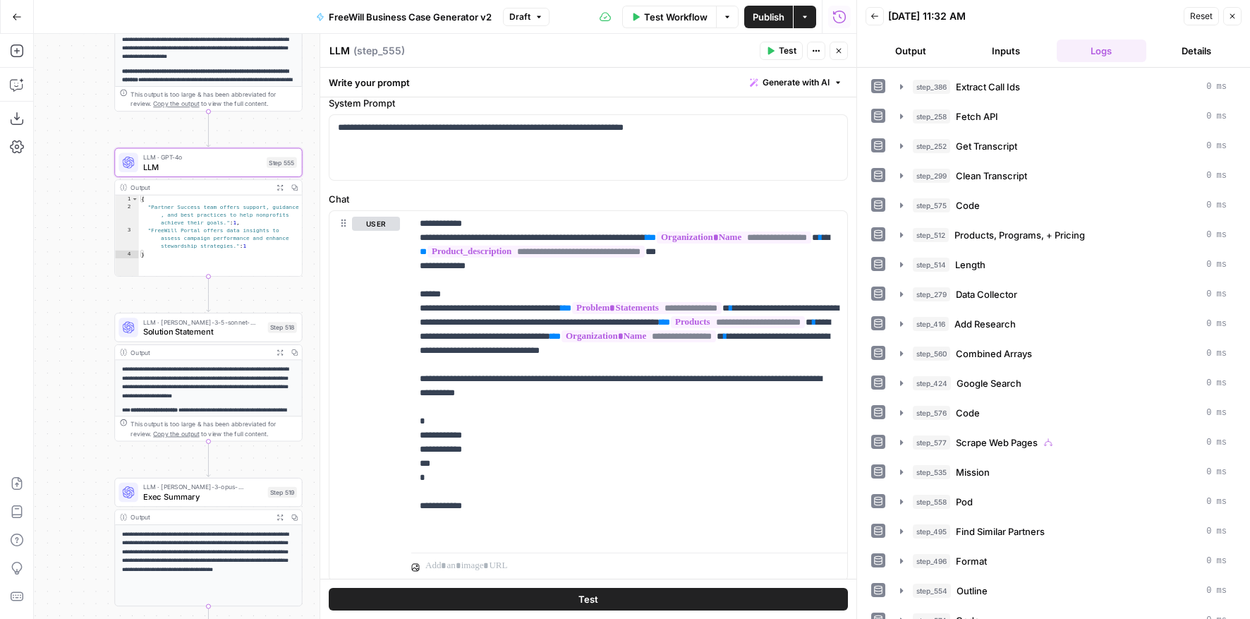
scroll to position [0, 0]
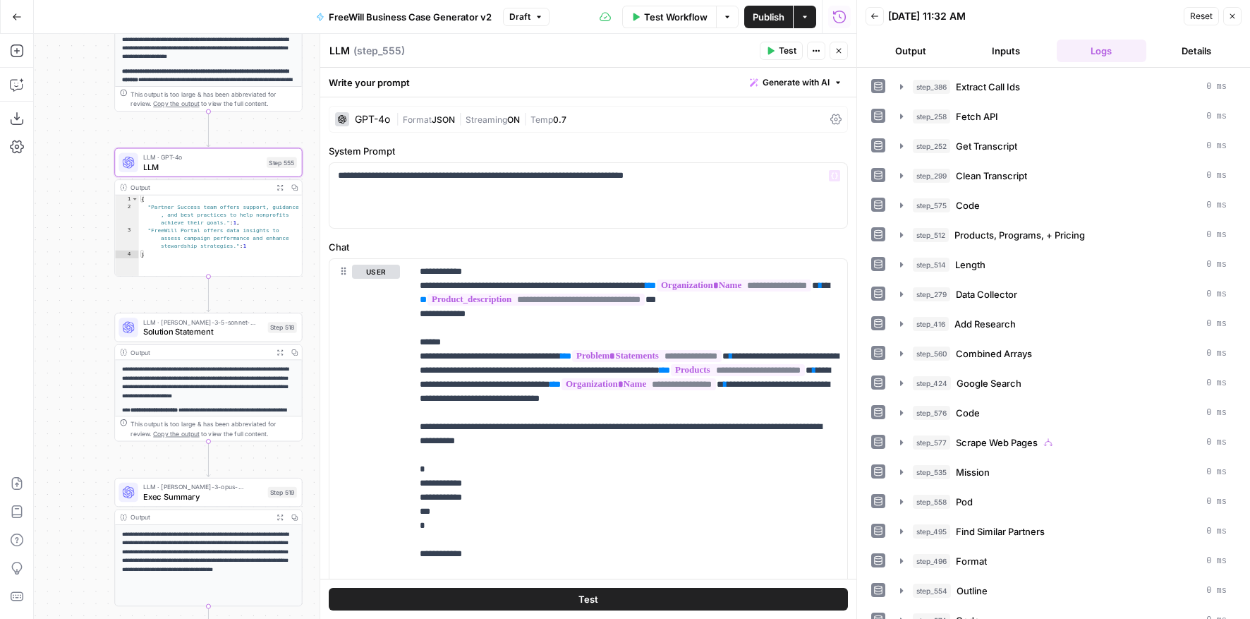
click at [524, 121] on span "|" at bounding box center [525, 118] width 11 height 14
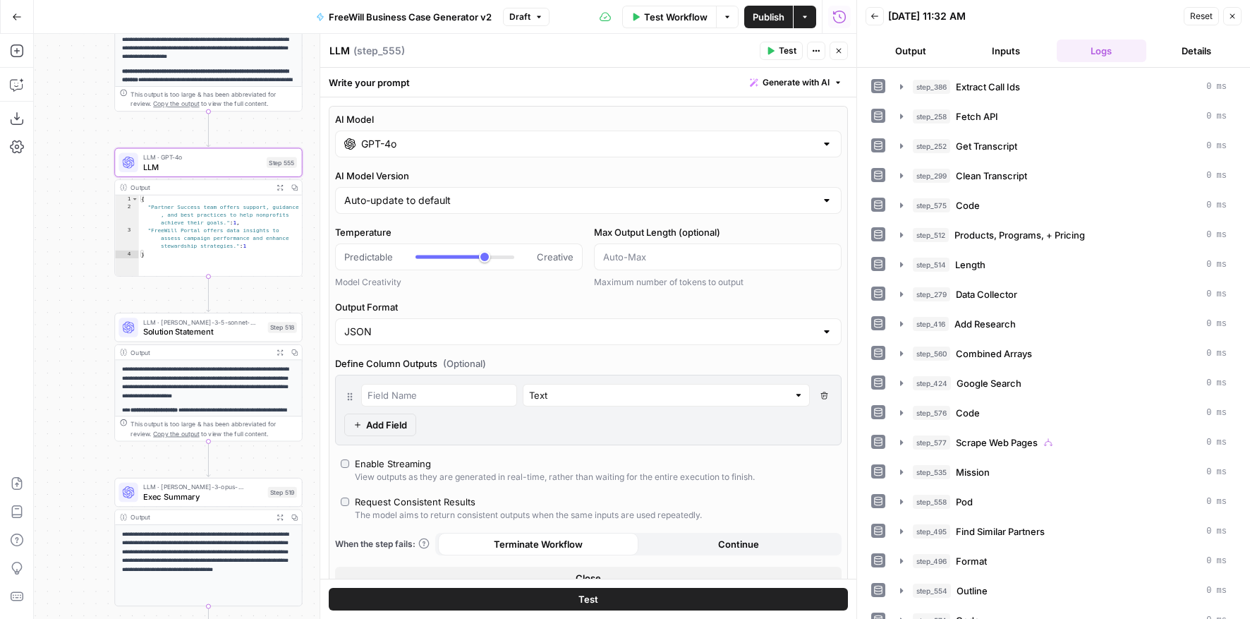
click at [566, 139] on input "GPT-4o" at bounding box center [588, 144] width 454 height 14
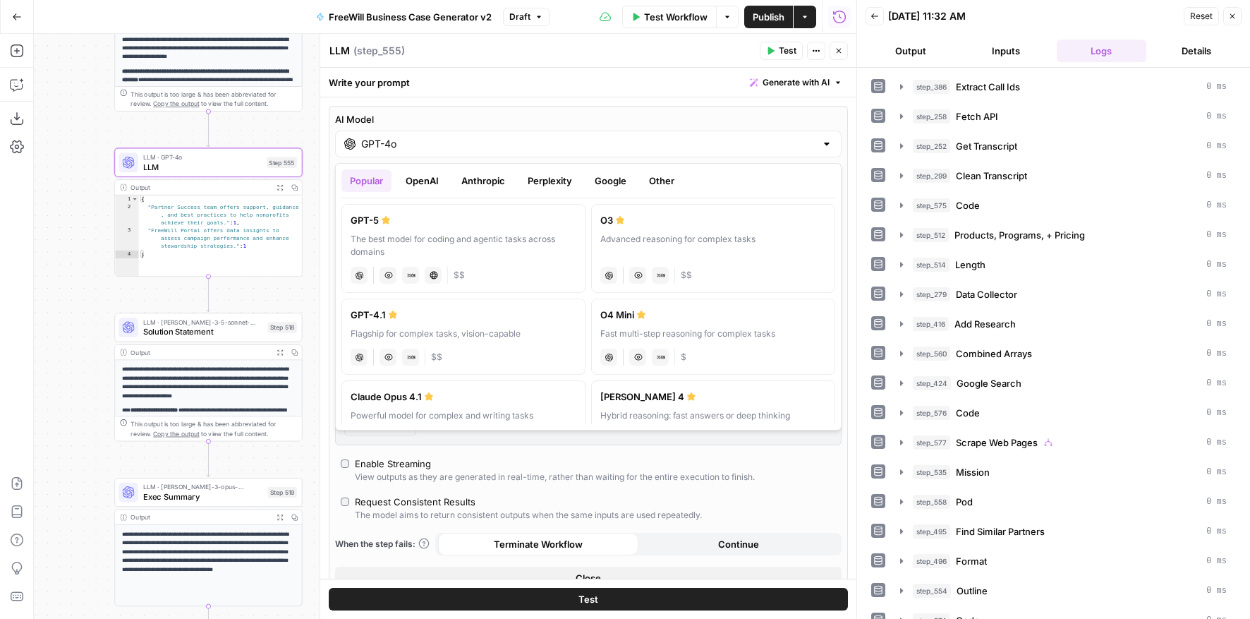
click at [639, 186] on ul "Popular OpenAI Anthropic Perplexity Google Other" at bounding box center [589, 180] width 494 height 23
click at [619, 183] on button "Google" at bounding box center [610, 180] width 49 height 23
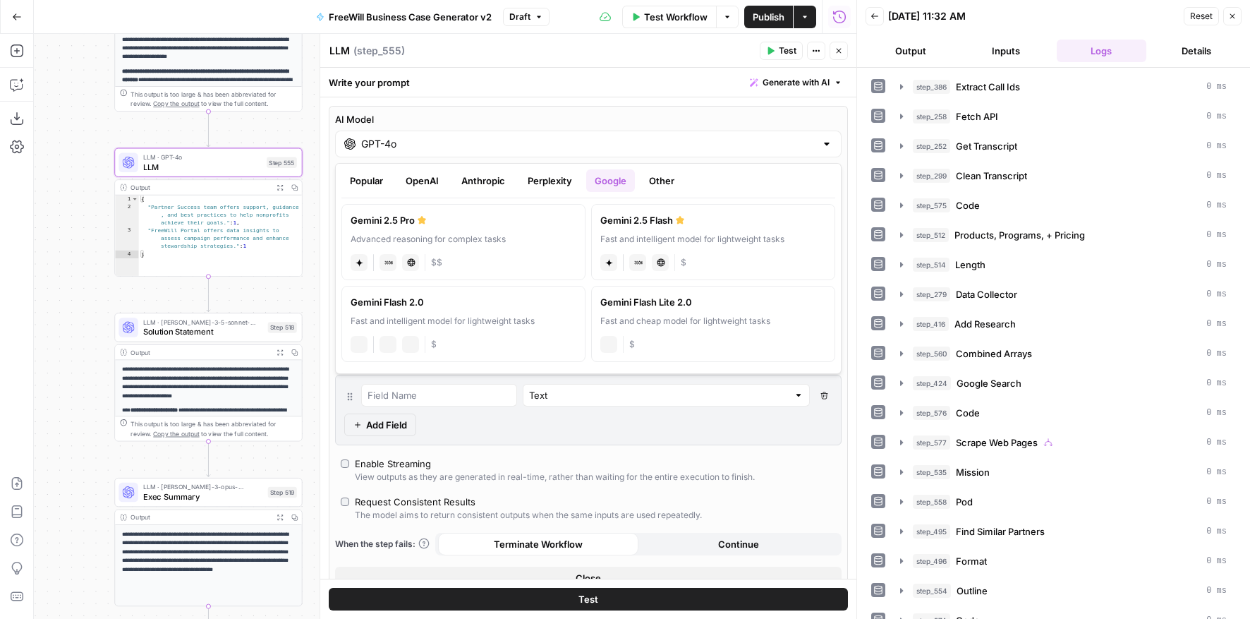
click at [410, 223] on div "Gemini 2.5 Pro" at bounding box center [464, 220] width 226 height 14
type input "Gemini 2.5 Pro"
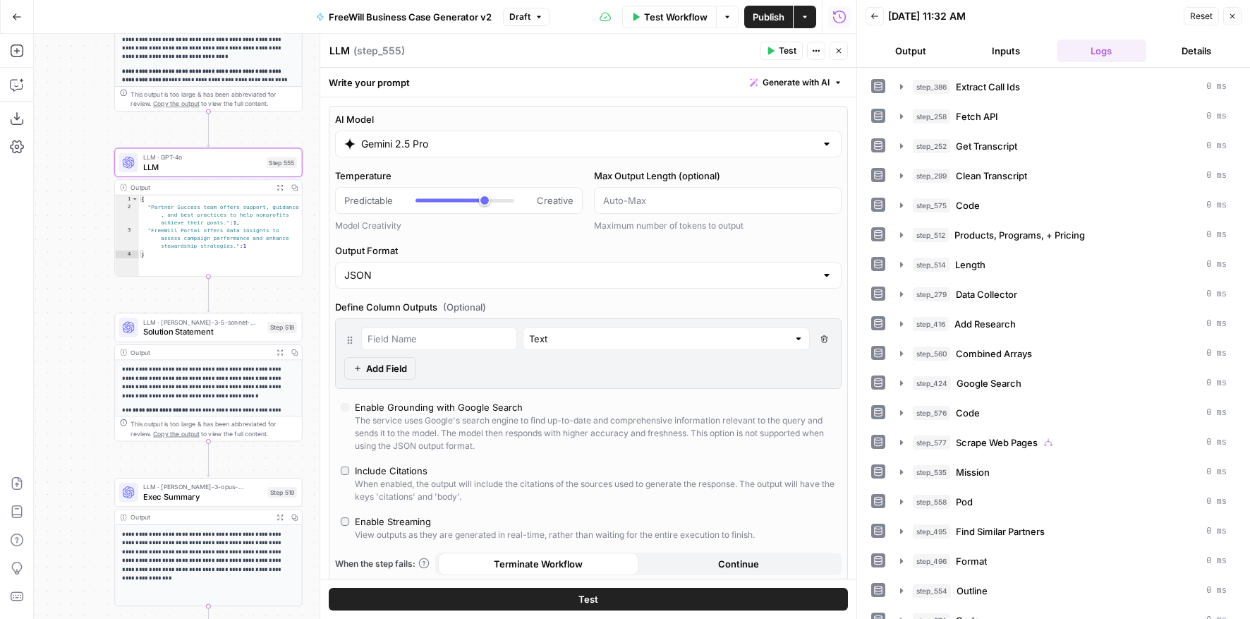
scroll to position [541, 0]
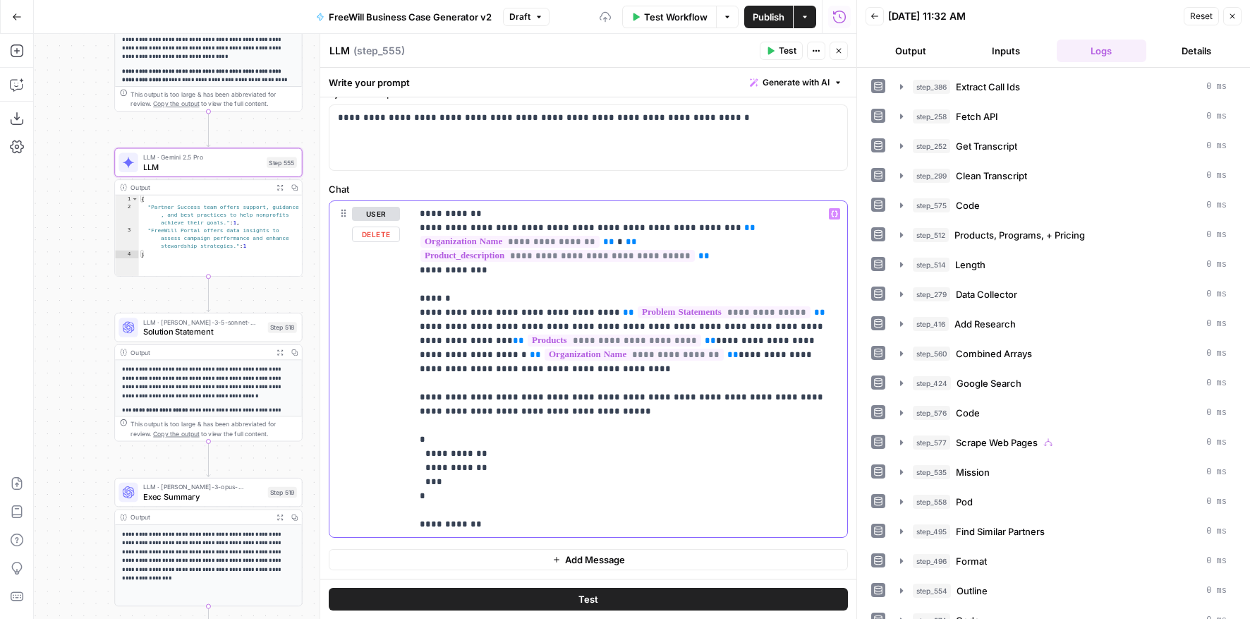
click at [513, 527] on p "**********" at bounding box center [629, 369] width 419 height 325
click at [780, 399] on p "**********" at bounding box center [629, 369] width 419 height 325
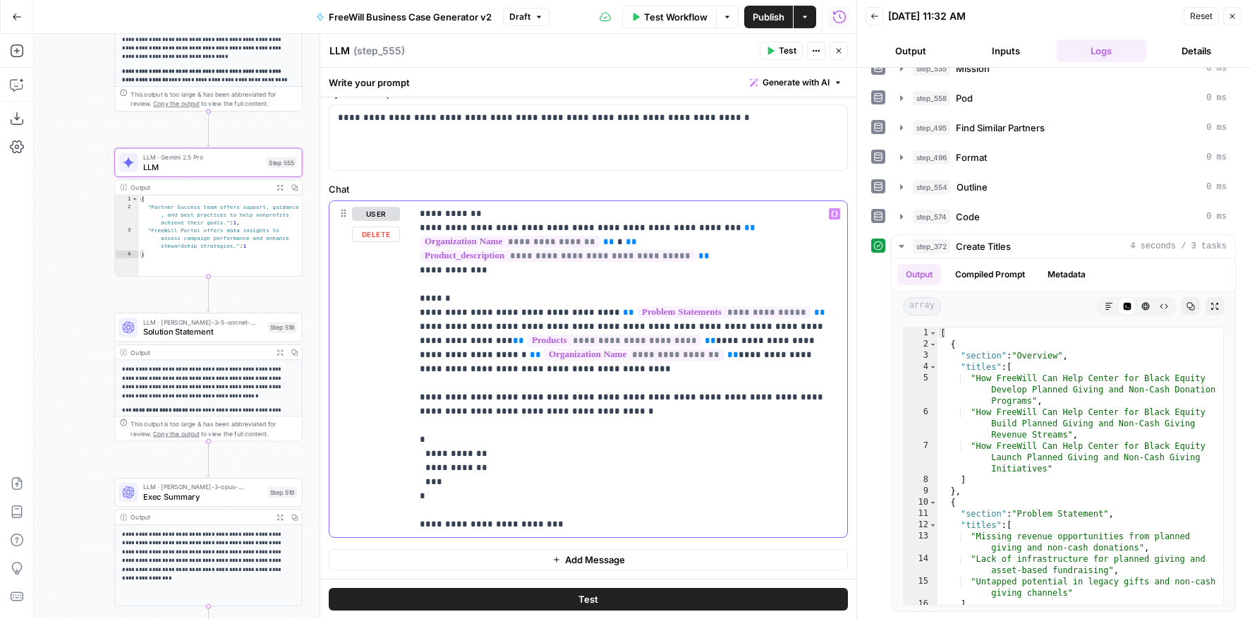
click at [603, 402] on p "**********" at bounding box center [629, 369] width 419 height 325
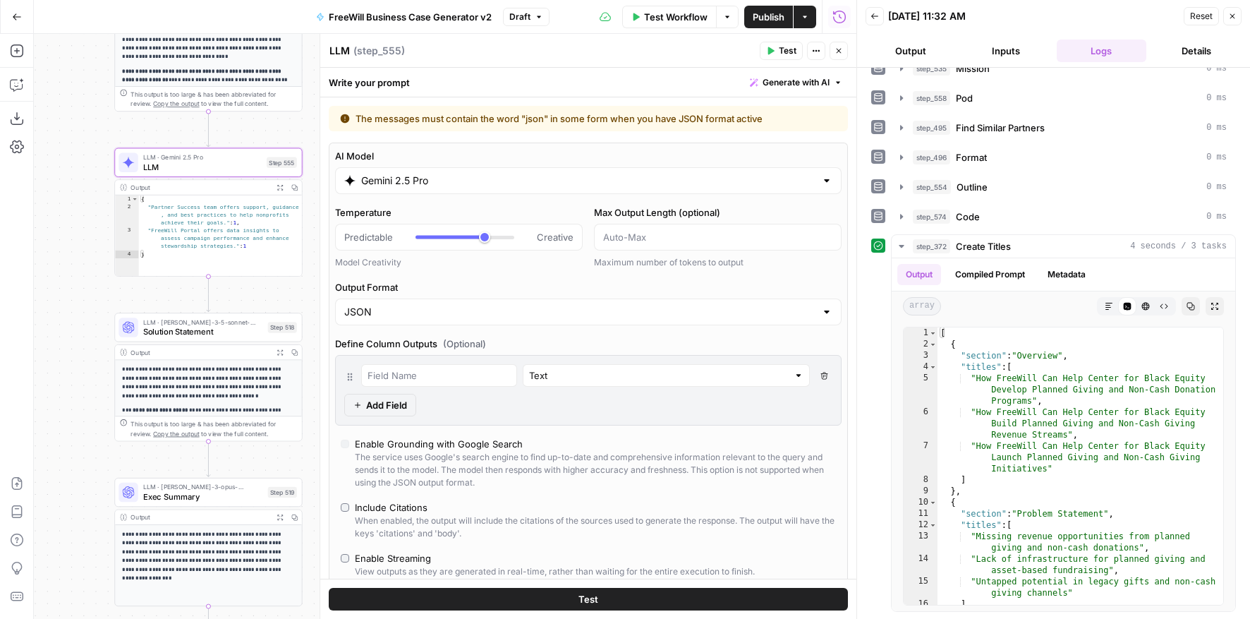
scroll to position [577, 0]
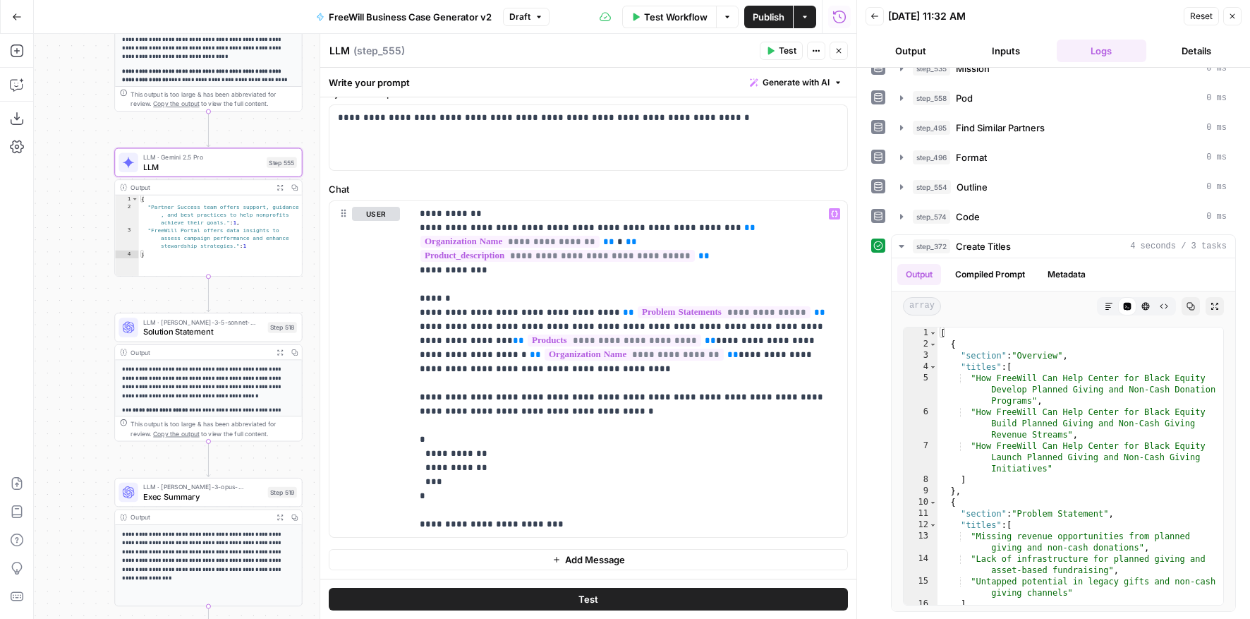
click at [610, 528] on button "Test" at bounding box center [588, 599] width 519 height 23
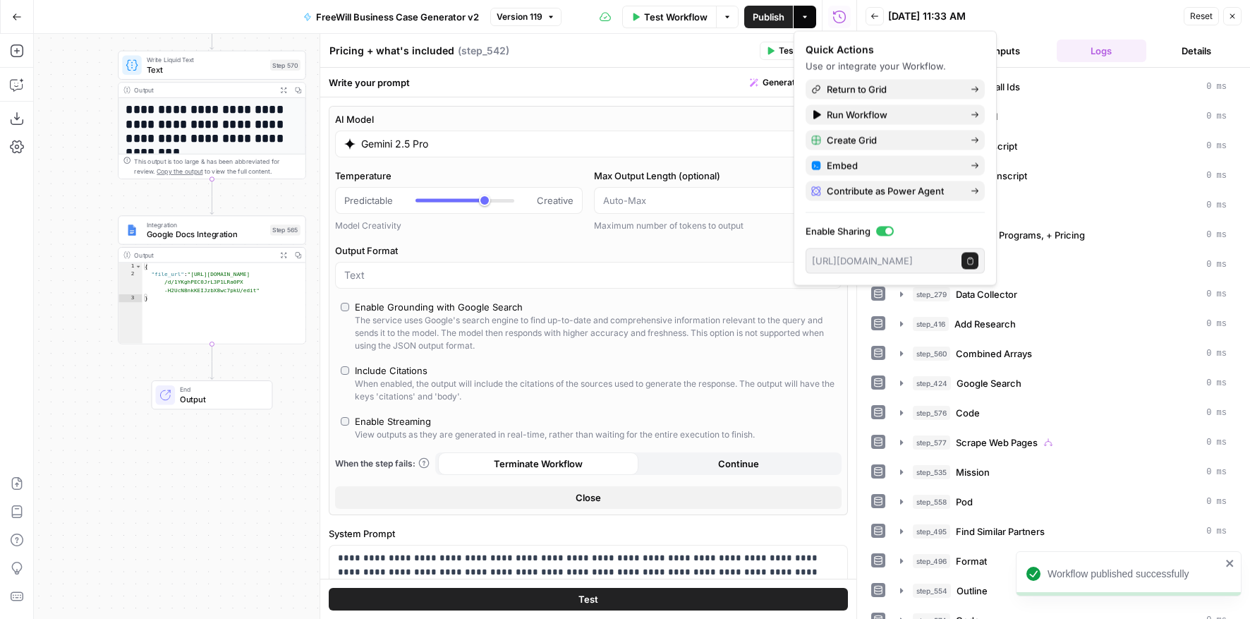
scroll to position [552, 0]
